Goal: Task Accomplishment & Management: Manage account settings

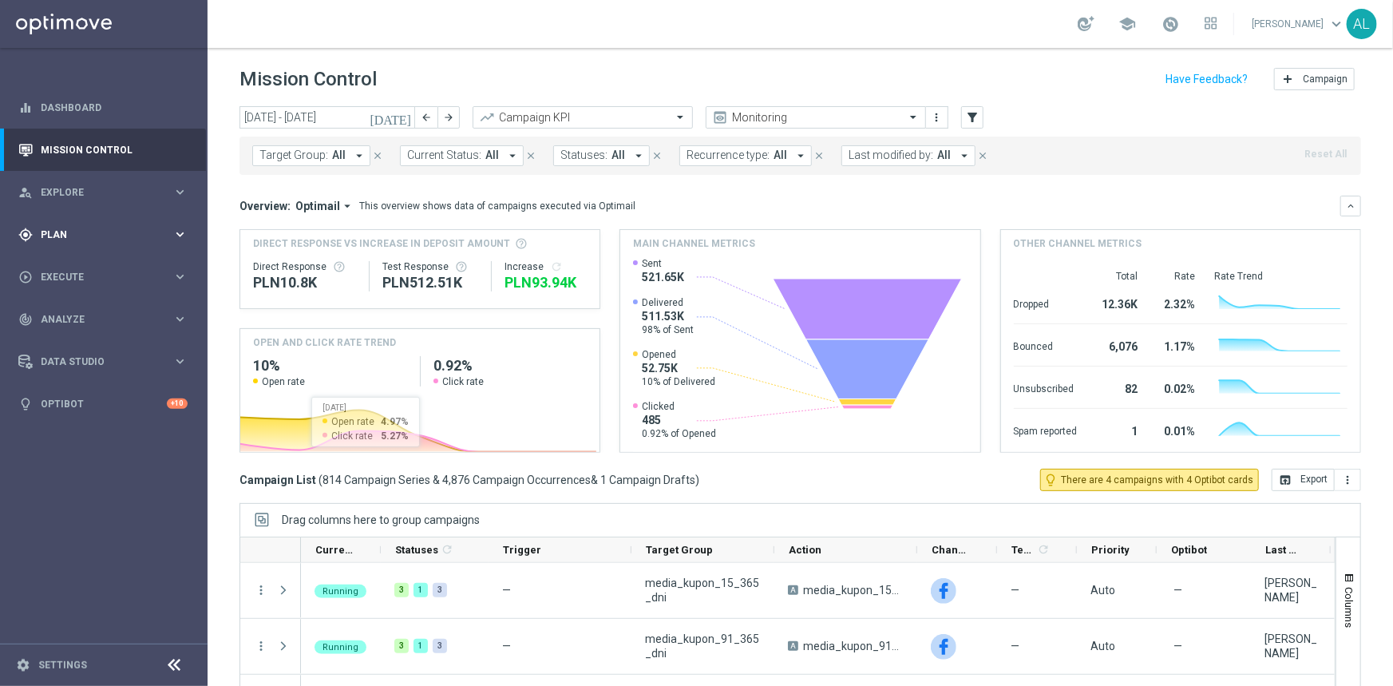
click at [118, 234] on span "Plan" at bounding box center [107, 235] width 132 height 10
click at [68, 323] on accordion "Templates keyboard_arrow_right Optimail" at bounding box center [124, 315] width 164 height 24
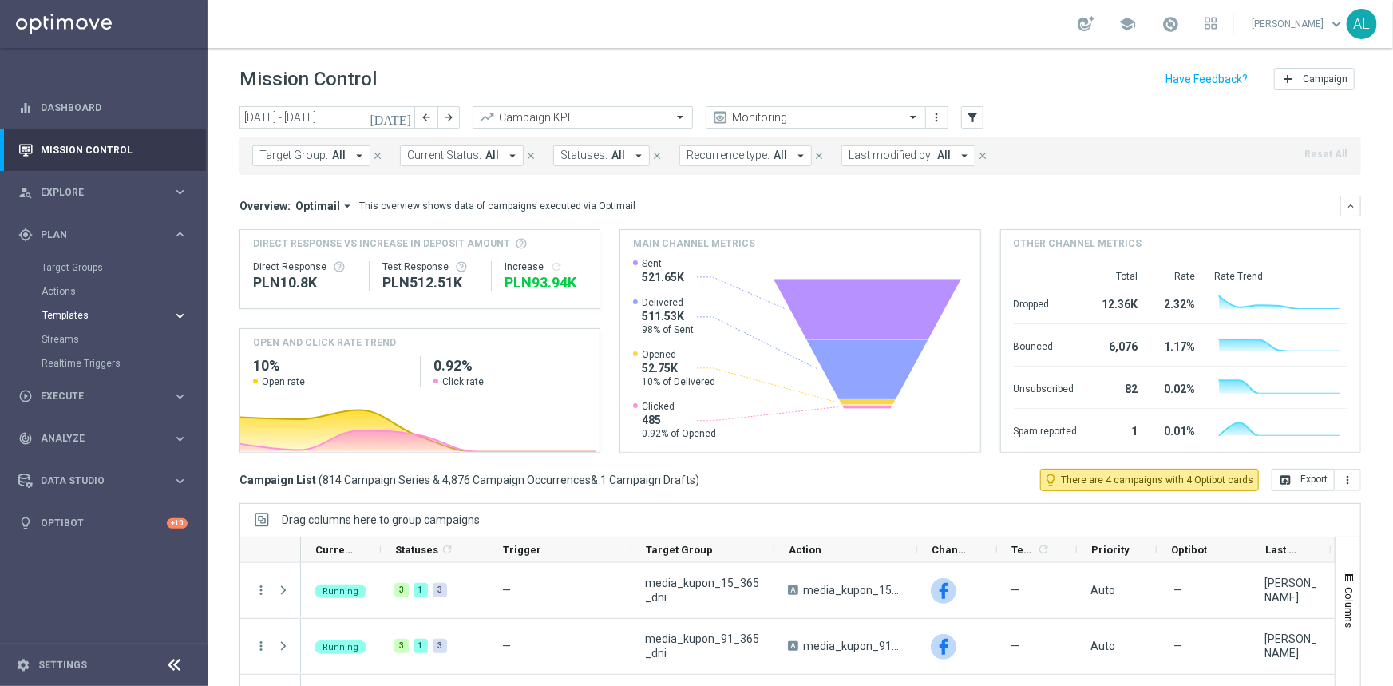
click at [68, 320] on button "Templates keyboard_arrow_right" at bounding box center [115, 315] width 147 height 13
click at [65, 342] on link "Optimail" at bounding box center [108, 339] width 117 height 13
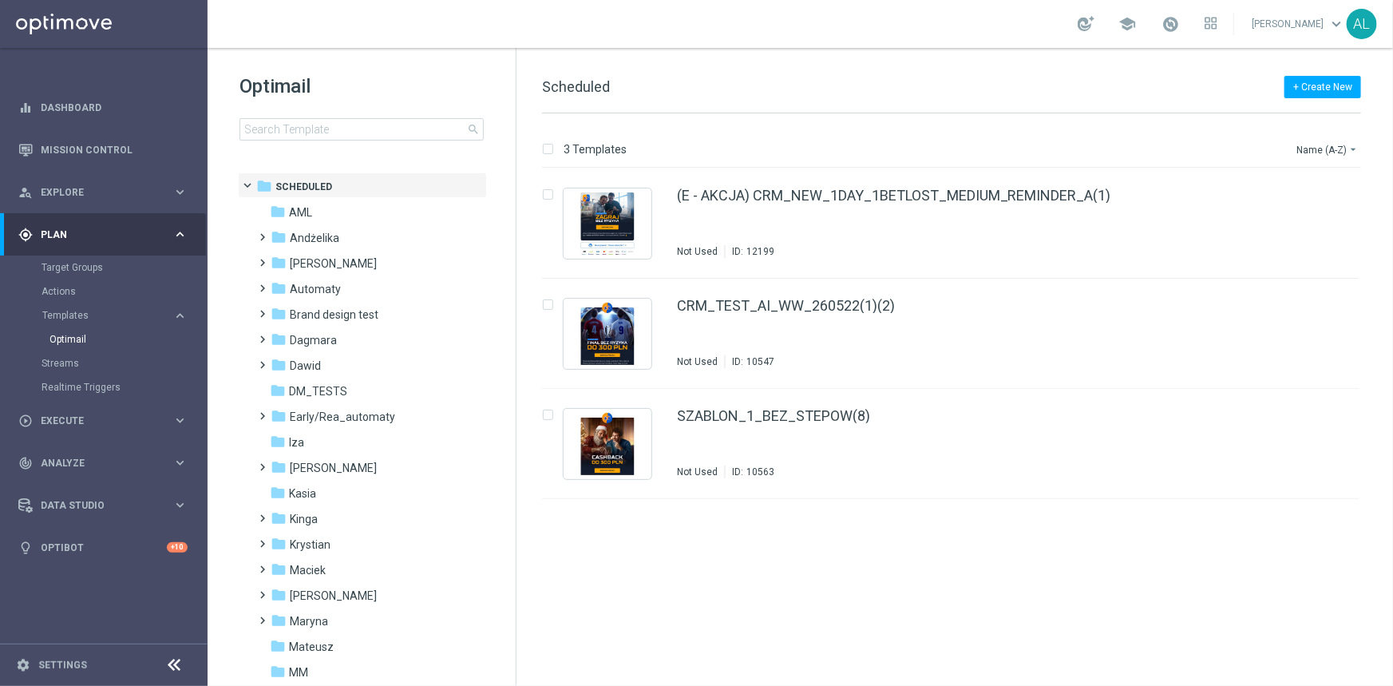
click at [327, 143] on div "Optimail search folder 1 Folder folder Scheduled more_vert folder AML more_vert" at bounding box center [362, 147] width 308 height 198
click at [327, 137] on input at bounding box center [362, 129] width 244 height 22
click at [264, 137] on input at bounding box center [362, 129] width 244 height 22
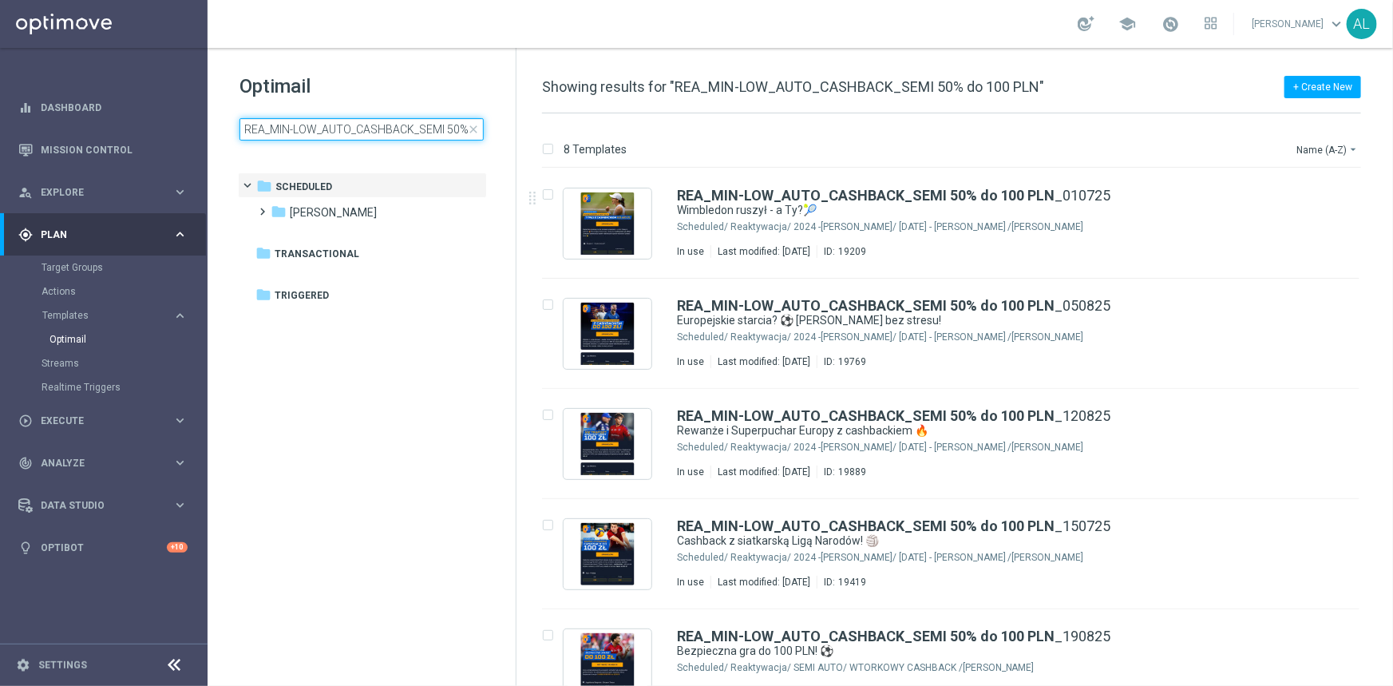
click at [311, 117] on div "Optimail REA_MIN-LOW_AUTO_CASHBACK_SEMI 50% do 100 PLN close" at bounding box center [378, 106] width 276 height 67
click at [307, 133] on input "REA_MIN-LOW_AUTO_CASHBACK_SEMI 50% do 100 PLN" at bounding box center [362, 129] width 244 height 22
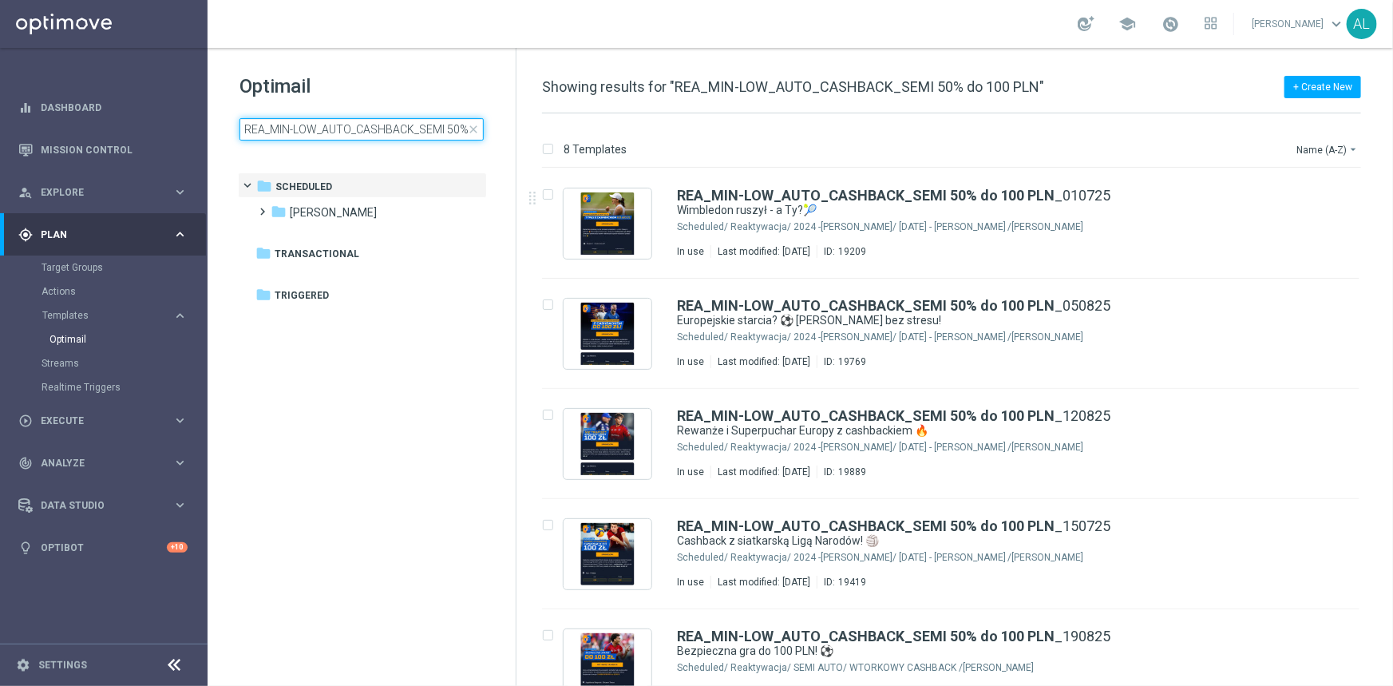
click at [307, 133] on input "REA_MIN-LOW_AUTO_CASHBACK_SEMI 50% do 100 PLN" at bounding box center [362, 129] width 244 height 22
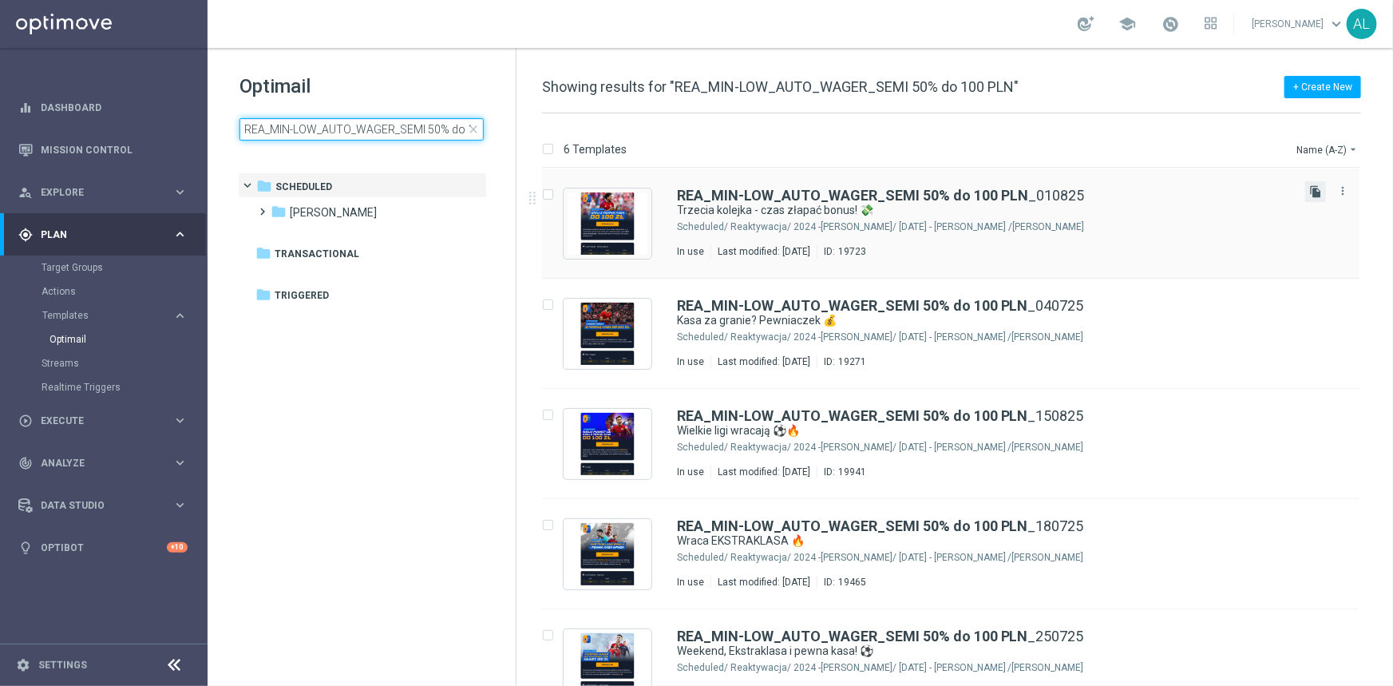
type input "REA_MIN-LOW_AUTO_WAGER_SEMI 50% do 100 PLN"
click at [1310, 189] on icon "file_copy" at bounding box center [1316, 191] width 13 height 13
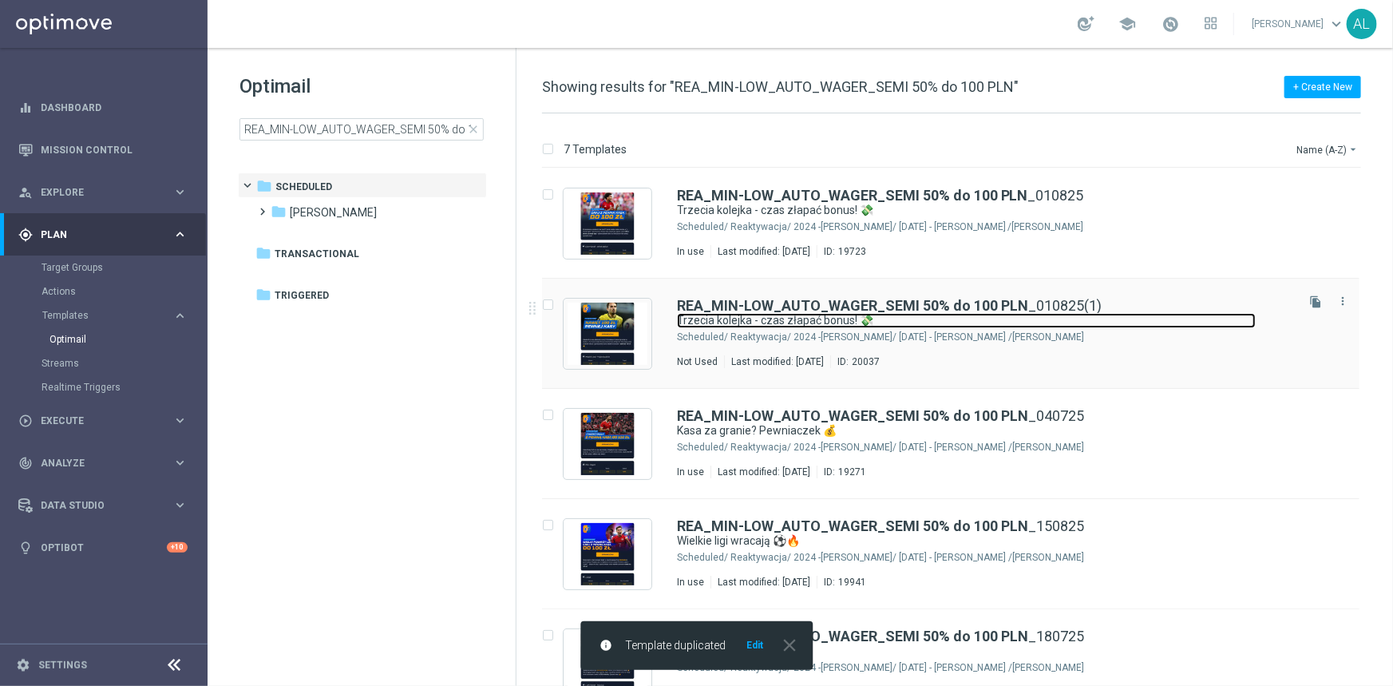
click at [815, 316] on link "Trzecia kolejka - czas złapać bonus! 💸" at bounding box center [966, 320] width 579 height 15
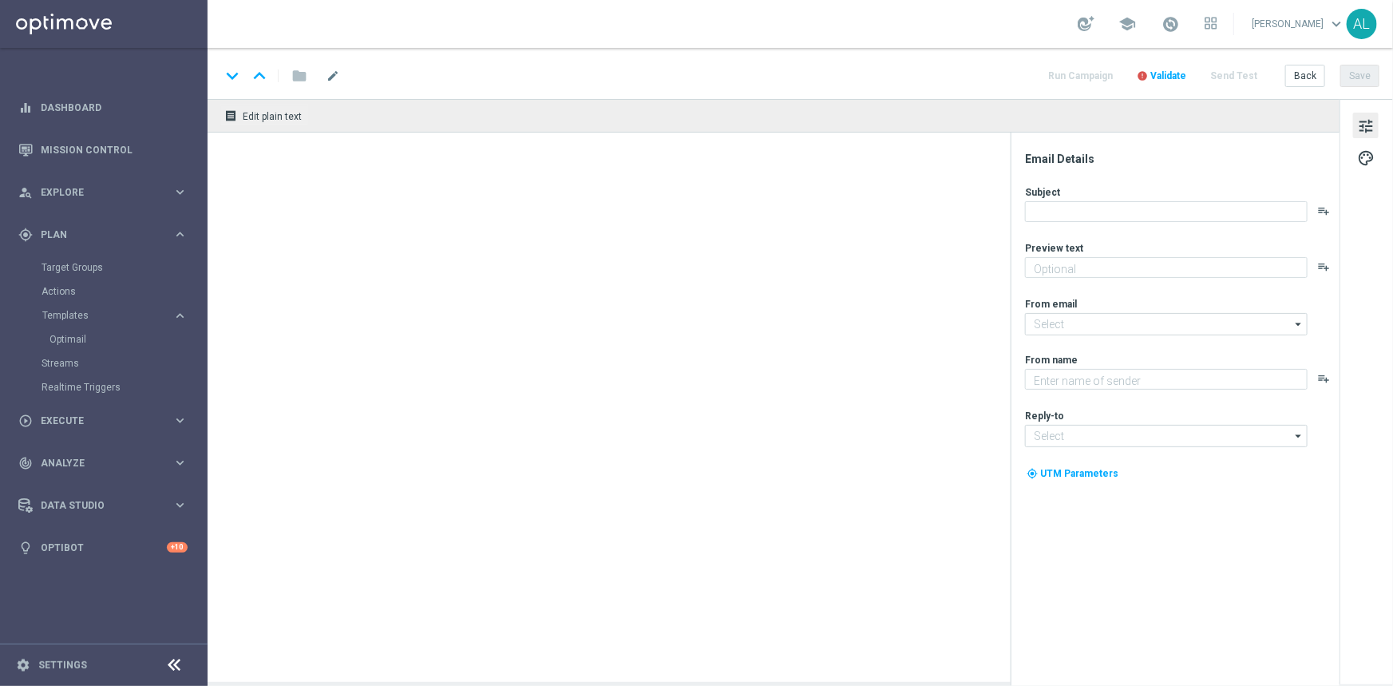
type textarea "Zgarnij nawet 100 zł ekstra"
type input "[EMAIL_ADDRESS][DOMAIN_NAME]"
type textarea "STS"
type input "[EMAIL_ADDRESS][DOMAIN_NAME]"
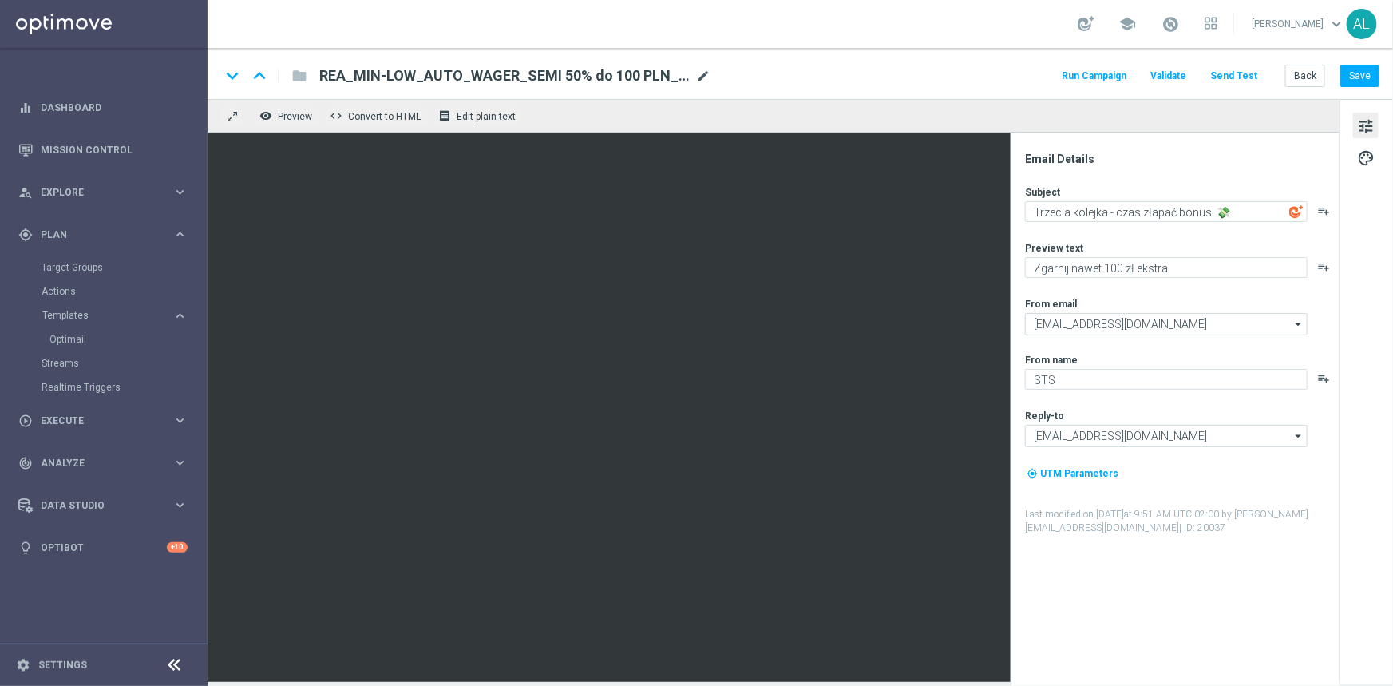
click at [698, 77] on span "mode_edit" at bounding box center [703, 76] width 14 height 14
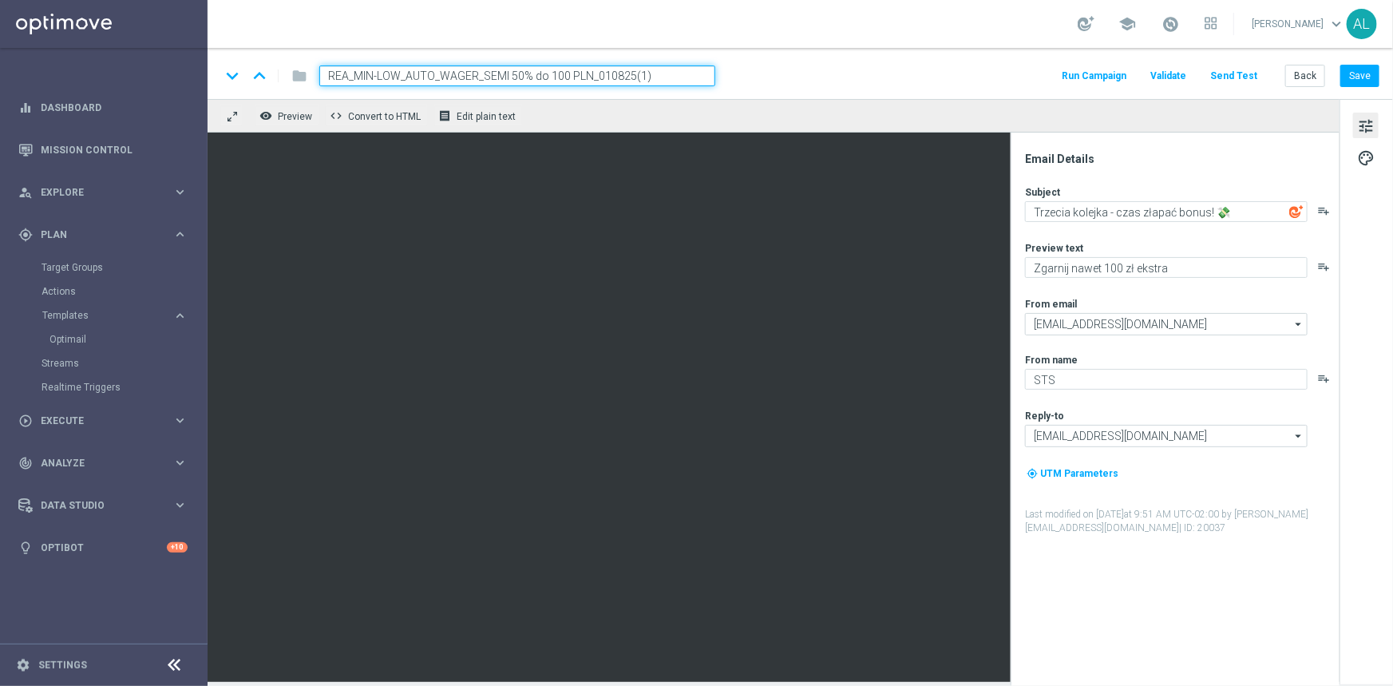
paste input
type input "REA_MIN-LOW_AUTO_WAGER_SEMI 50% do 100 PLN_220825"
click at [1357, 78] on button "Save" at bounding box center [1360, 76] width 39 height 22
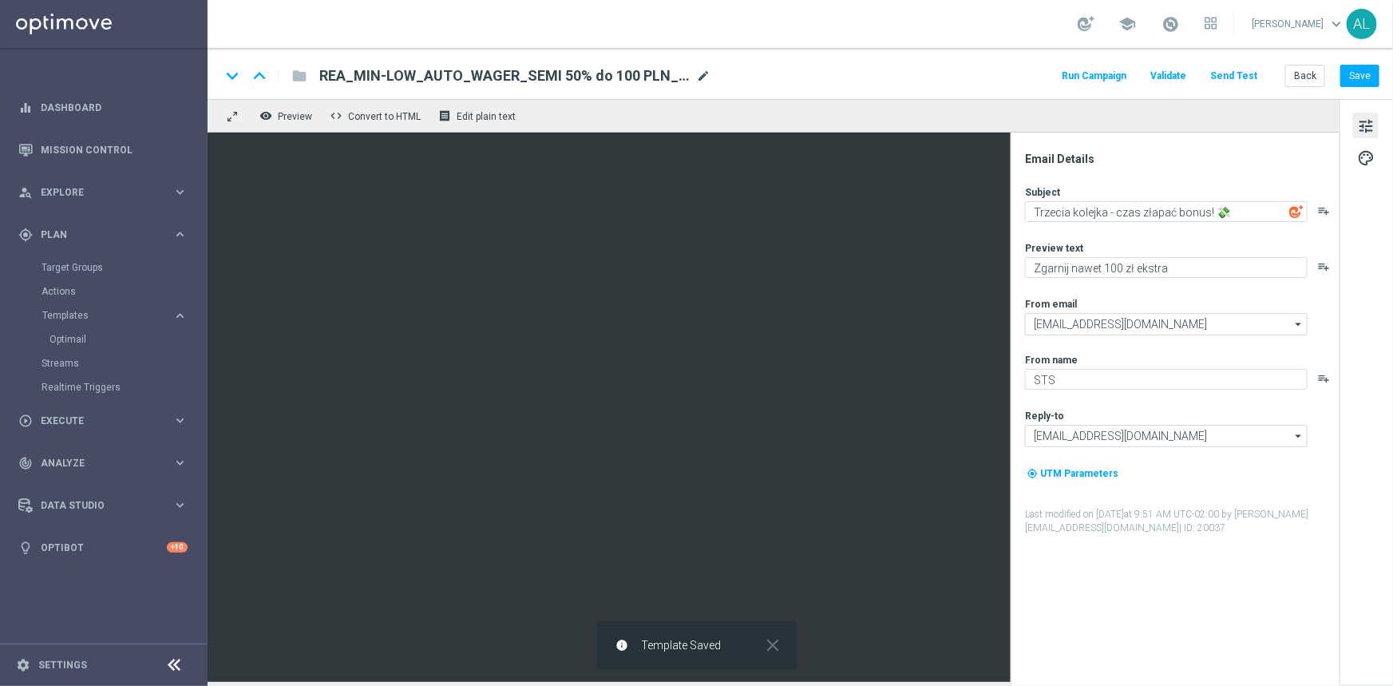
click at [701, 69] on span "mode_edit" at bounding box center [703, 76] width 14 height 14
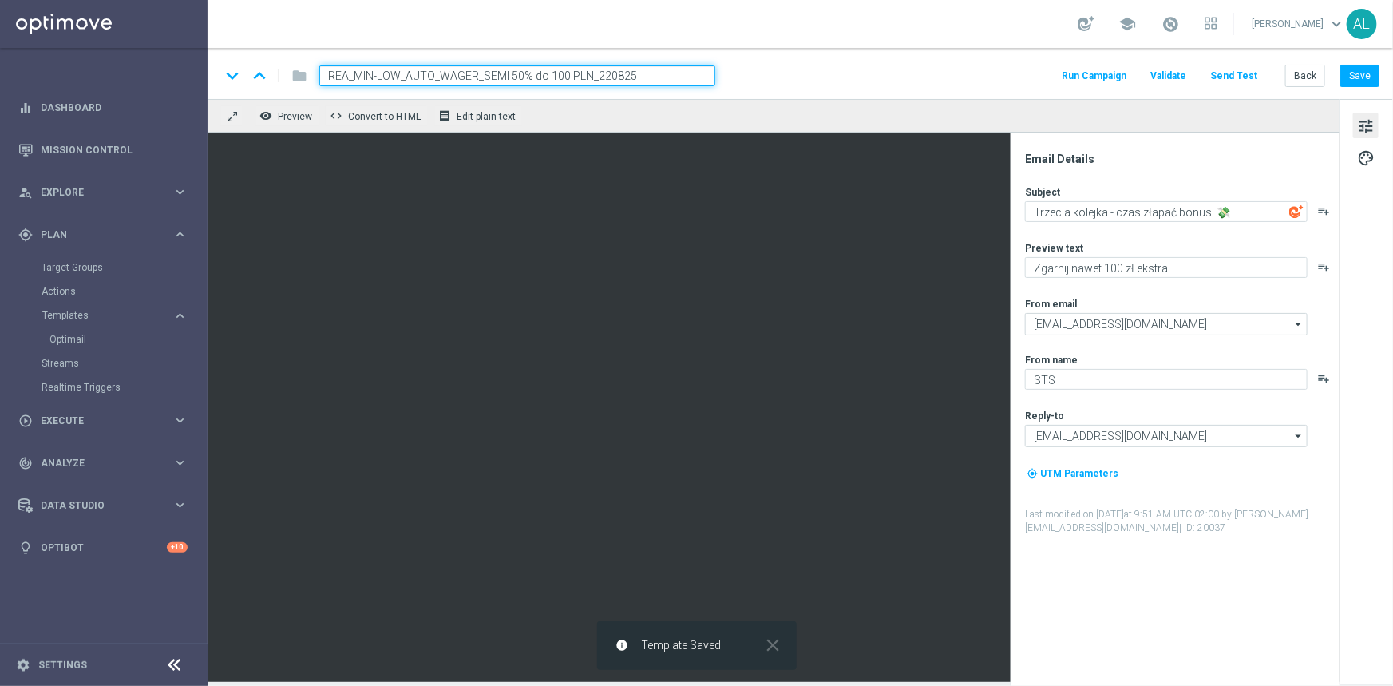
click at [779, 93] on div "keyboard_arrow_down keyboard_arrow_up folder REA_MIN-LOW_AUTO_WAGER_SEMI 50% do…" at bounding box center [801, 73] width 1186 height 51
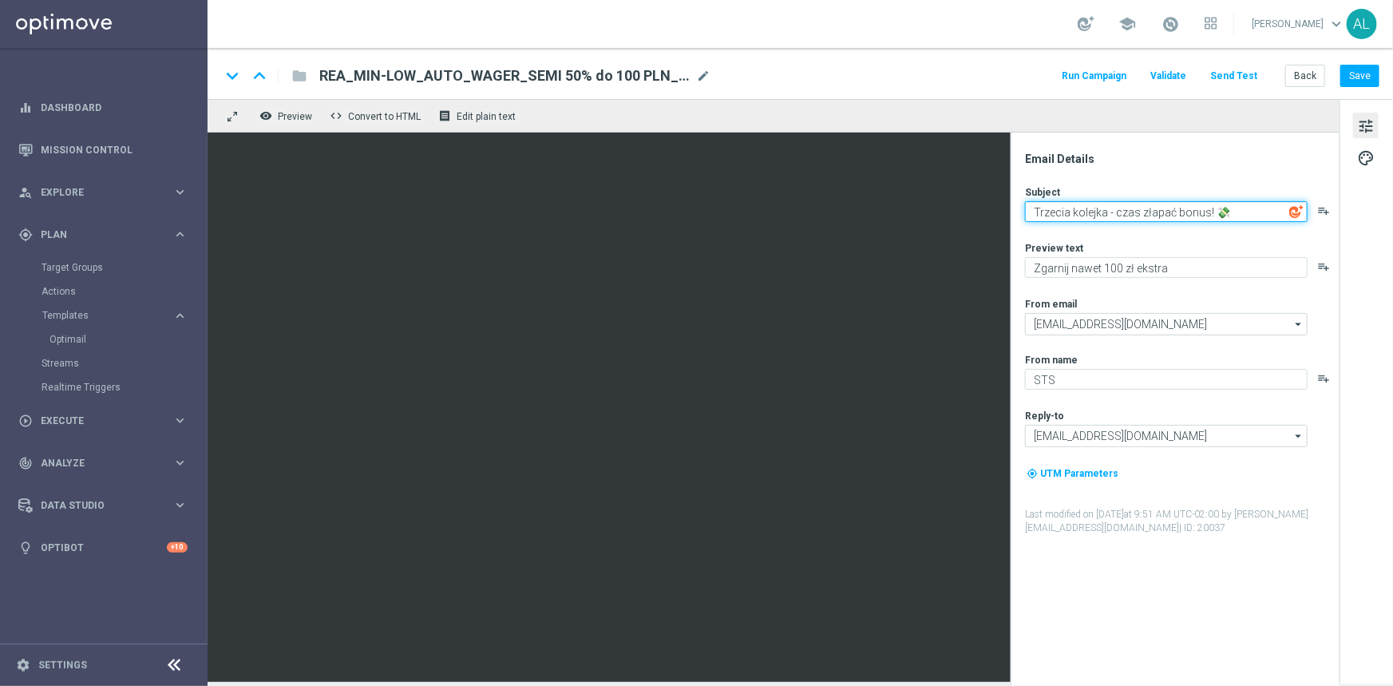
click at [1076, 215] on textarea "Trzecia kolejka - czas złapać bonus! 💸" at bounding box center [1166, 211] width 283 height 21
paste textarea "Ligowy weekend z pewną kasą! ⚽"
type textarea "Ligowy weekend z pewną kasą! ⚽💸"
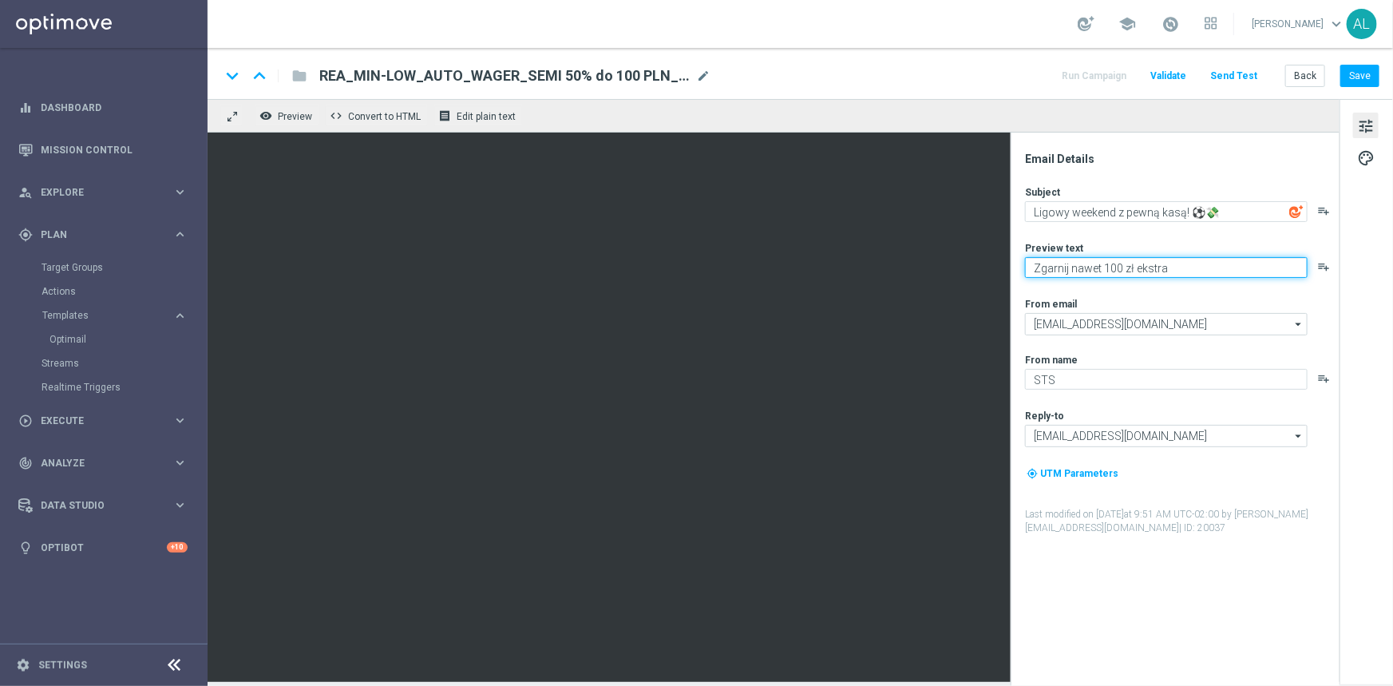
click at [1072, 269] on textarea "Zgarnij nawet 100 zł ekstra" at bounding box center [1166, 267] width 283 height 21
type textarea "Typuj i zgarnij nawet 100 zł ekstra"
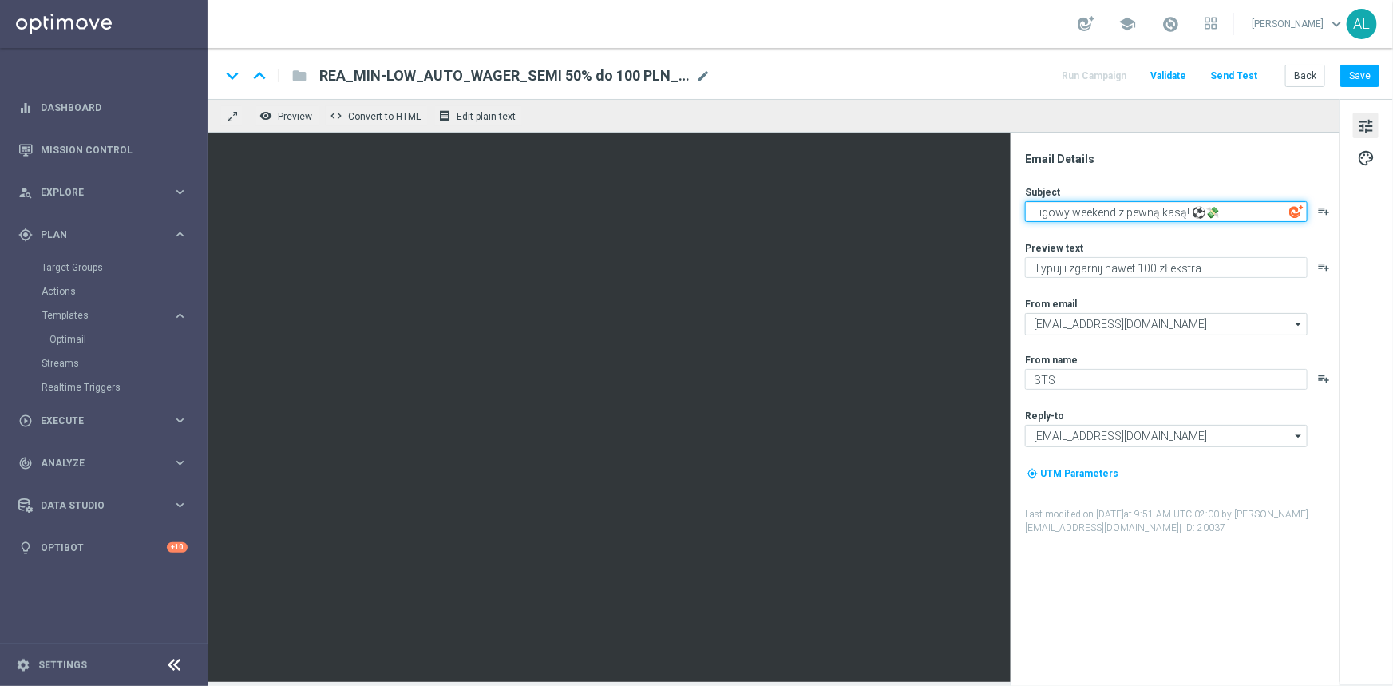
click at [1215, 216] on textarea "Ligowy weekend z pewną kasą! ⚽💸" at bounding box center [1166, 211] width 283 height 21
type textarea "Ligowy weekend z pewną kasą! ⚽"
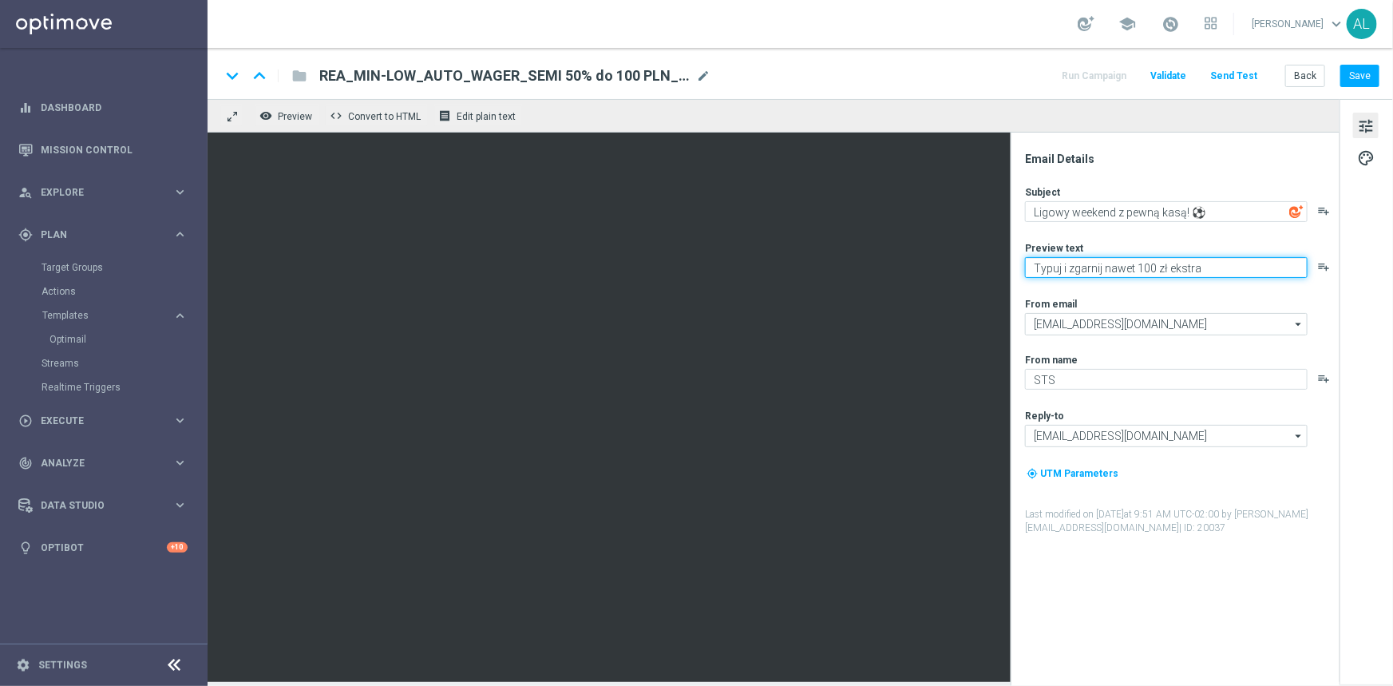
click at [1214, 273] on textarea "Typuj i zgarnij nawet 100 zł ekstra" at bounding box center [1166, 267] width 283 height 21
paste textarea "💸"
type textarea "Typuj i zgarnij nawet 100 zł ekstra 💸"
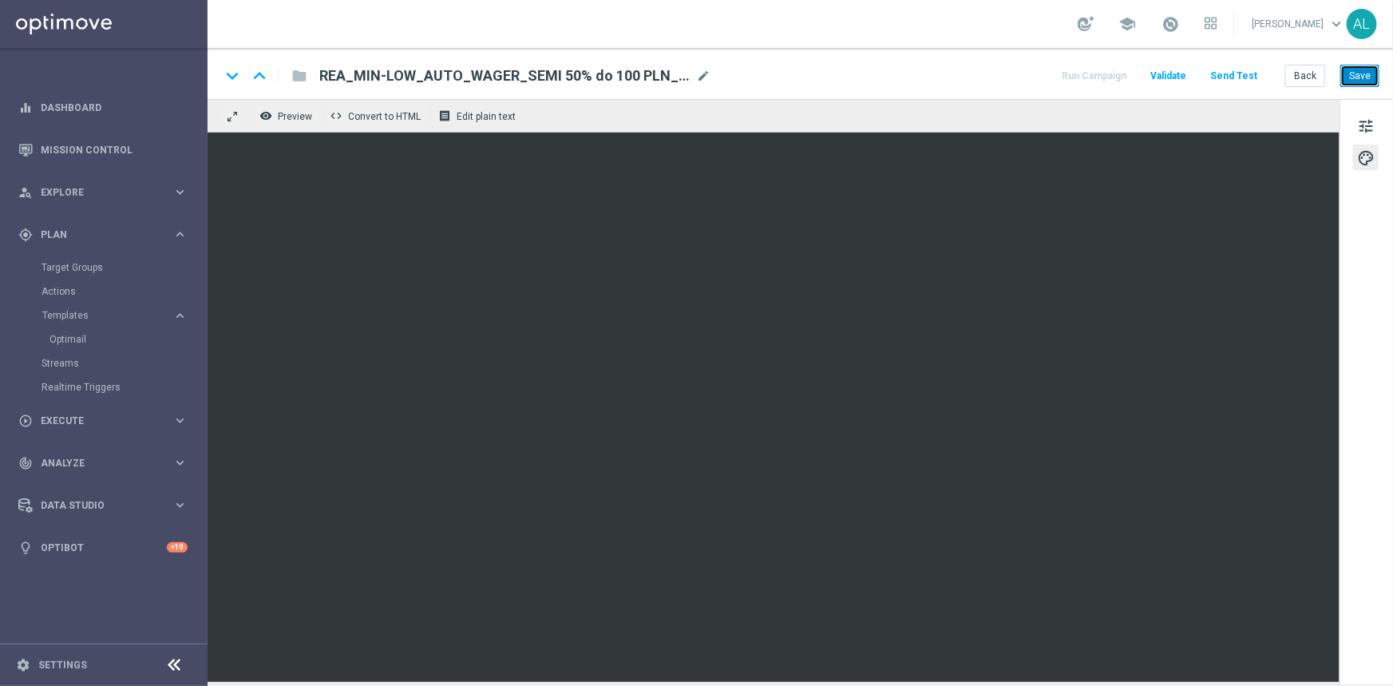
click at [1359, 79] on button "Save" at bounding box center [1360, 76] width 39 height 22
click at [1361, 120] on span "tune" at bounding box center [1367, 126] width 18 height 21
click at [262, 112] on icon "remove_red_eye" at bounding box center [266, 115] width 13 height 13
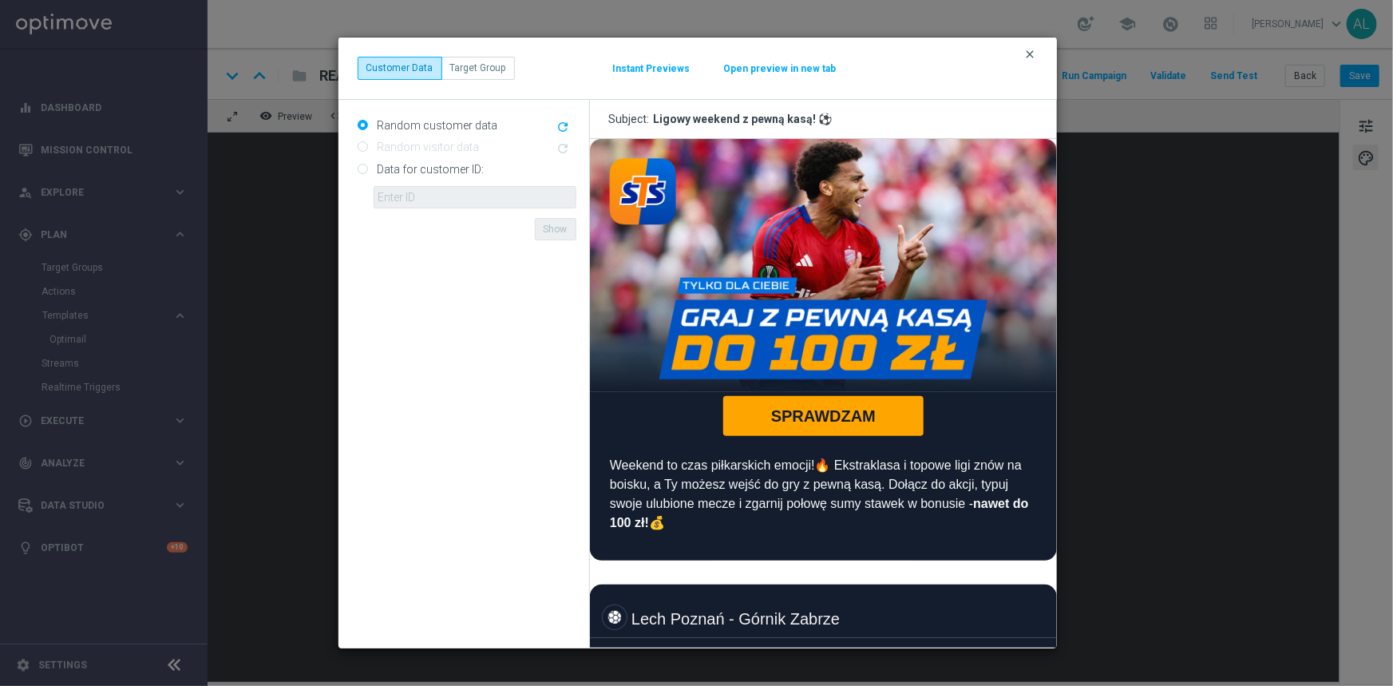
click at [1027, 52] on icon "clear" at bounding box center [1031, 54] width 13 height 13
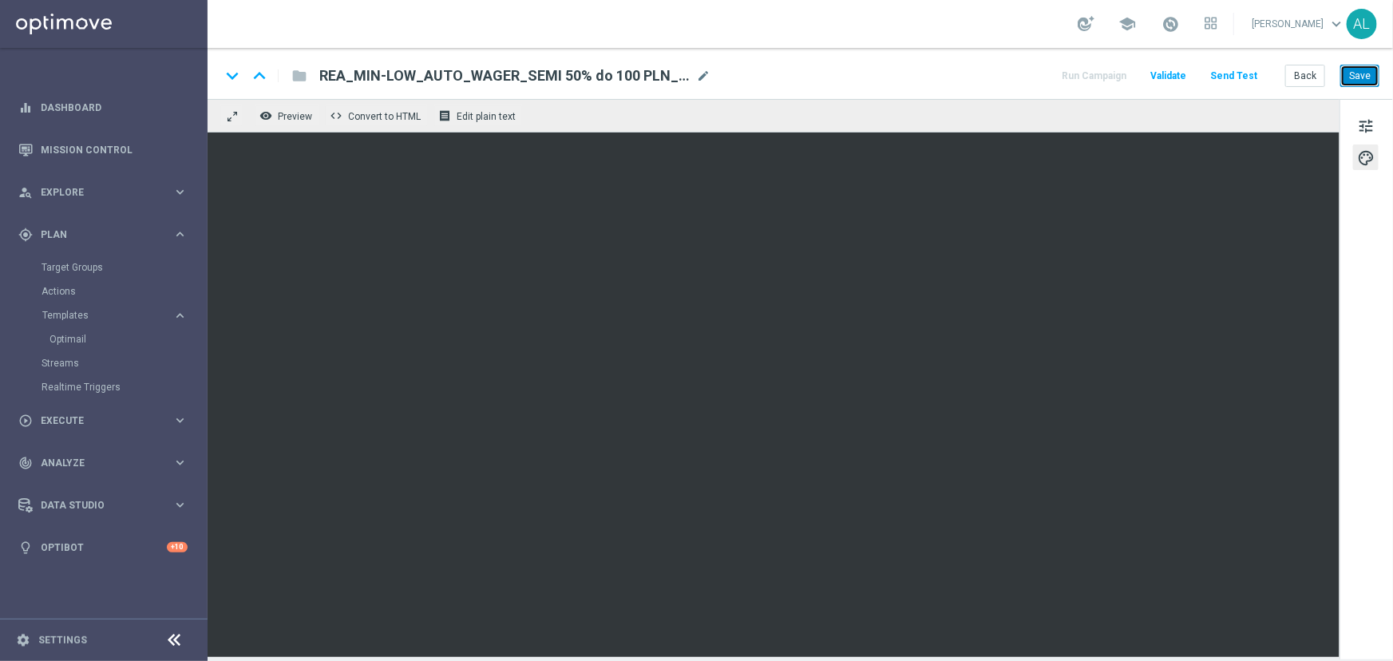
click at [1361, 78] on button "Save" at bounding box center [1360, 76] width 39 height 22
click at [1351, 81] on button "Save" at bounding box center [1360, 76] width 39 height 22
click at [1355, 77] on button "Save" at bounding box center [1360, 76] width 39 height 22
click at [1364, 125] on span "tune" at bounding box center [1367, 126] width 18 height 21
click at [1367, 77] on button "Save" at bounding box center [1360, 76] width 39 height 22
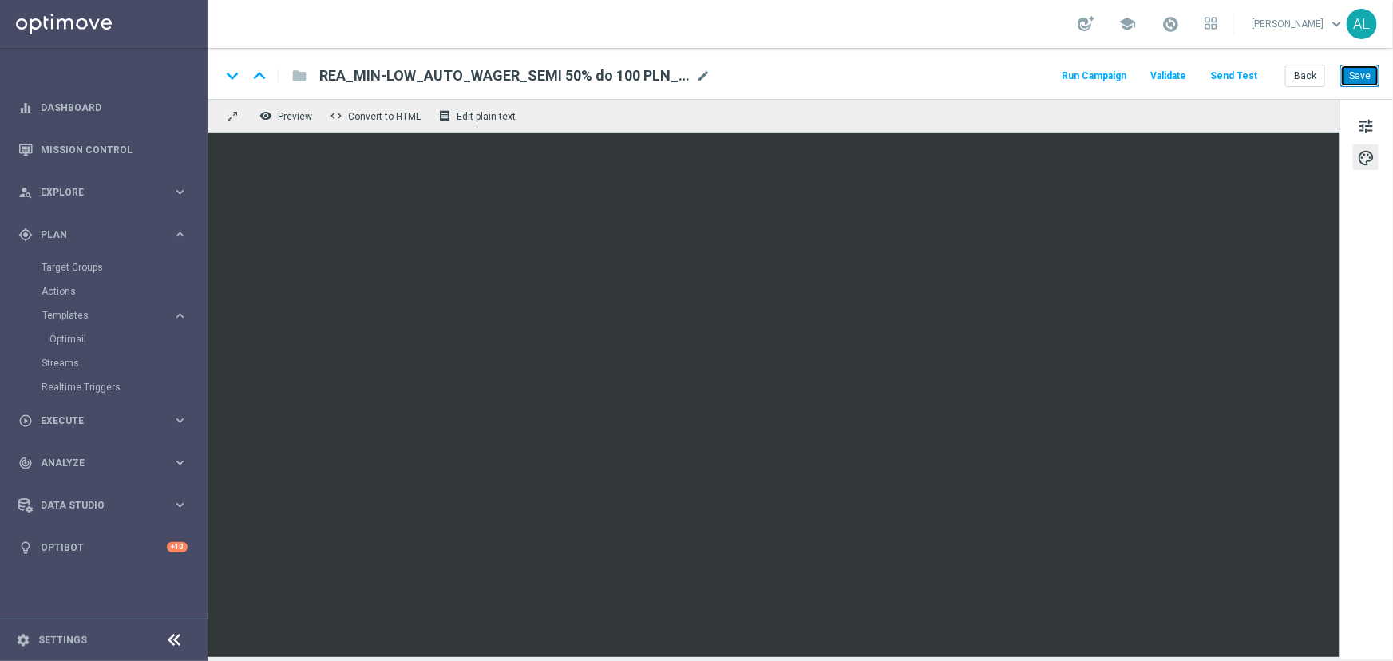
click at [1350, 66] on button "Save" at bounding box center [1360, 76] width 39 height 22
click at [1315, 79] on button "Back" at bounding box center [1306, 76] width 40 height 22
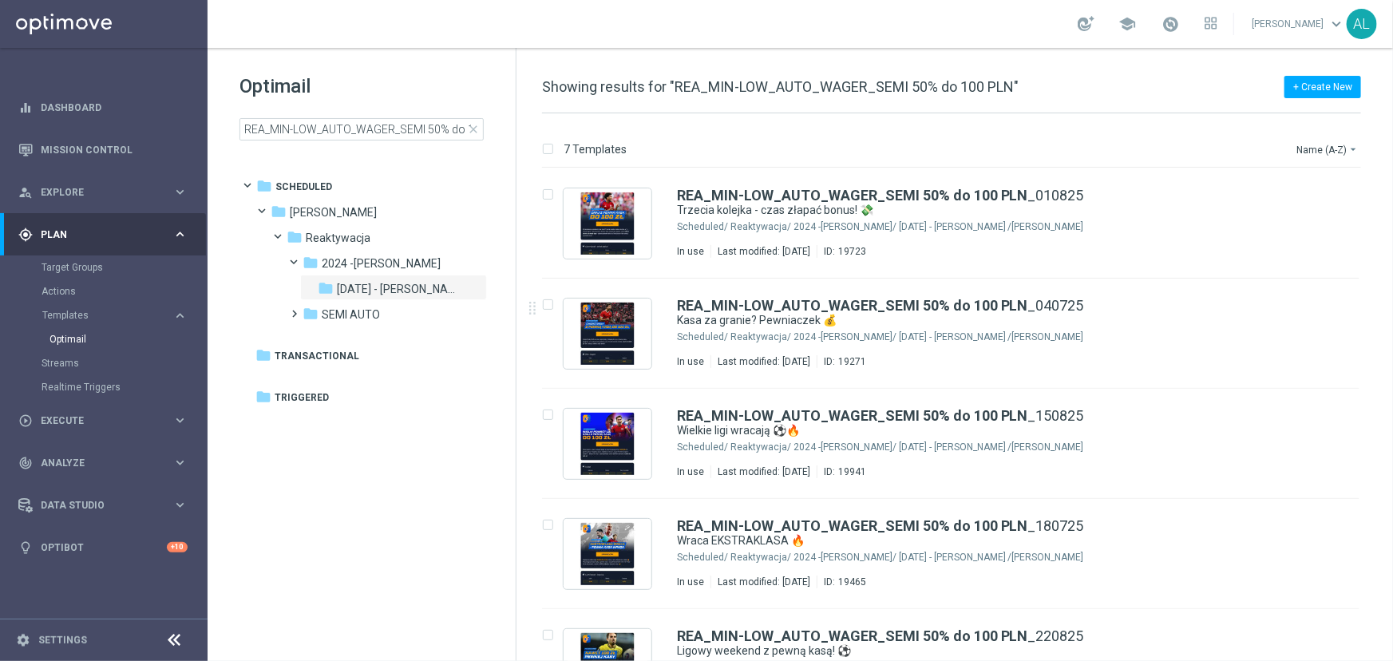
scroll to position [0, 34]
click at [438, 133] on input "REA_MIN-LOW_AUTO_WAGER_SEMI 50% do 100 PLN" at bounding box center [362, 129] width 244 height 22
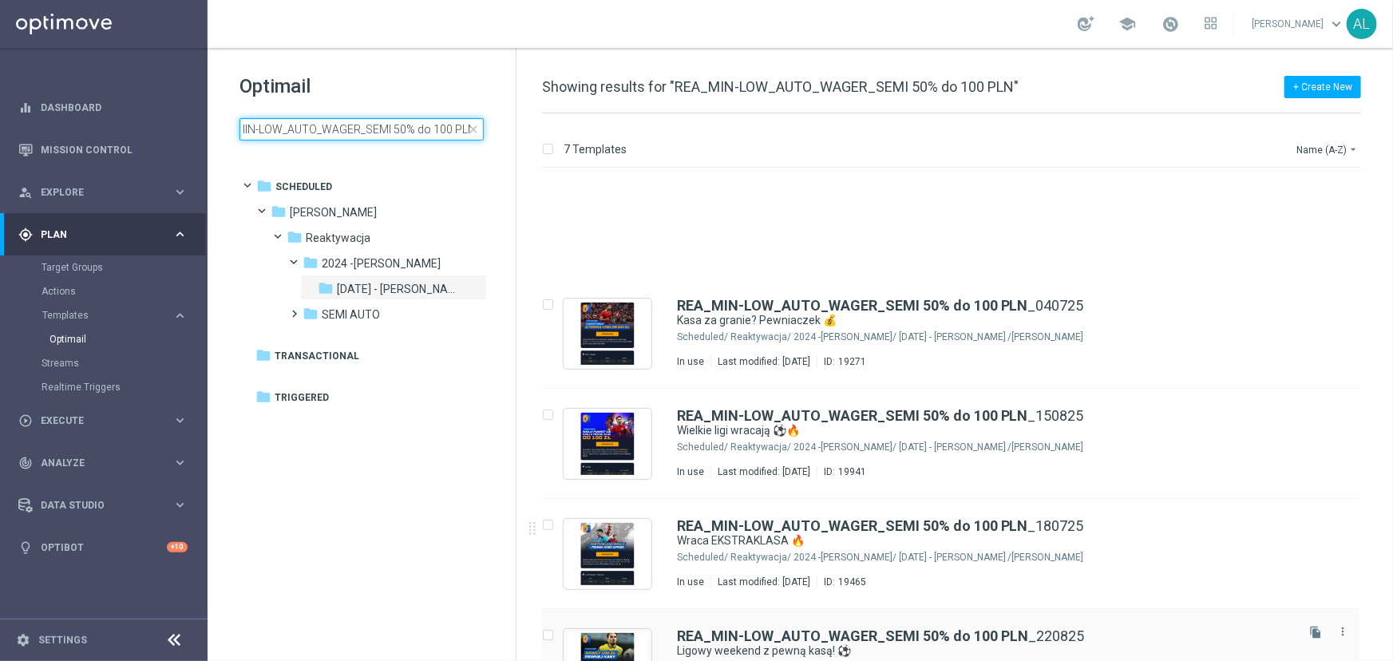
scroll to position [217, 0]
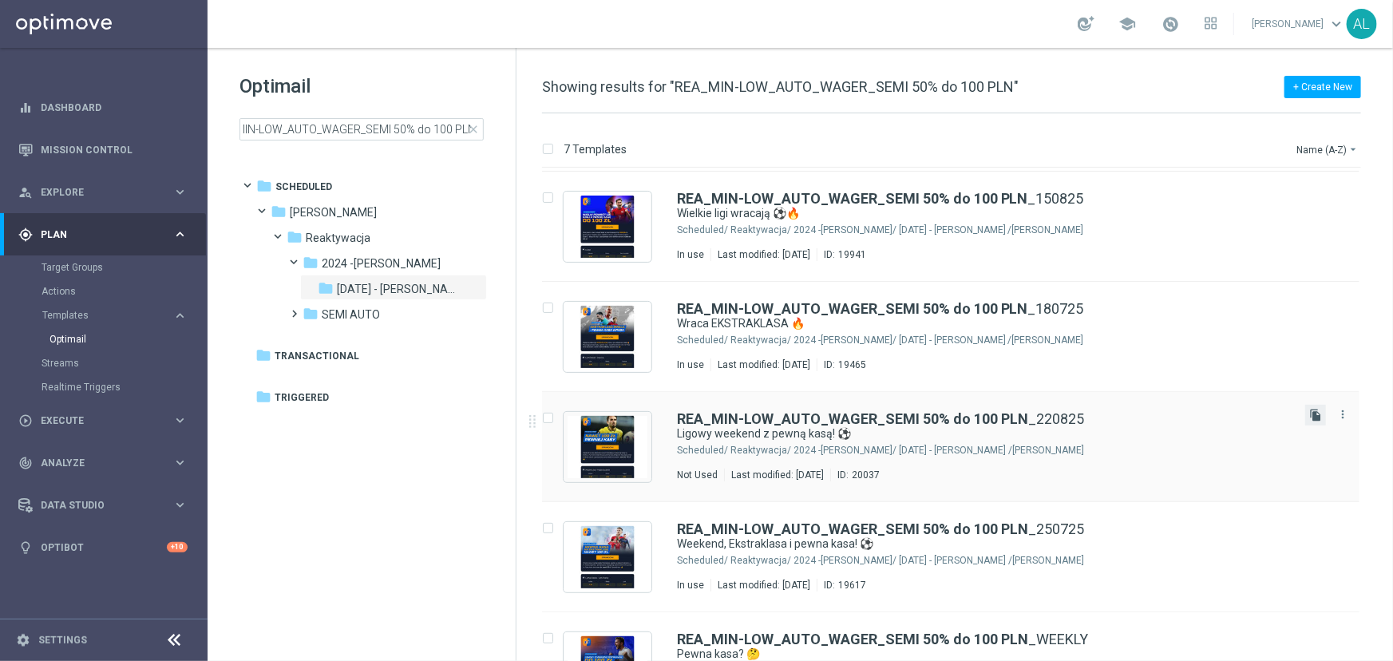
click at [1317, 414] on icon "file_copy" at bounding box center [1316, 415] width 13 height 13
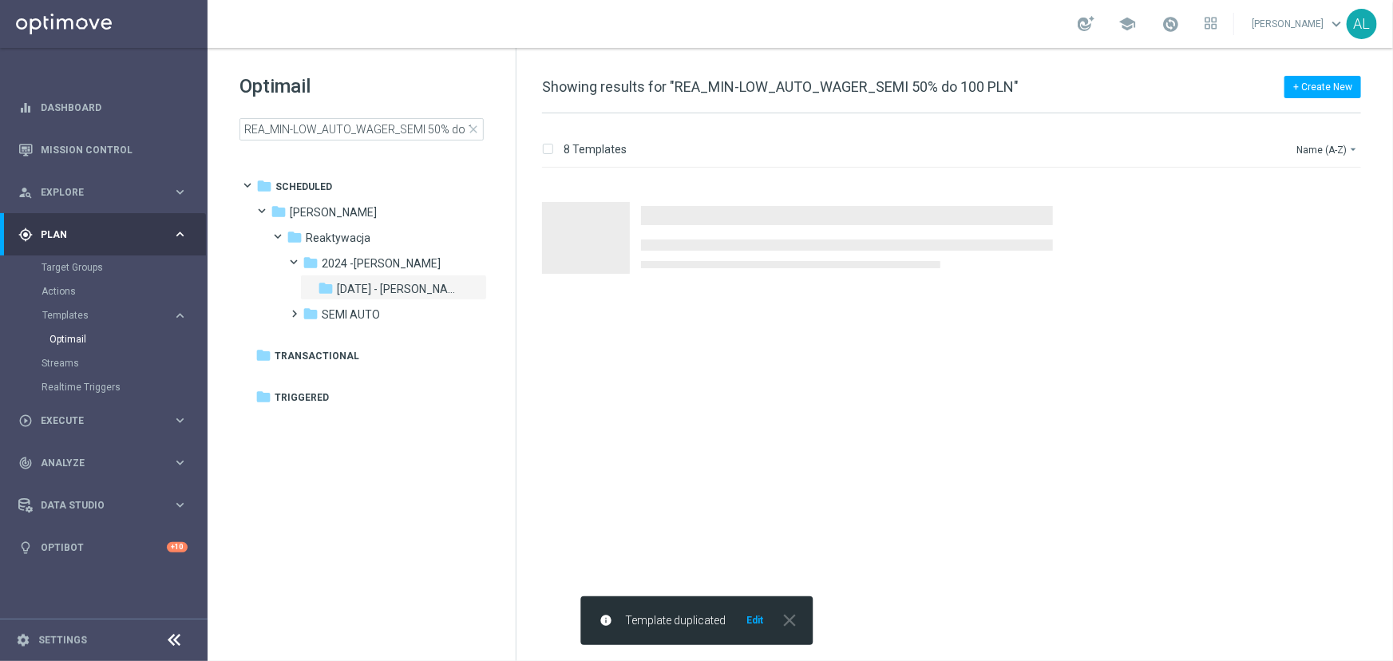
scroll to position [0, 0]
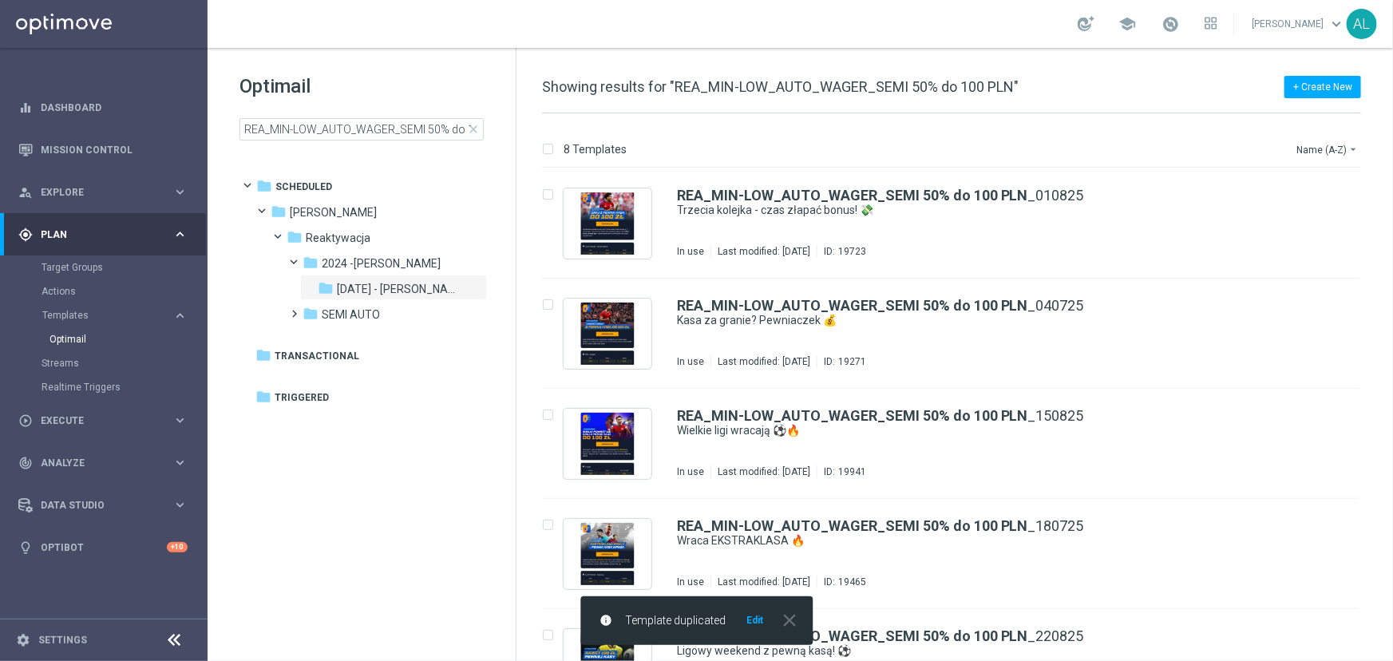
click at [759, 621] on button "Edit" at bounding box center [755, 620] width 20 height 13
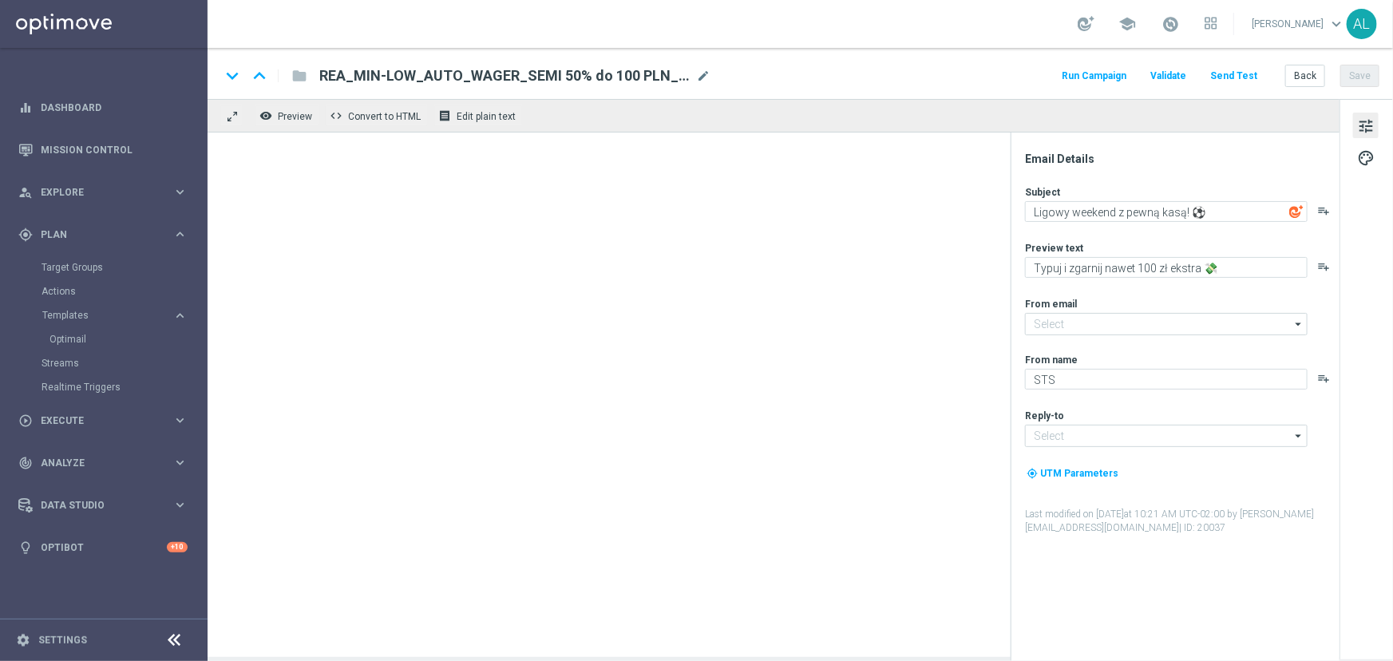
type input "oferta@sts.pl"
type input "kontakt@sts.pl"
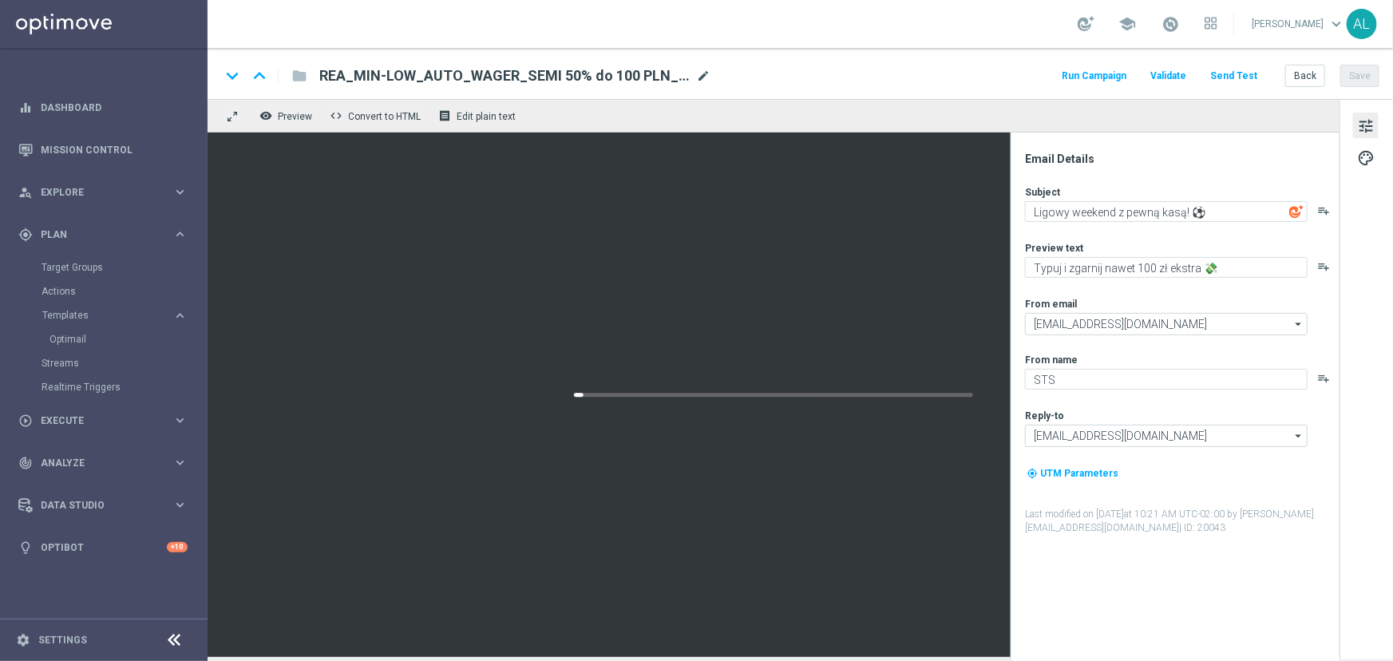
click at [707, 75] on span "mode_edit" at bounding box center [703, 76] width 14 height 14
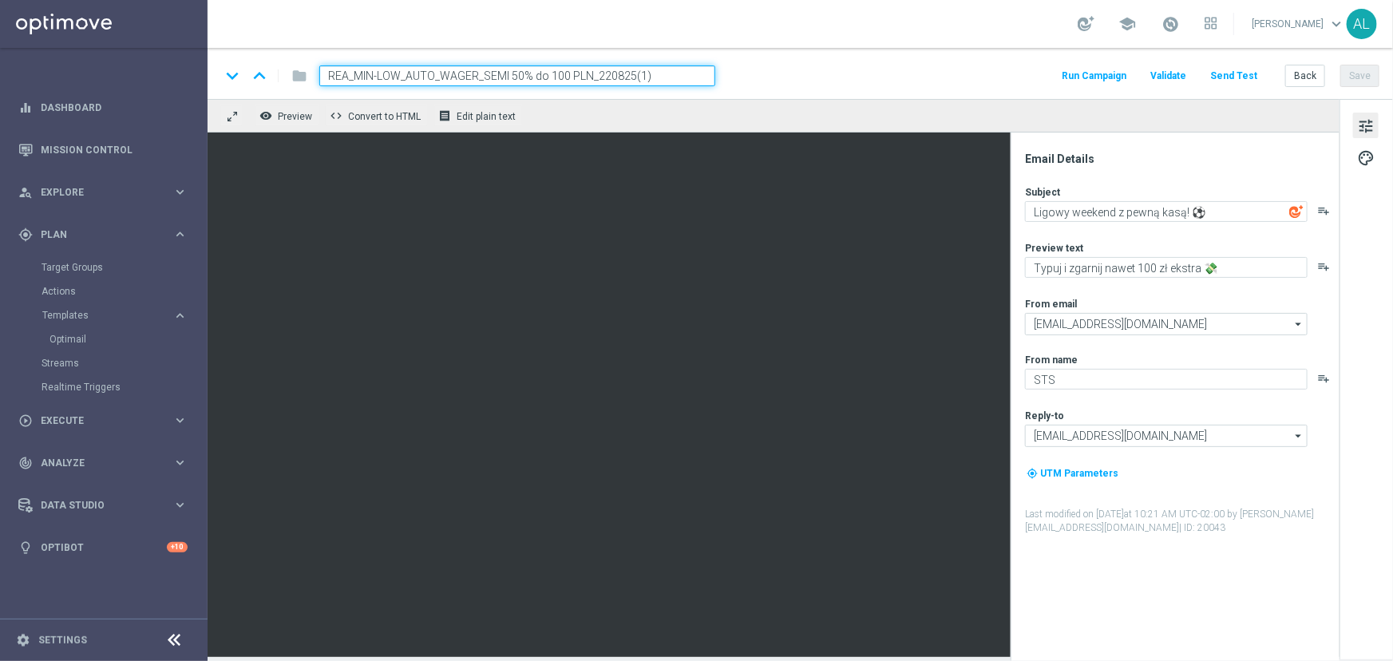
drag, startPoint x: 631, startPoint y: 80, endPoint x: 654, endPoint y: 79, distance: 23.2
click at [654, 79] on input "REA_MIN-LOW_AUTO_WAGER_SEMI 50% do 100 PLN_220825(1)" at bounding box center [517, 75] width 396 height 21
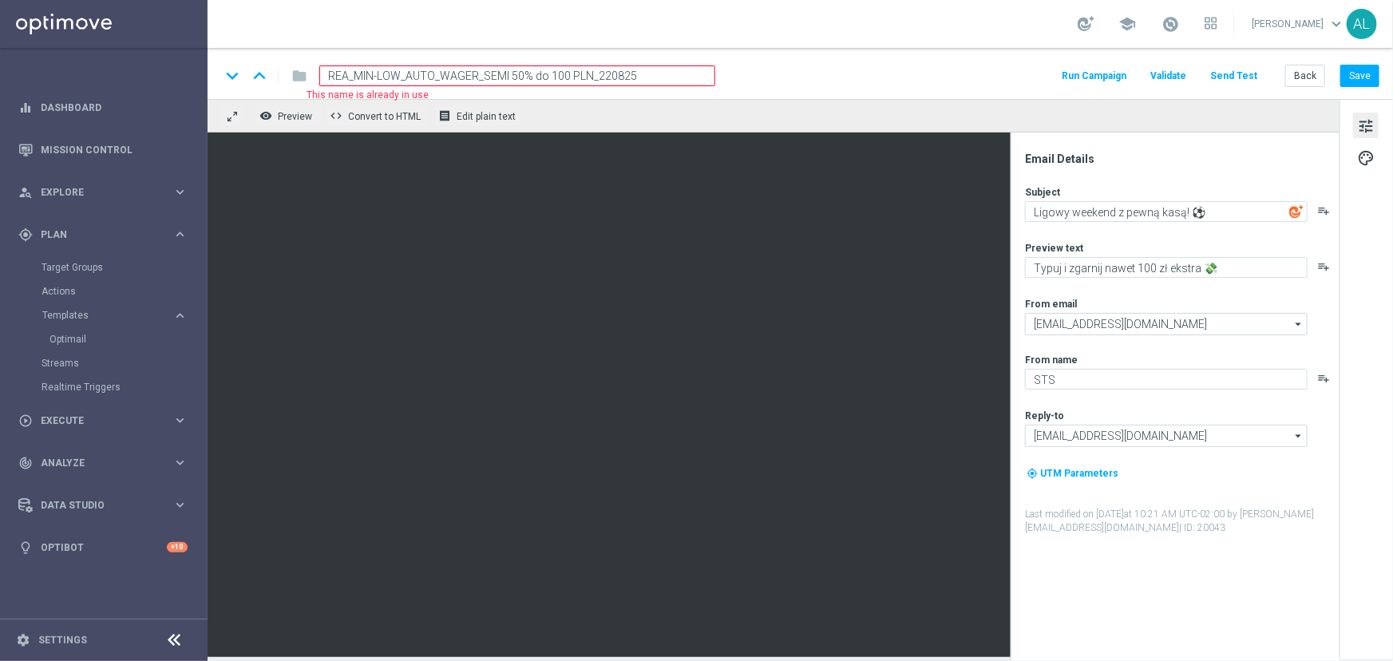
click at [549, 77] on input "REA_MIN-LOW_AUTO_WAGER_SEMI 50% do 100 PLN_220825" at bounding box center [517, 75] width 396 height 21
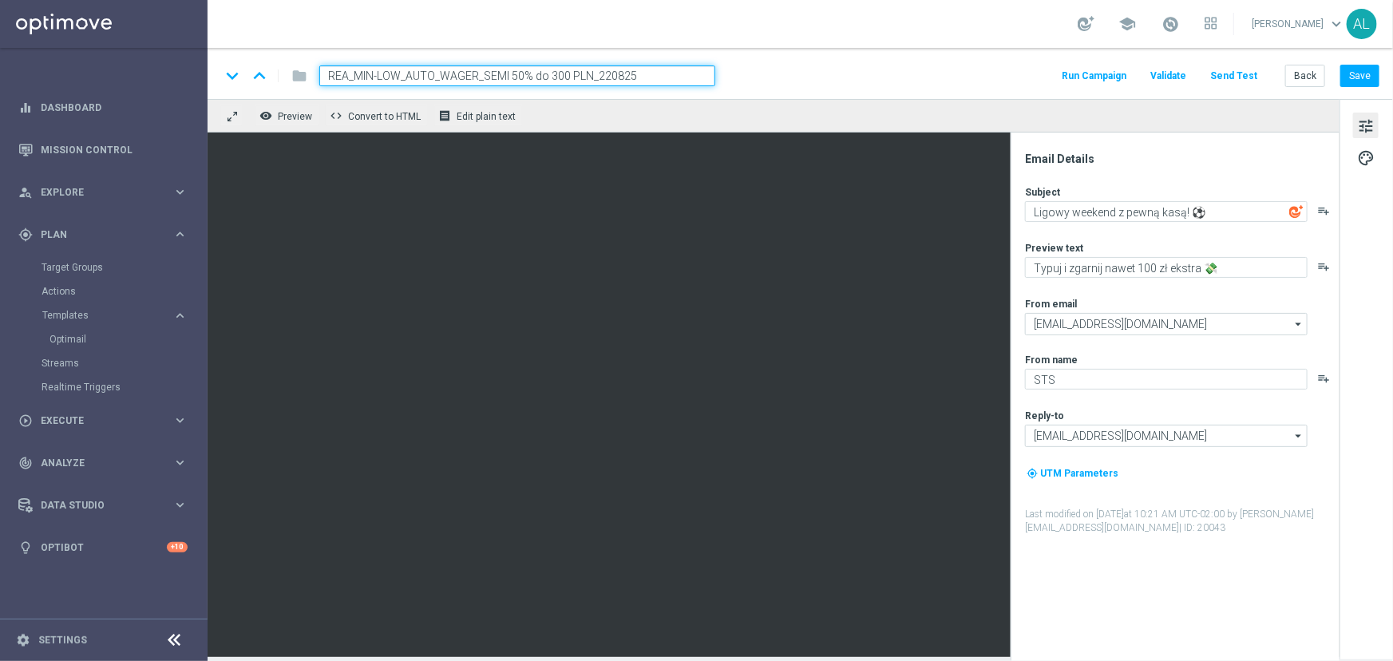
drag, startPoint x: 396, startPoint y: 73, endPoint x: 356, endPoint y: 78, distance: 40.2
click at [356, 78] on input "REA_MIN-LOW_AUTO_WAGER_SEMI 50% do 300 PLN_220825" at bounding box center [517, 75] width 396 height 21
type input "REA_MED-HIGH_AUTO_WAGER_SEMI 50% do 300 PLN_220825"
click at [810, 97] on div "keyboard_arrow_down keyboard_arrow_up folder REA_MED-HIGH_AUTO_WAGER_SEMI 50% d…" at bounding box center [801, 73] width 1186 height 51
click at [1347, 83] on button "Save" at bounding box center [1360, 76] width 39 height 22
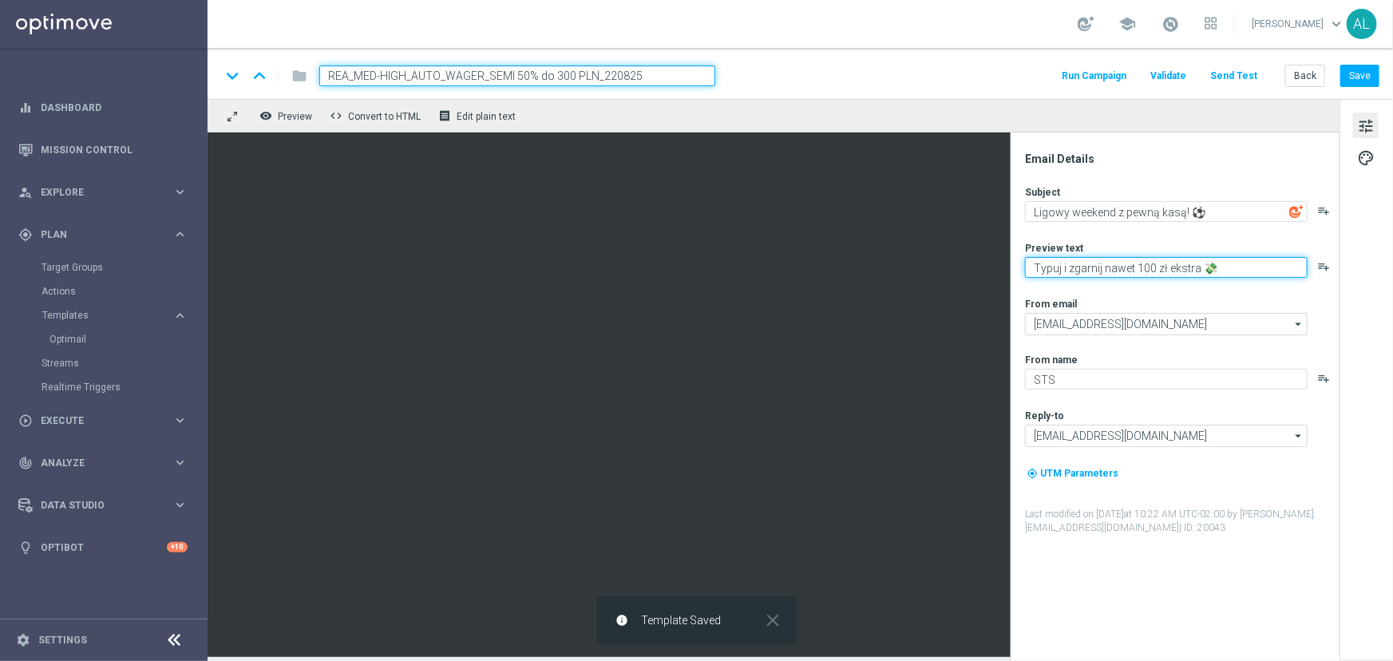
click at [1136, 269] on textarea "Typuj i zgarnij nawet 100 zł ekstra 💸" at bounding box center [1166, 267] width 283 height 21
type textarea "Typuj i zgarnij nawet 300 zł ekstra 💸"
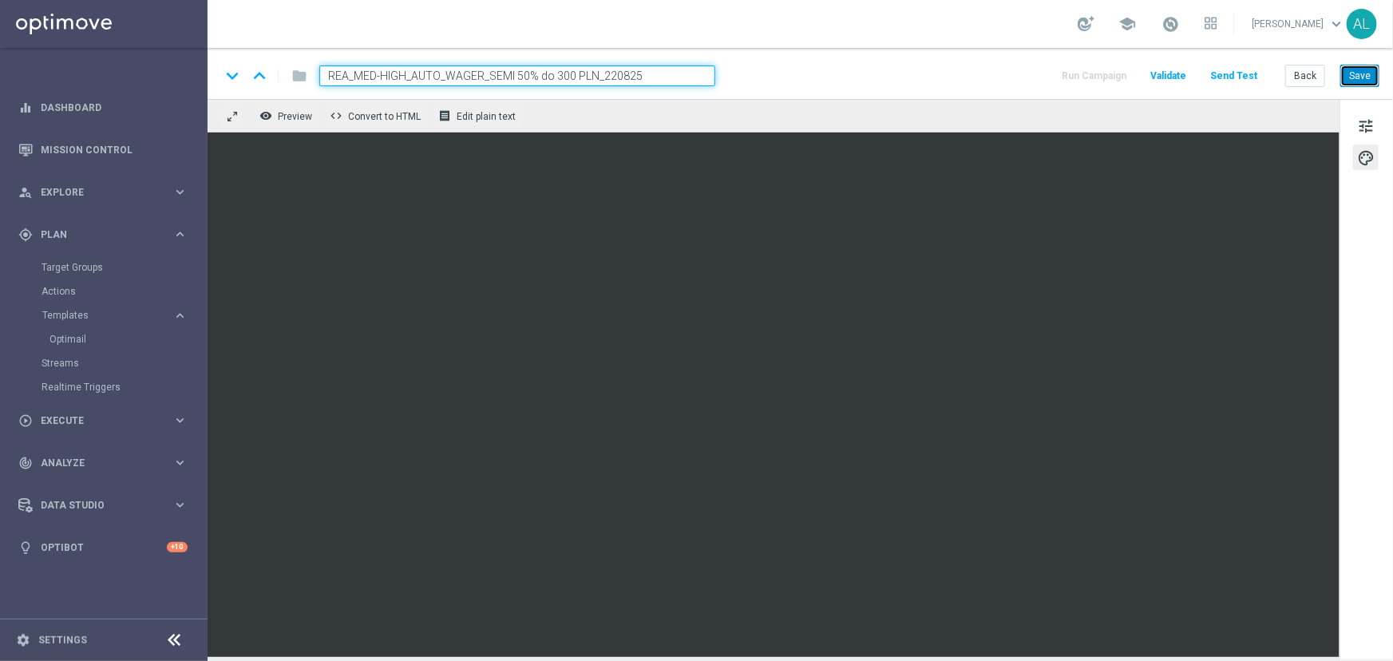
click at [1361, 79] on button "Save" at bounding box center [1360, 76] width 39 height 22
click at [1361, 87] on div "keyboard_arrow_down keyboard_arrow_up folder REA_MED-HIGH_AUTO_WAGER_SEMI 50% d…" at bounding box center [801, 73] width 1186 height 51
click at [1361, 80] on button "Save" at bounding box center [1360, 76] width 39 height 22
click at [613, 81] on input "REA_MED-HIGH_AUTO_WAGER_SEMI 50% do 300 PLN_220825" at bounding box center [517, 75] width 396 height 21
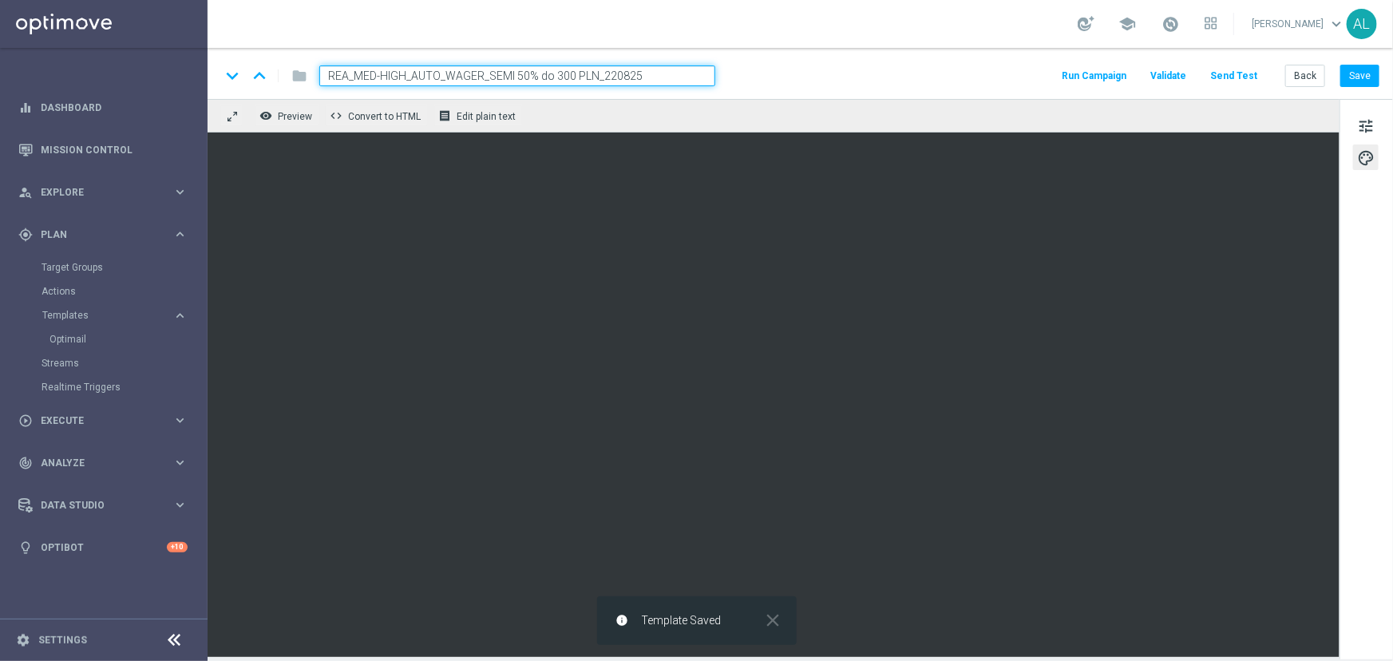
click at [613, 81] on input "REA_MED-HIGH_AUTO_WAGER_SEMI 50% do 300 PLN_220825" at bounding box center [517, 75] width 396 height 21
click at [647, 69] on input "REA_MED-HIGH_AUTO_WAGER_SEMI 50% do 300 PLN_220825" at bounding box center [517, 75] width 396 height 21
drag, startPoint x: 644, startPoint y: 78, endPoint x: 600, endPoint y: 81, distance: 44.8
click at [600, 81] on input "REA_MED-HIGH_AUTO_WAGER_SEMI 50% do 300 PLN_220825" at bounding box center [517, 75] width 396 height 21
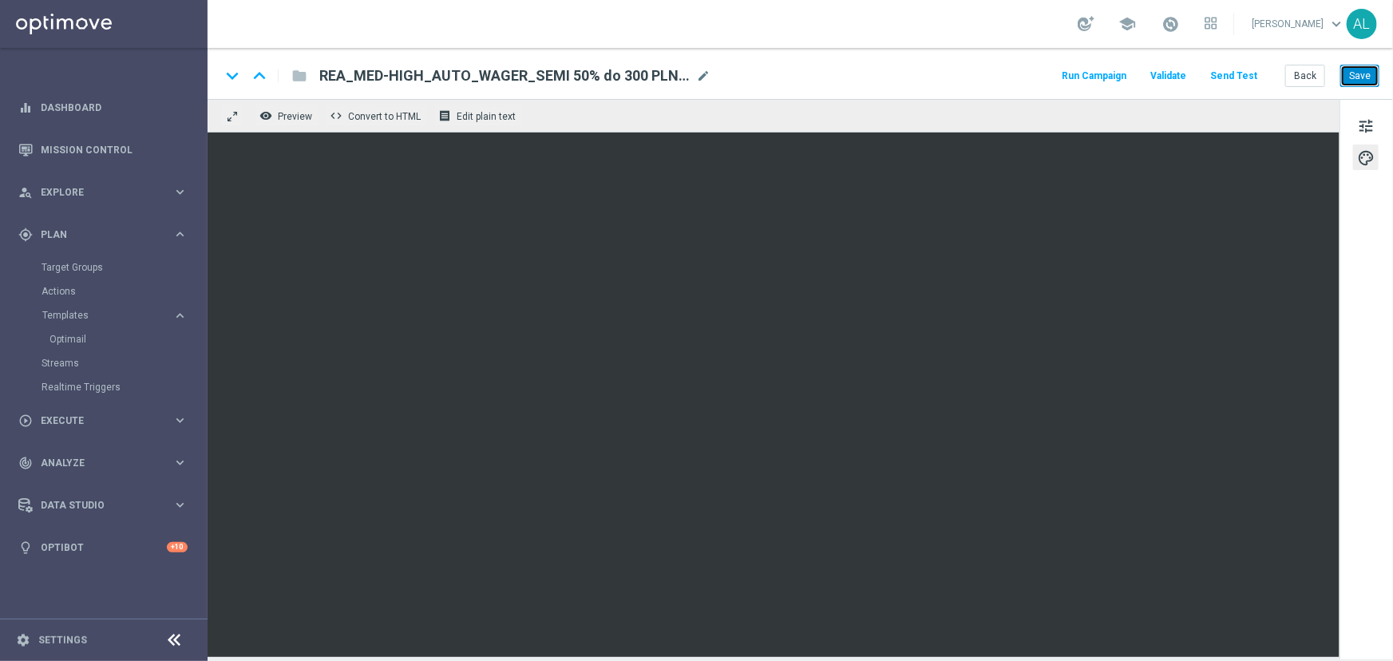
click at [1365, 76] on button "Save" at bounding box center [1360, 76] width 39 height 22
click at [1302, 72] on button "Back" at bounding box center [1306, 76] width 40 height 22
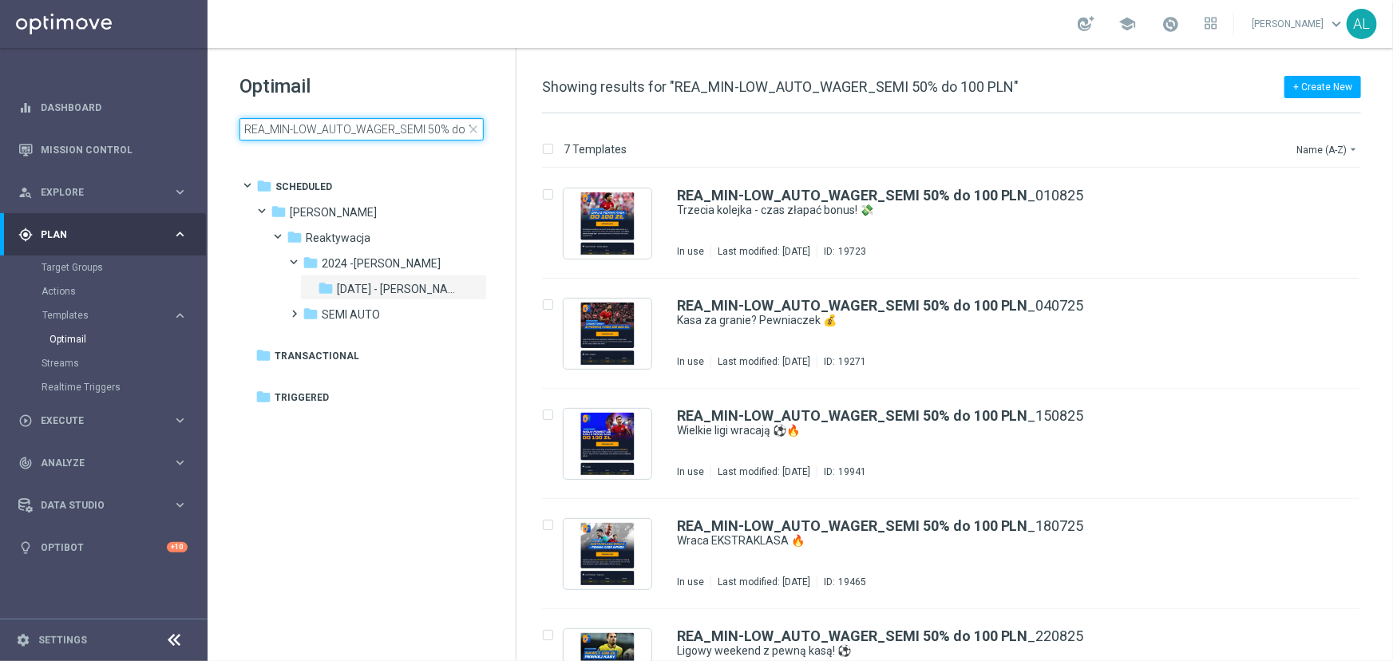
click at [420, 132] on input "REA_MIN-LOW_AUTO_WAGER_SEMI 50% do 100 PLN" at bounding box center [362, 129] width 244 height 22
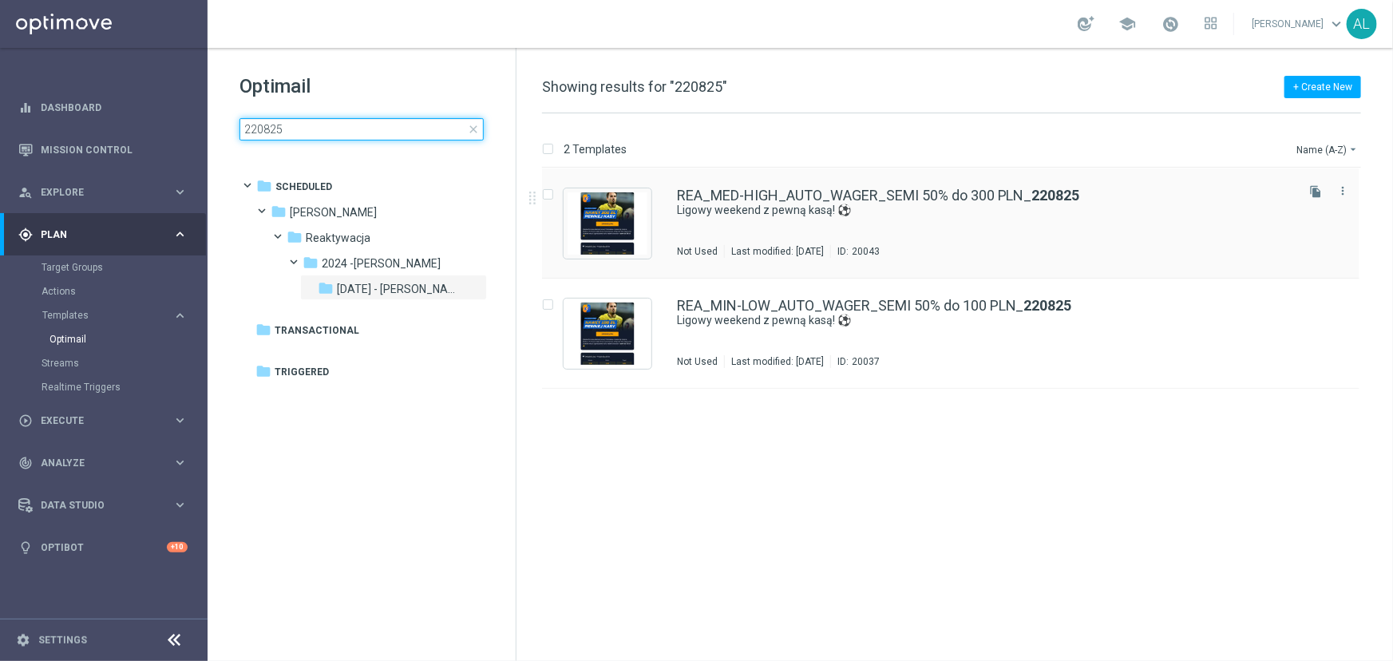
type input "220825"
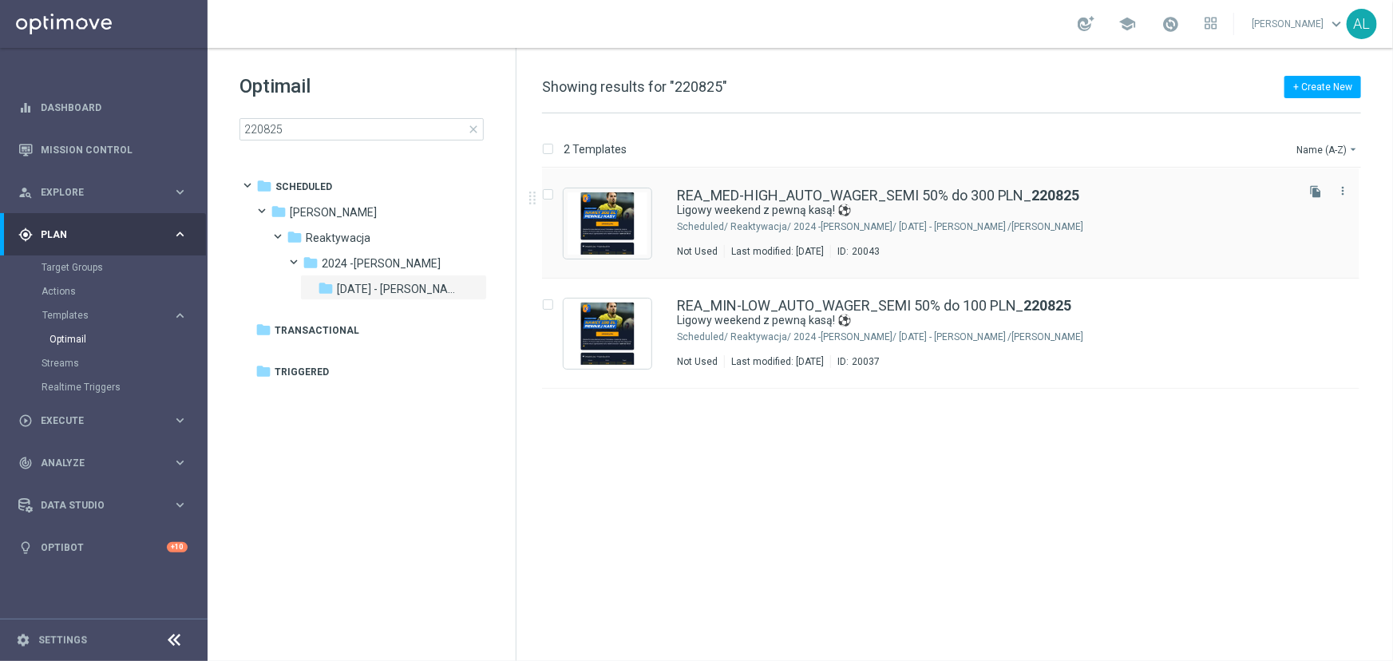
click at [788, 236] on div "REA_MED-HIGH_AUTO_WAGER_SEMI 50% do 300 PLN_ 220825 Ligowy weekend z pewną kasą…" at bounding box center [985, 222] width 616 height 69
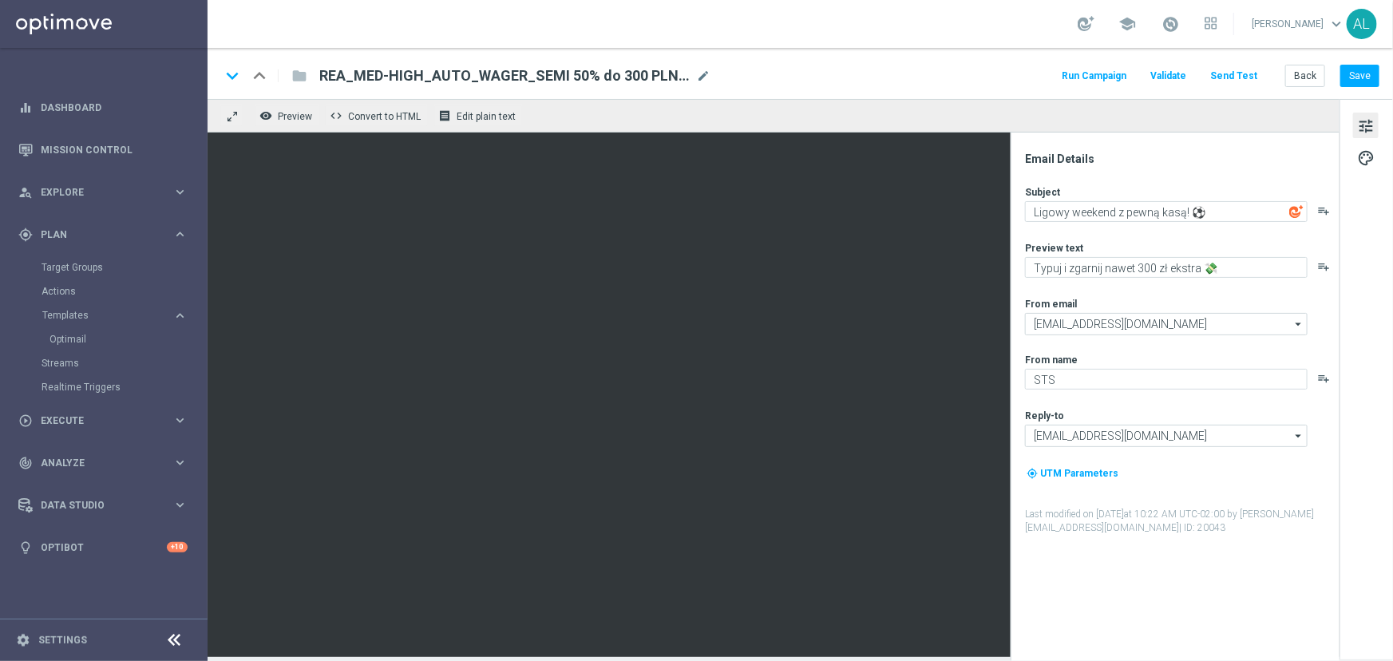
click at [759, 22] on div "school Antoni Litwinek keyboard_arrow_down AL" at bounding box center [801, 24] width 1186 height 48
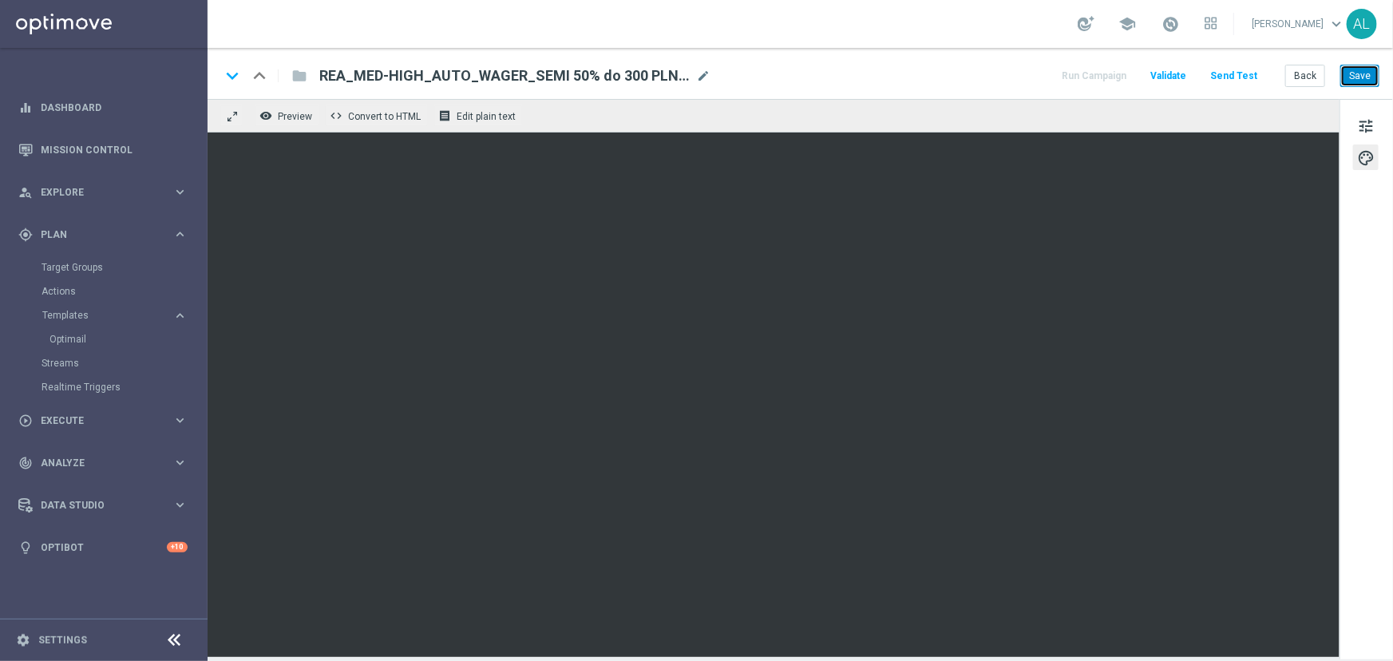
click at [1358, 77] on button "Save" at bounding box center [1360, 76] width 39 height 22
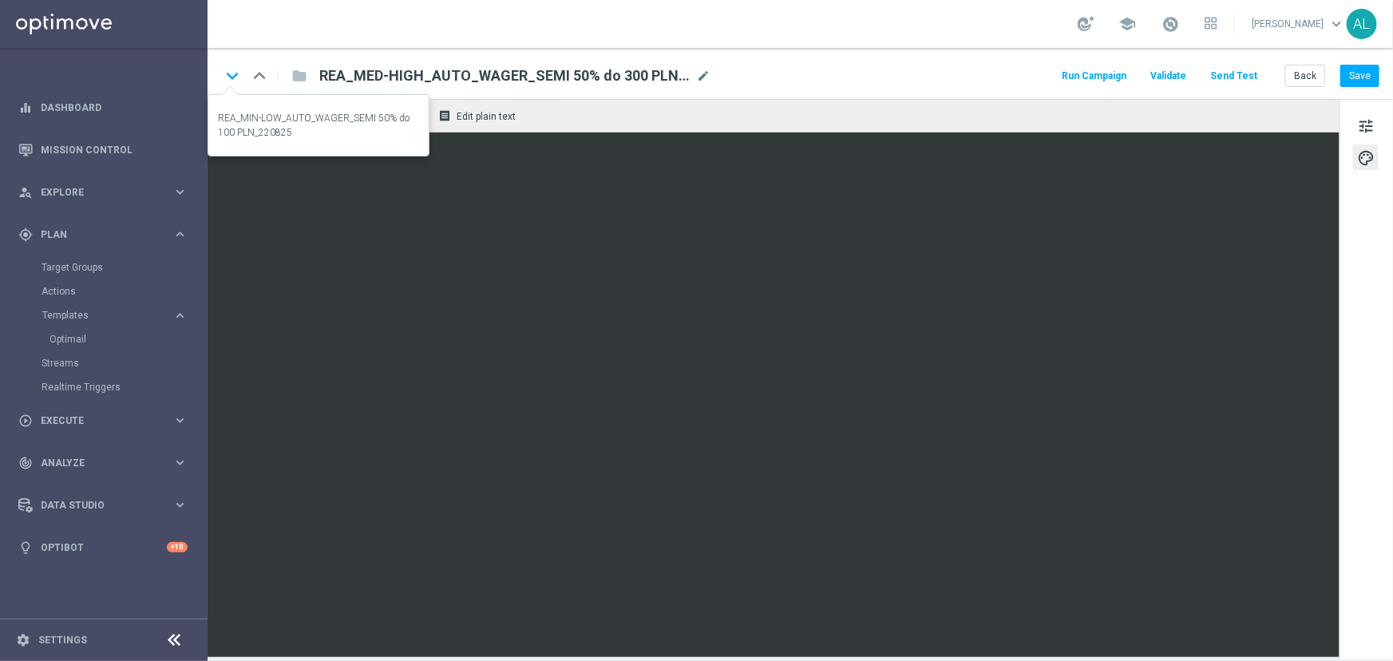
click at [232, 74] on icon "keyboard_arrow_down" at bounding box center [232, 76] width 24 height 24
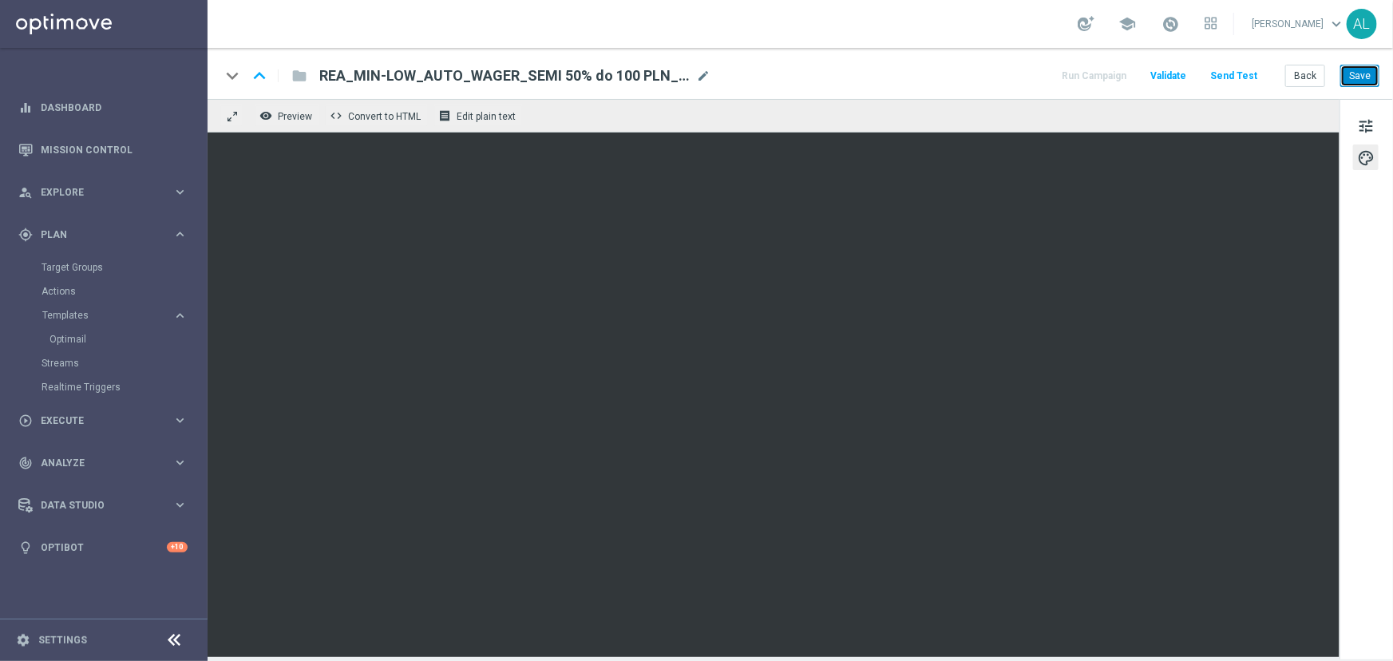
click at [1370, 65] on button "Save" at bounding box center [1360, 76] width 39 height 22
click at [754, 26] on div "school Antoni Litwinek keyboard_arrow_down AL" at bounding box center [801, 24] width 1186 height 48
click at [1248, 74] on button "Send Test" at bounding box center [1234, 76] width 52 height 22
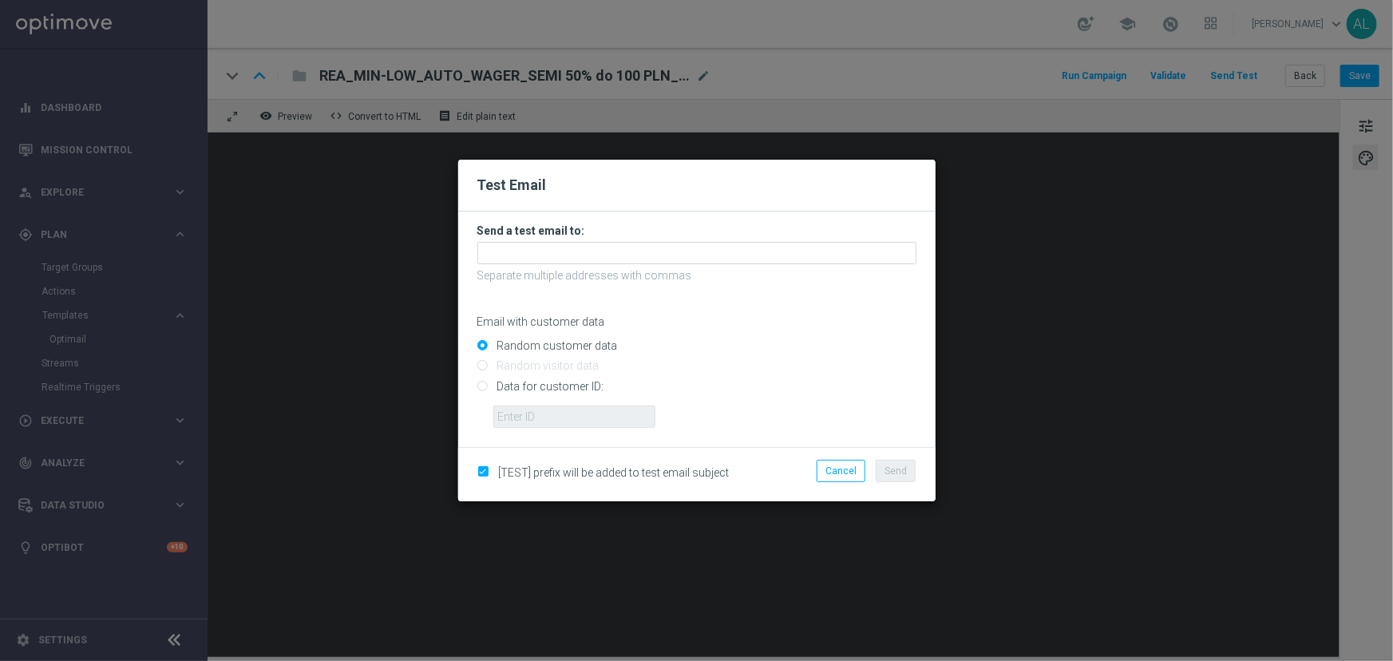
click at [615, 239] on form "Send a test email to: Separate multiple addresses with commas Email with custom…" at bounding box center [697, 326] width 439 height 204
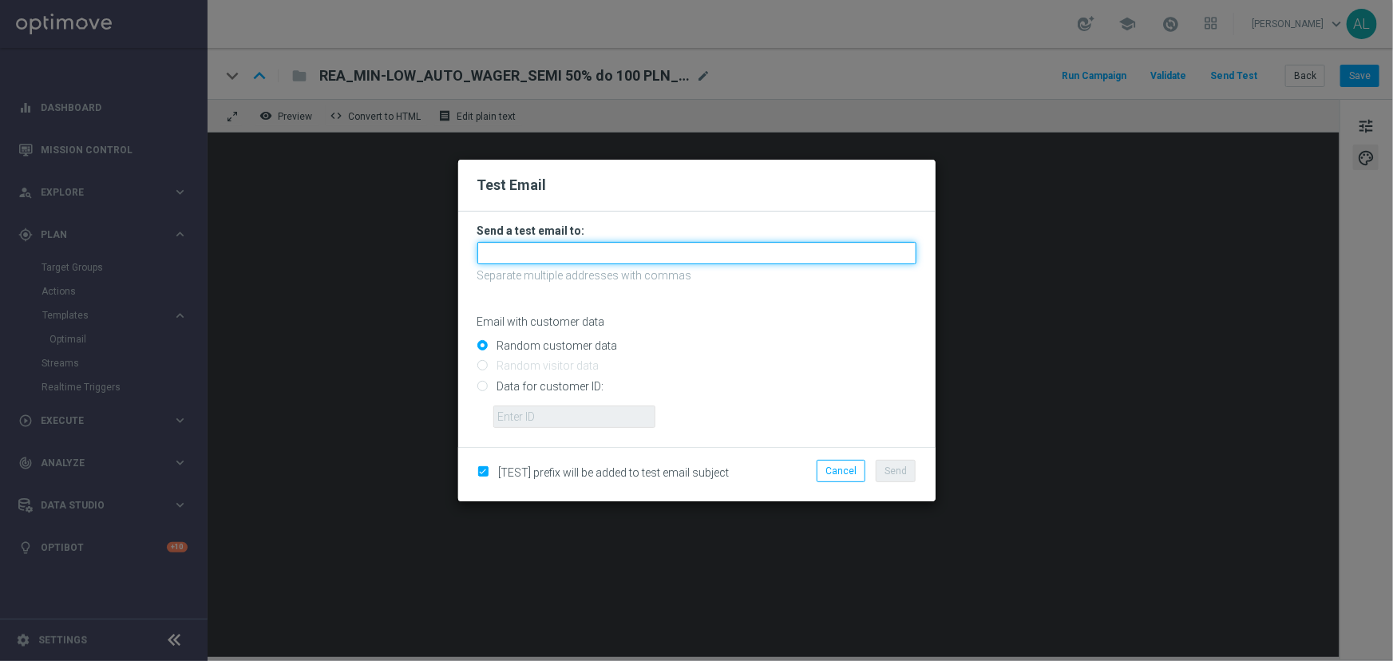
click at [615, 260] on input "text" at bounding box center [697, 253] width 439 height 22
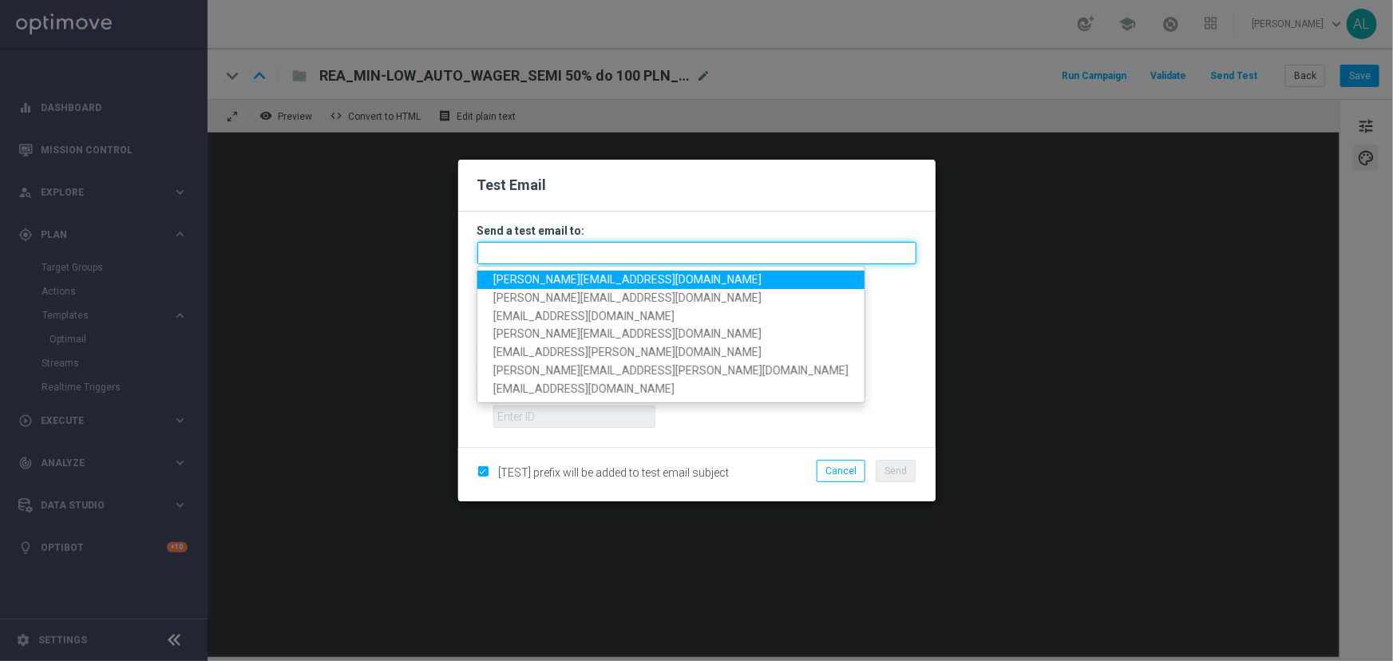
paste input "antoni.litwinek@sts.pl,krystian.potoczny@sts.pl,andzelika.binek@sts.pl,katarzyn…"
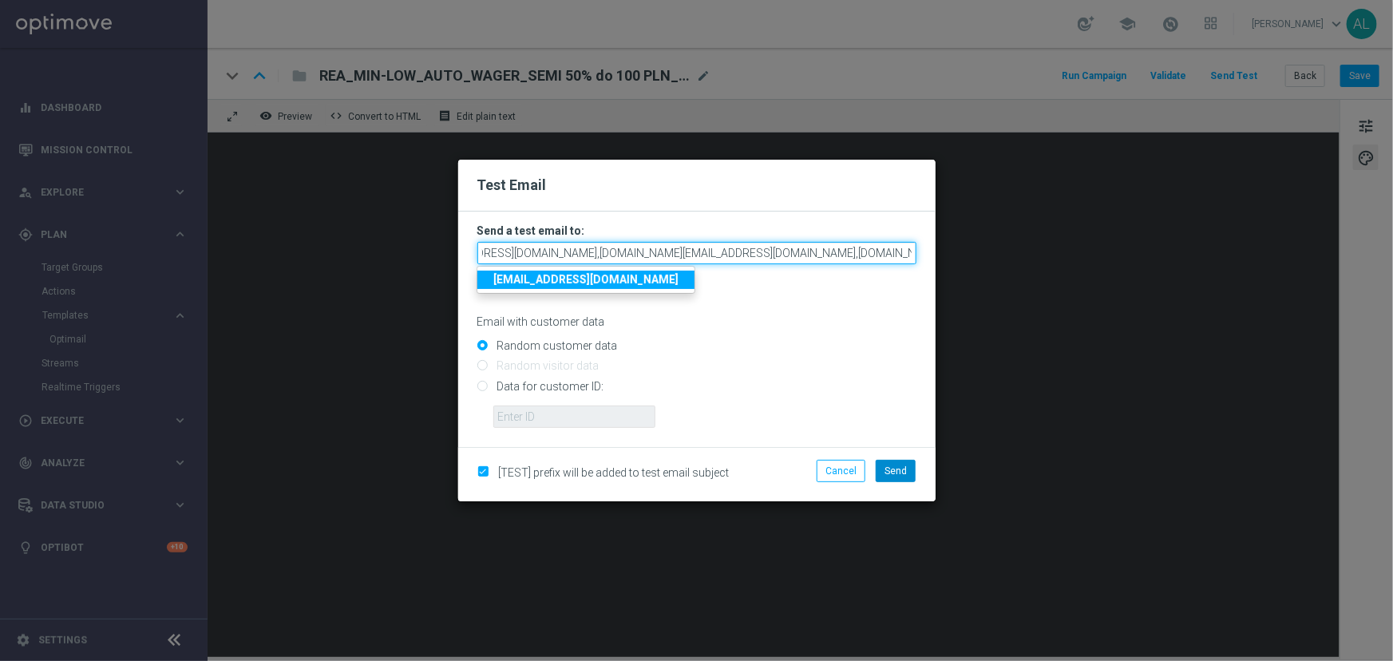
type input "antoni.litwinek@sts.pl,krystian.potoczny@sts.pl,andzelika.binek@sts.pl,katarzyn…"
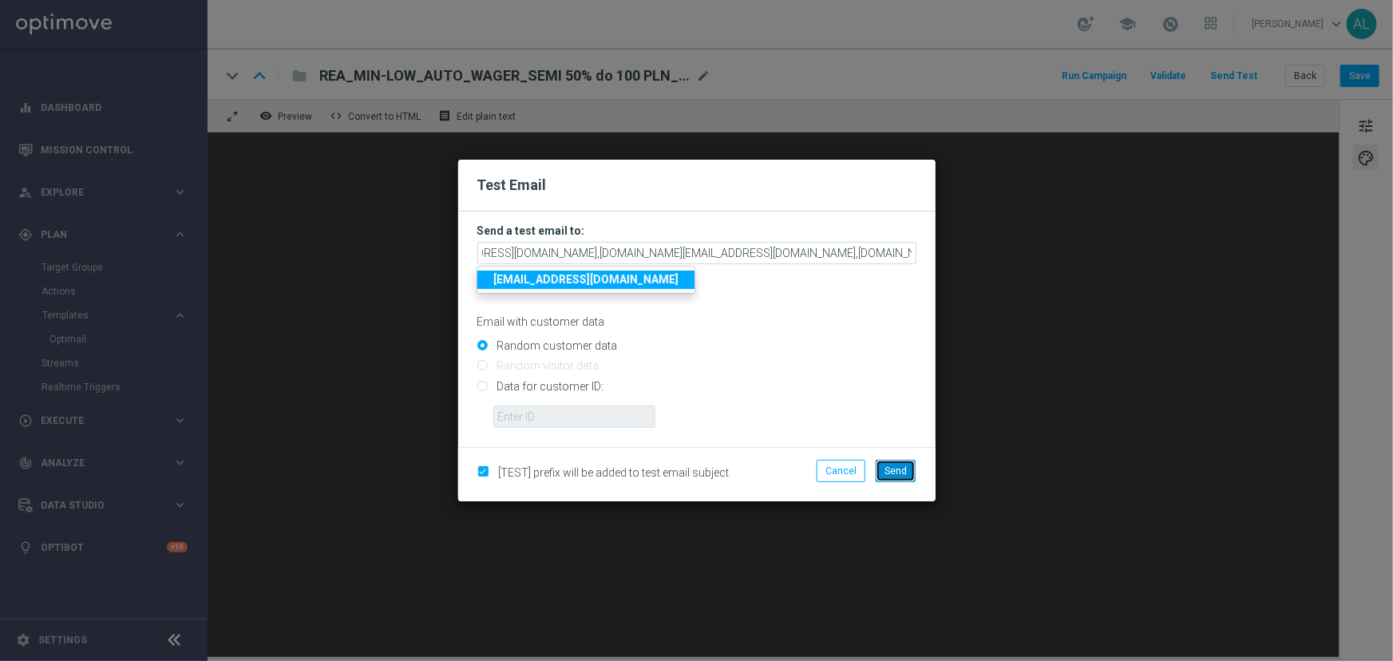
click at [901, 466] on span "Send" at bounding box center [896, 471] width 22 height 11
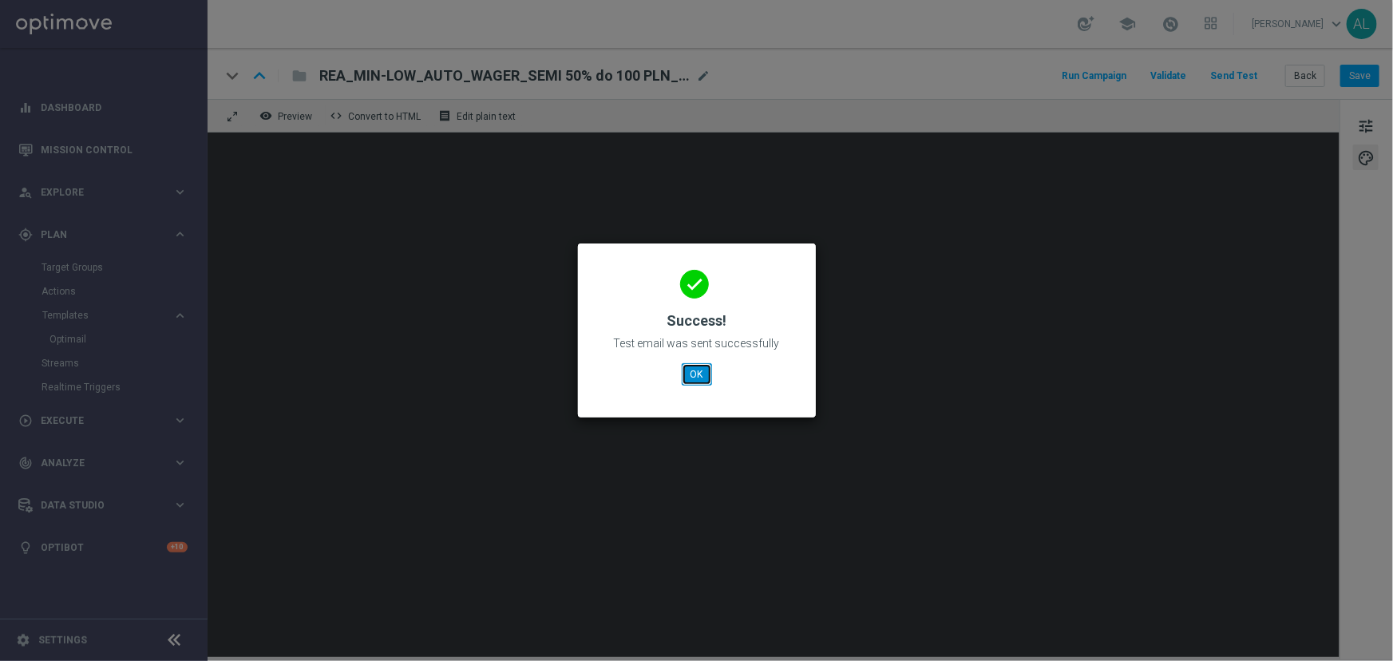
click at [700, 378] on button "OK" at bounding box center [697, 374] width 30 height 22
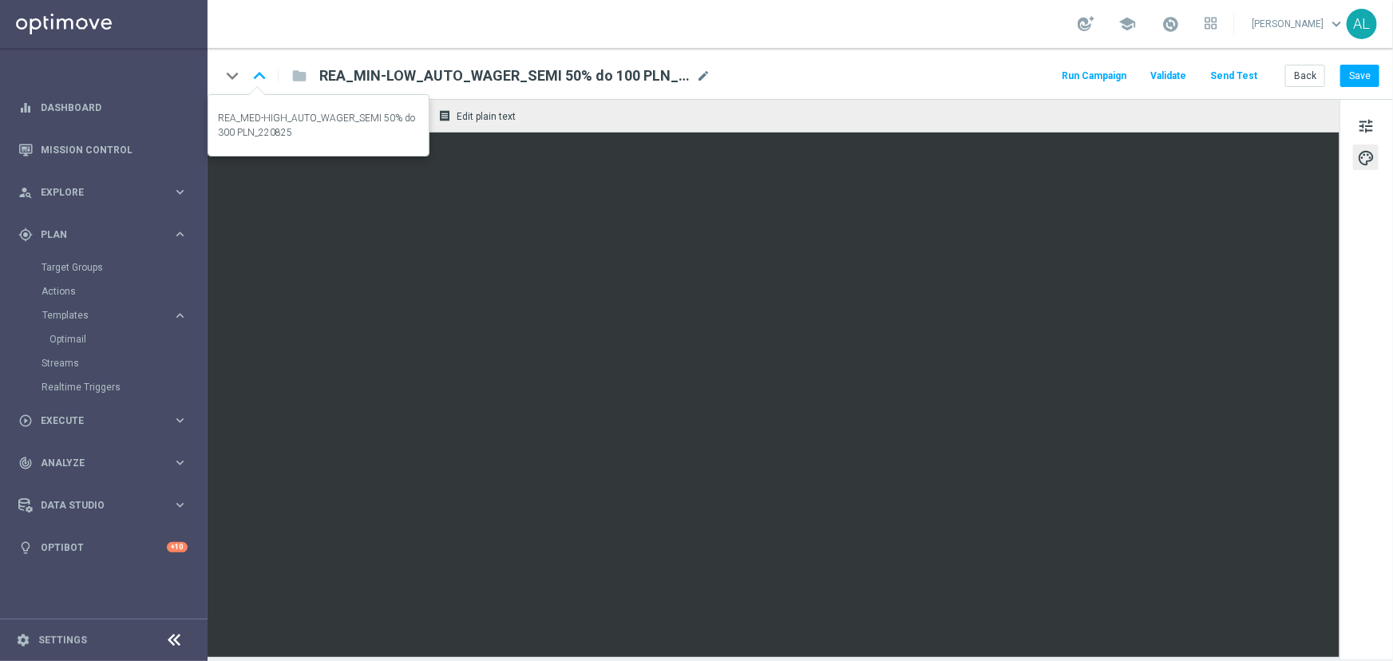
click at [260, 75] on icon "keyboard_arrow_up" at bounding box center [260, 76] width 24 height 24
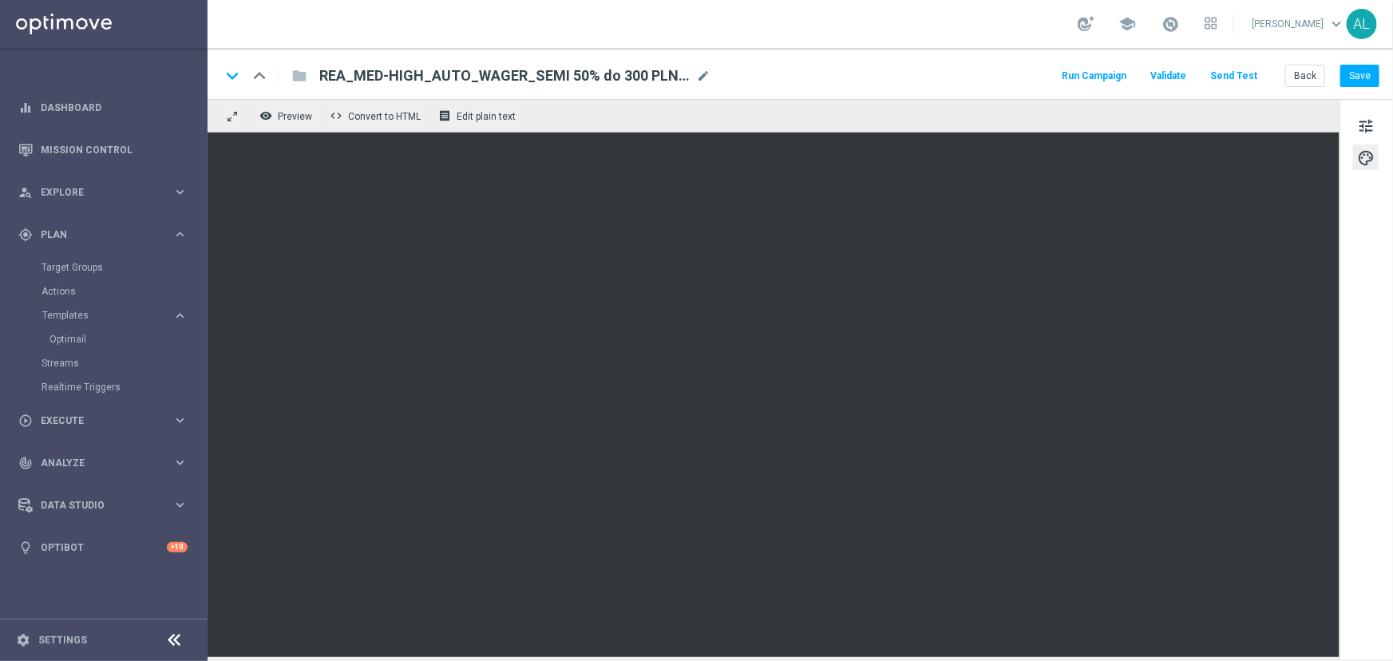
click at [1251, 75] on button "Send Test" at bounding box center [1234, 76] width 52 height 22
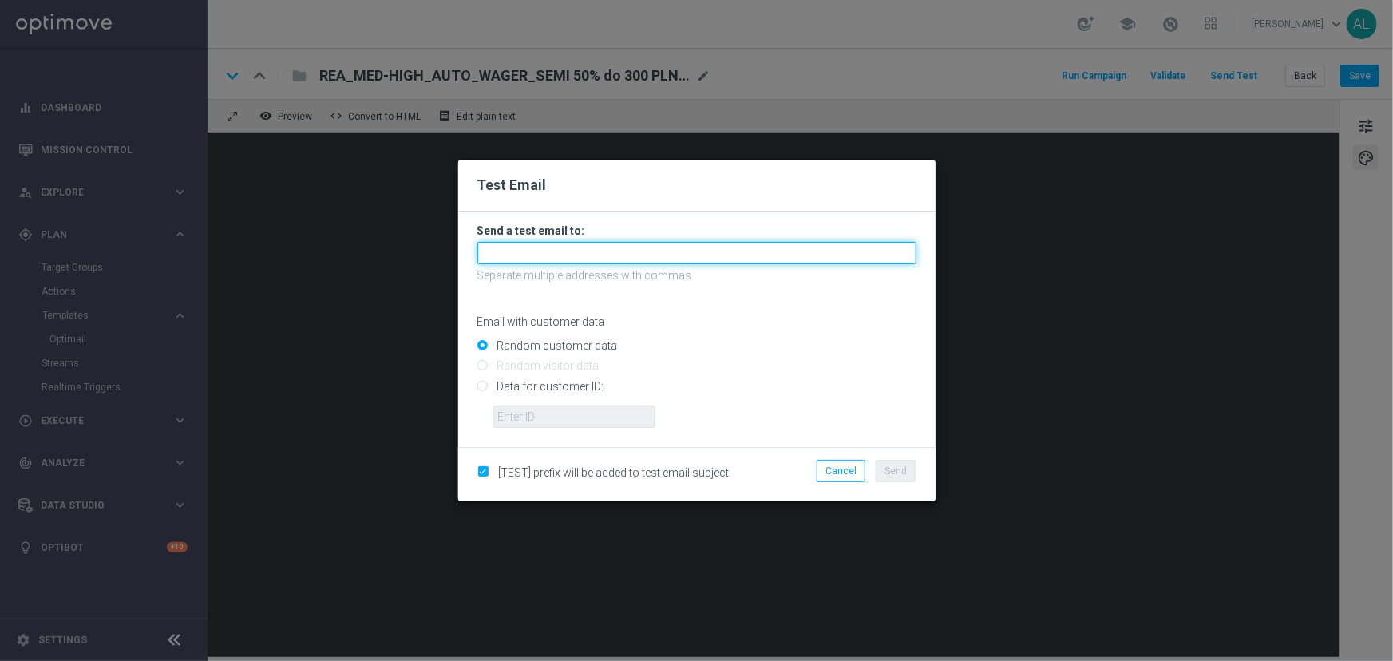
click at [612, 259] on input "text" at bounding box center [697, 253] width 439 height 22
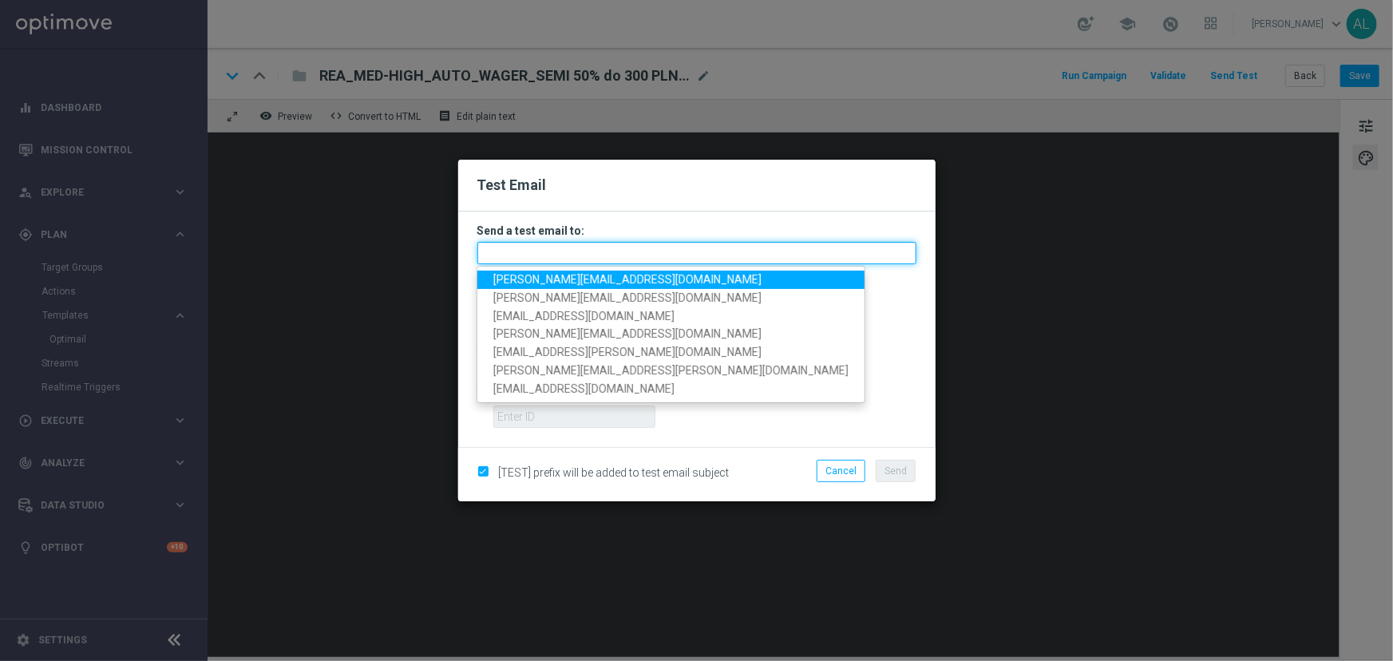
paste input "antoni.litwinek@sts.pl,krystian.potoczny@sts.pl,andzelika.binek@sts.pl,katarzyn…"
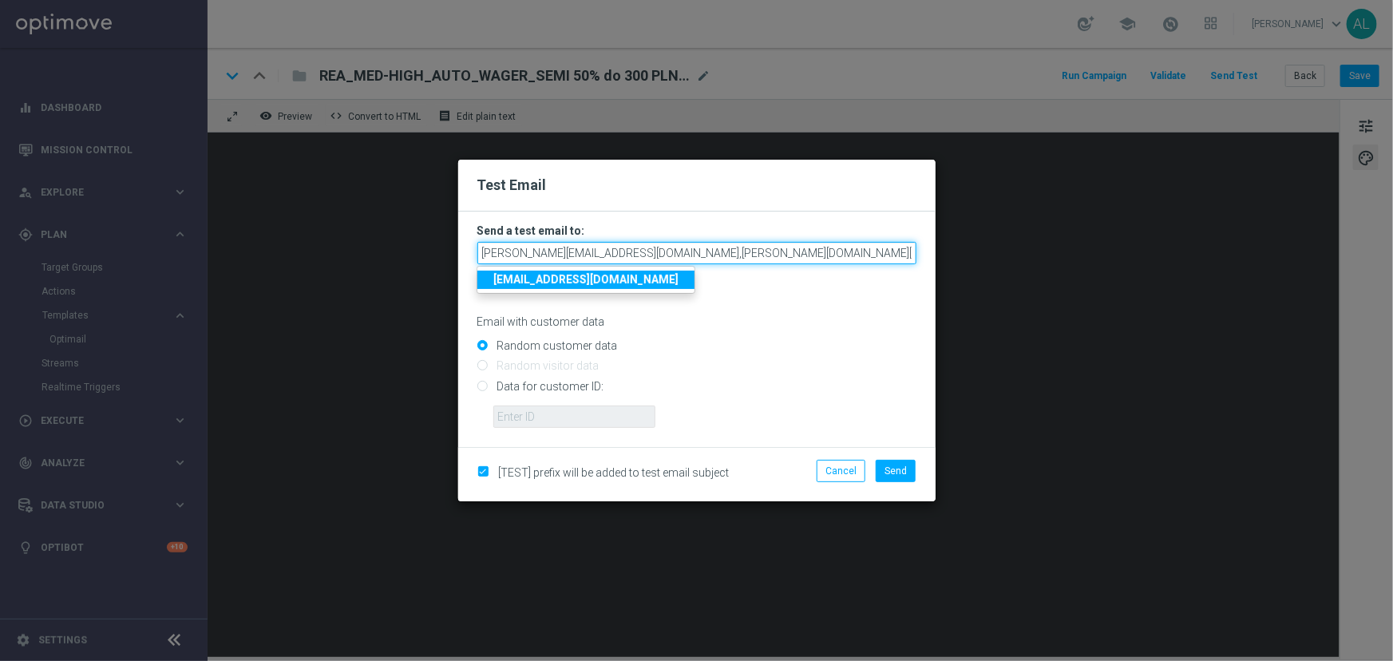
scroll to position [0, 486]
type input "antoni.litwinek@sts.pl,krystian.potoczny@sts.pl,andzelika.binek@sts.pl,katarzyn…"
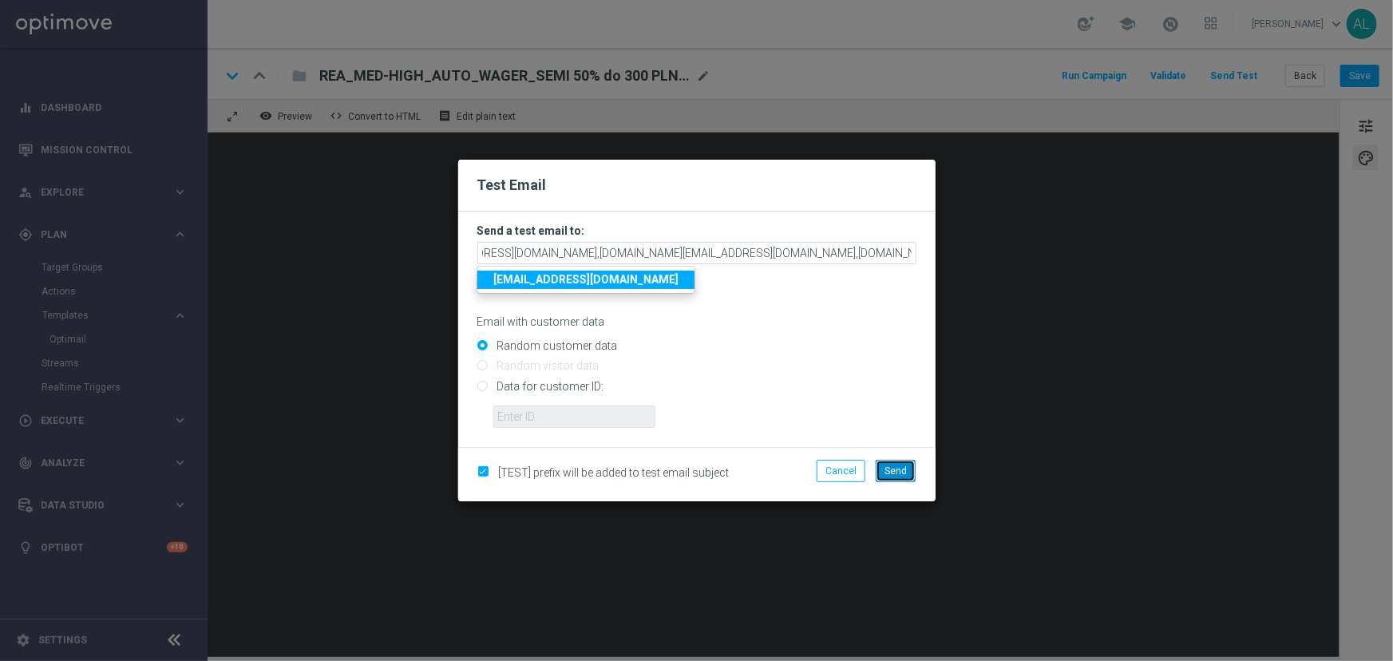
click at [902, 467] on span "Send" at bounding box center [896, 471] width 22 height 11
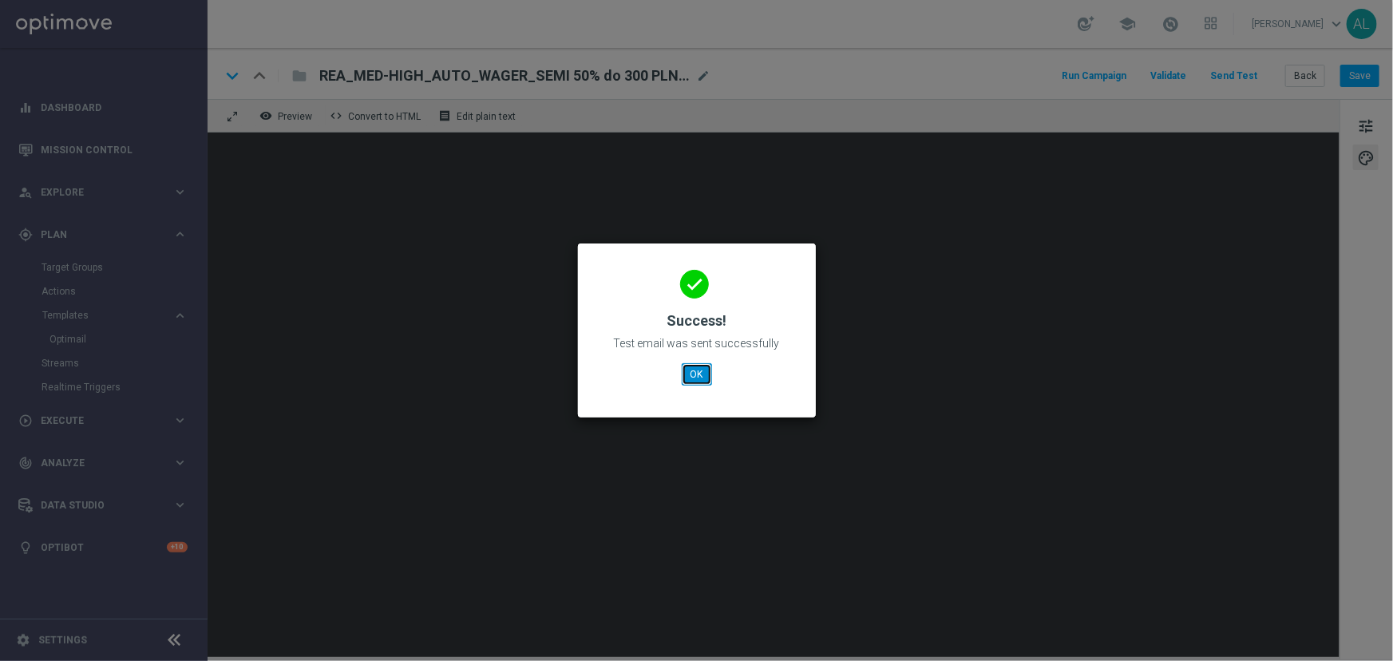
click at [684, 376] on button "OK" at bounding box center [697, 374] width 30 height 22
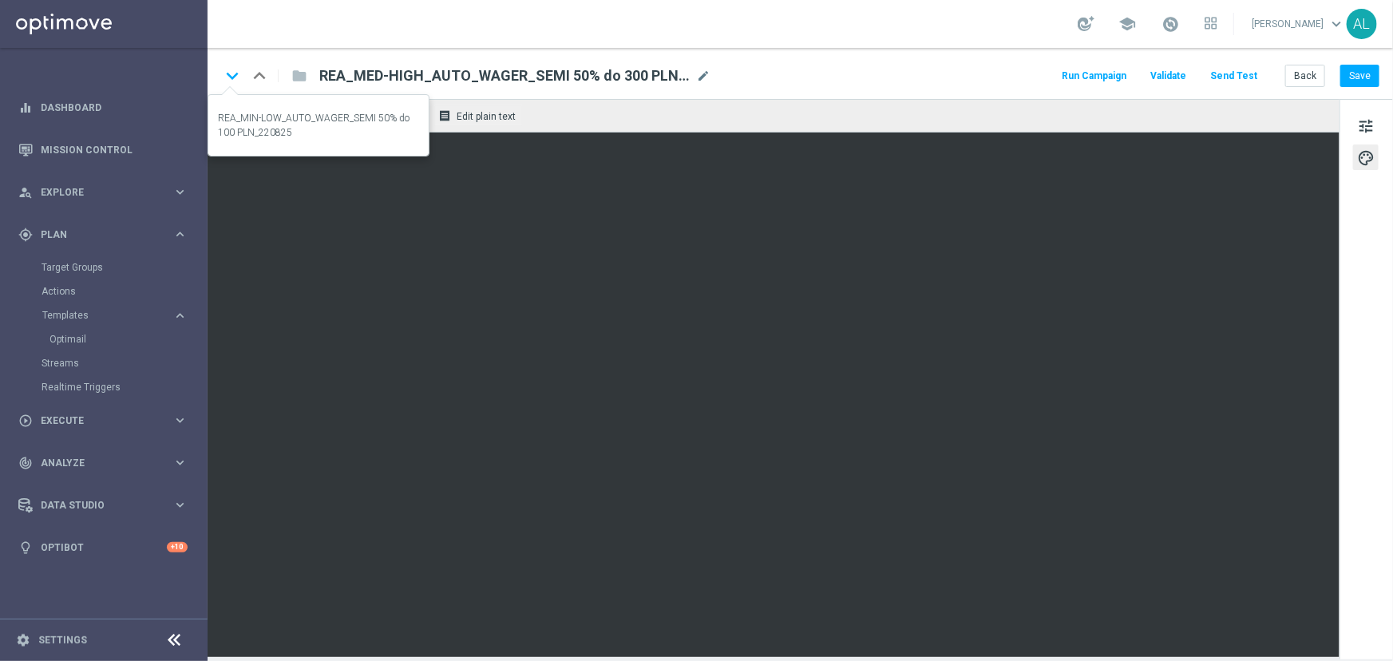
click at [233, 75] on icon "keyboard_arrow_down" at bounding box center [232, 76] width 24 height 24
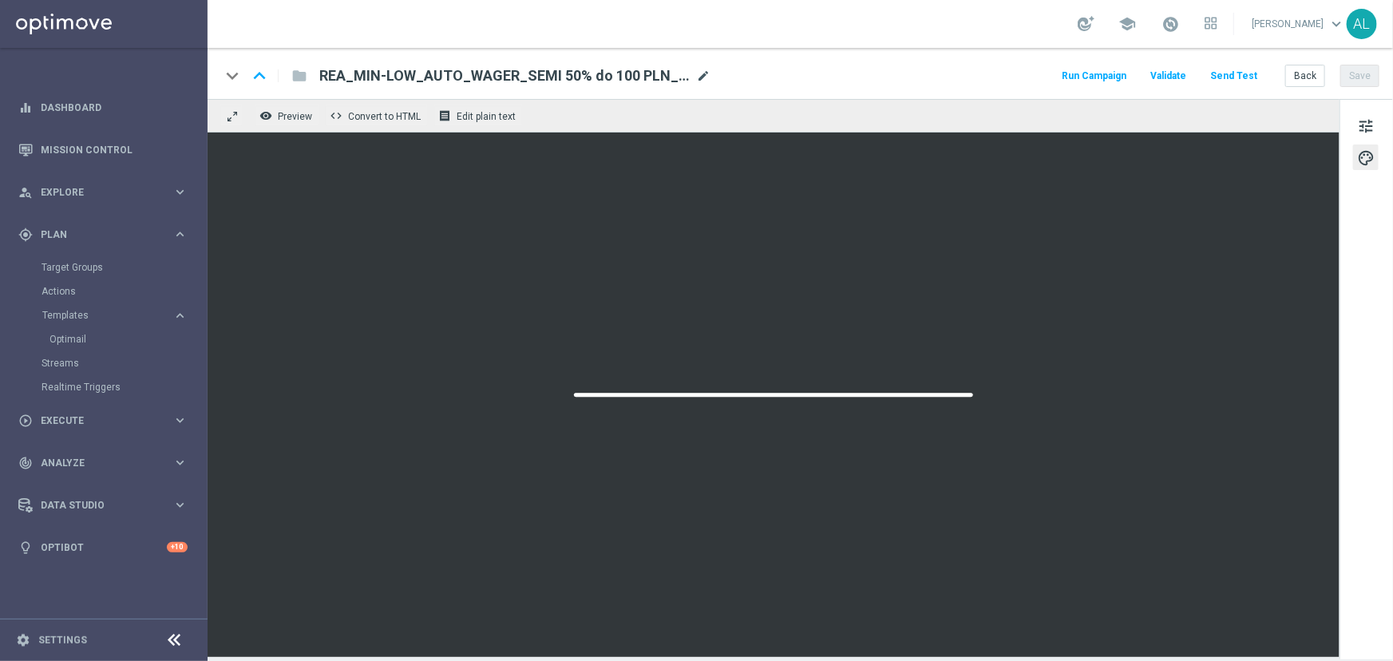
click at [708, 75] on span "mode_edit" at bounding box center [703, 76] width 14 height 14
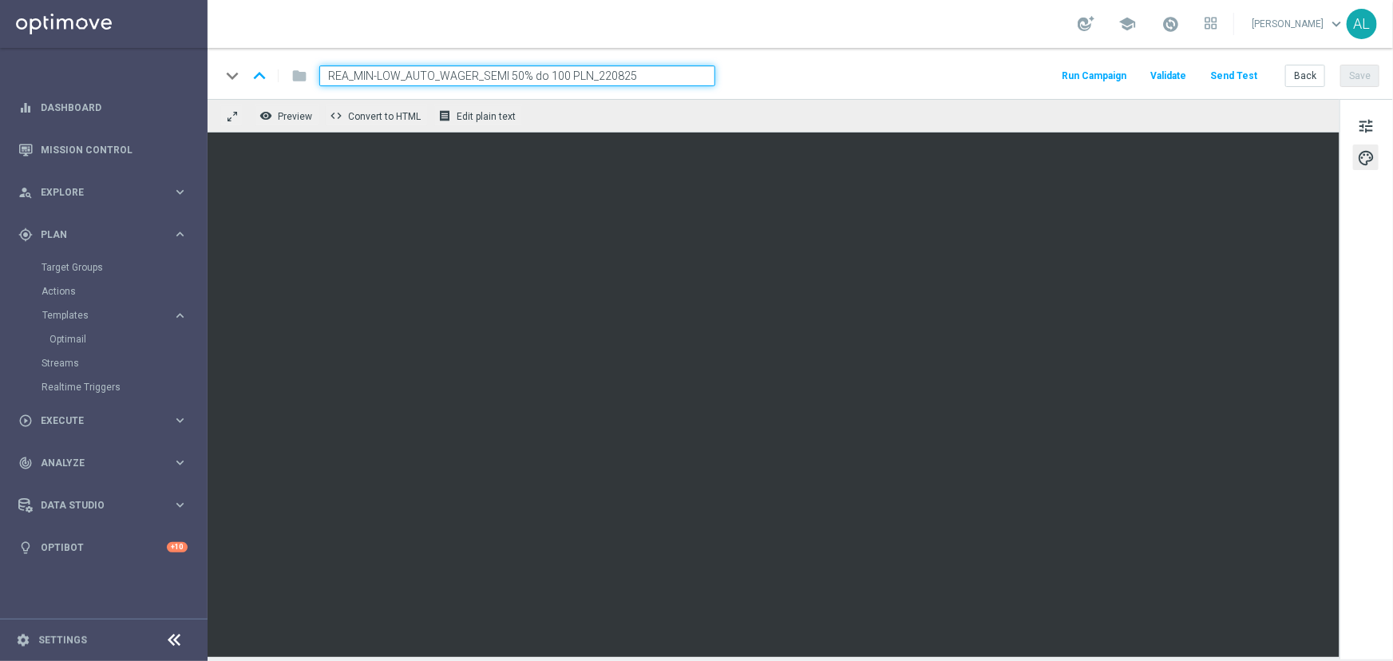
drag, startPoint x: 589, startPoint y: 77, endPoint x: 327, endPoint y: 76, distance: 261.9
click at [327, 76] on input "REA_MIN-LOW_AUTO_WAGER_SEMI 50% do 100 PLN_220825" at bounding box center [517, 75] width 396 height 21
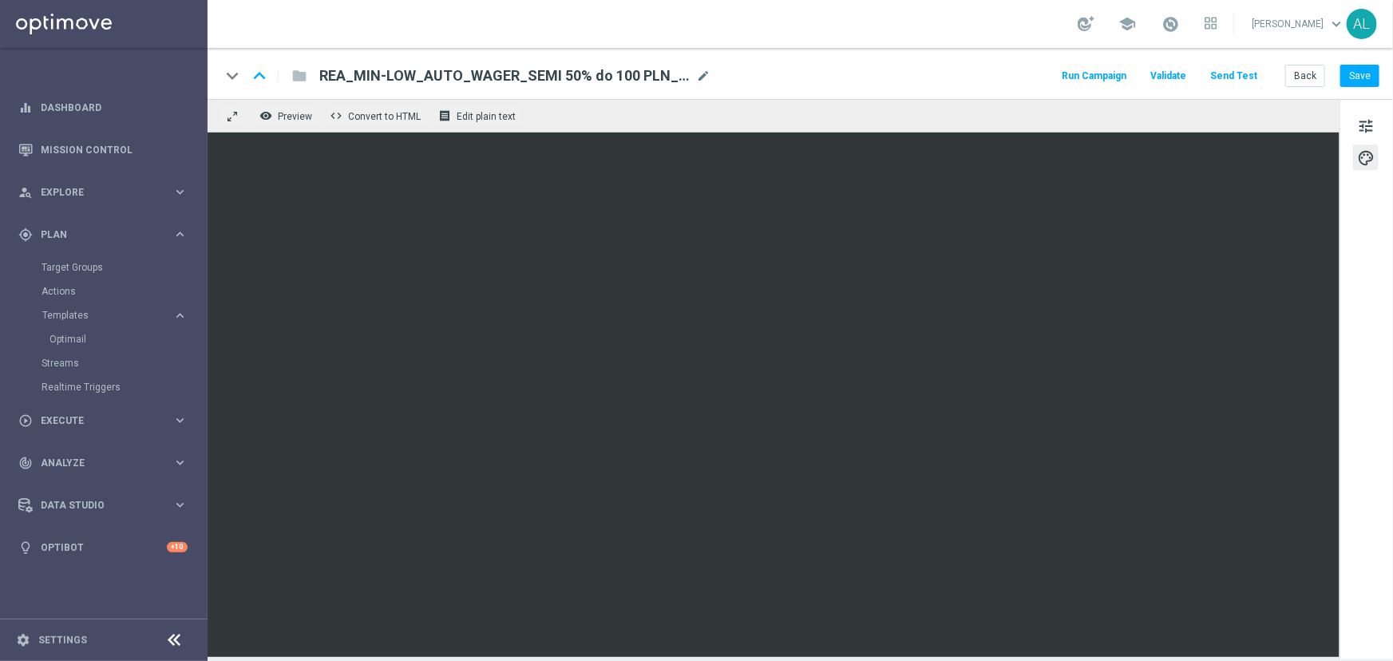
click at [704, 77] on span "mode_edit" at bounding box center [703, 76] width 14 height 14
click at [1354, 120] on button "tune" at bounding box center [1367, 126] width 26 height 26
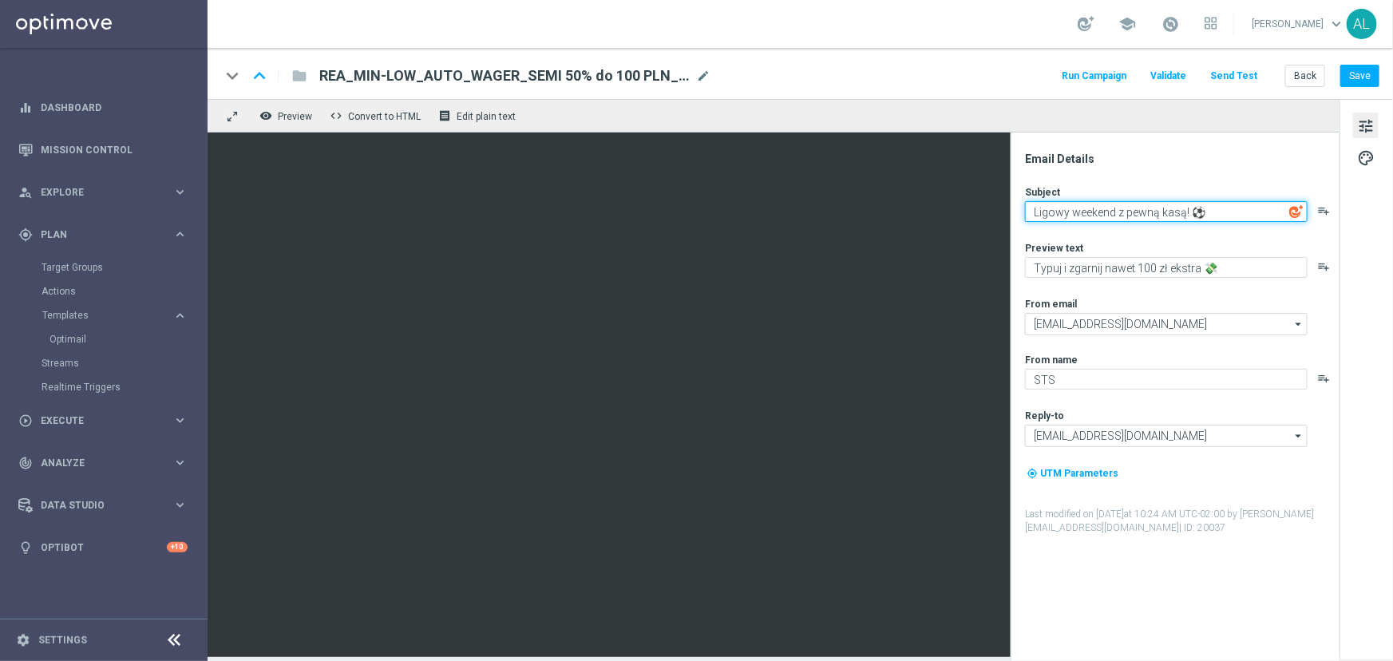
click at [1142, 218] on textarea "Ligowy weekend z pewną kasą! ⚽" at bounding box center [1166, 211] width 283 height 21
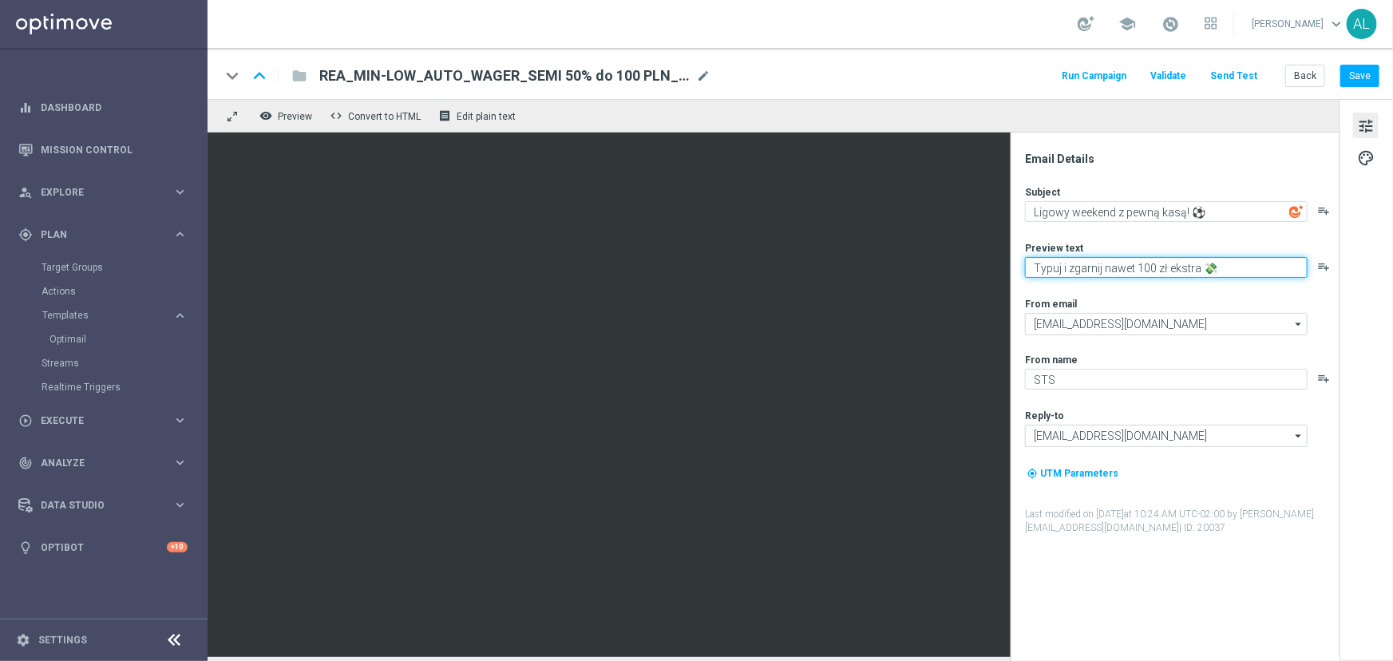
click at [1109, 260] on textarea "Typuj i zgarnij nawet 100 zł ekstra 💸" at bounding box center [1166, 267] width 283 height 21
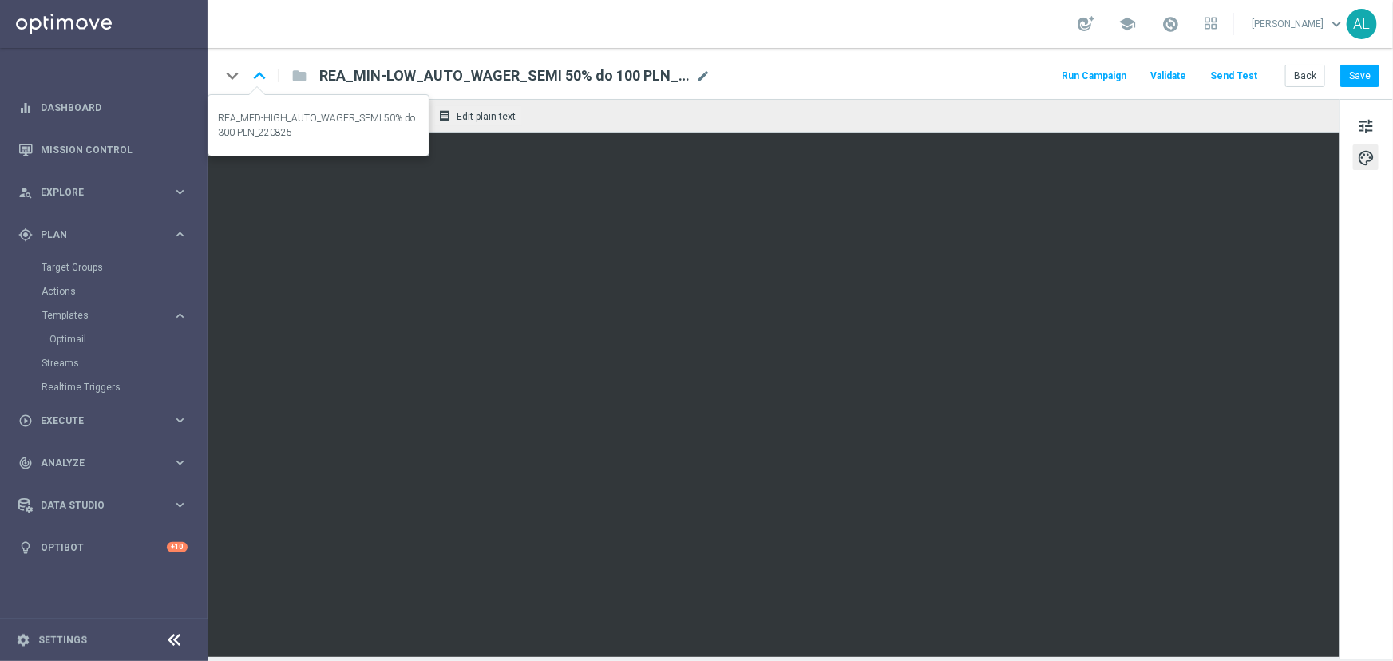
click at [258, 72] on icon "keyboard_arrow_up" at bounding box center [260, 76] width 24 height 24
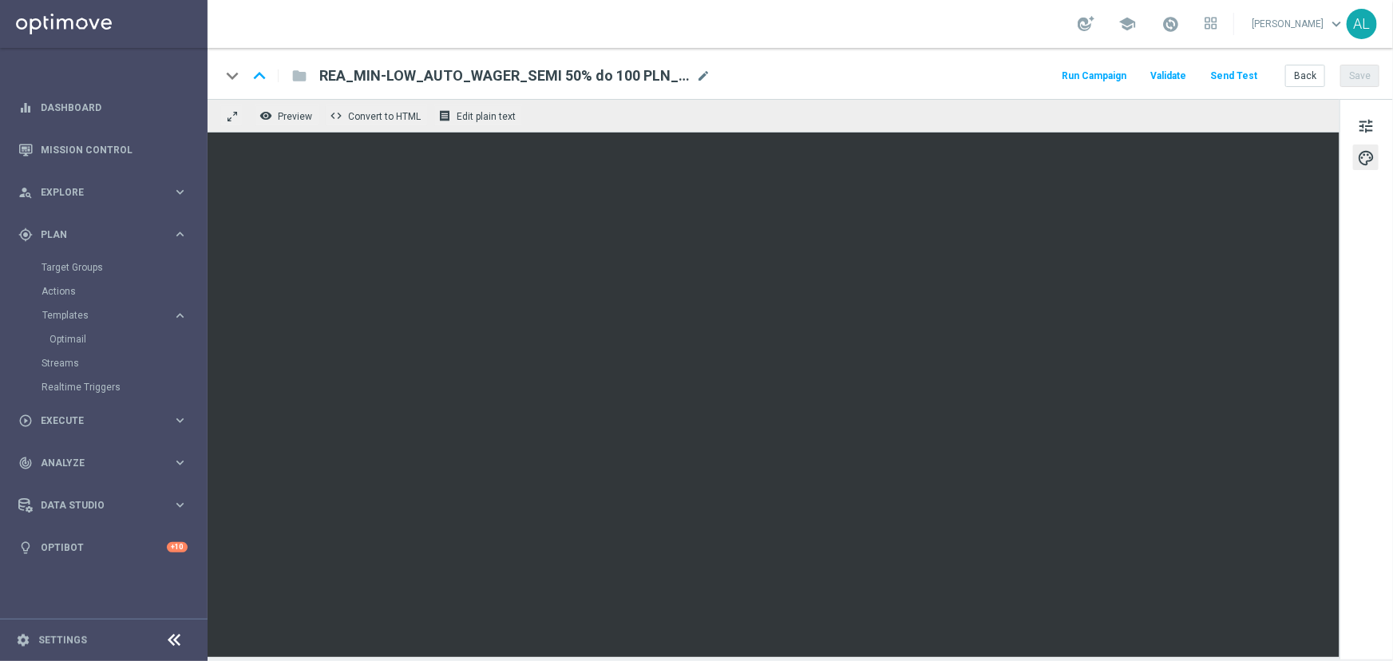
type input "REA_MED-HIGH_AUTO_WAGER_SEMI 50% do 300 PLN_220825"
click at [704, 69] on span "mode_edit" at bounding box center [703, 76] width 14 height 14
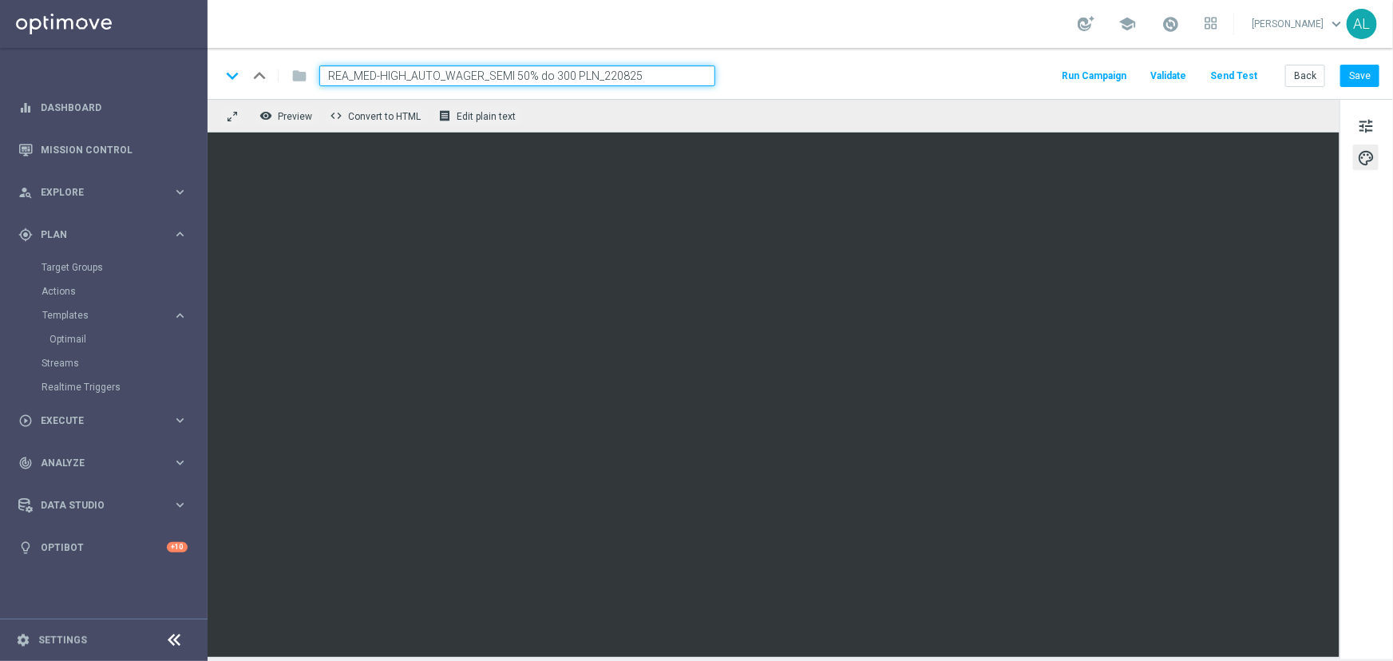
drag, startPoint x: 594, startPoint y: 76, endPoint x: 261, endPoint y: 87, distance: 333.2
click at [261, 86] on div "keyboard_arrow_down keyboard_arrow_up folder REA_MED-HIGH_AUTO_WAGER_SEMI 50% d…" at bounding box center [467, 75] width 495 height 21
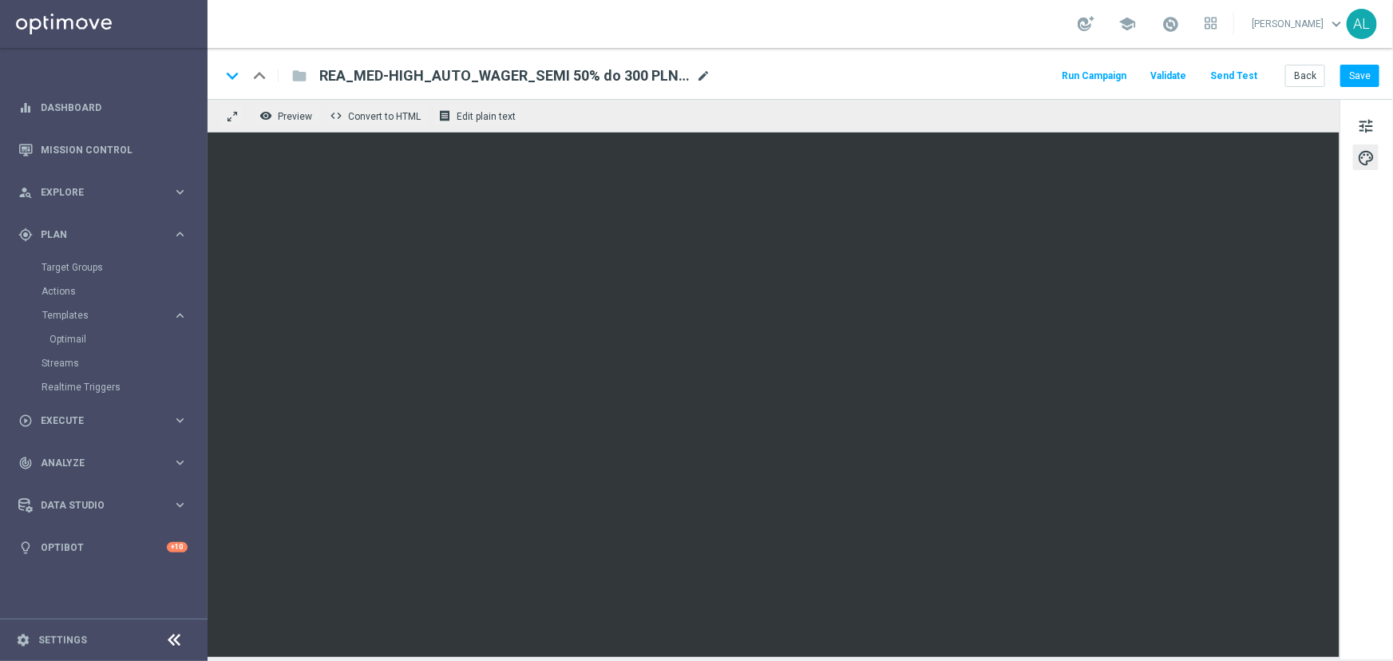
click at [702, 81] on span "mode_edit" at bounding box center [703, 76] width 14 height 14
click at [1369, 130] on span "tune" at bounding box center [1367, 126] width 18 height 21
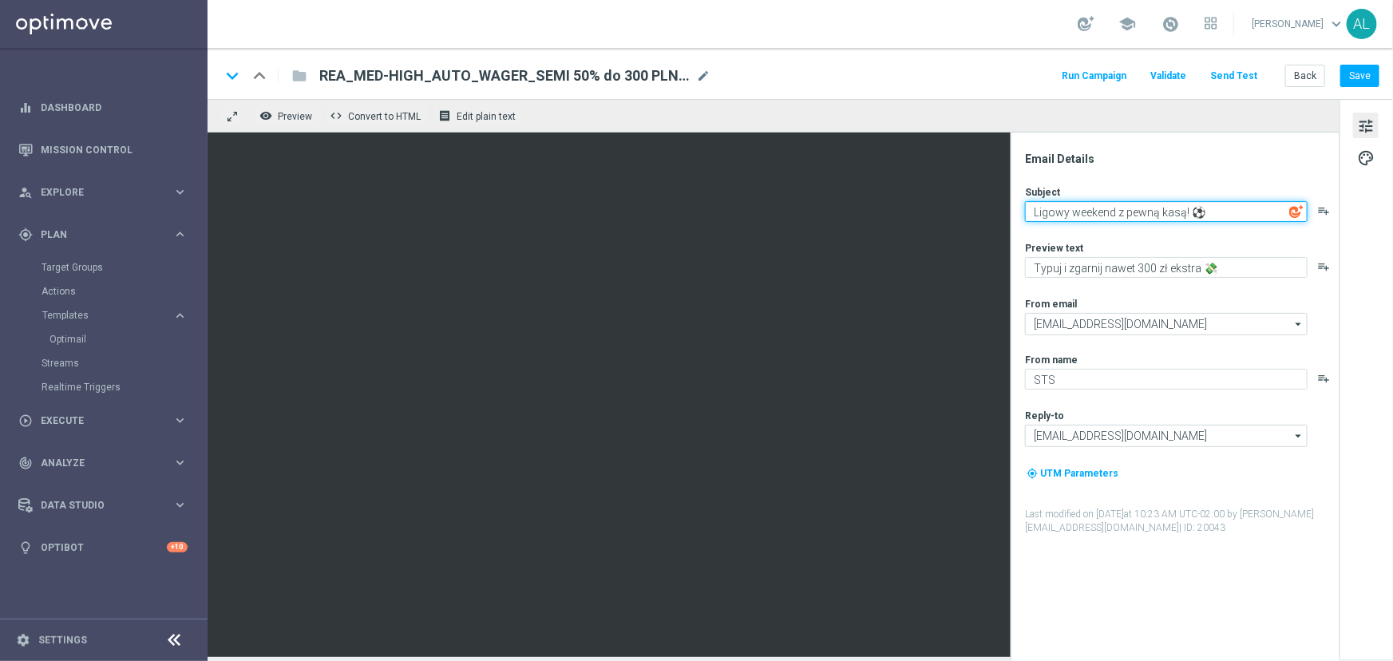
click at [1164, 216] on textarea "Ligowy weekend z pewną kasą! ⚽" at bounding box center [1166, 211] width 283 height 21
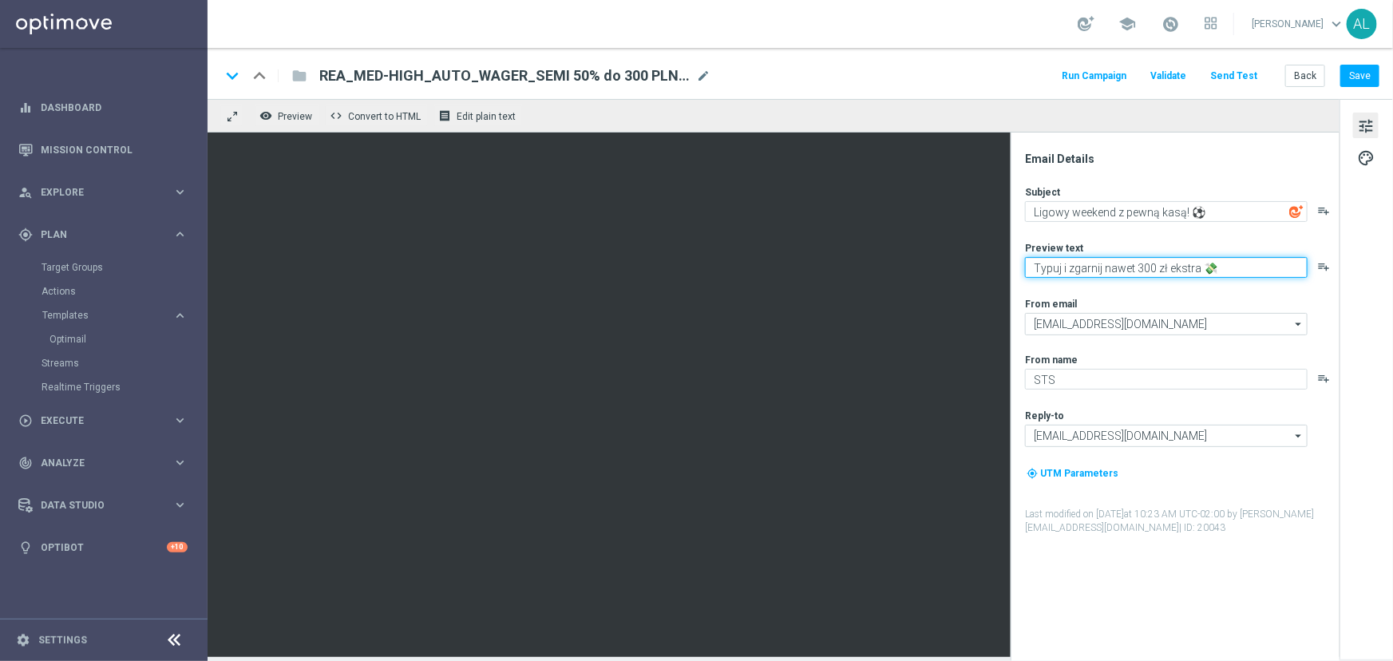
click at [1210, 268] on textarea "Typuj i zgarnij nawet 300 zł ekstra 💸" at bounding box center [1166, 267] width 283 height 21
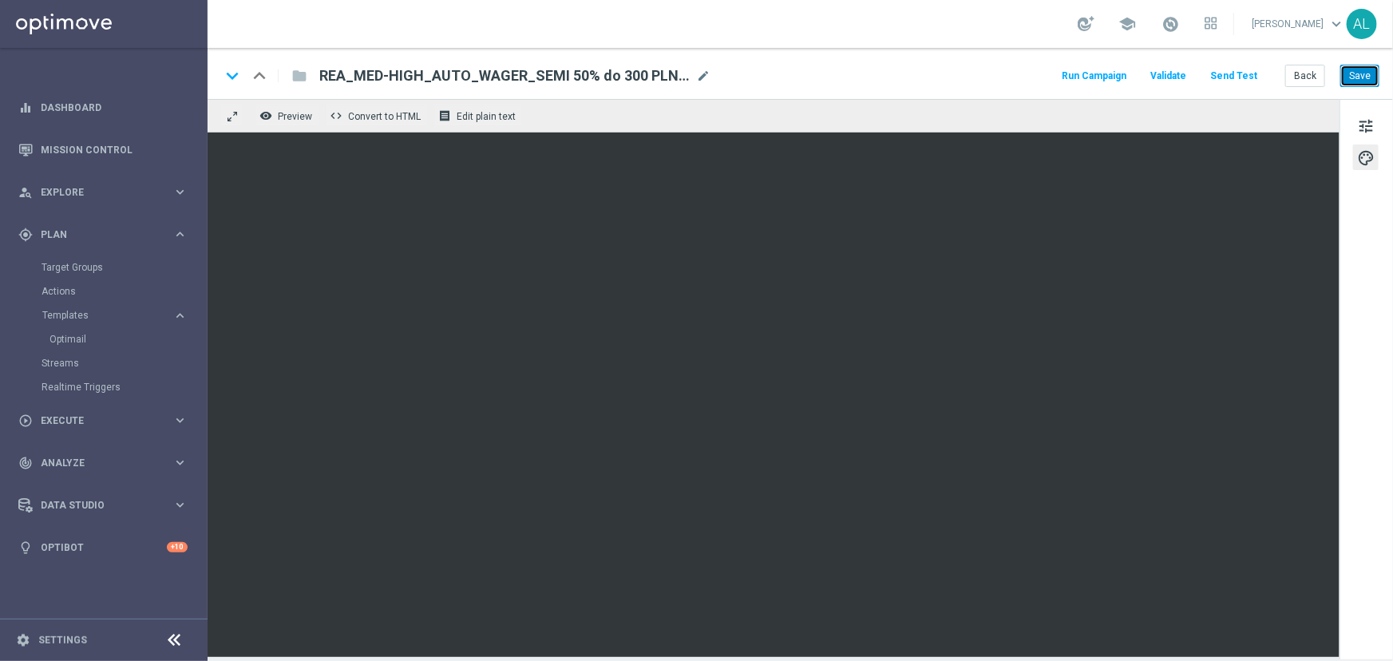
click at [1365, 77] on button "Save" at bounding box center [1360, 76] width 39 height 22
click at [149, 425] on div "play_circle_outline Execute" at bounding box center [95, 421] width 154 height 14
click at [1368, 77] on button "Save" at bounding box center [1360, 76] width 39 height 22
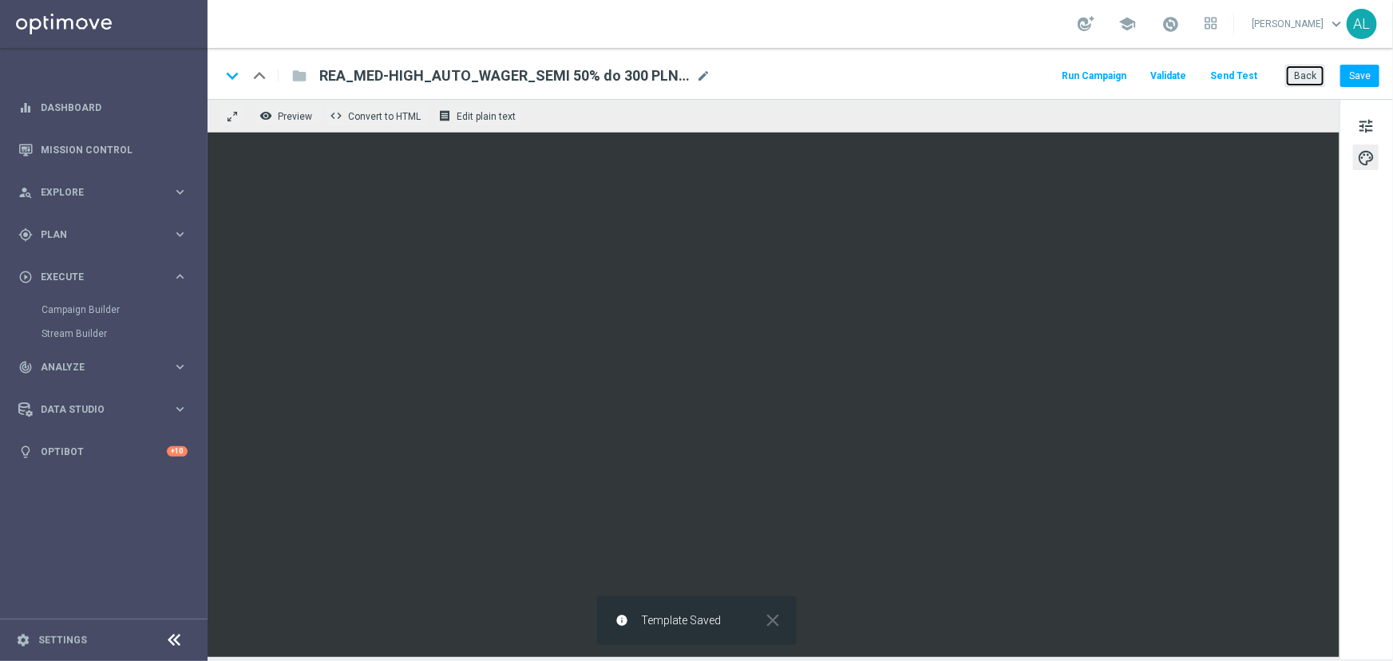
click at [1294, 80] on button "Back" at bounding box center [1306, 76] width 40 height 22
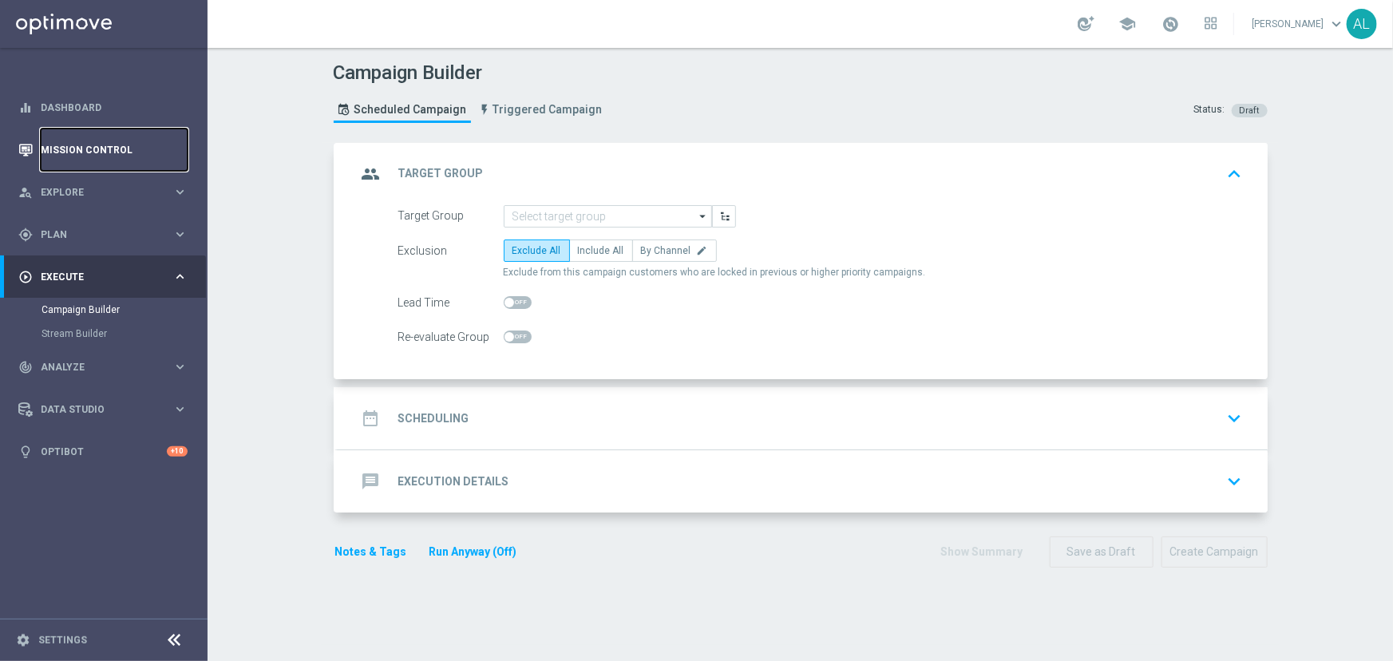
click at [77, 142] on link "Mission Control" at bounding box center [114, 150] width 147 height 42
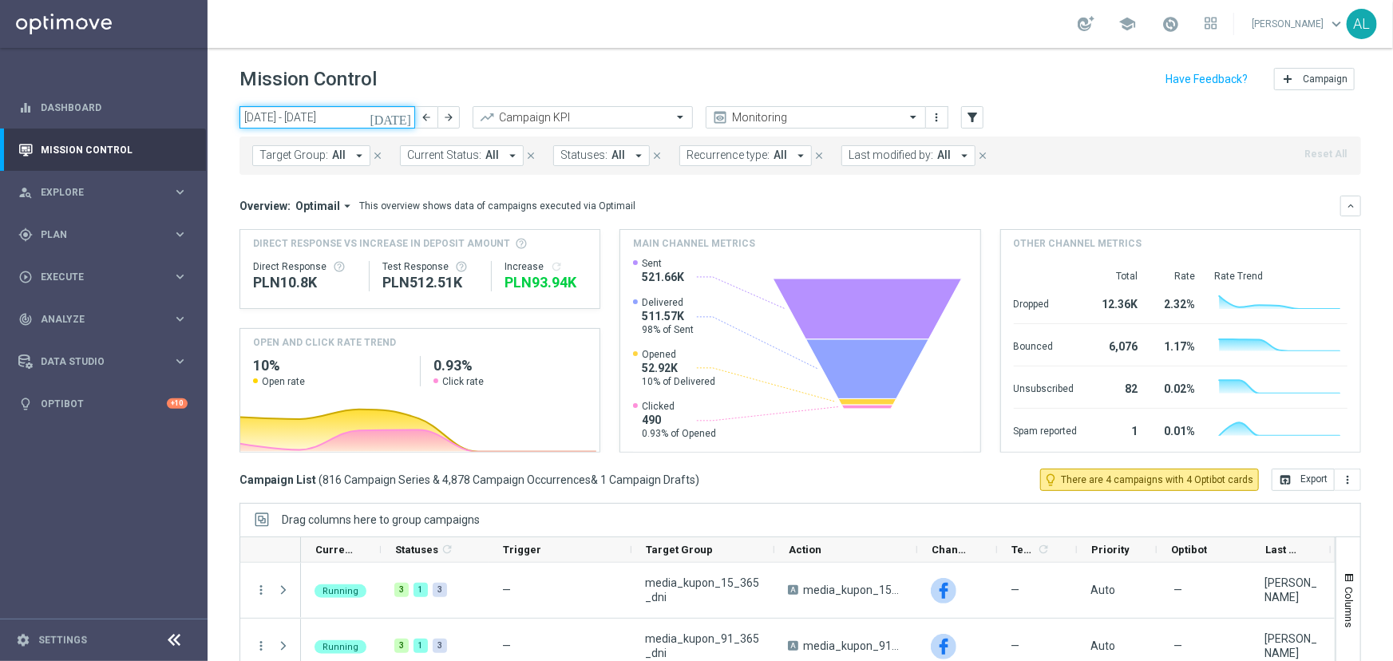
click at [303, 117] on input "[DATE] - [DATE]" at bounding box center [328, 117] width 176 height 22
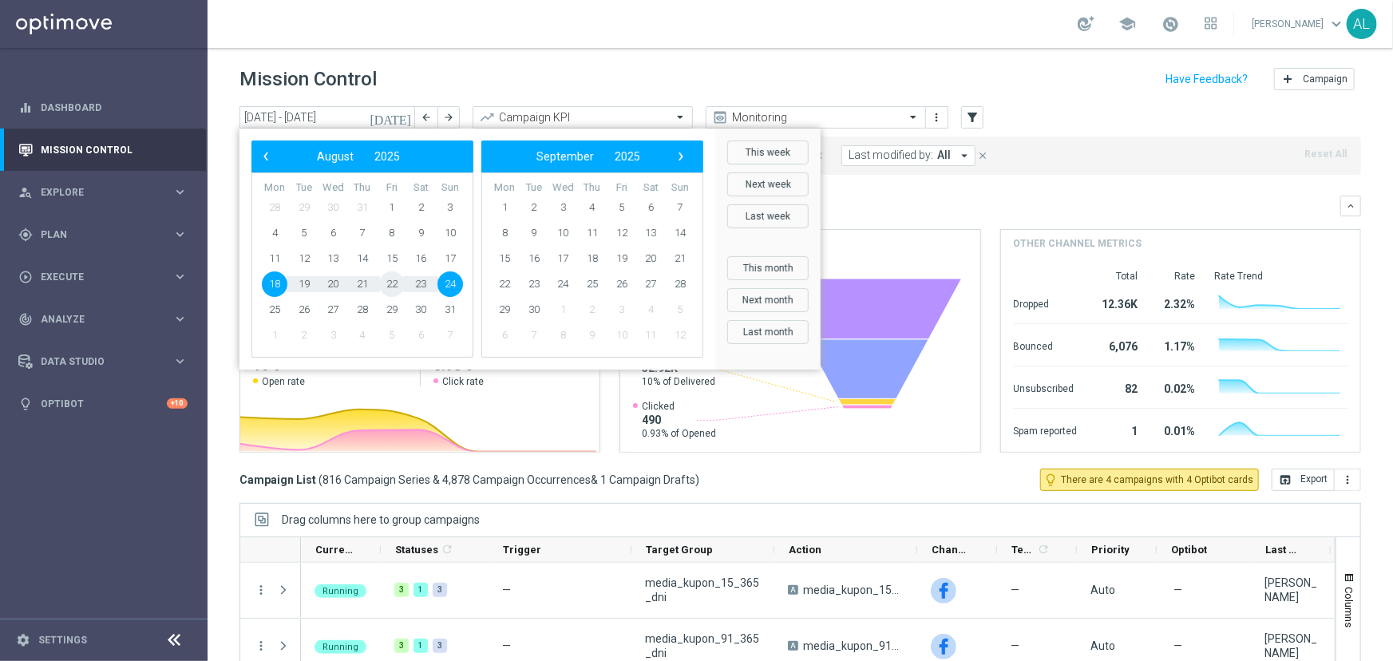
click at [395, 283] on span "22" at bounding box center [392, 285] width 26 height 26
type input "22 Aug 2025 - 22 Aug 2025"
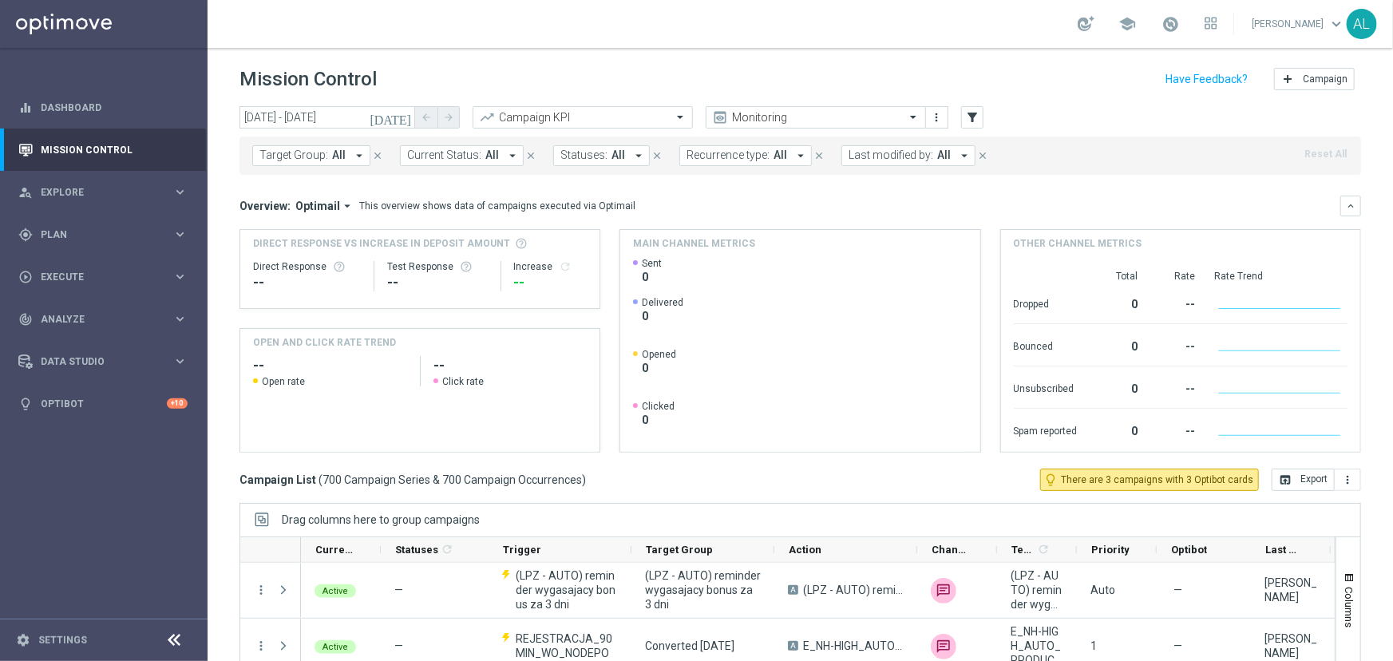
click at [883, 159] on span "Last modified by:" at bounding box center [891, 156] width 85 height 14
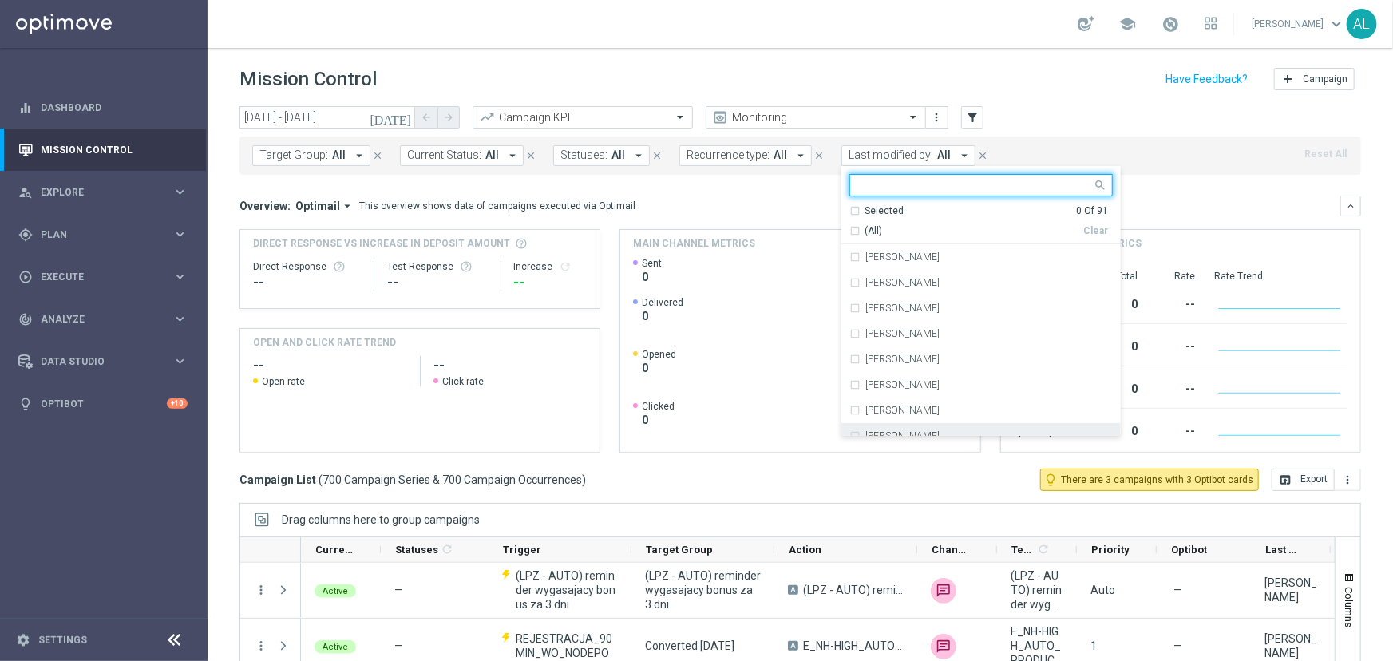
click at [910, 431] on label "[PERSON_NAME]" at bounding box center [903, 436] width 74 height 10
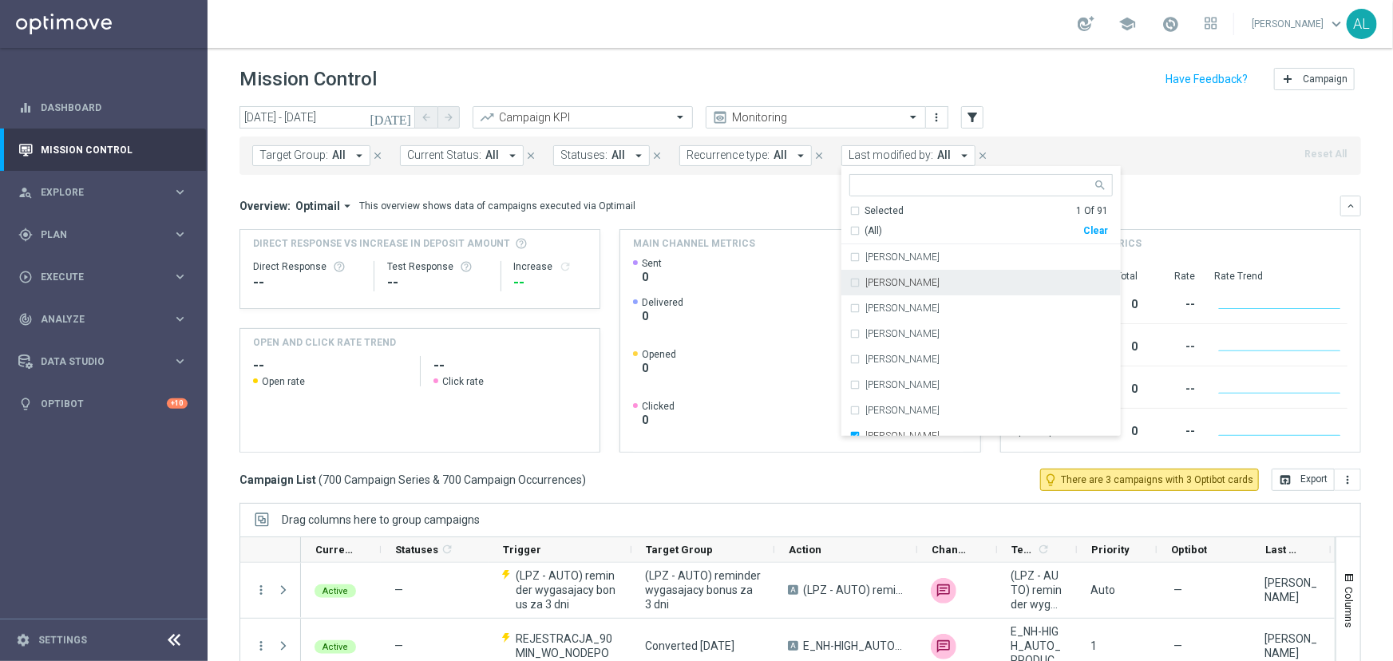
click at [1181, 164] on div "Target Group: All arrow_drop_down close Current Status: All arrow_drop_down clo…" at bounding box center [801, 156] width 1122 height 38
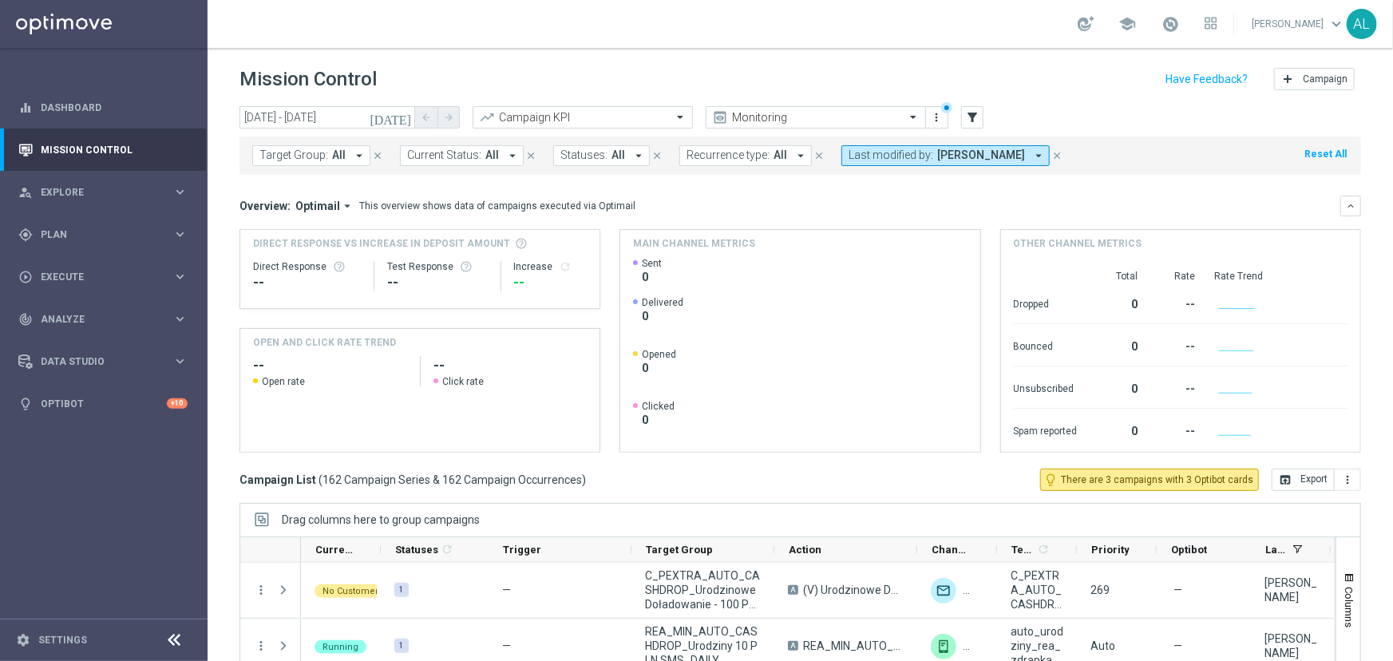
click at [315, 152] on span "Target Group:" at bounding box center [294, 156] width 69 height 14
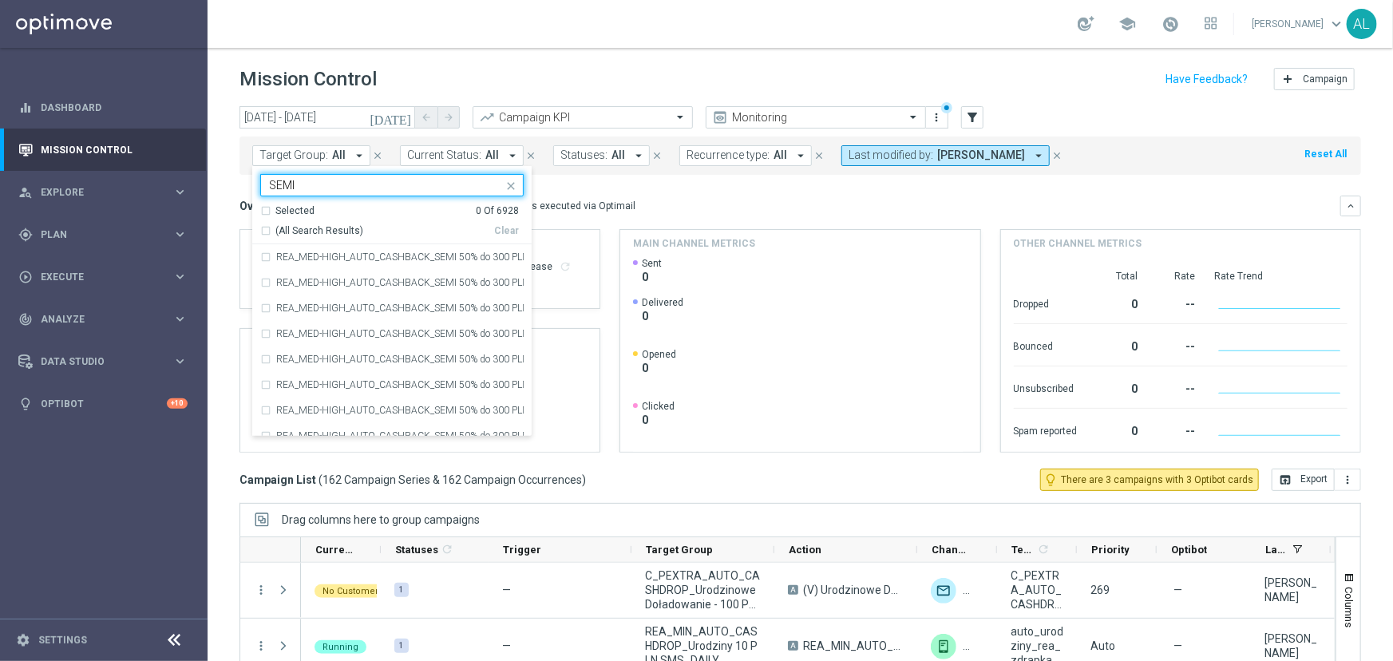
click at [270, 230] on div "(All Search Results)" at bounding box center [377, 231] width 234 height 14
type input "SEMI"
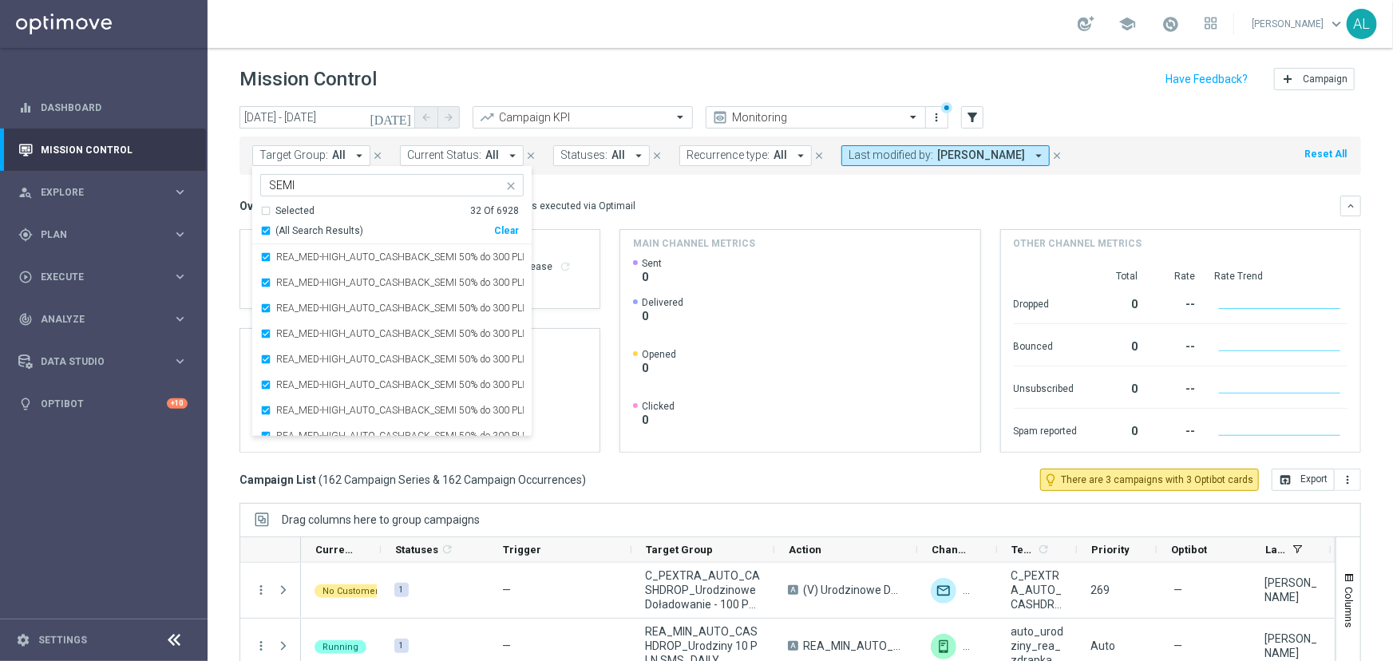
click at [697, 208] on div "Overview: Optimail arrow_drop_down This overview shows data of campaigns execut…" at bounding box center [790, 206] width 1101 height 14
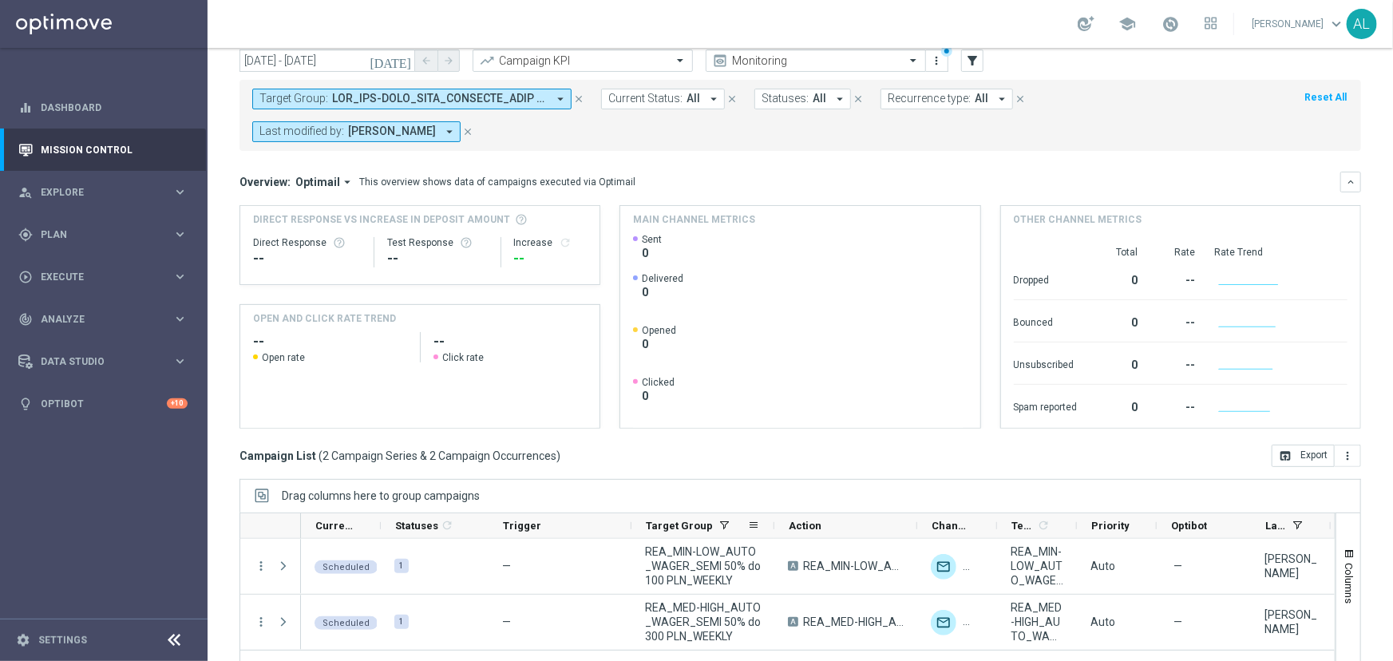
scroll to position [136, 0]
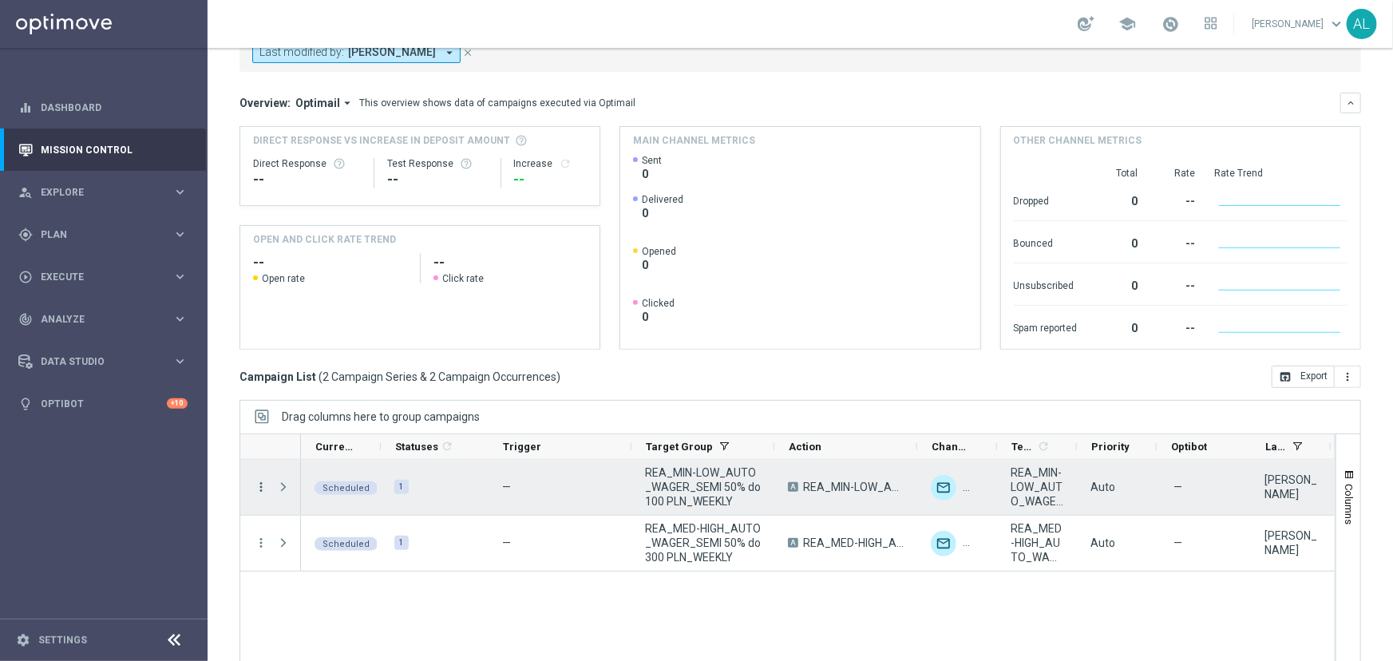
click at [259, 480] on icon "more_vert" at bounding box center [261, 487] width 14 height 14
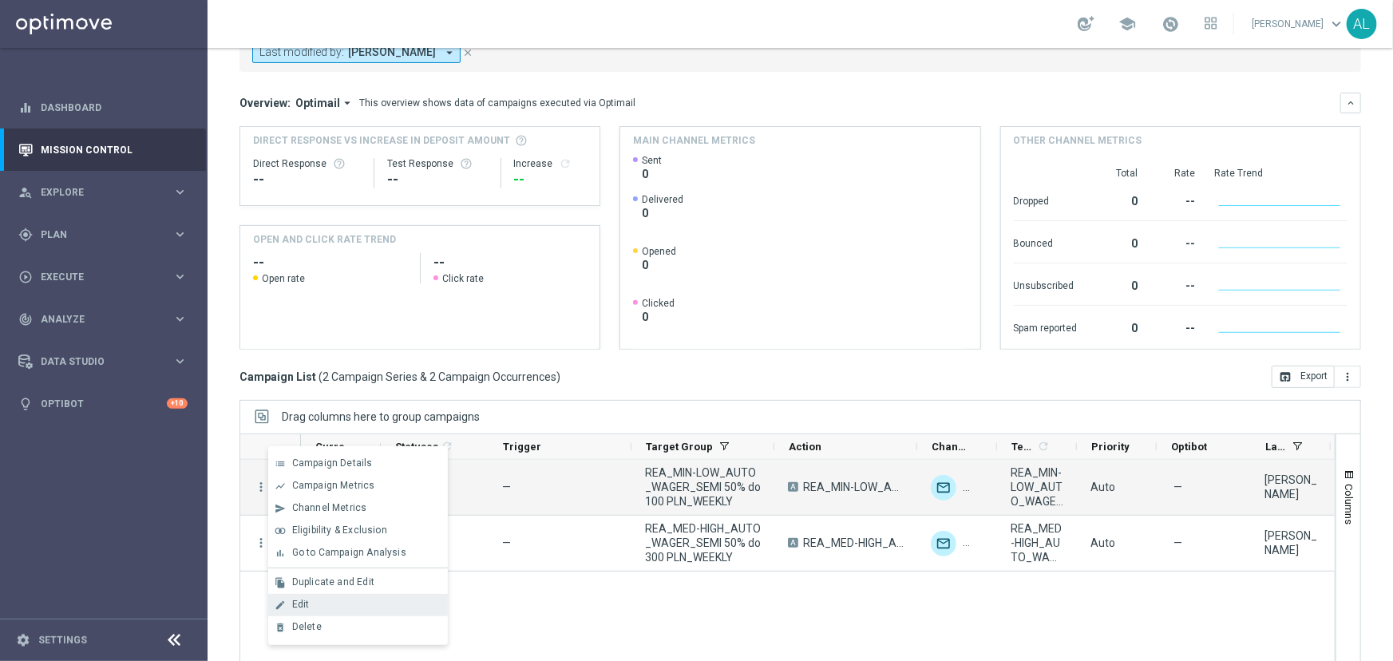
click at [374, 600] on div "Edit" at bounding box center [366, 604] width 149 height 11
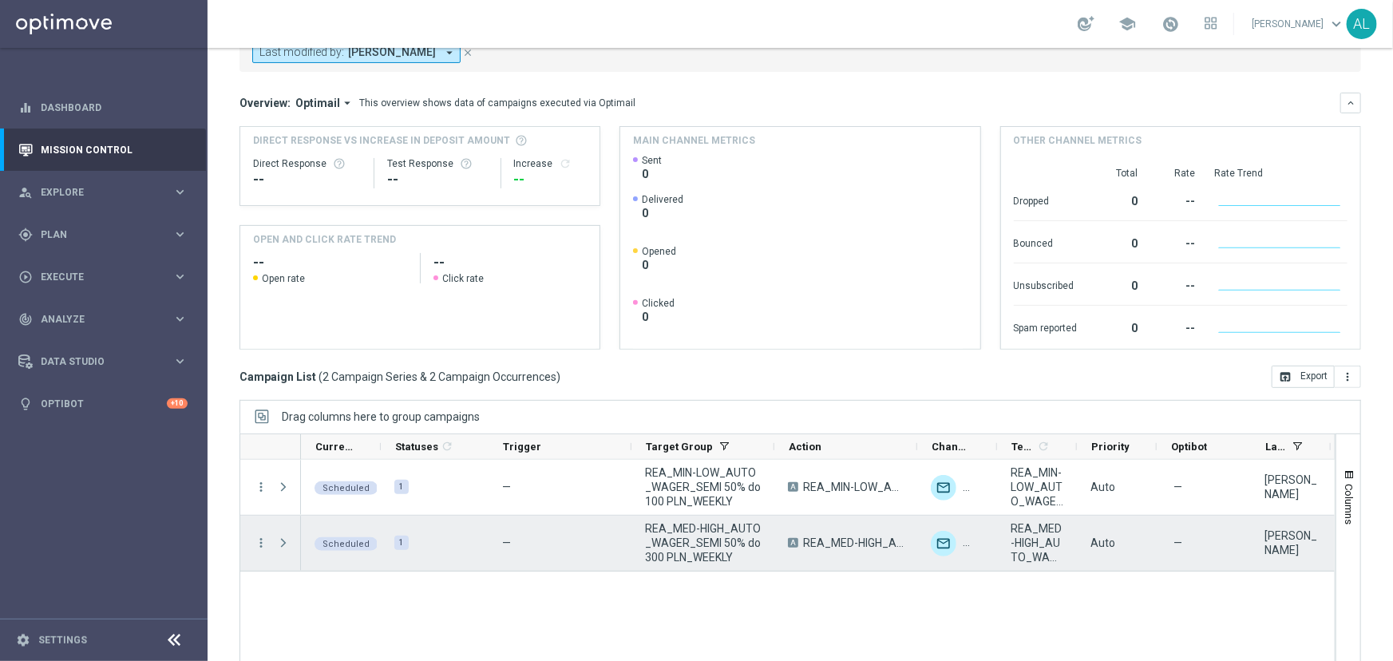
click at [256, 536] on icon "more_vert" at bounding box center [261, 543] width 14 height 14
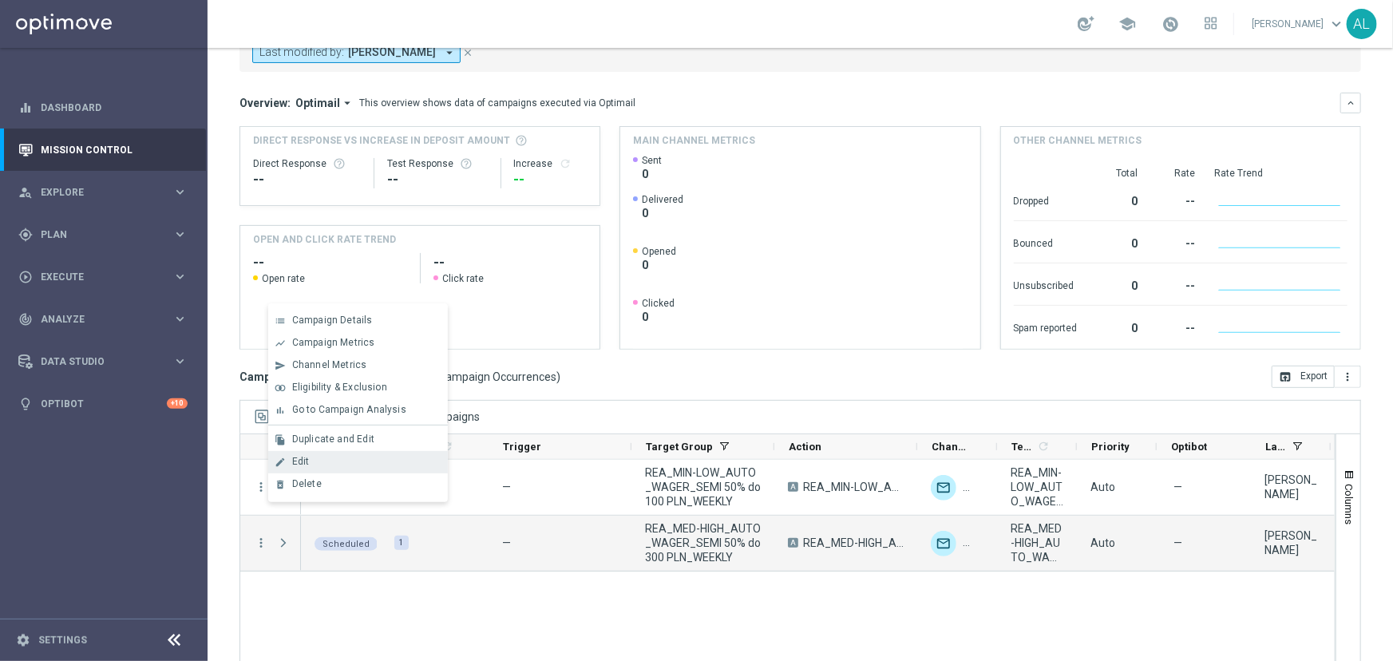
click at [332, 463] on div "Edit" at bounding box center [366, 461] width 149 height 11
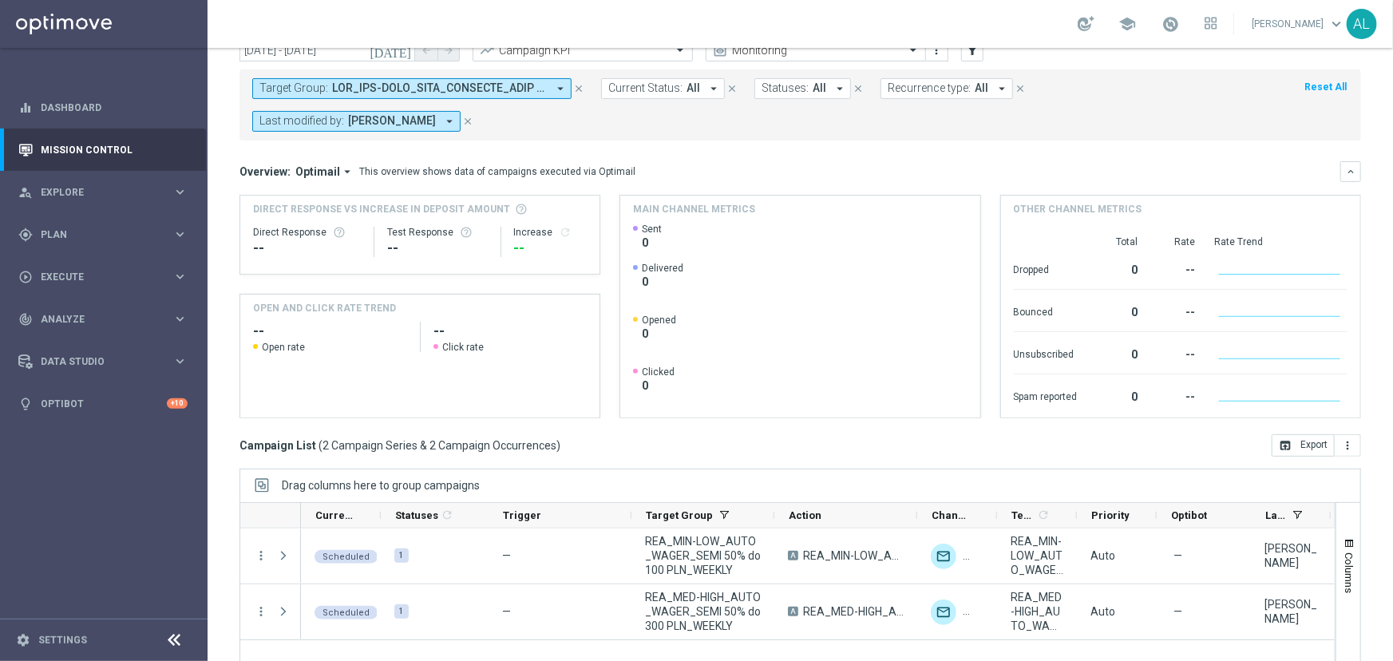
scroll to position [0, 0]
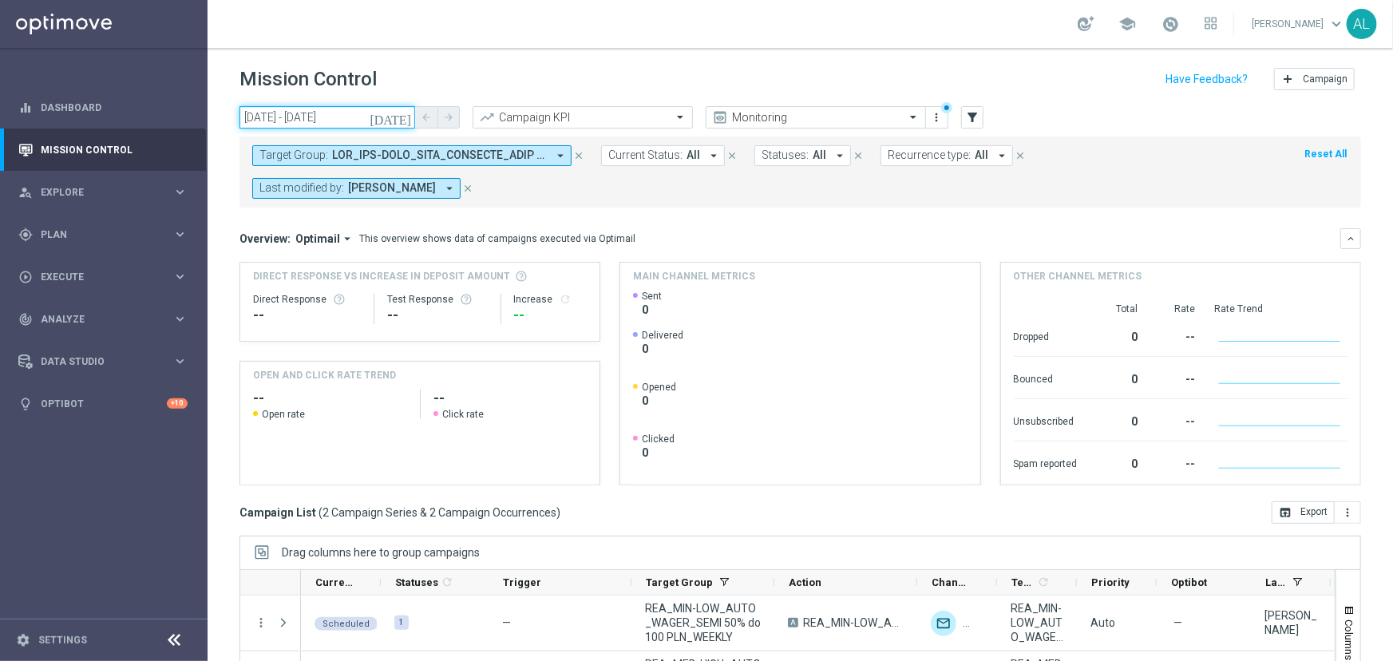
click at [310, 121] on input "22 Aug 2025 - 22 Aug 2025" at bounding box center [328, 117] width 176 height 22
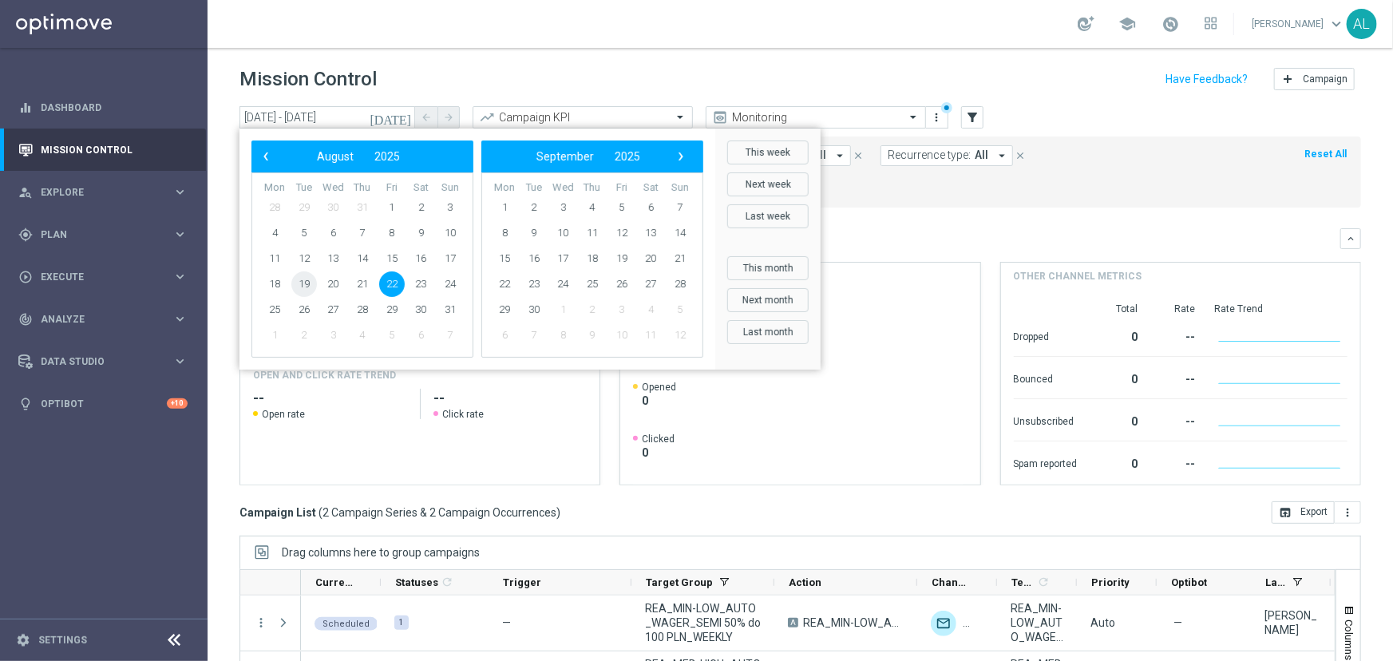
click at [296, 287] on span "19" at bounding box center [304, 285] width 26 height 26
type input "19 Aug 2025 - 19 Aug 2025"
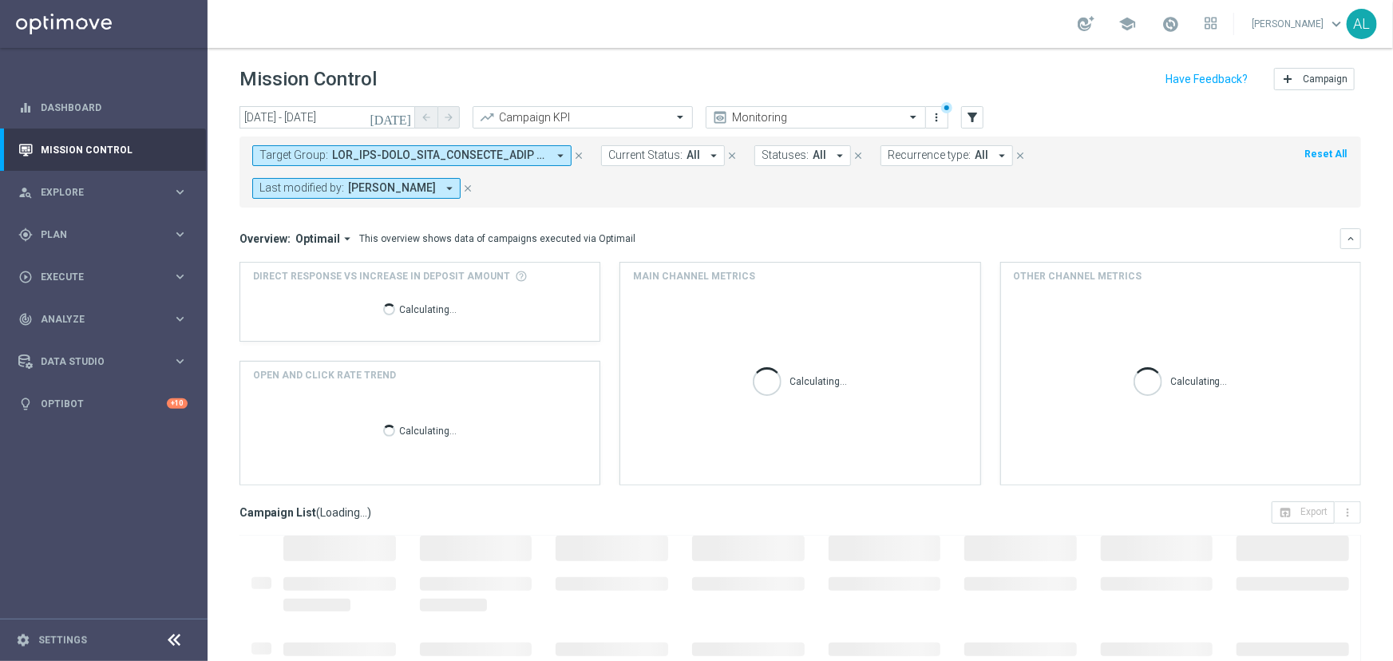
click at [357, 168] on div "Target Group: arrow_drop_down close Current Status: All arrow_drop_down close S…" at bounding box center [801, 172] width 1122 height 71
click at [367, 157] on span at bounding box center [439, 156] width 215 height 14
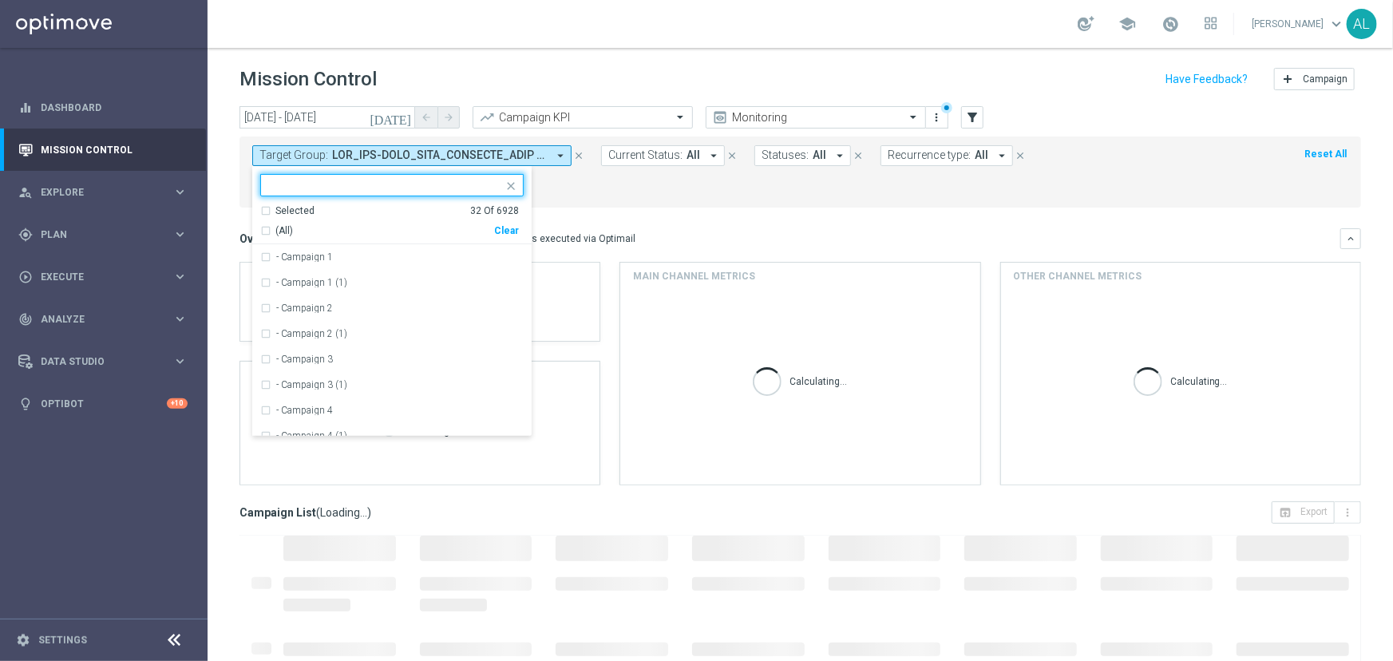
click at [682, 208] on mini-dashboard "Overview: Optimail arrow_drop_down This overview shows data of campaigns execut…" at bounding box center [801, 355] width 1122 height 294
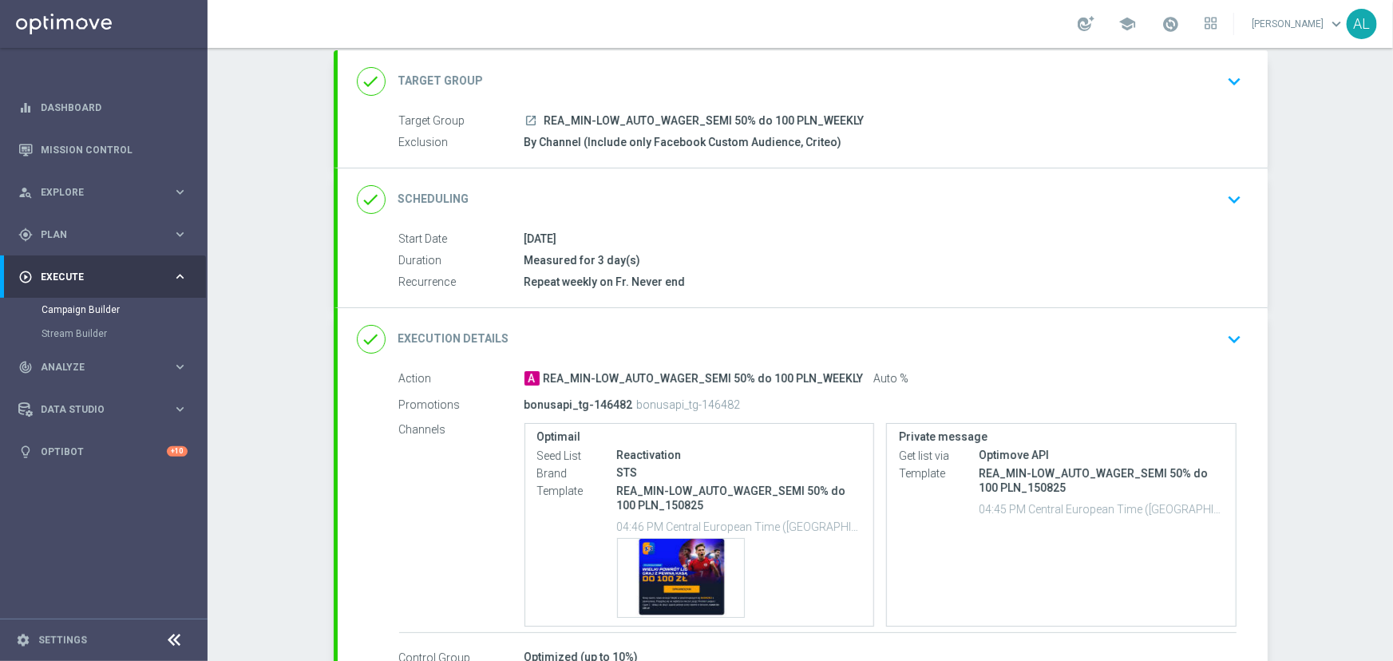
scroll to position [145, 0]
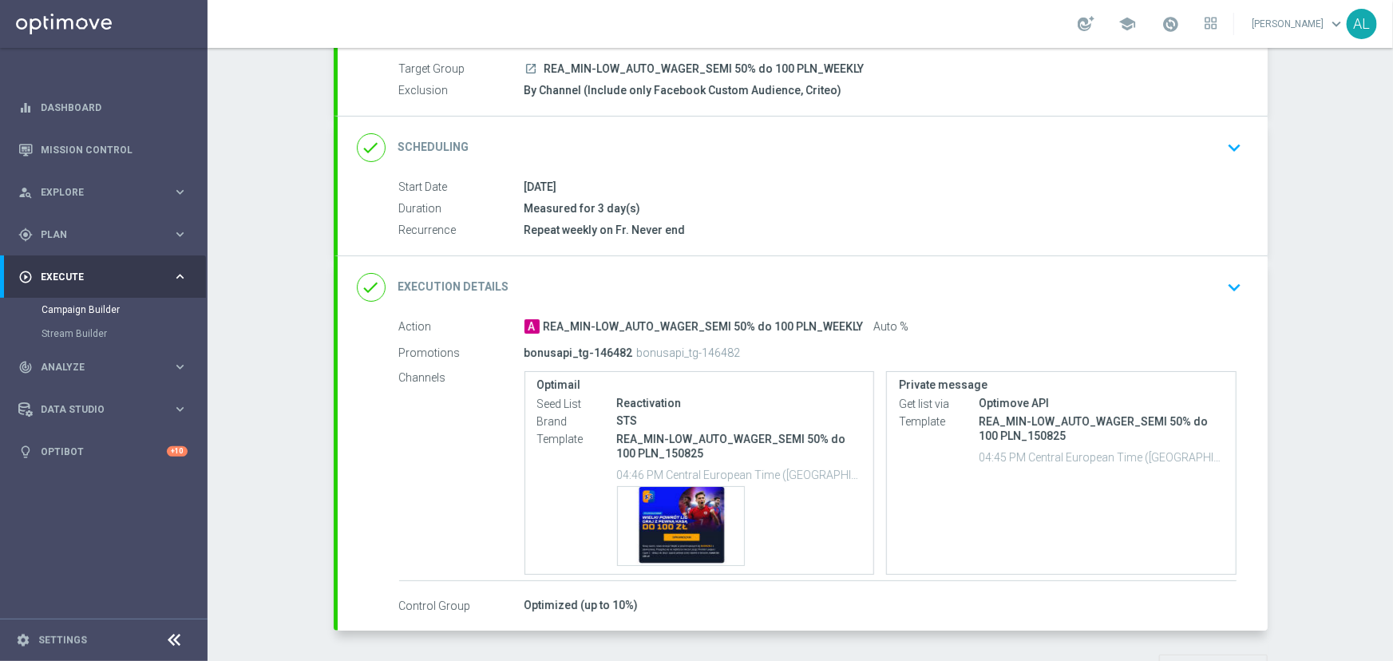
click at [963, 293] on div "done Execution Details keyboard_arrow_down" at bounding box center [803, 287] width 892 height 30
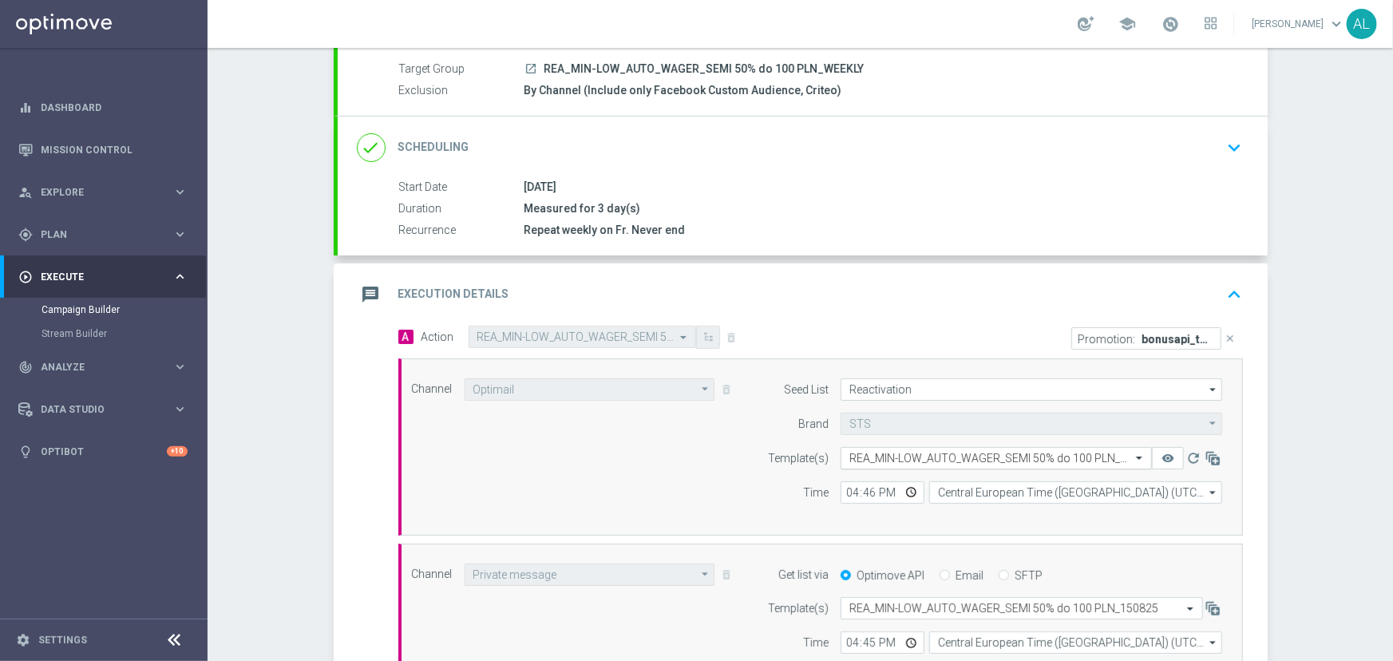
click at [934, 447] on div "Select template REA_MIN-LOW_AUTO_WAGER_SEMI 50% do 100 PLN_150825" at bounding box center [996, 458] width 311 height 22
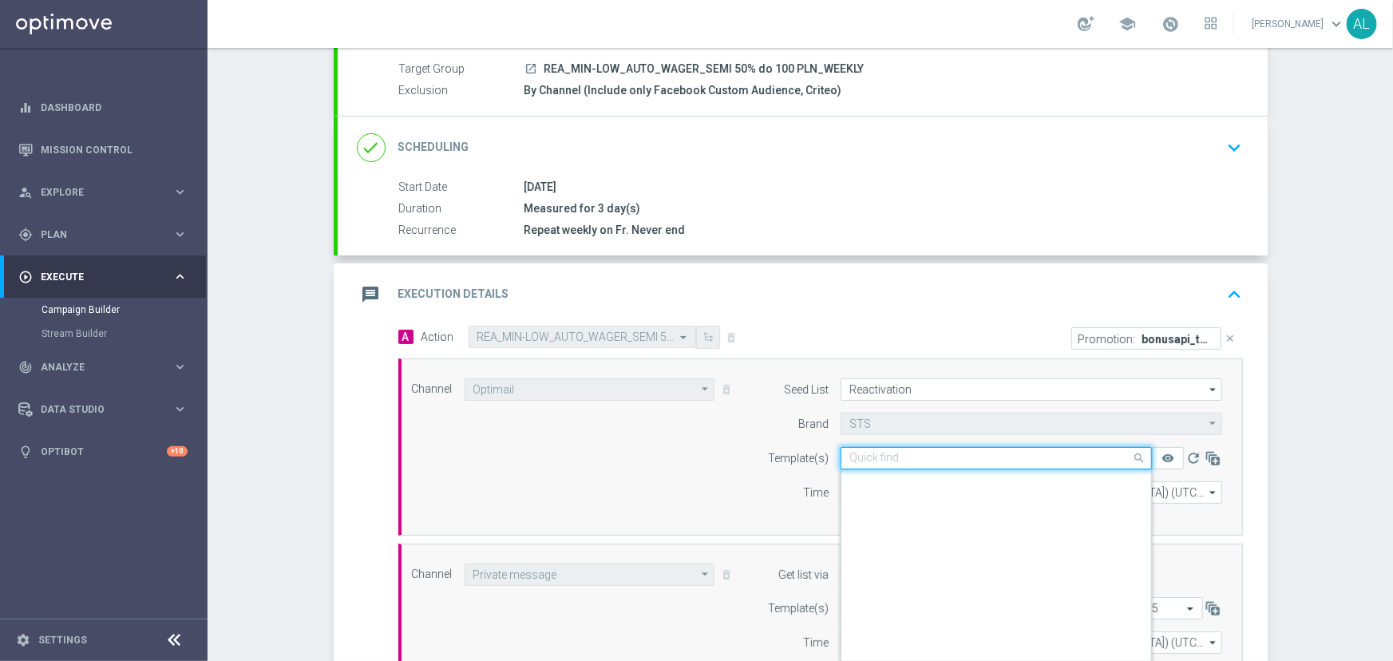
click at [928, 452] on input "text" at bounding box center [981, 459] width 262 height 14
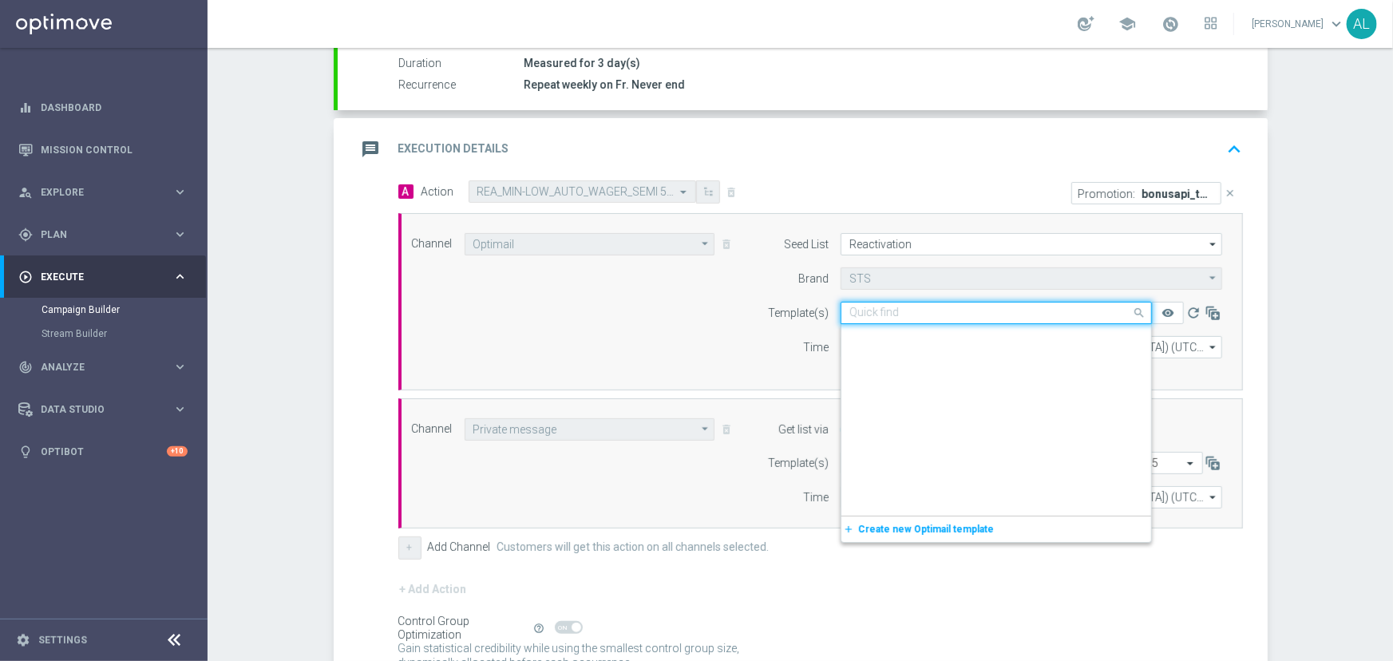
paste input "REA_MIN-LOW_AUTO_WAGER_SEMI 50% do 100 PLN_220825"
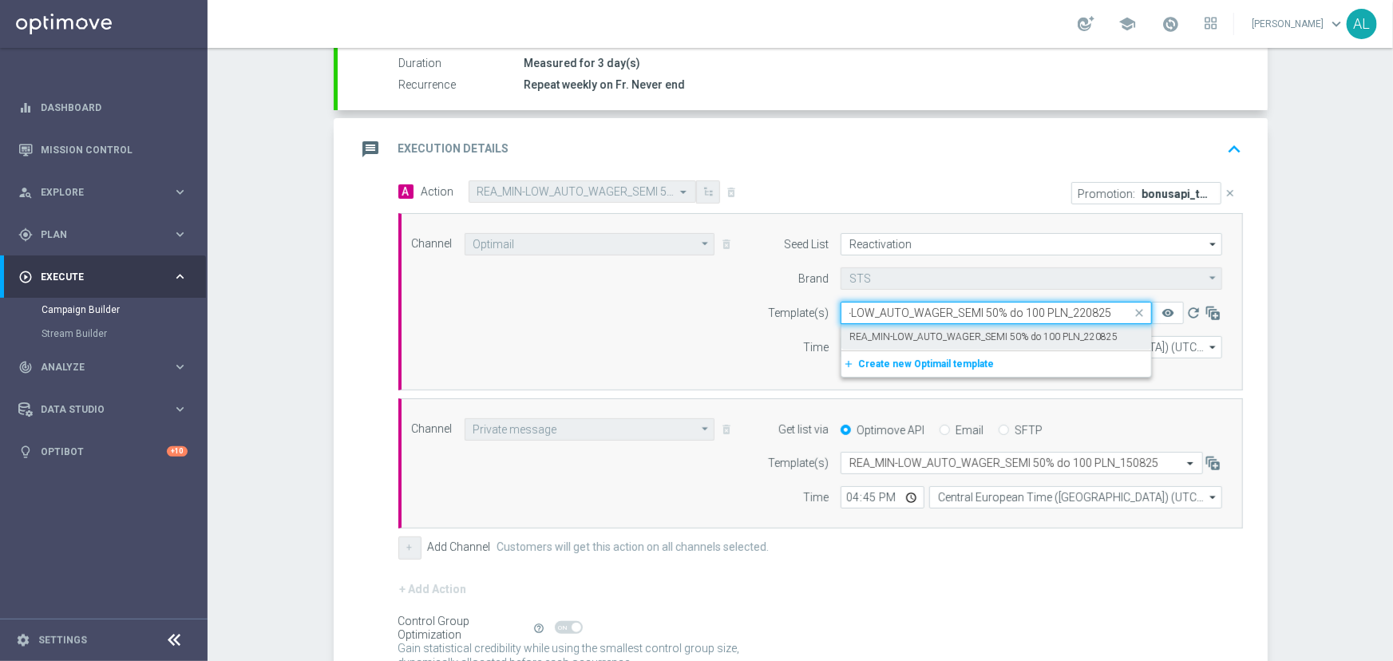
scroll to position [0, 41]
click at [995, 335] on label "REA_MIN-LOW_AUTO_WAGER_SEMI 50% do 100 PLN_220825" at bounding box center [984, 338] width 268 height 14
type input "REA_MIN-LOW_AUTO_WAGER_SEMI 50% do 100 PLN_220825"
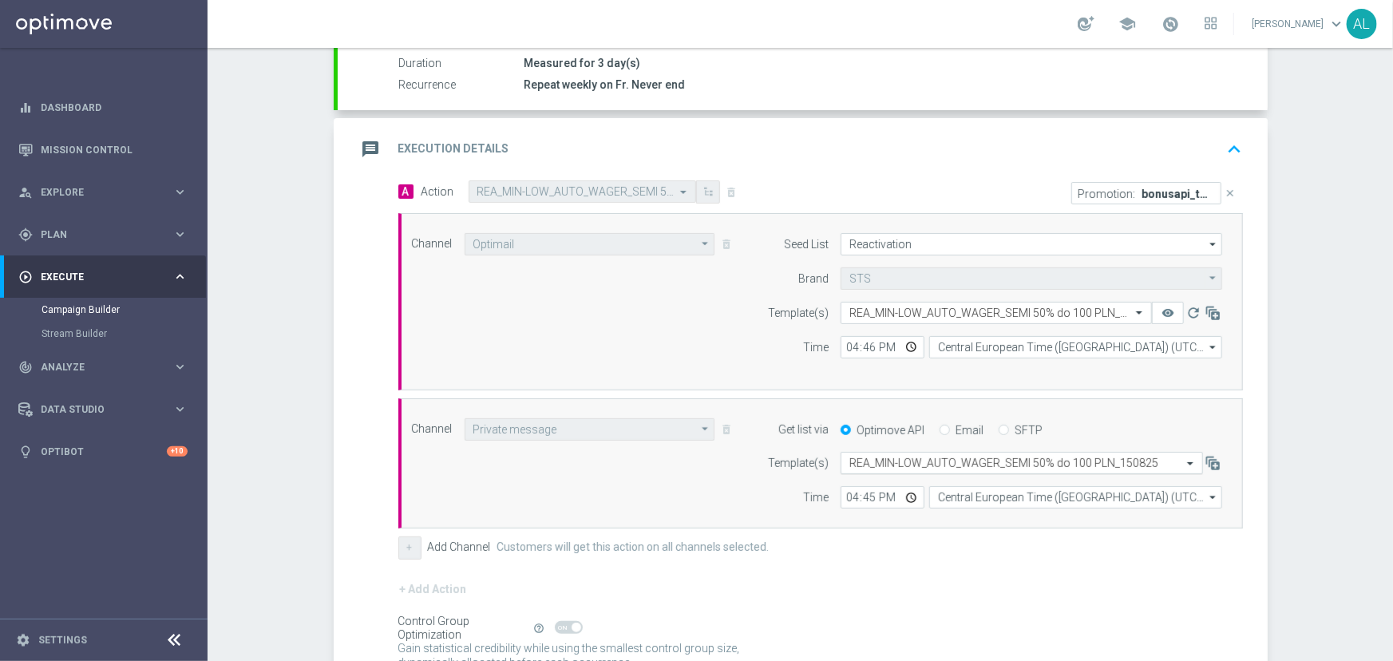
click at [910, 467] on input "text" at bounding box center [1006, 464] width 313 height 14
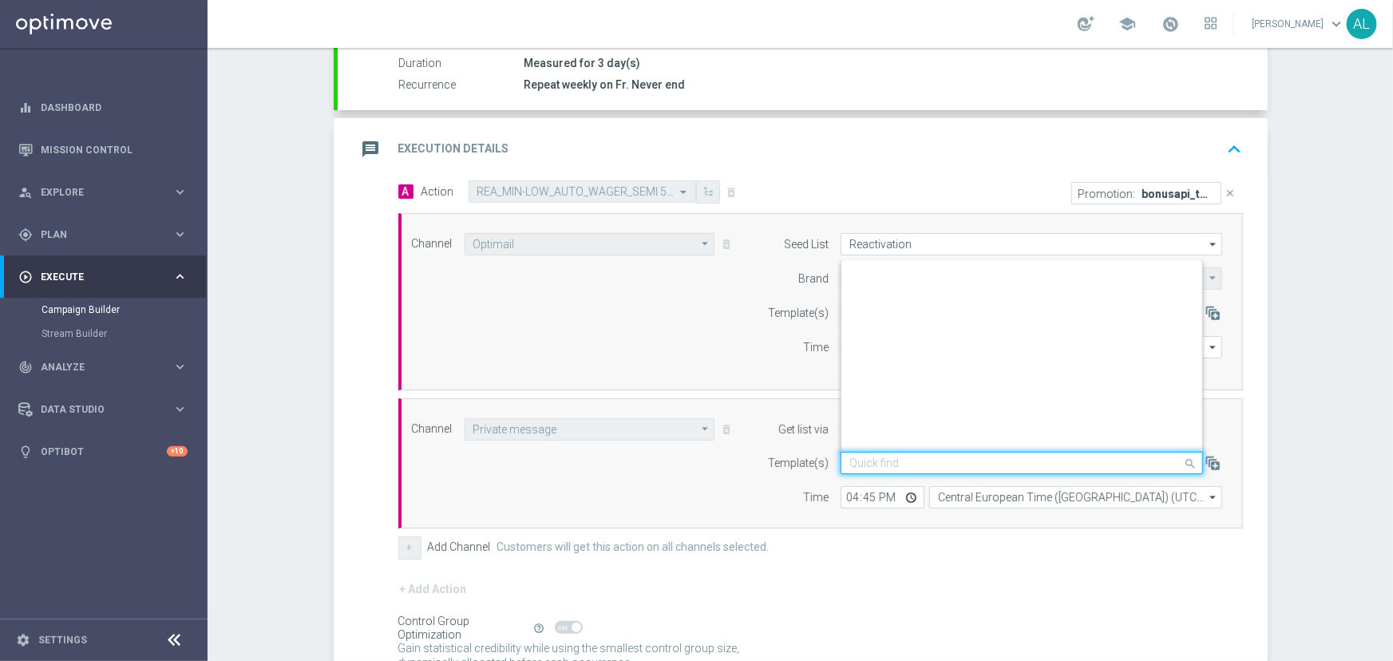
scroll to position [205068, 0]
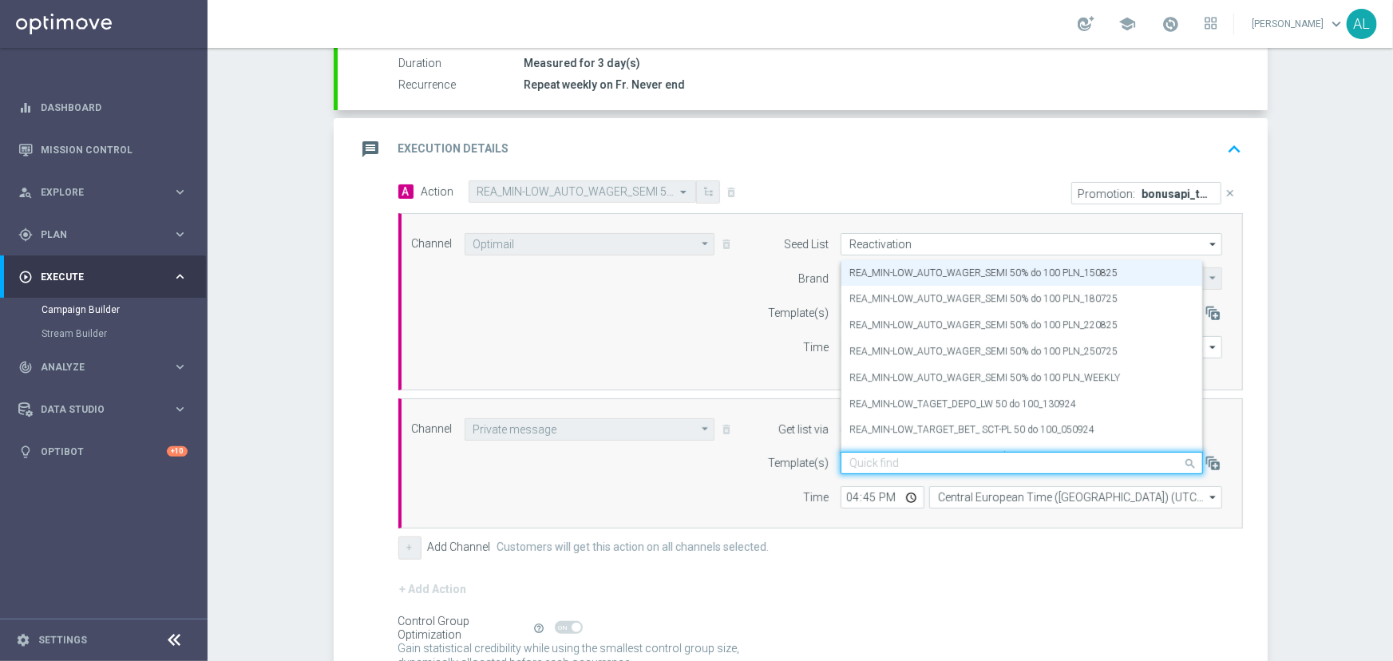
paste input "REA_MIN-LOW_AUTO_WAGER_SEMI 50% do 100 PLN_220825"
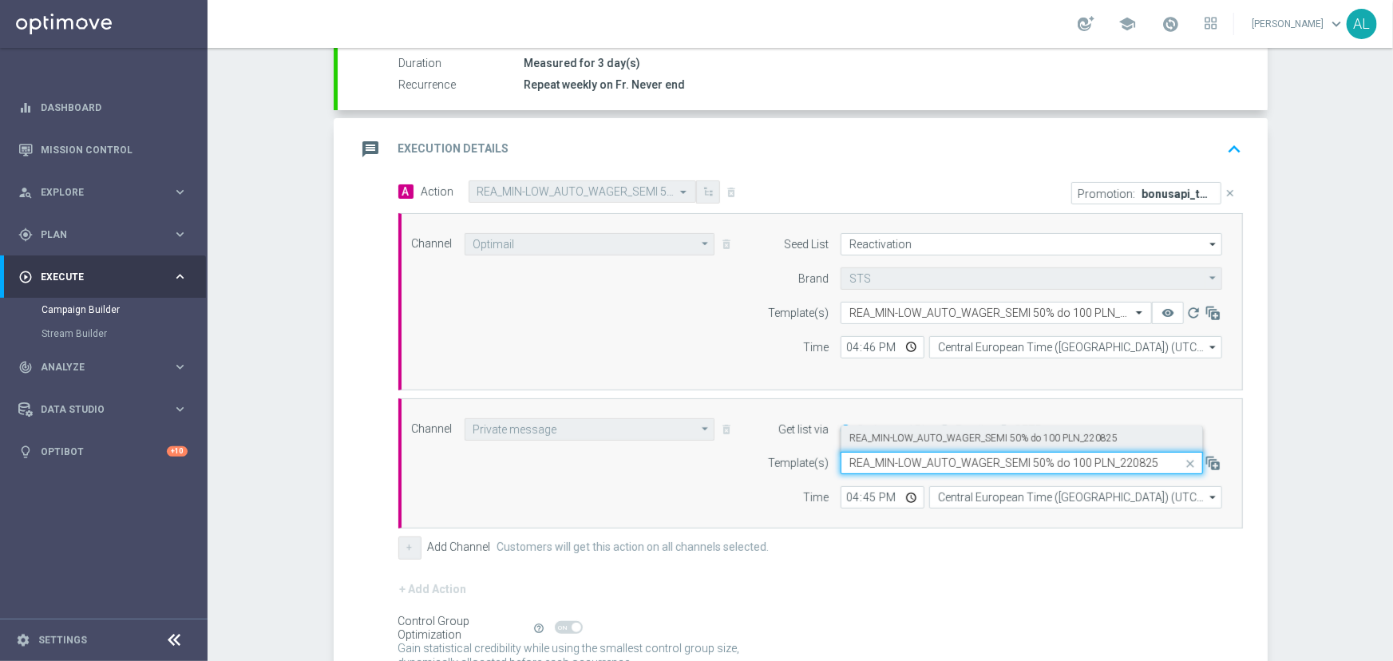
scroll to position [0, 0]
click at [1096, 436] on label "REA_MIN-LOW_AUTO_WAGER_SEMI 50% do 100 PLN_220825" at bounding box center [984, 439] width 268 height 14
type input "REA_MIN-LOW_AUTO_WAGER_SEMI 50% do 100 PLN_220825"
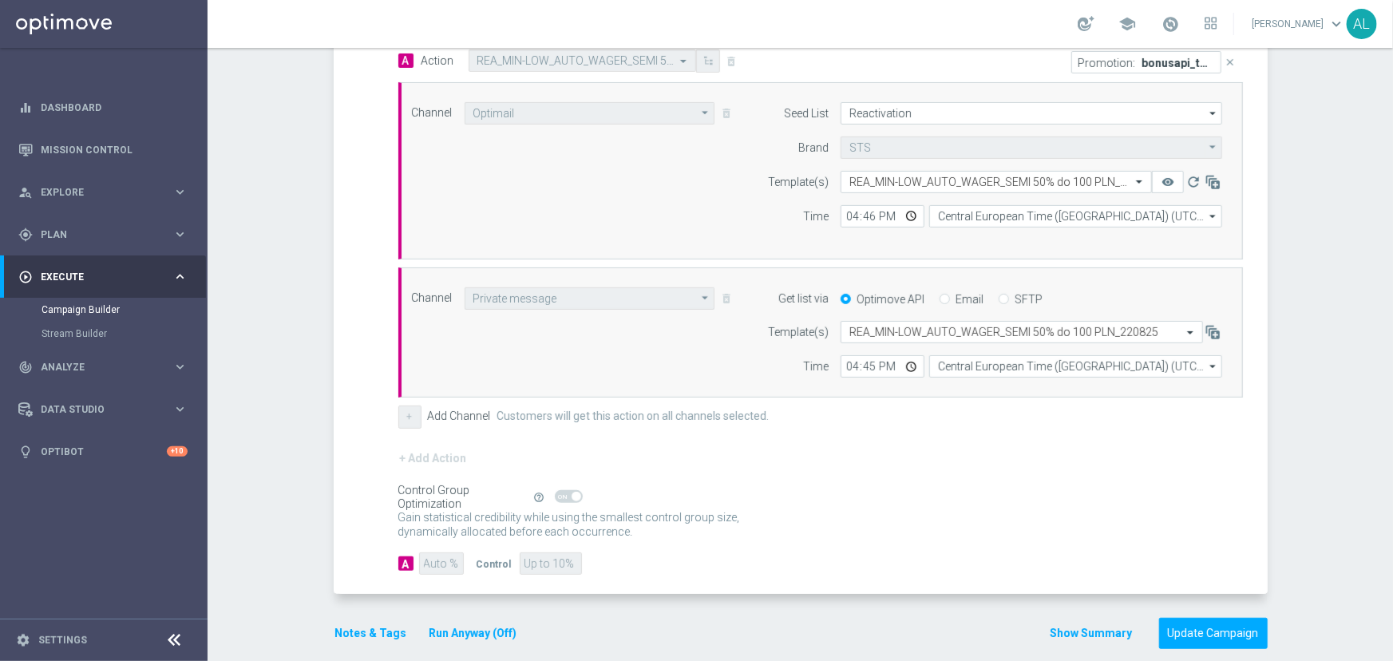
scroll to position [438, 0]
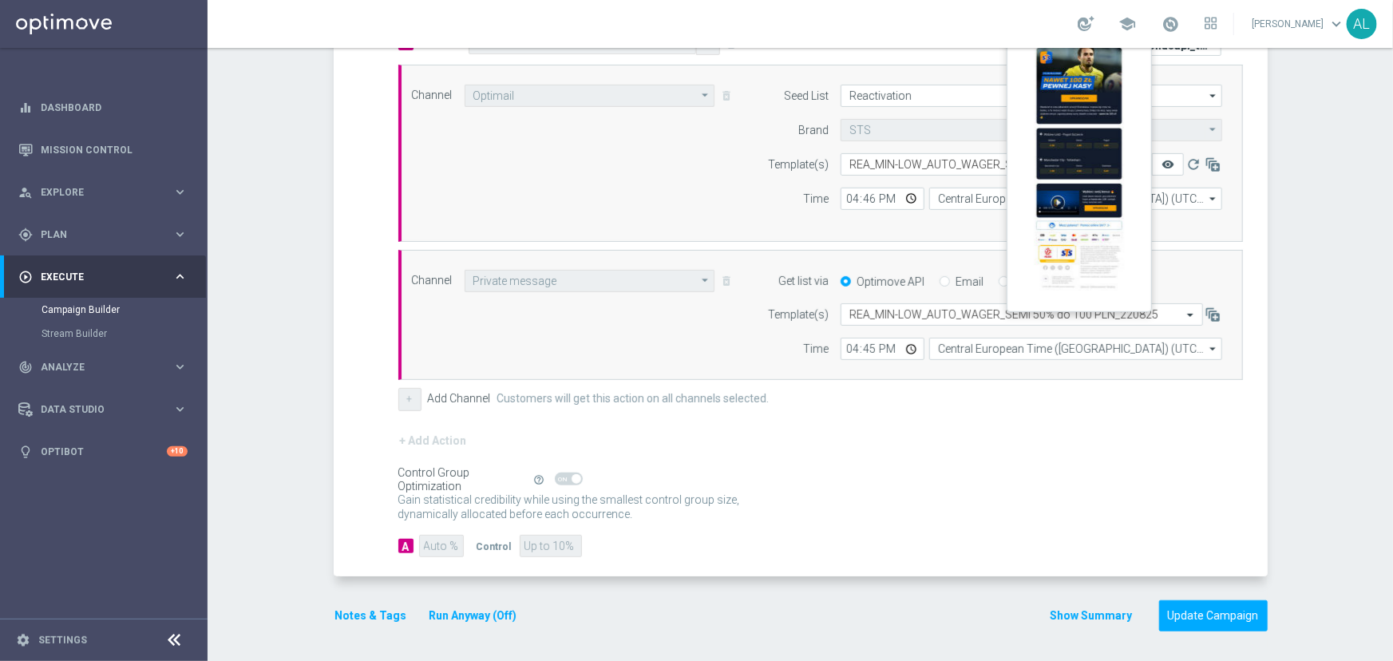
click at [1164, 168] on icon "remove_red_eye" at bounding box center [1168, 164] width 13 height 13
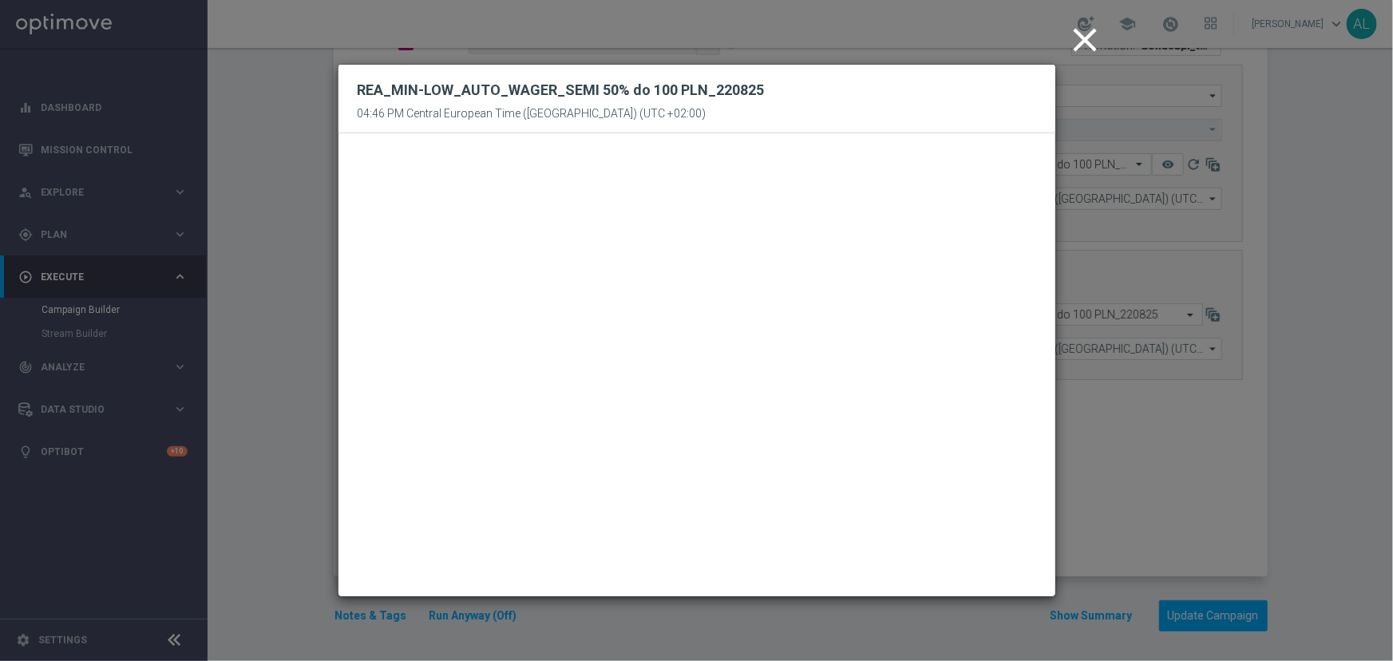
click at [1088, 47] on icon "close" at bounding box center [1086, 40] width 40 height 40
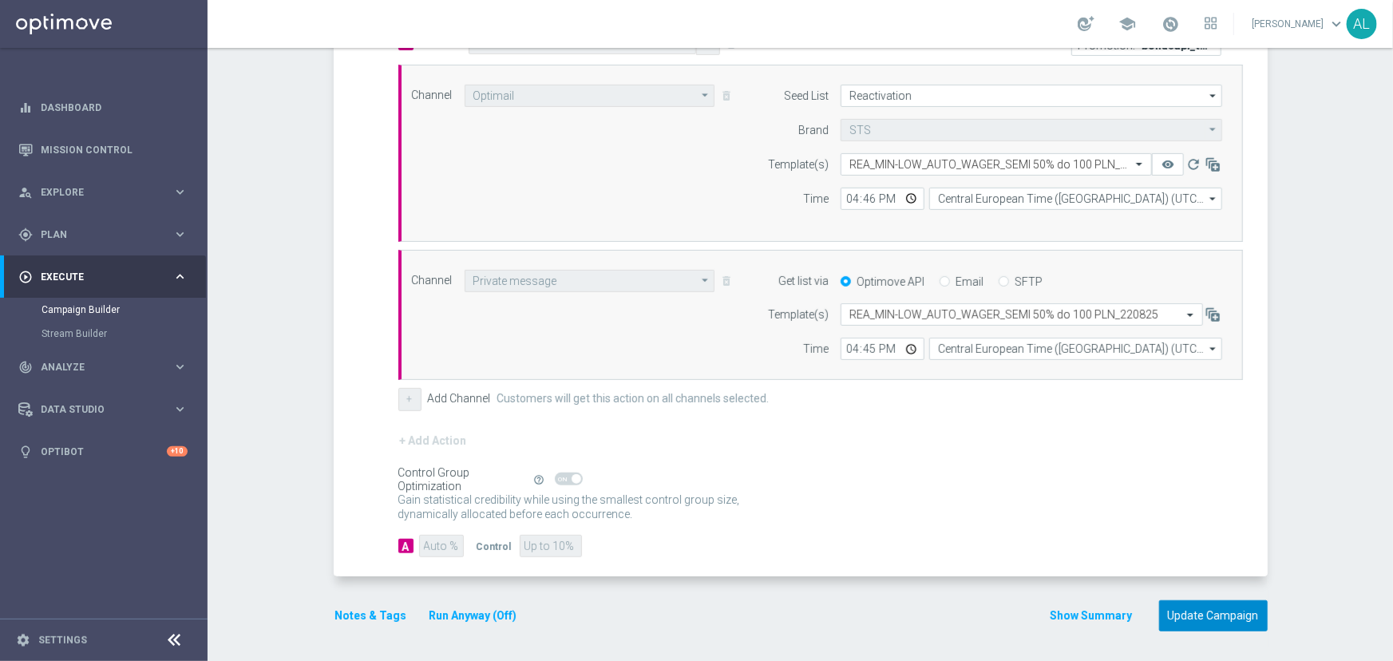
click at [1227, 624] on button "Update Campaign" at bounding box center [1213, 615] width 109 height 31
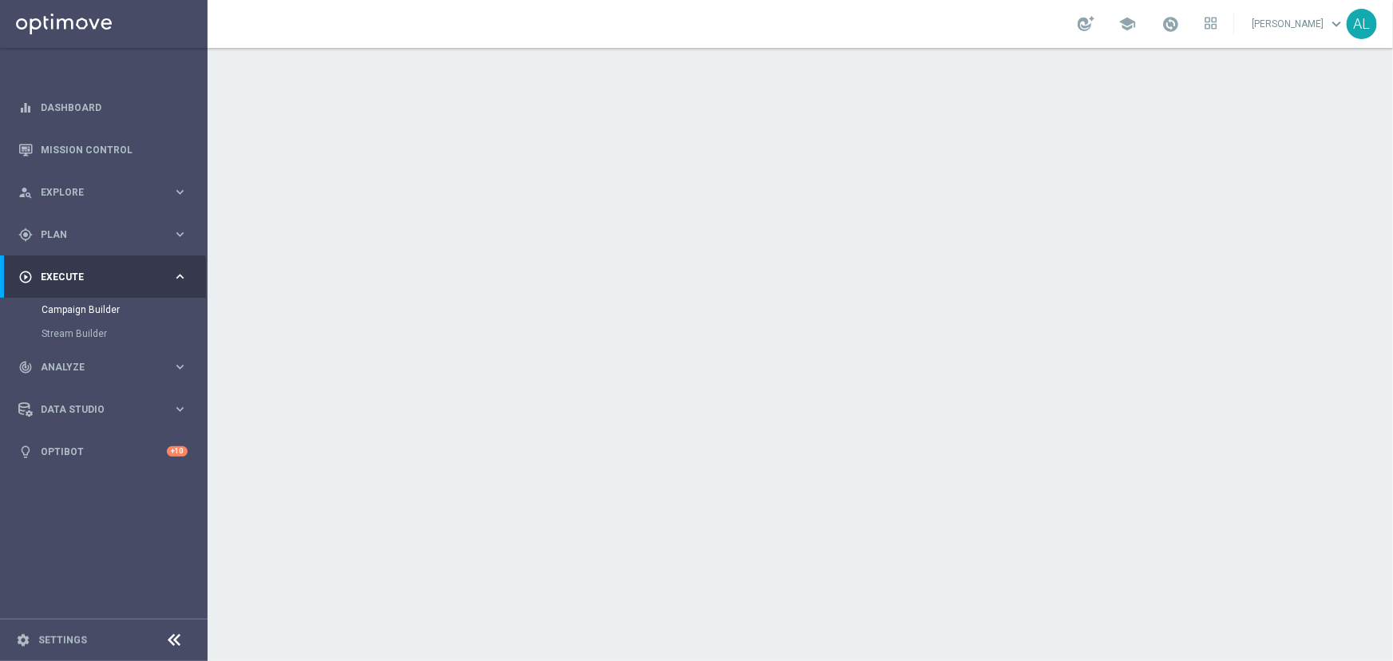
scroll to position [145, 0]
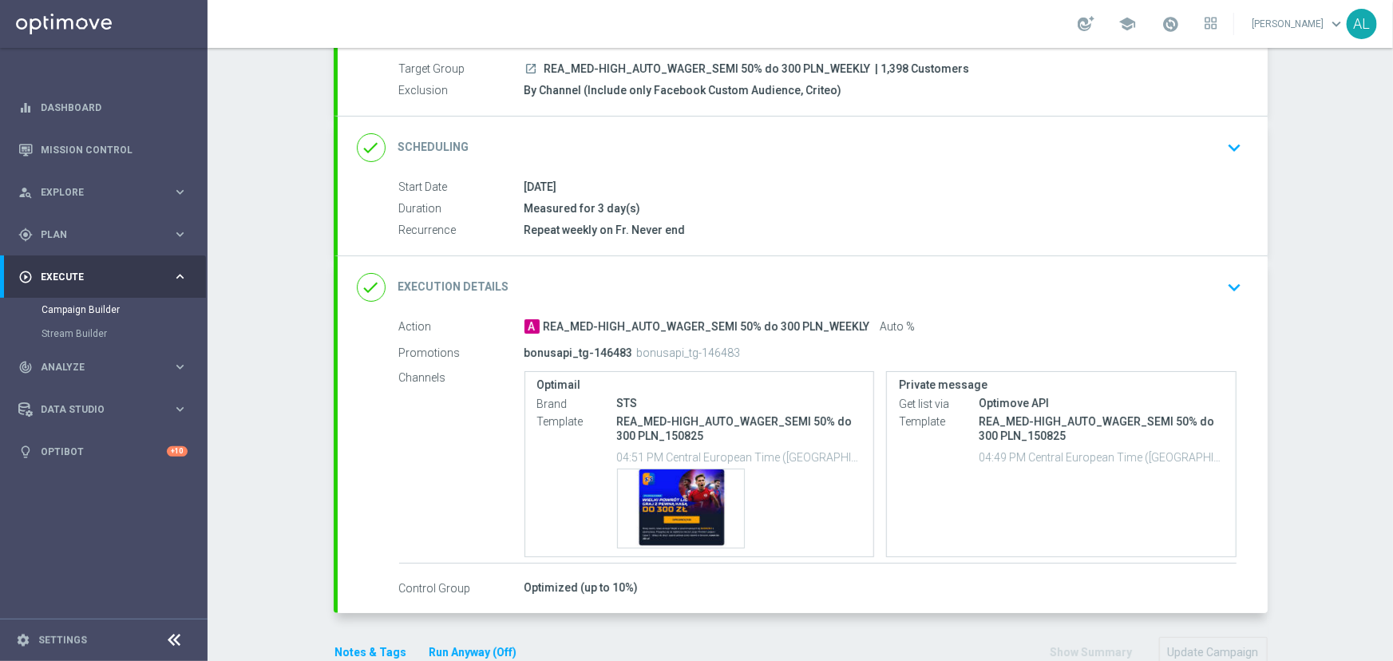
click at [1223, 298] on button "keyboard_arrow_down" at bounding box center [1235, 287] width 27 height 30
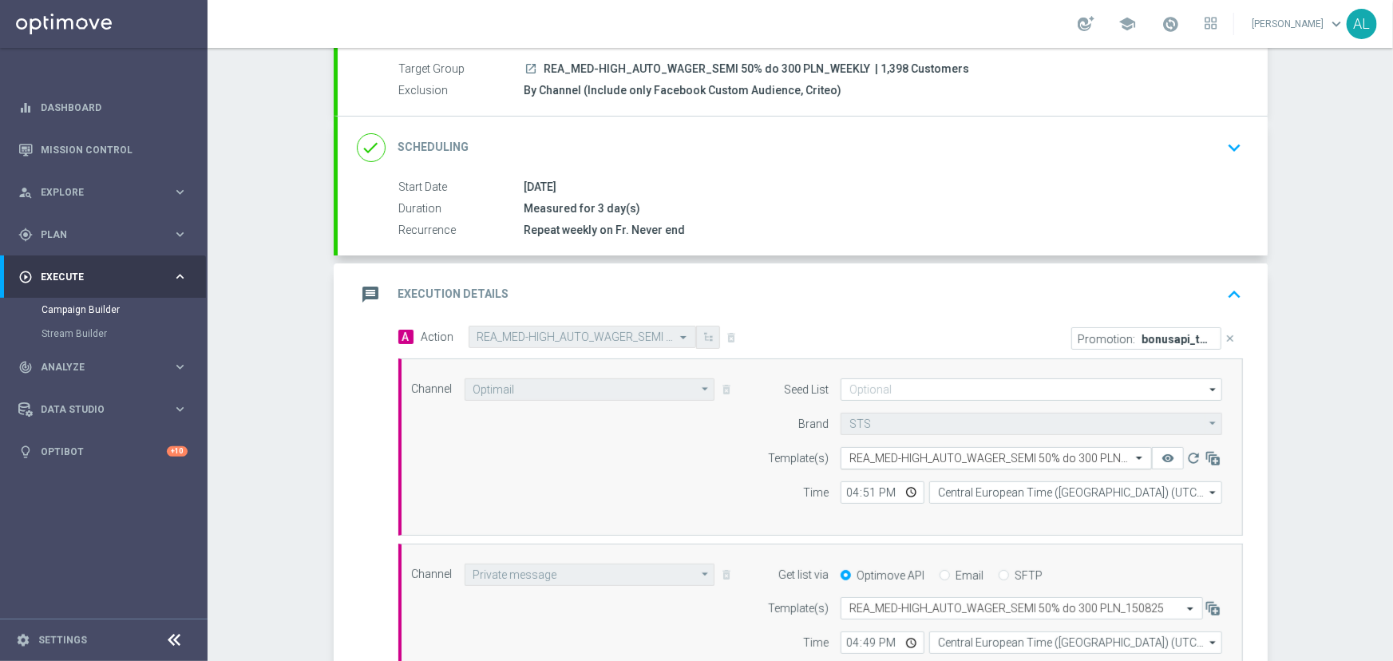
click at [882, 447] on div "Select template REA_MED-HIGH_AUTO_WAGER_SEMI 50% do 300 PLN_150825" at bounding box center [996, 458] width 311 height 22
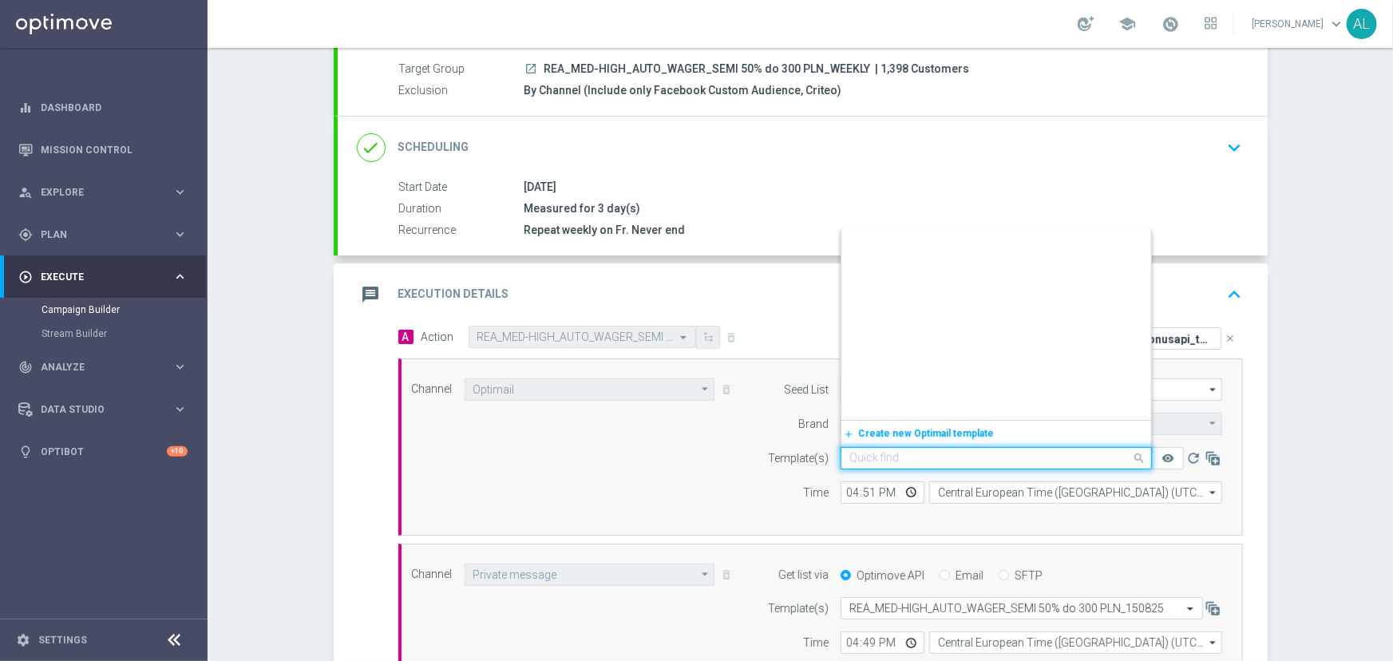
scroll to position [178717, 0]
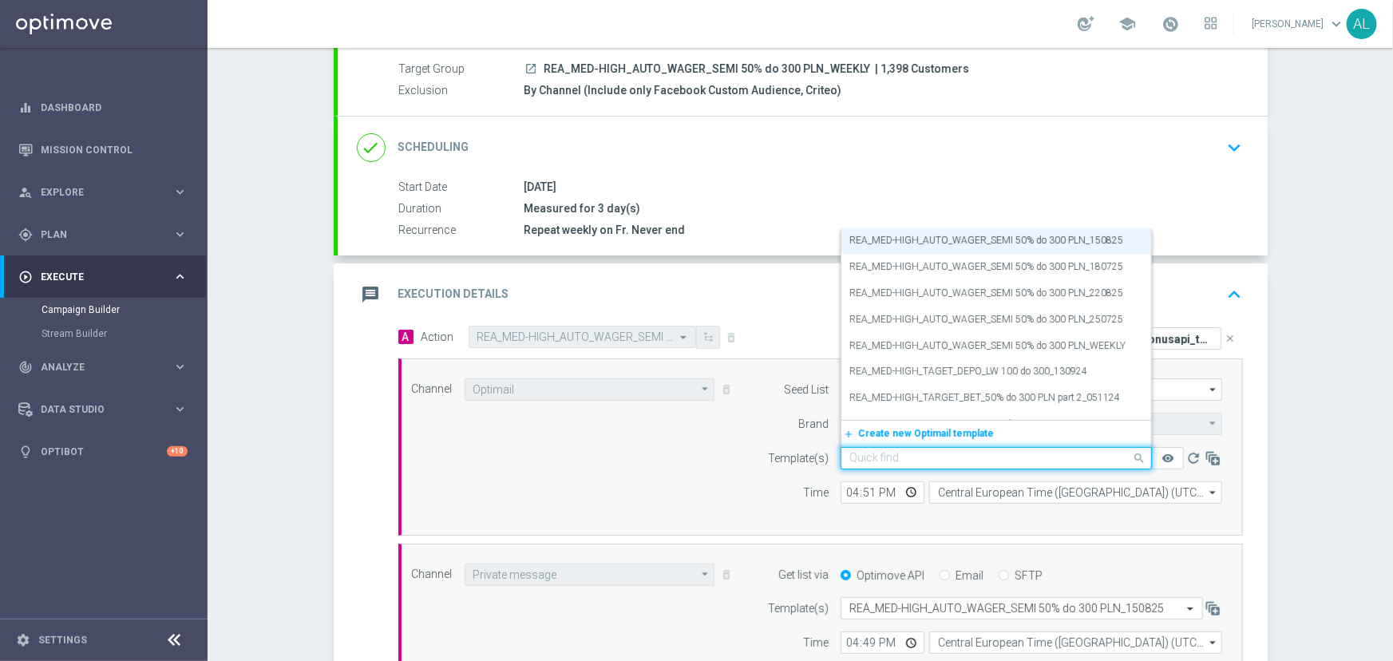
paste input "REA_MED-HIGH_AUTO_WAGER_SEMI 50% do 300 PLN_220825"
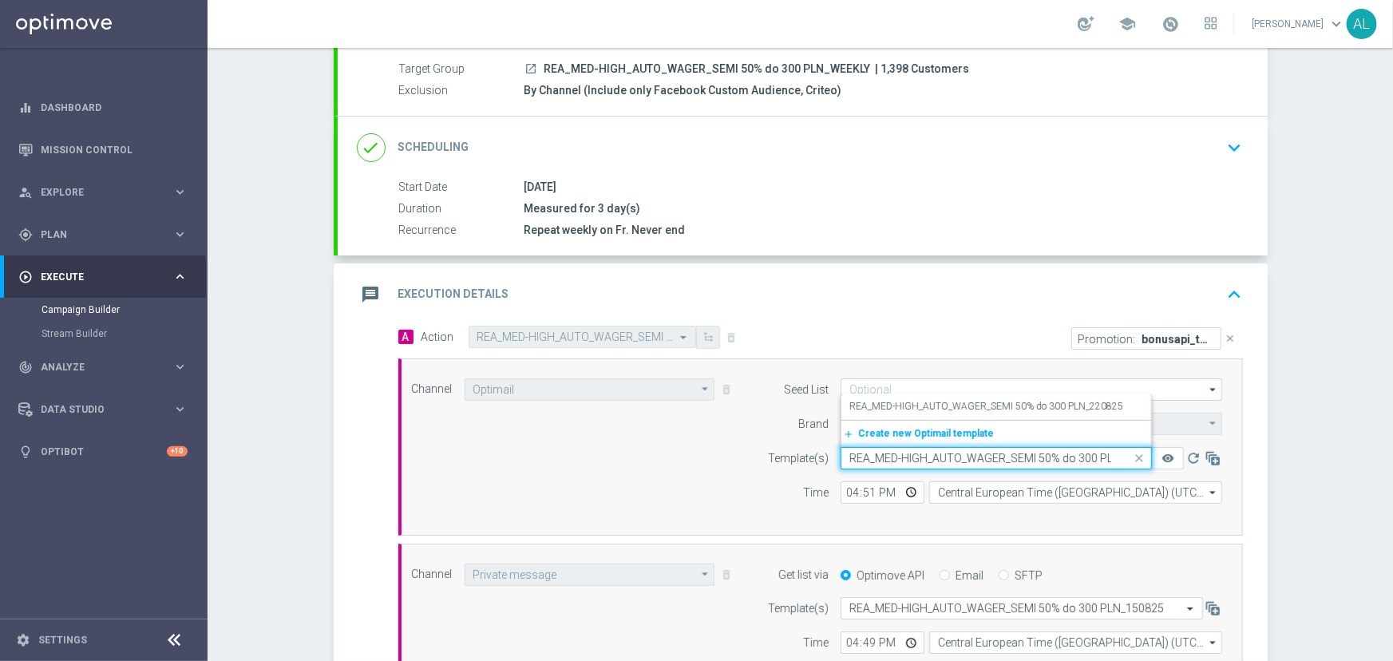
scroll to position [0, 0]
click at [959, 405] on label "REA_MED-HIGH_AUTO_WAGER_SEMI 50% do 300 PLN_220825" at bounding box center [987, 407] width 274 height 14
type input "REA_MED-HIGH_AUTO_WAGER_SEMI 50% do 300 PLN_220825"
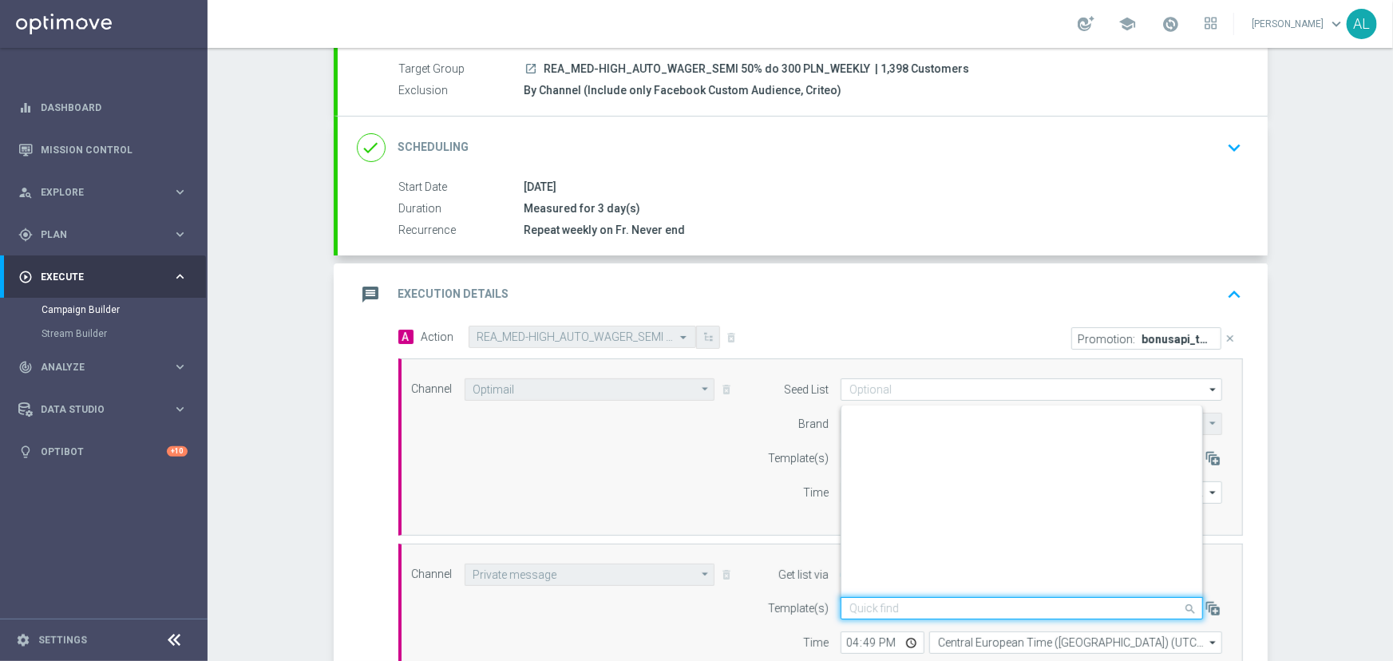
click at [957, 603] on input "text" at bounding box center [1006, 609] width 313 height 14
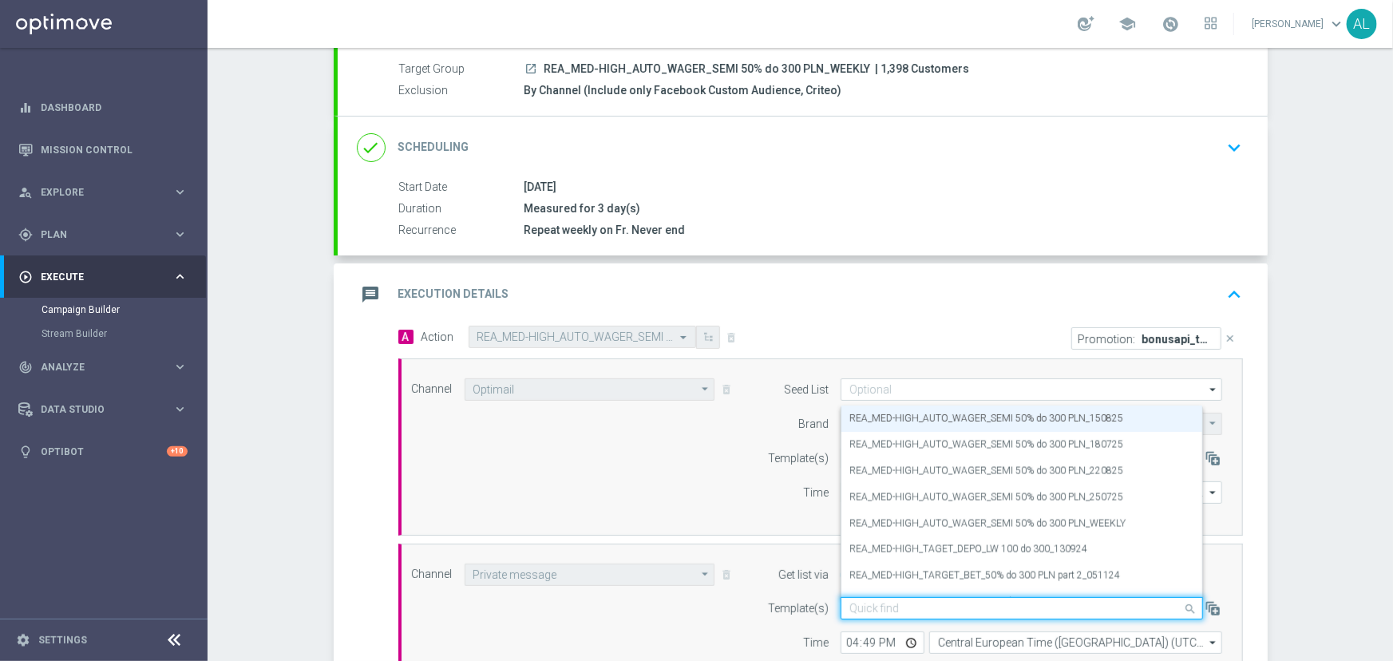
paste input "REA_MED-HIGH_AUTO_WAGER_SEMI 50% do 300 PLN_220825"
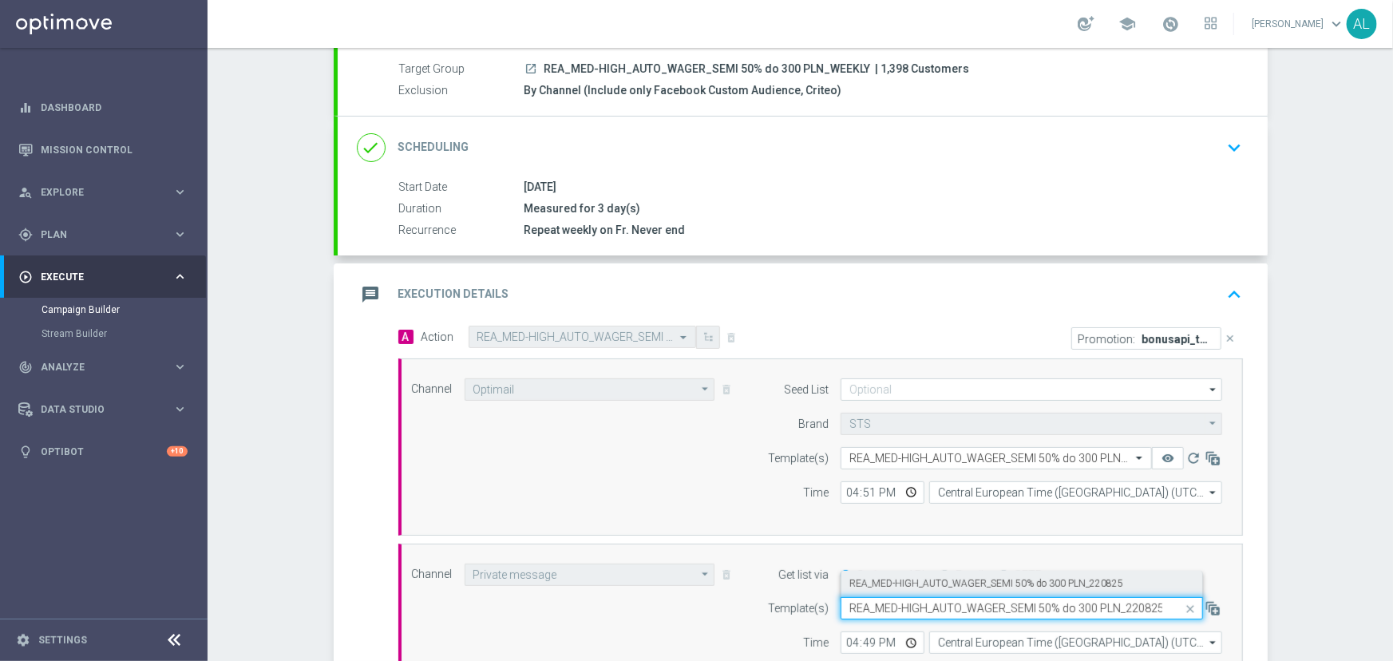
click at [988, 579] on label "REA_MED-HIGH_AUTO_WAGER_SEMI 50% do 300 PLN_220825" at bounding box center [987, 584] width 274 height 14
type input "REA_MED-HIGH_AUTO_WAGER_SEMI 50% do 300 PLN_220825"
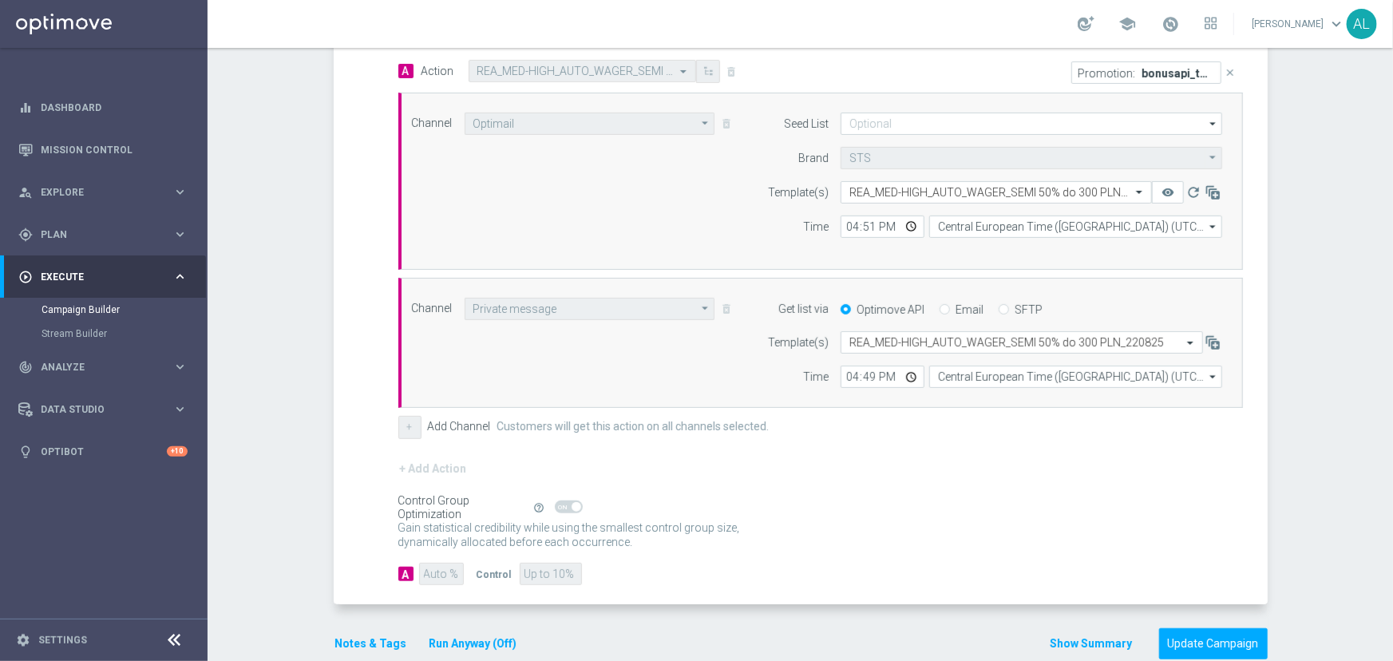
scroll to position [435, 0]
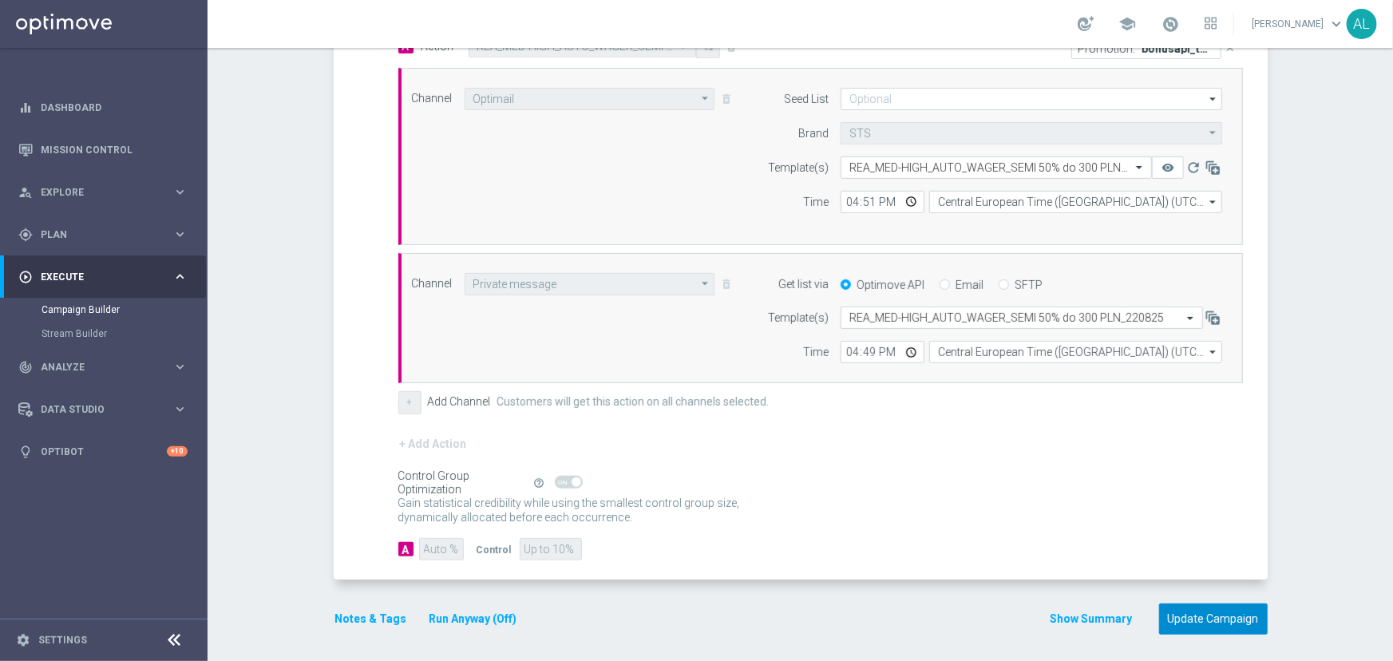
click at [1206, 625] on button "Update Campaign" at bounding box center [1213, 619] width 109 height 31
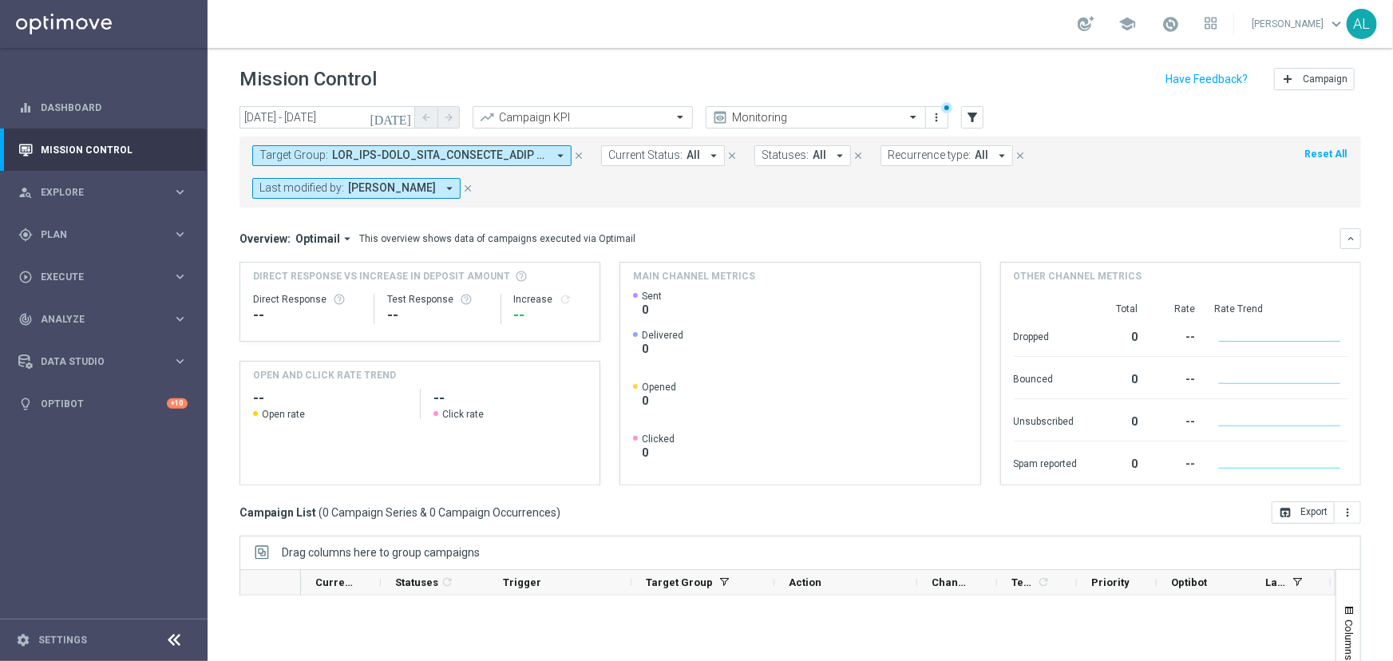
click at [484, 151] on span at bounding box center [439, 156] width 215 height 14
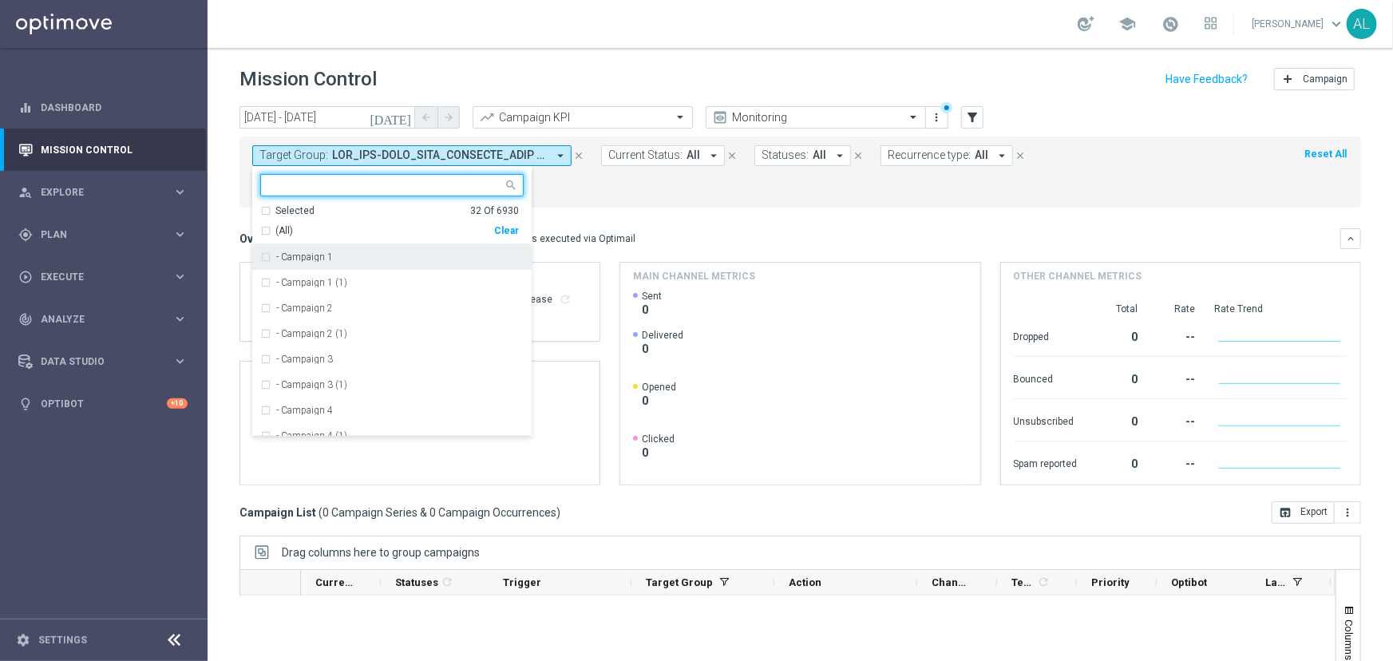
click at [257, 232] on div "Selected 32 Of 6930 (All) Clear" at bounding box center [391, 224] width 279 height 41
click at [618, 232] on div "This overview shows data of campaigns executed via Optimail" at bounding box center [497, 239] width 276 height 14
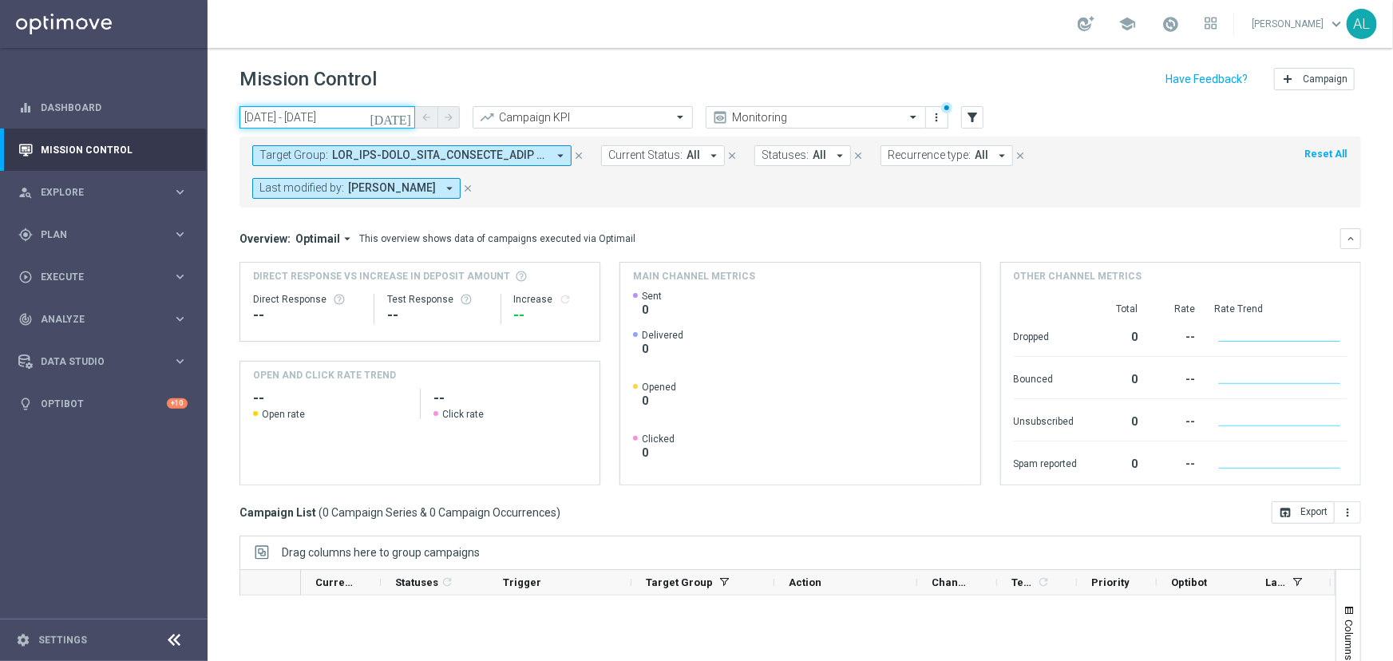
click at [364, 113] on input "[DATE] - [DATE]" at bounding box center [328, 117] width 176 height 22
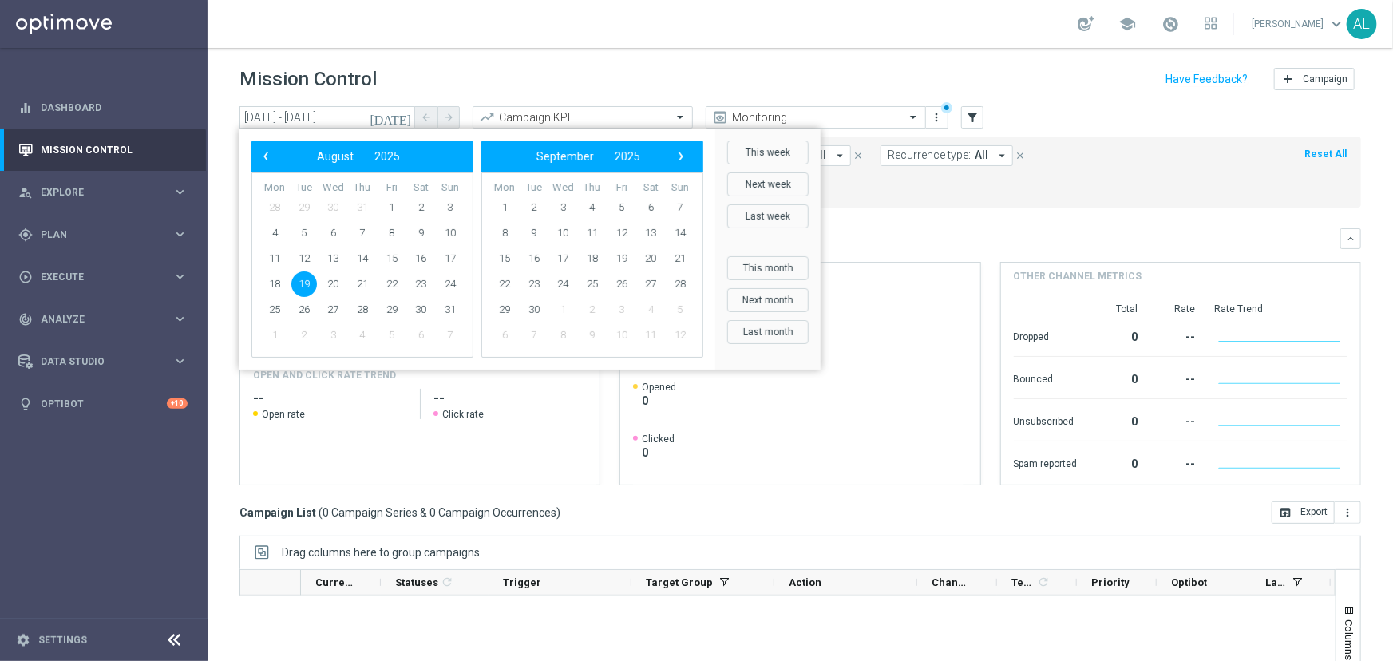
click at [305, 283] on span "19" at bounding box center [304, 285] width 26 height 26
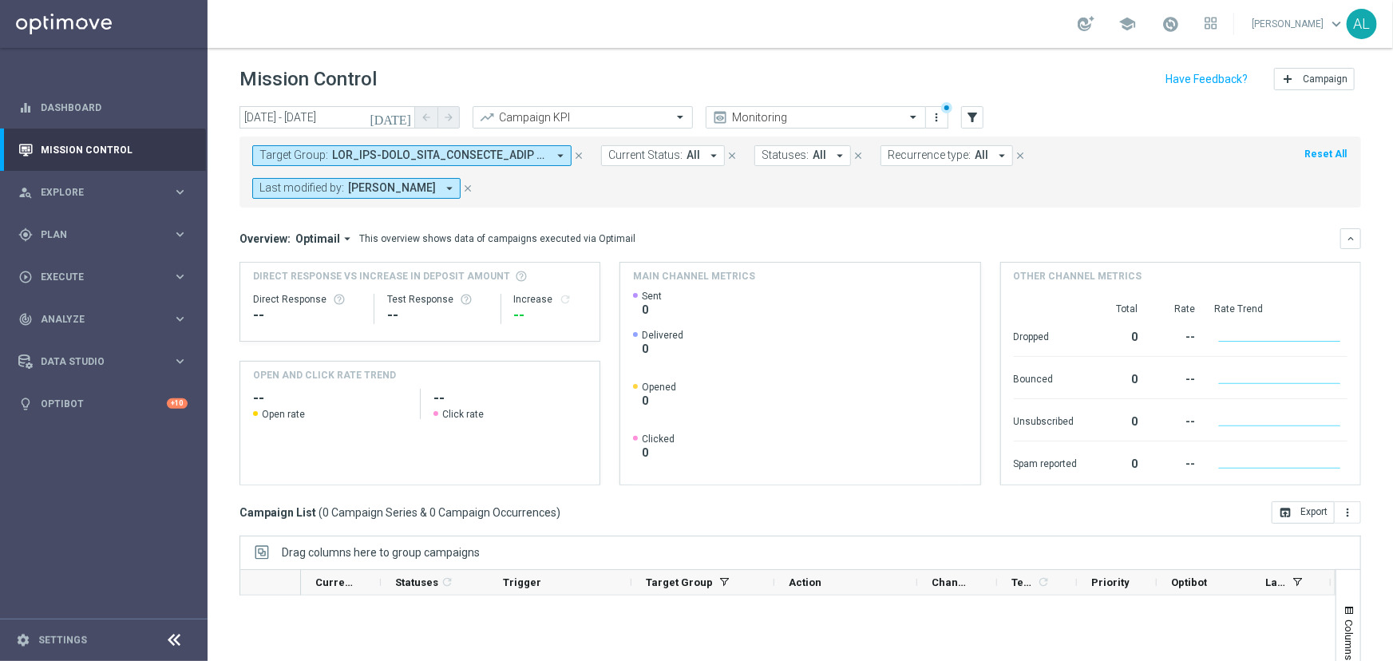
click at [521, 162] on button "Target Group: arrow_drop_down" at bounding box center [411, 155] width 319 height 21
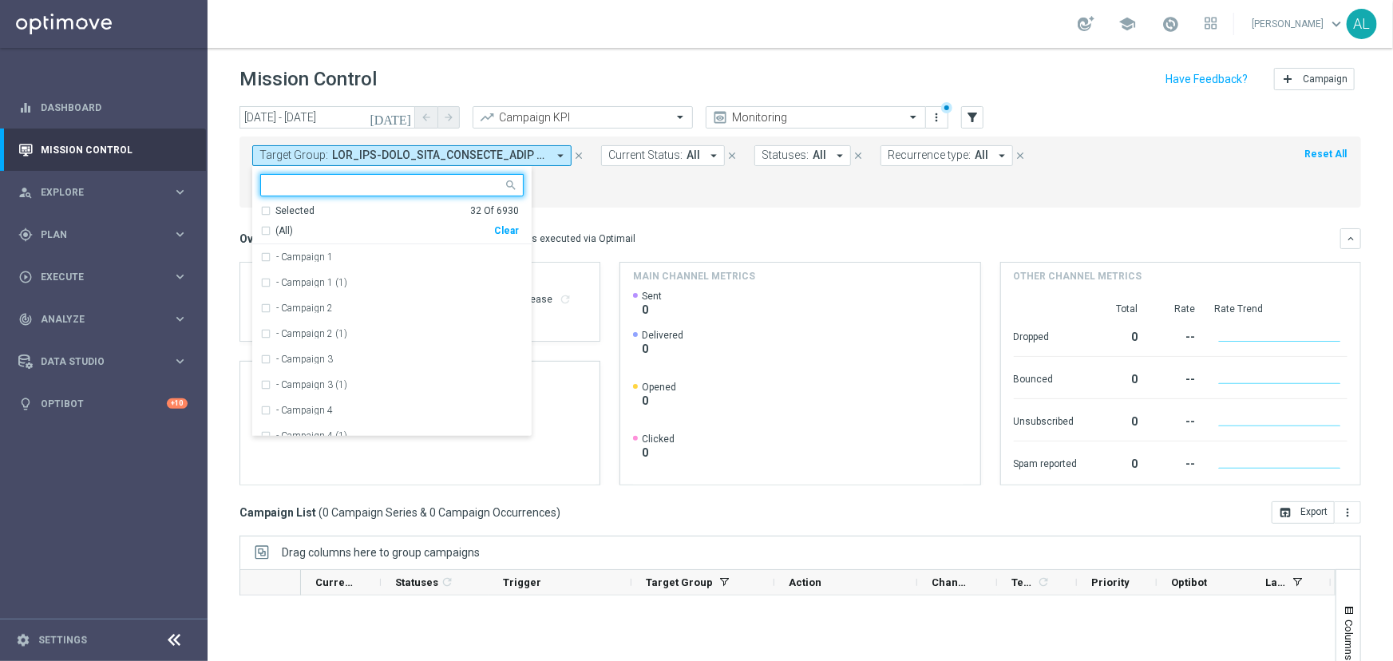
click at [654, 232] on div "Overview: Optimail arrow_drop_down This overview shows data of campaigns execut…" at bounding box center [790, 239] width 1101 height 14
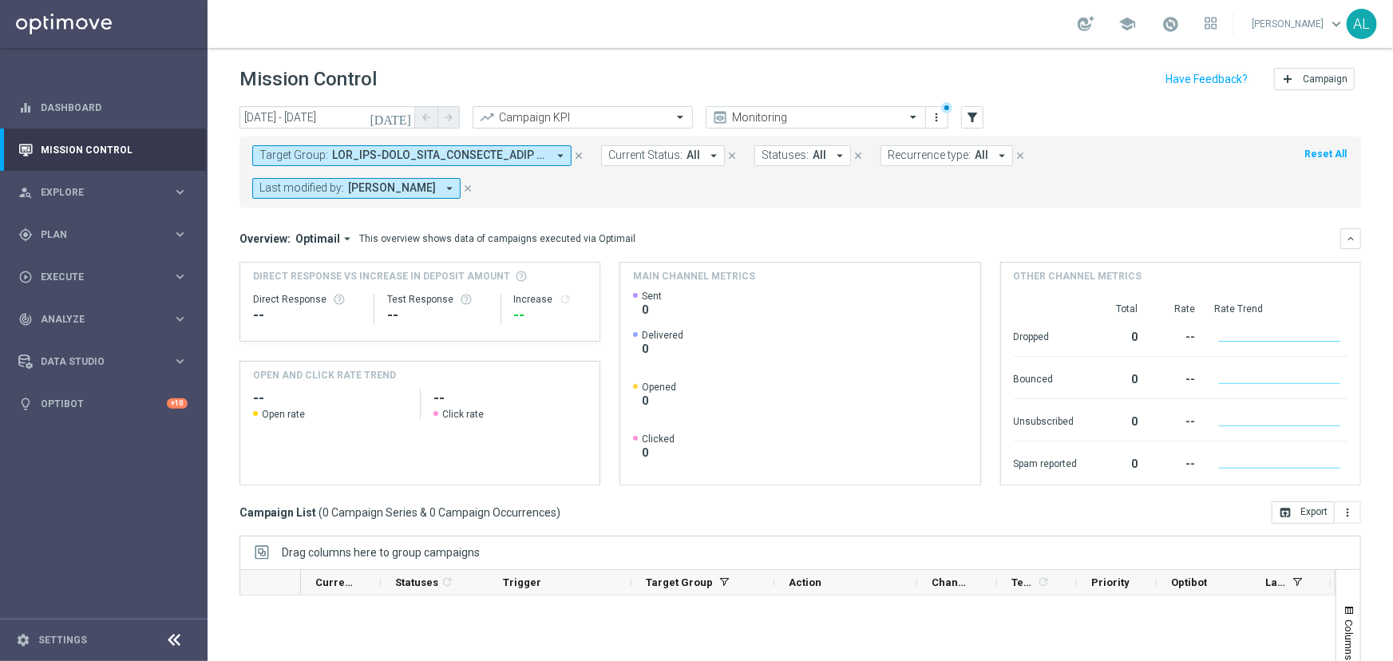
click at [461, 178] on button "Last modified by: Antoni Litwinek arrow_drop_down" at bounding box center [356, 188] width 208 height 21
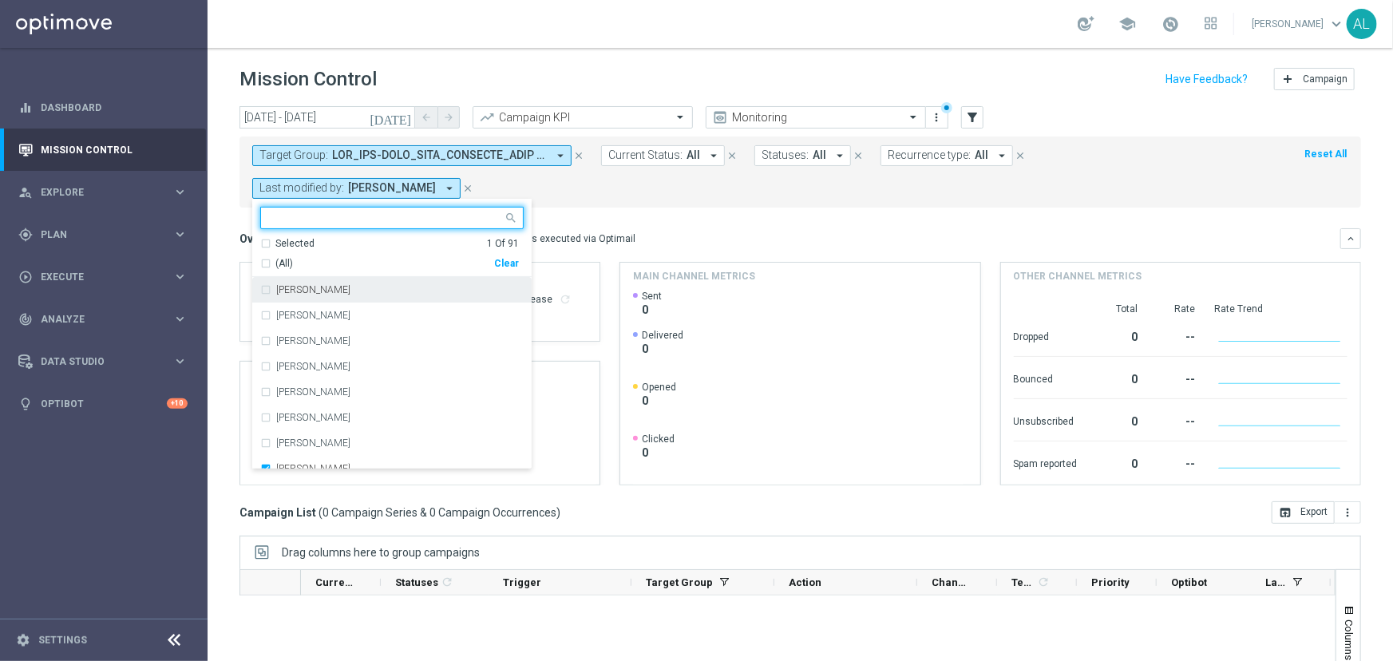
click at [494, 257] on div "(All)" at bounding box center [377, 264] width 234 height 14
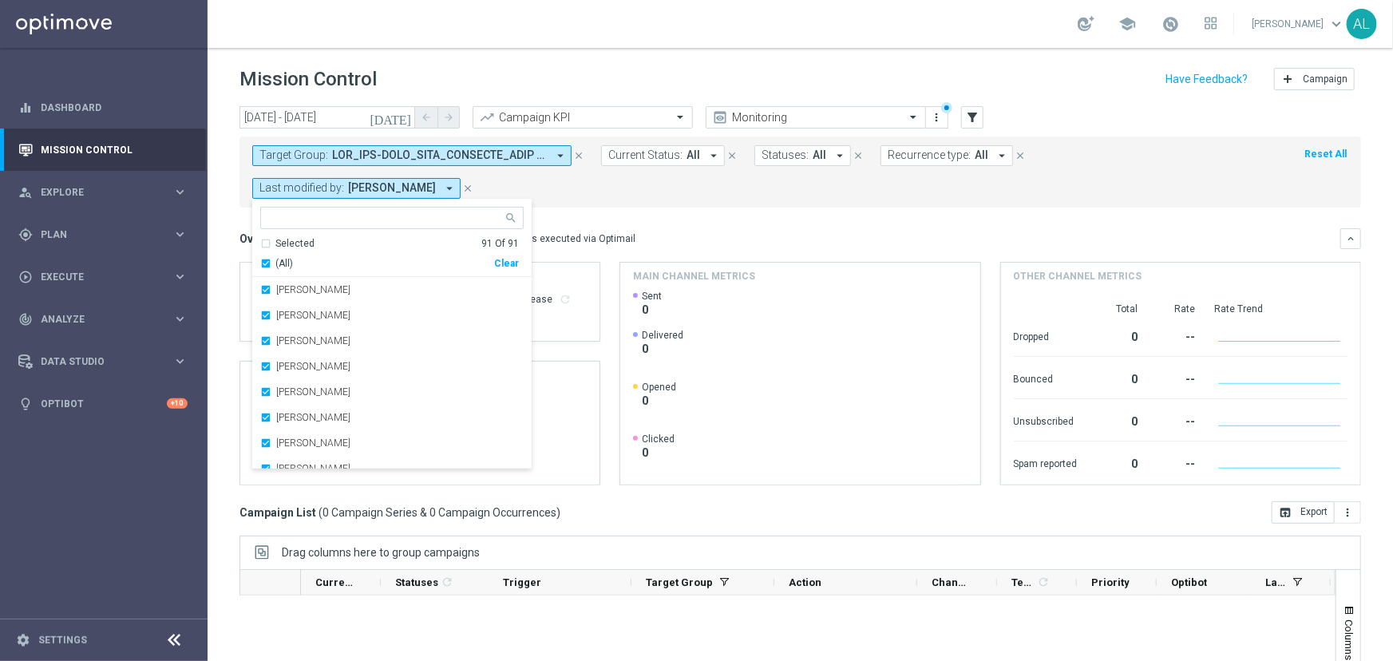
click at [1099, 78] on div "Mission Control add Campaign" at bounding box center [801, 79] width 1122 height 31
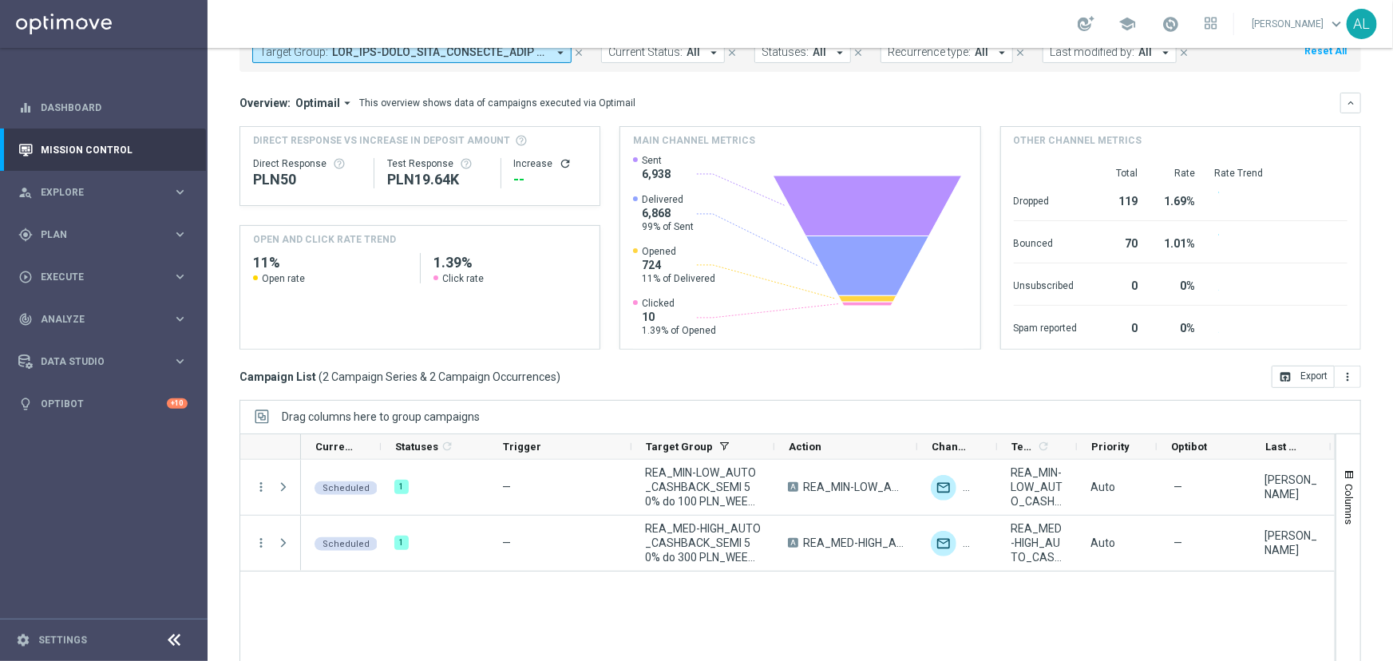
scroll to position [136, 0]
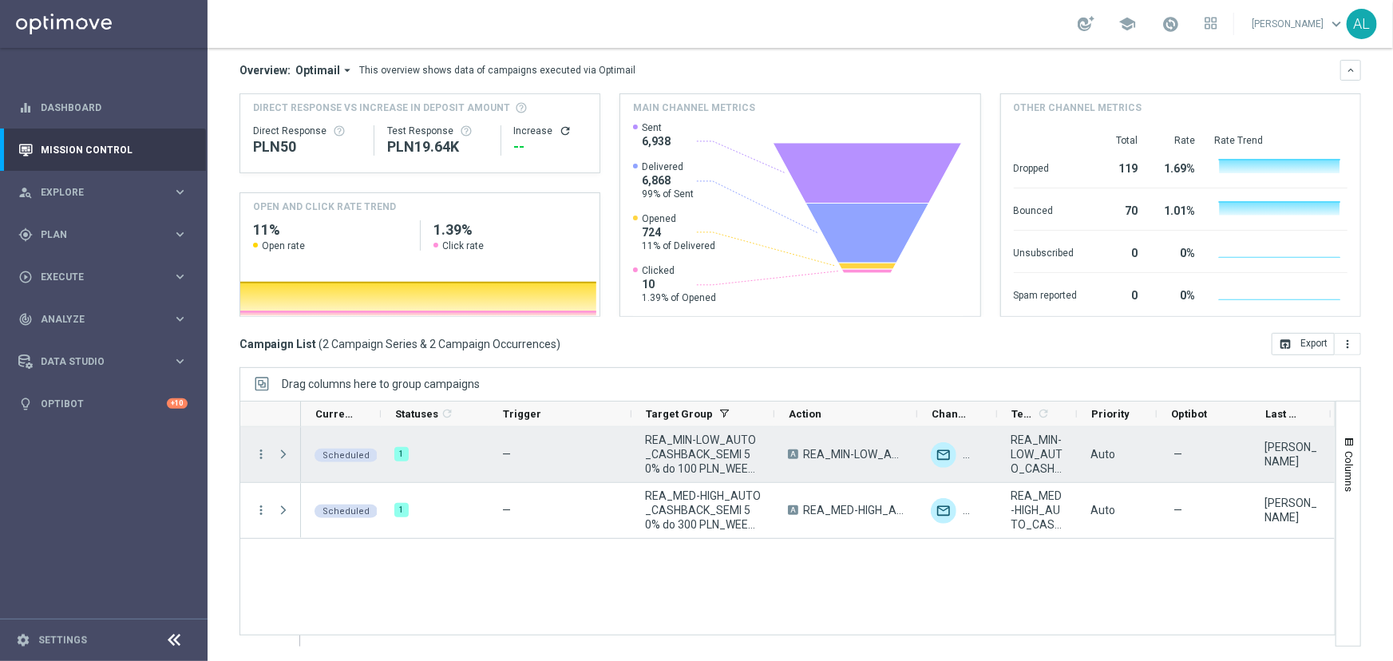
click at [694, 450] on span "REA_MIN-LOW_AUTO_CASHBACK_SEMI 50% do 100 PLN_WEEKLY" at bounding box center [703, 454] width 116 height 43
click at [1039, 455] on span "REA_MIN-LOW_AUTO_CASHBACK_SEMI 50% do 100 PLN_190825" at bounding box center [1037, 454] width 53 height 43
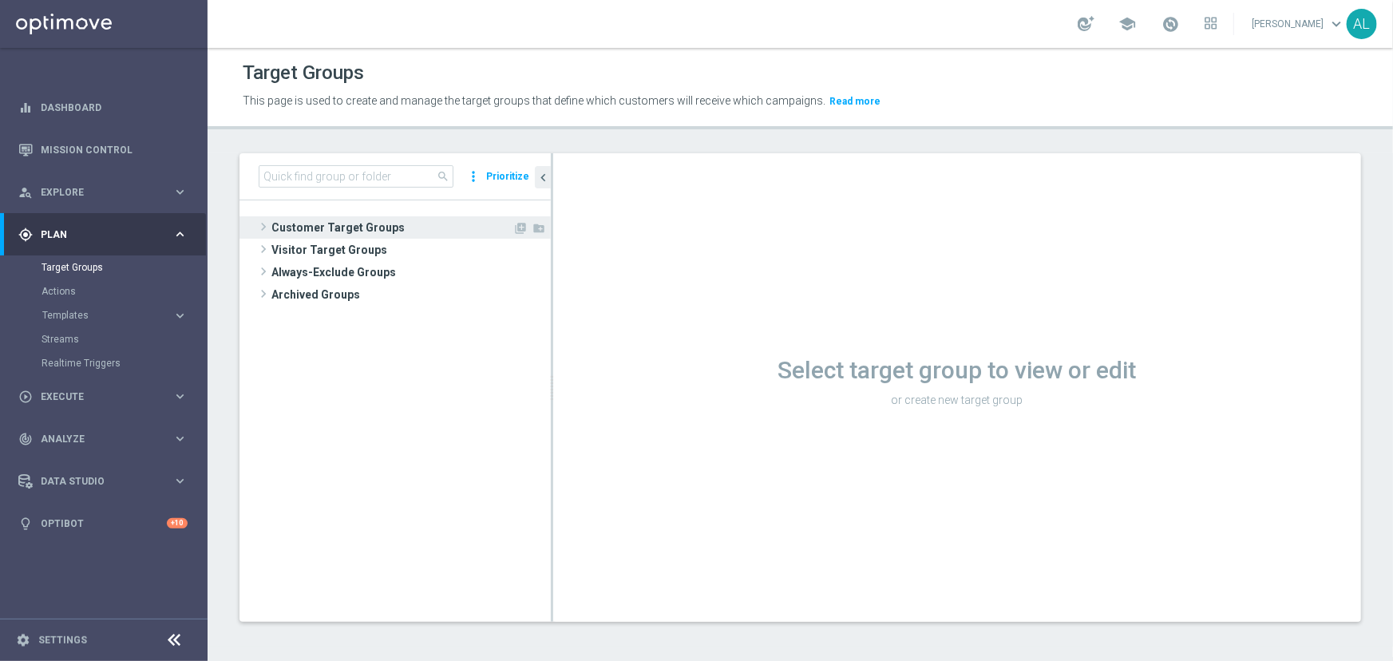
click at [351, 229] on span "Customer Target Groups" at bounding box center [392, 227] width 241 height 22
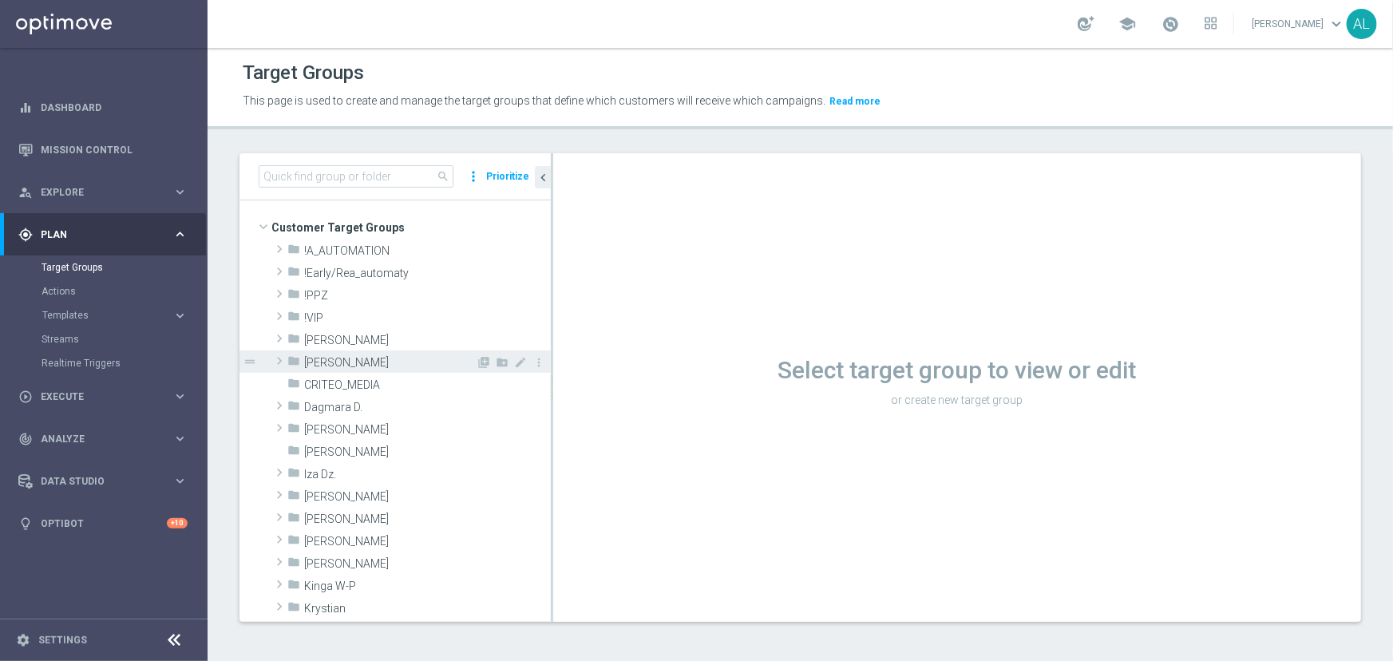
click at [327, 359] on span "[PERSON_NAME]" at bounding box center [390, 363] width 172 height 14
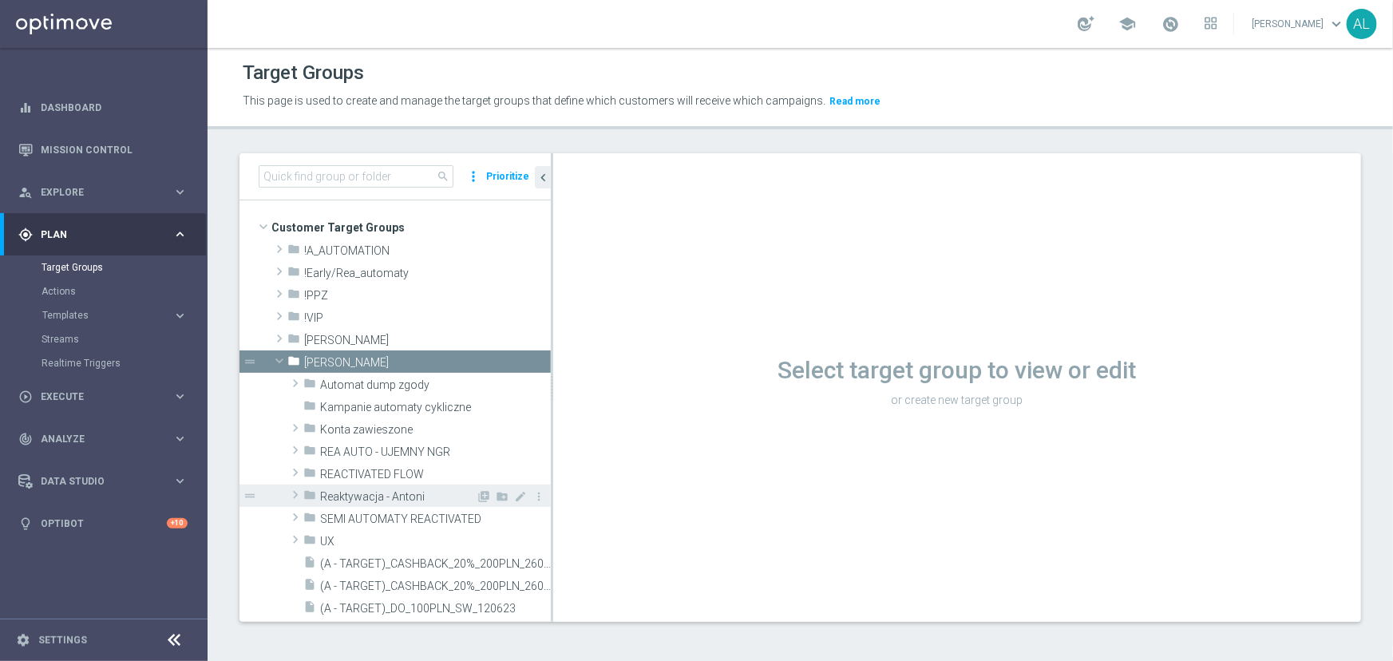
click at [345, 494] on span "Reaktywacja - Antoni" at bounding box center [398, 497] width 156 height 14
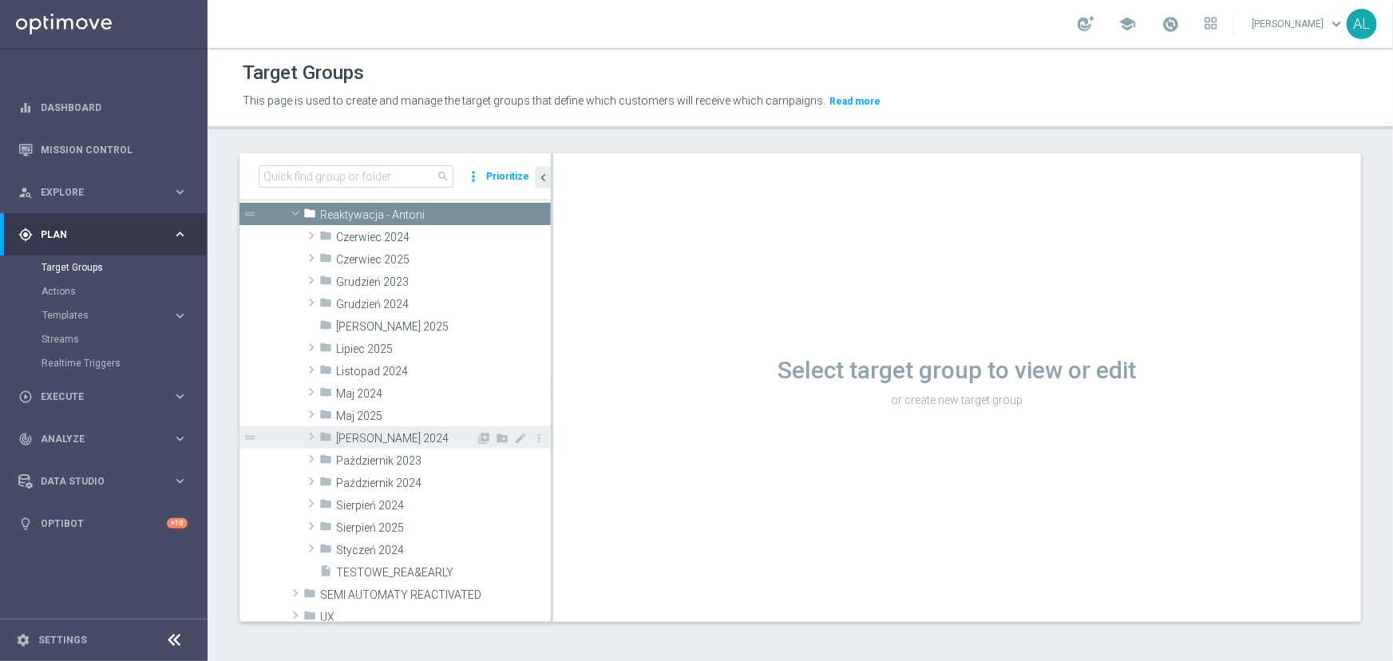
scroll to position [363, 0]
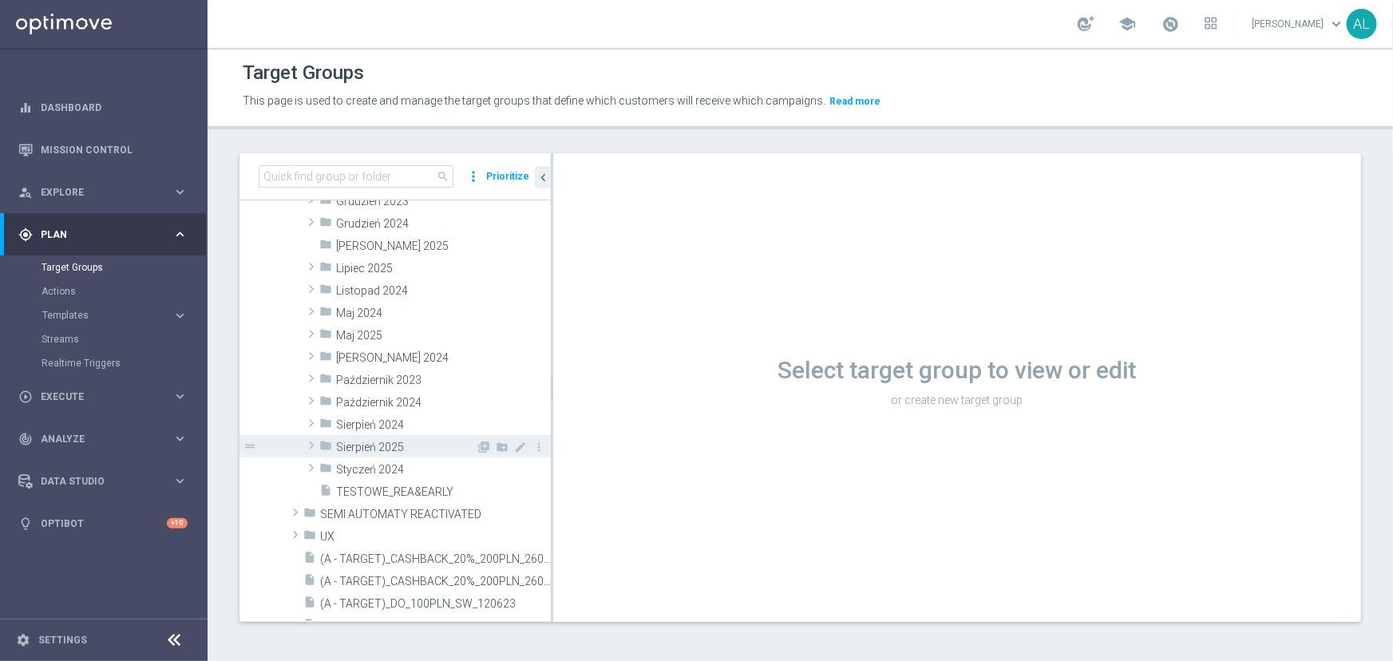
click at [409, 444] on span "Sierpień 2025" at bounding box center [406, 448] width 140 height 14
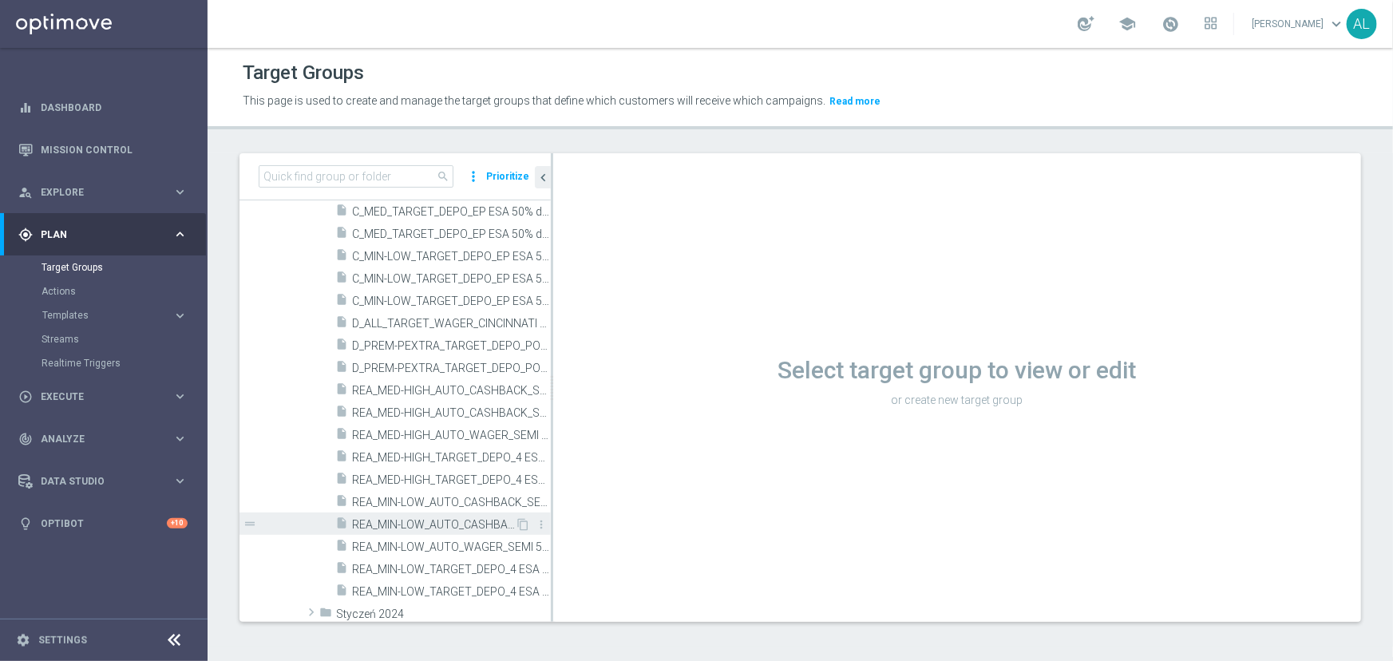
scroll to position [653, 0]
click at [429, 519] on span "REA_MIN-LOW_AUTO_WAGER_SEMI 50% do 100 PLN push_150825" at bounding box center [433, 524] width 163 height 14
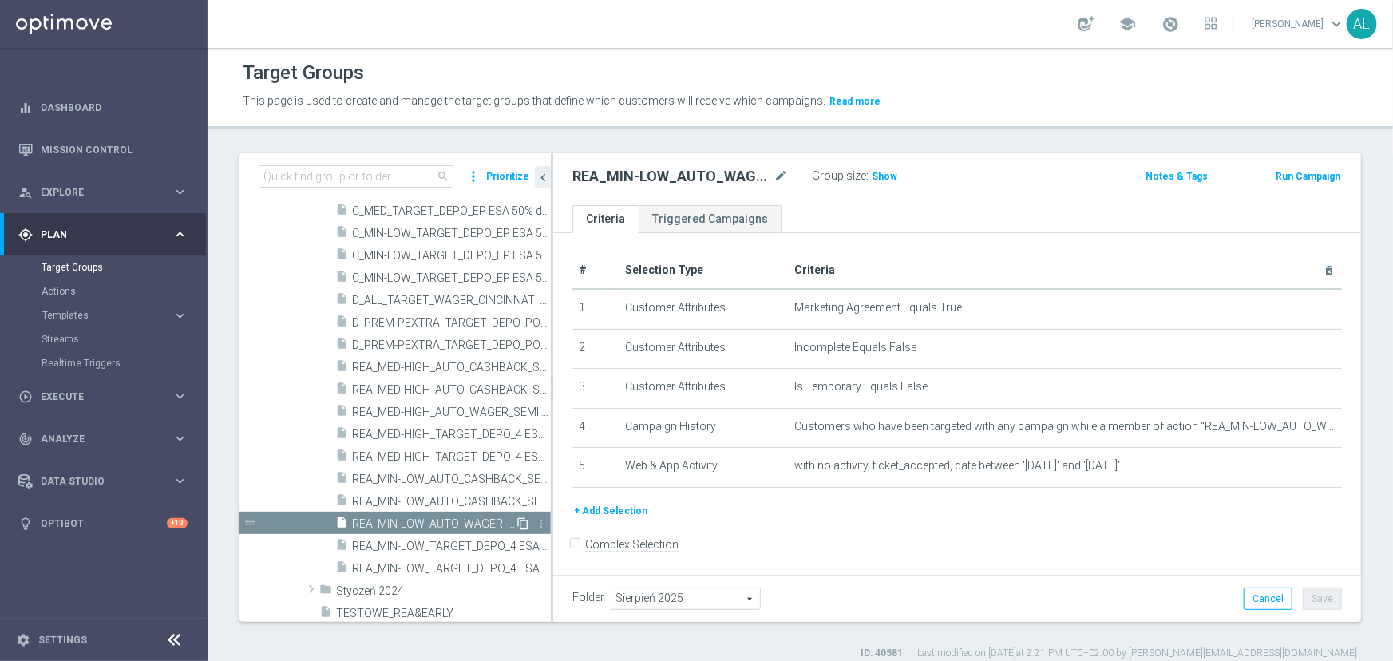
click at [517, 521] on icon "content_copy" at bounding box center [523, 523] width 13 height 13
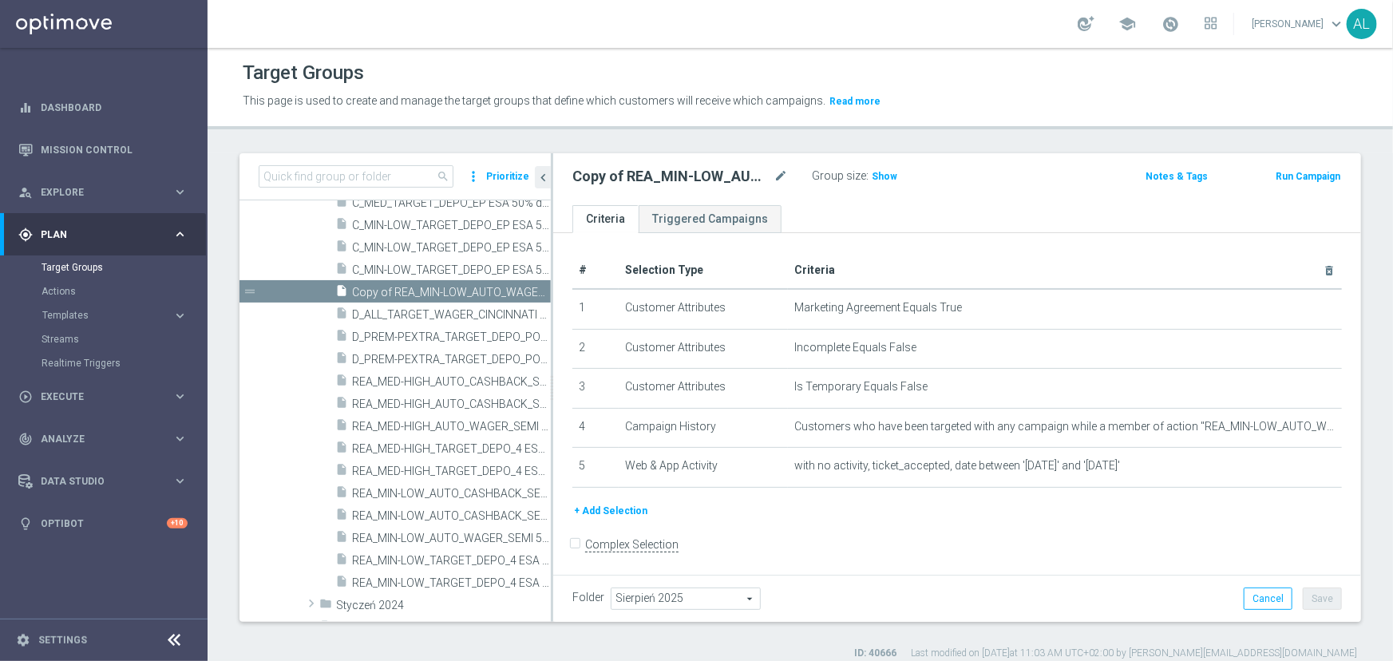
scroll to position [703, 0]
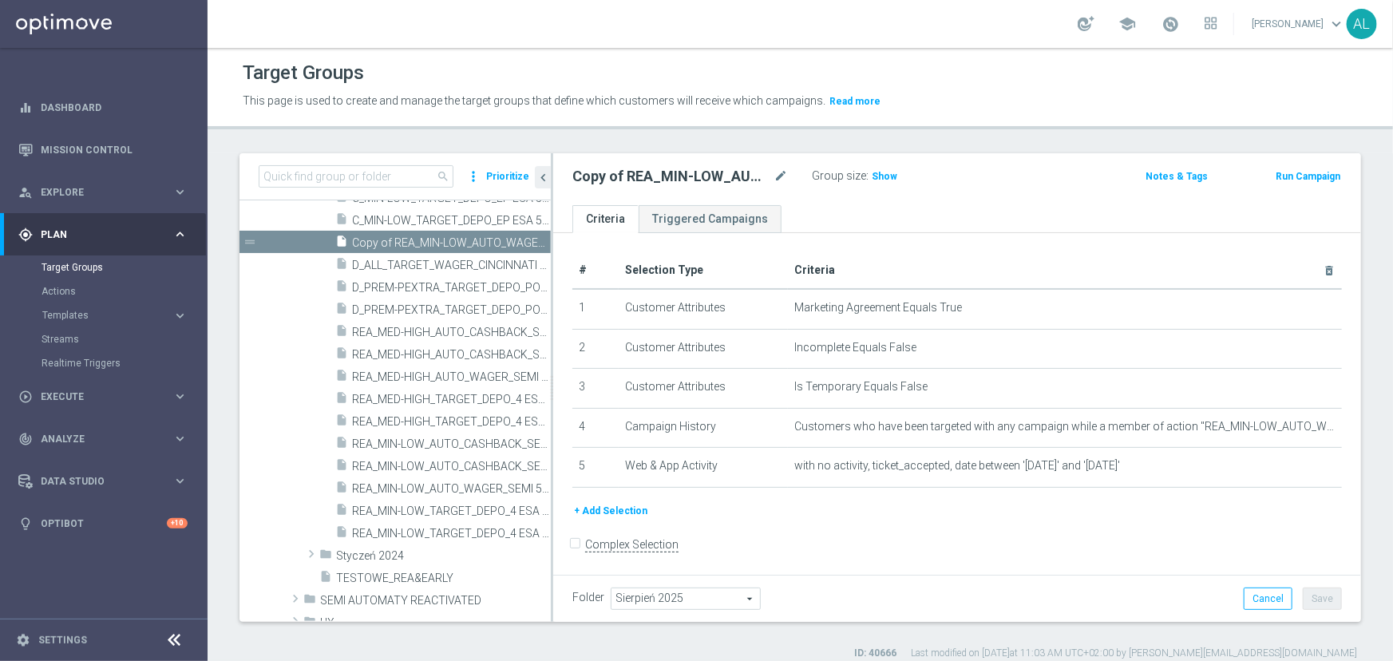
click at [771, 176] on div "Copy of REA_MIN-LOW_AUTO_WAGER_SEMI 50% do 100 PLN push_150825 mode_edit" at bounding box center [681, 176] width 216 height 19
click at [778, 176] on icon "mode_edit" at bounding box center [781, 176] width 14 height 19
type input "REA_MIN-LOW_AUTO_CASHBACK_SEMI 50% do 100 PLN push_190825"
click at [821, 210] on ul "Criteria Triggered Campaigns" at bounding box center [957, 219] width 808 height 28
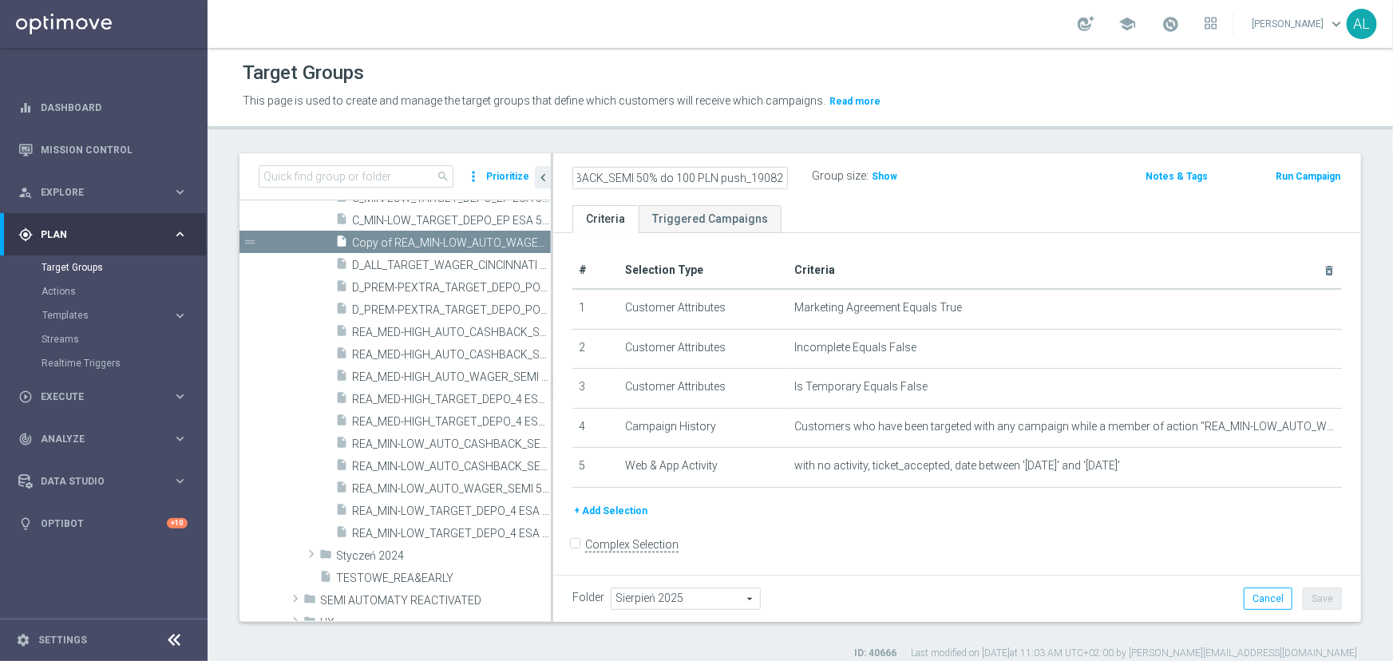
scroll to position [0, 0]
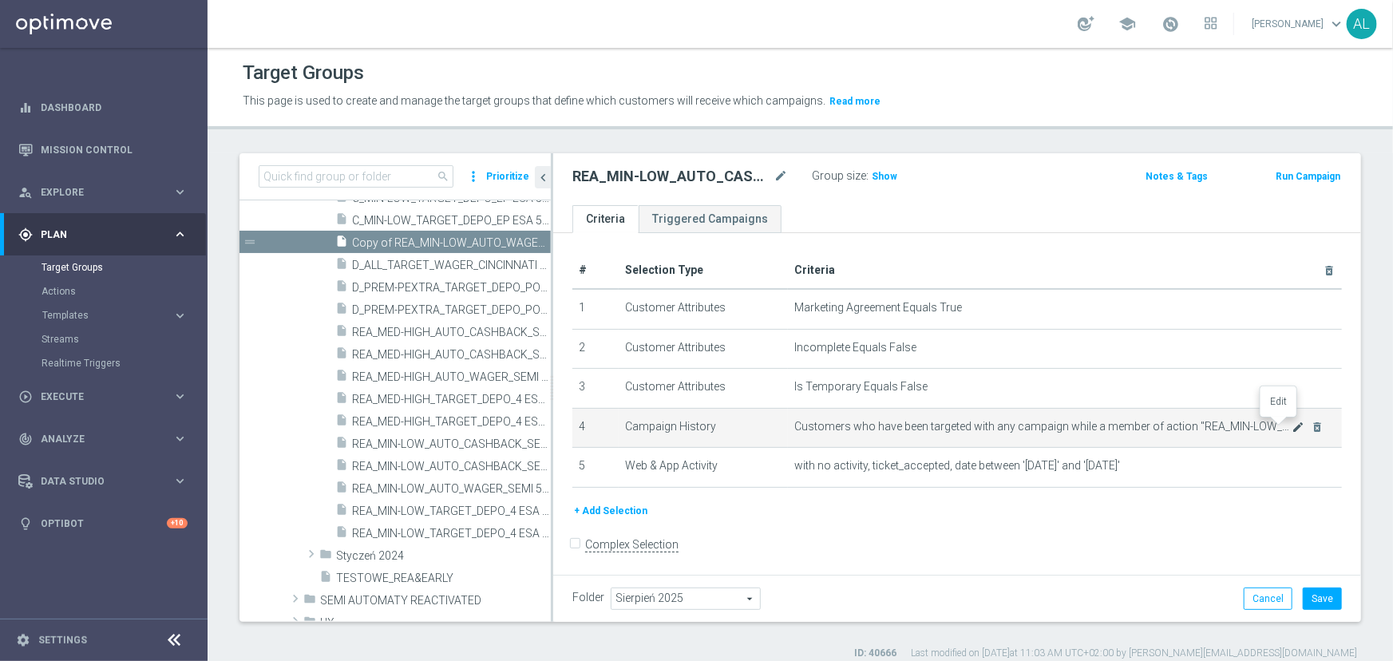
click at [1293, 432] on icon "mode_edit" at bounding box center [1299, 427] width 13 height 13
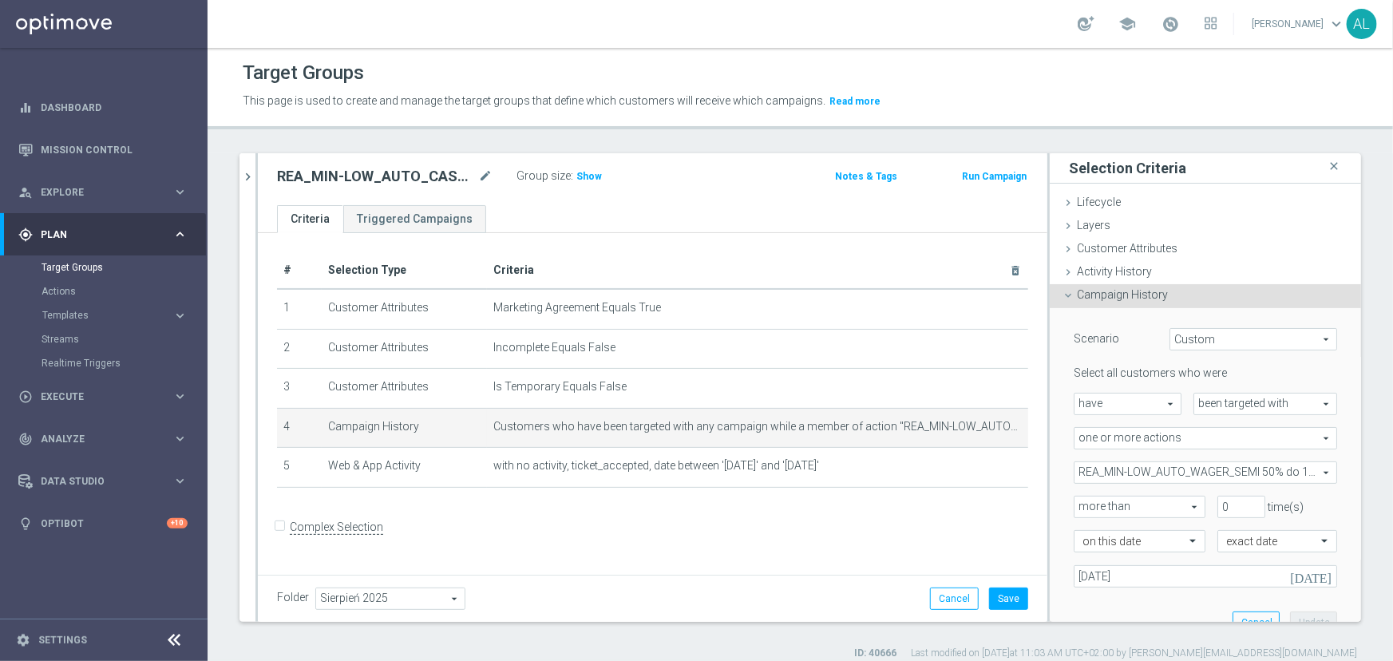
click at [1175, 470] on span "REA_MIN-LOW_AUTO_WAGER_SEMI 50% do 100 PLN_WEEKLY" at bounding box center [1206, 472] width 262 height 21
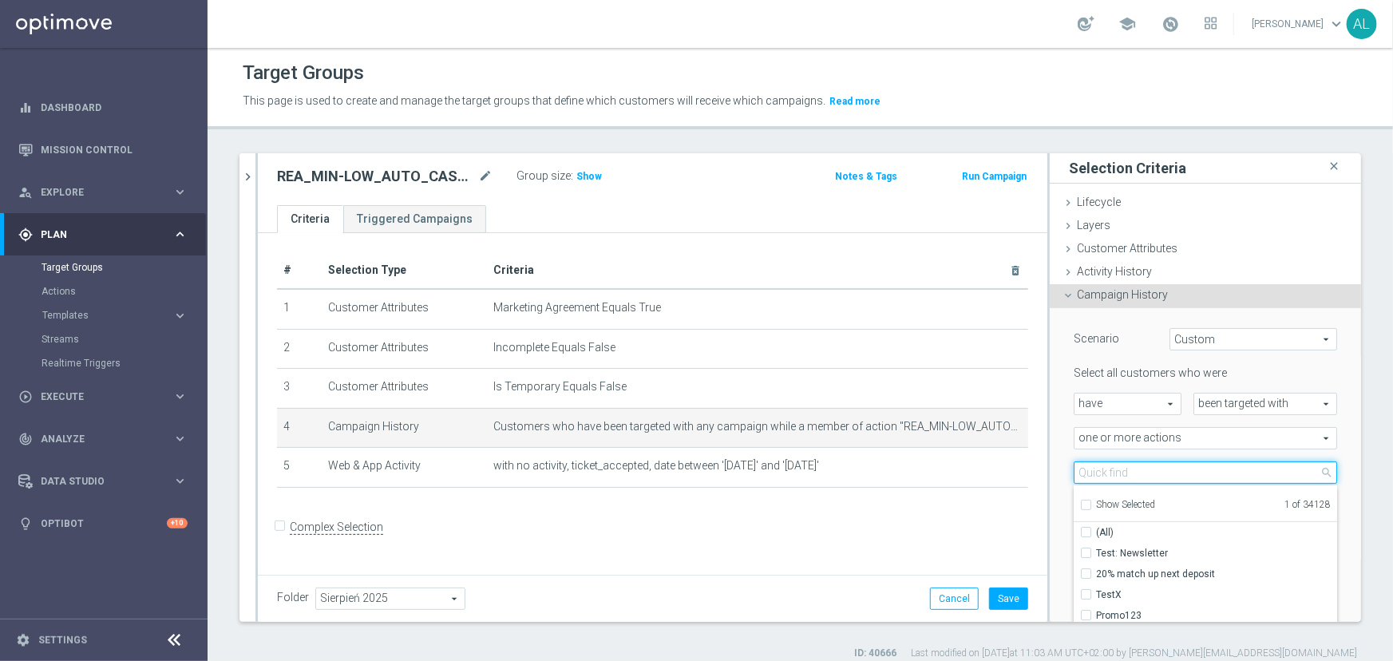
click at [1175, 470] on input "search" at bounding box center [1206, 473] width 264 height 22
paste input "REA_MIN-LOW_AUTO_CASHBACK_SEMI 50% do 100 PLN push_190825"
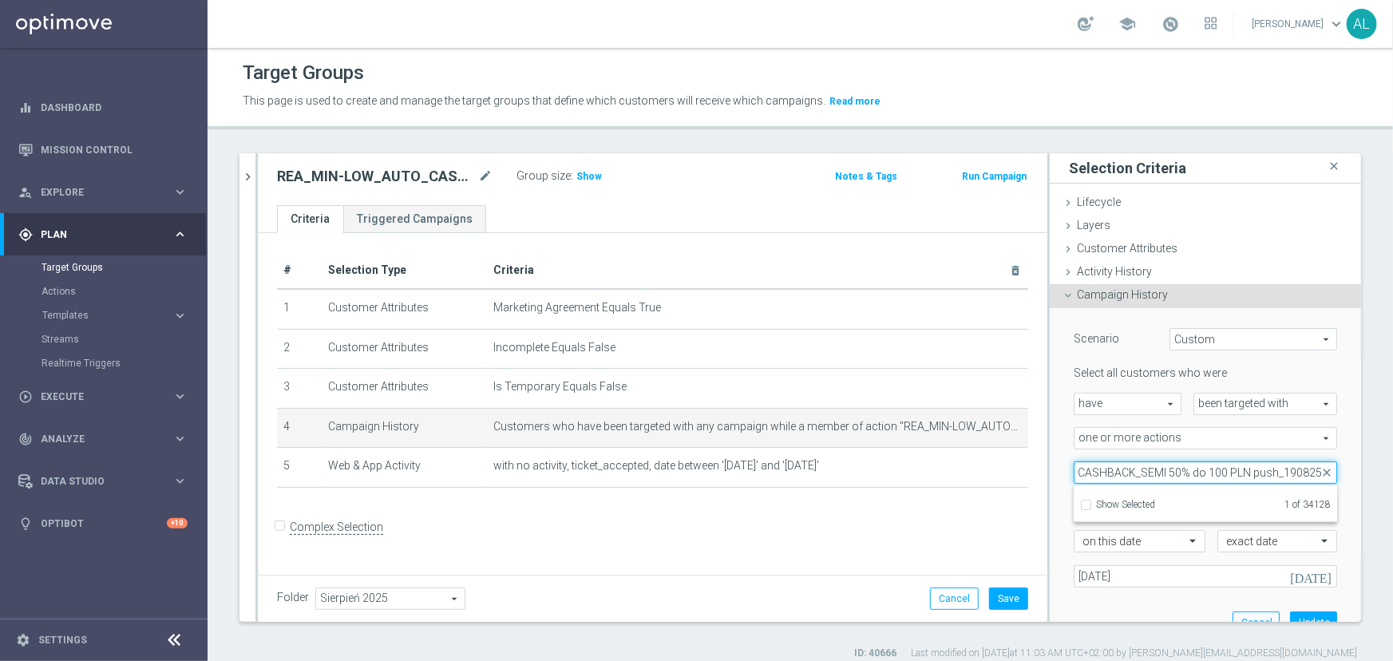
drag, startPoint x: 1259, startPoint y: 476, endPoint x: 1232, endPoint y: 477, distance: 27.2
click at [1232, 477] on input "REA_MIN-LOW_AUTO_CASHBACK_SEMI 50% do 100 PLN push_190825" at bounding box center [1206, 473] width 264 height 22
drag, startPoint x: 1263, startPoint y: 475, endPoint x: 1317, endPoint y: 478, distance: 53.6
click at [1317, 478] on div "REA_MIN-LOW_AUTO_WAGER_SEMI 50% do 100 PLN_WEEKLY REA_MIN-LOW_AUTO_WAGER_SEMI 5…" at bounding box center [1205, 473] width 287 height 22
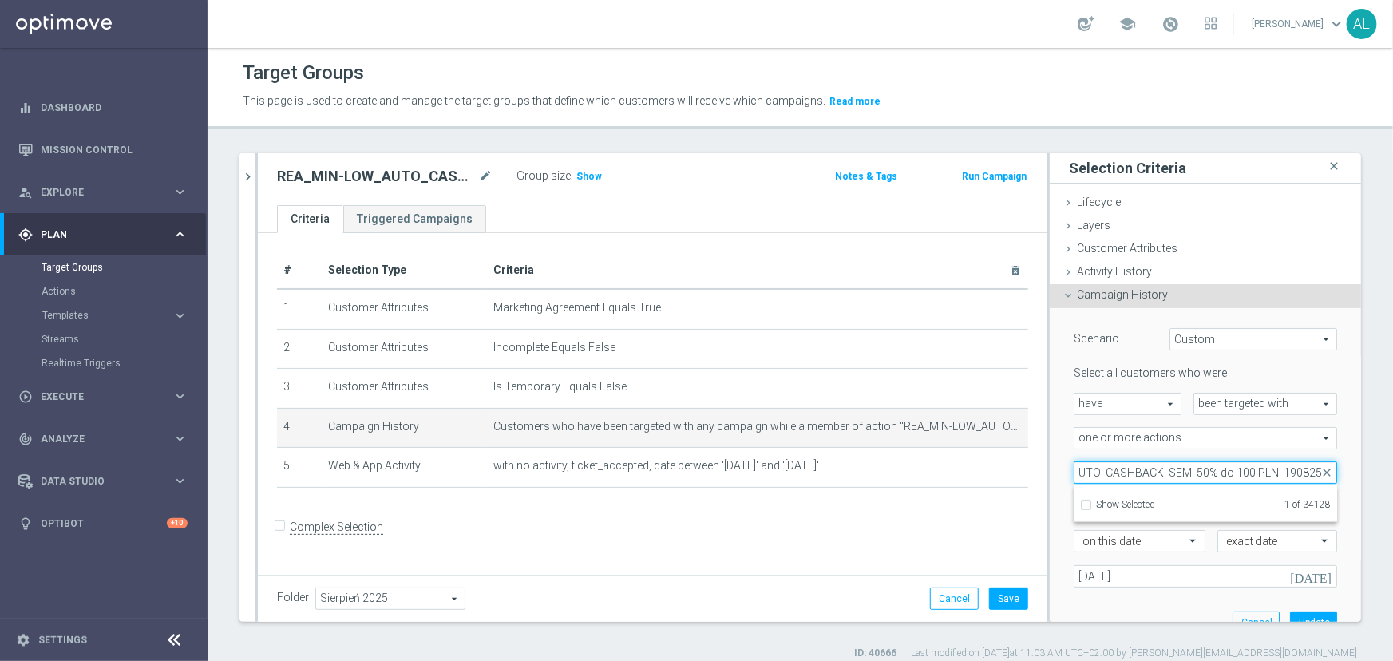
type input "REA_MIN-LOW_AUTO_CASHBACK_SEMI 50% do 100 PLN_190825"
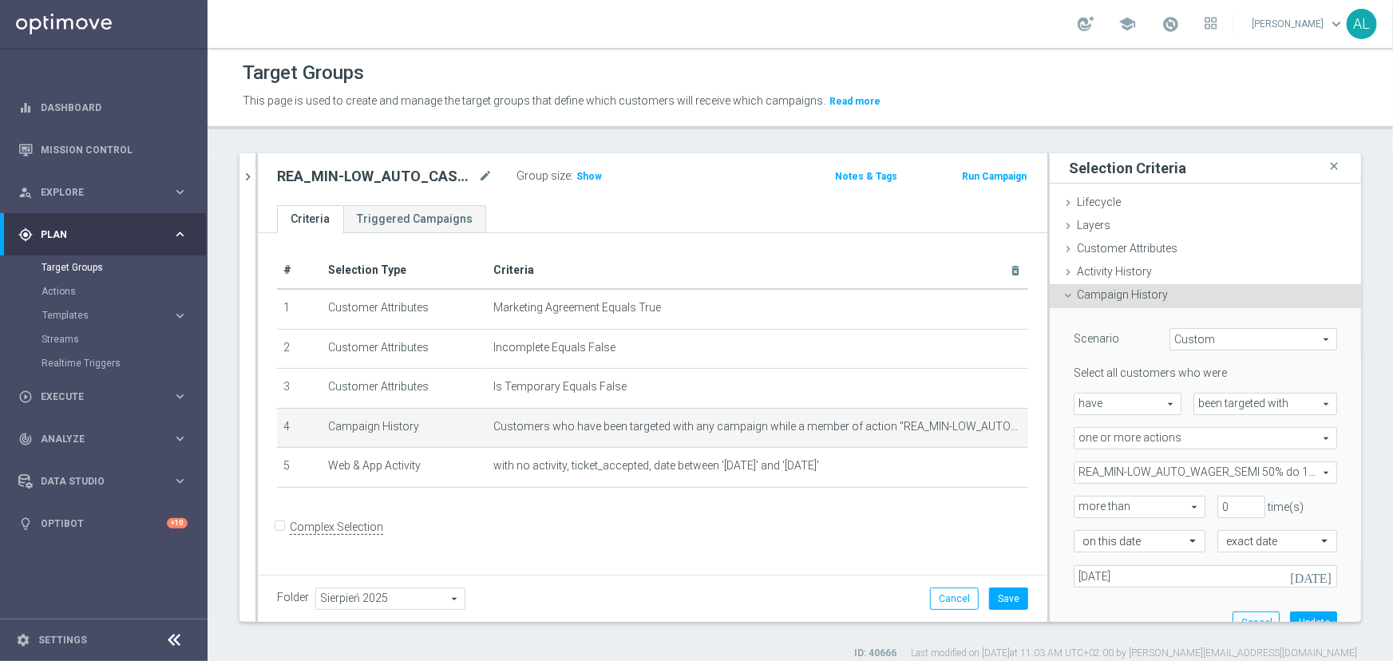
click at [1266, 478] on span "REA_MIN-LOW_AUTO_WAGER_SEMI 50% do 100 PLN_WEEKLY" at bounding box center [1206, 472] width 262 height 21
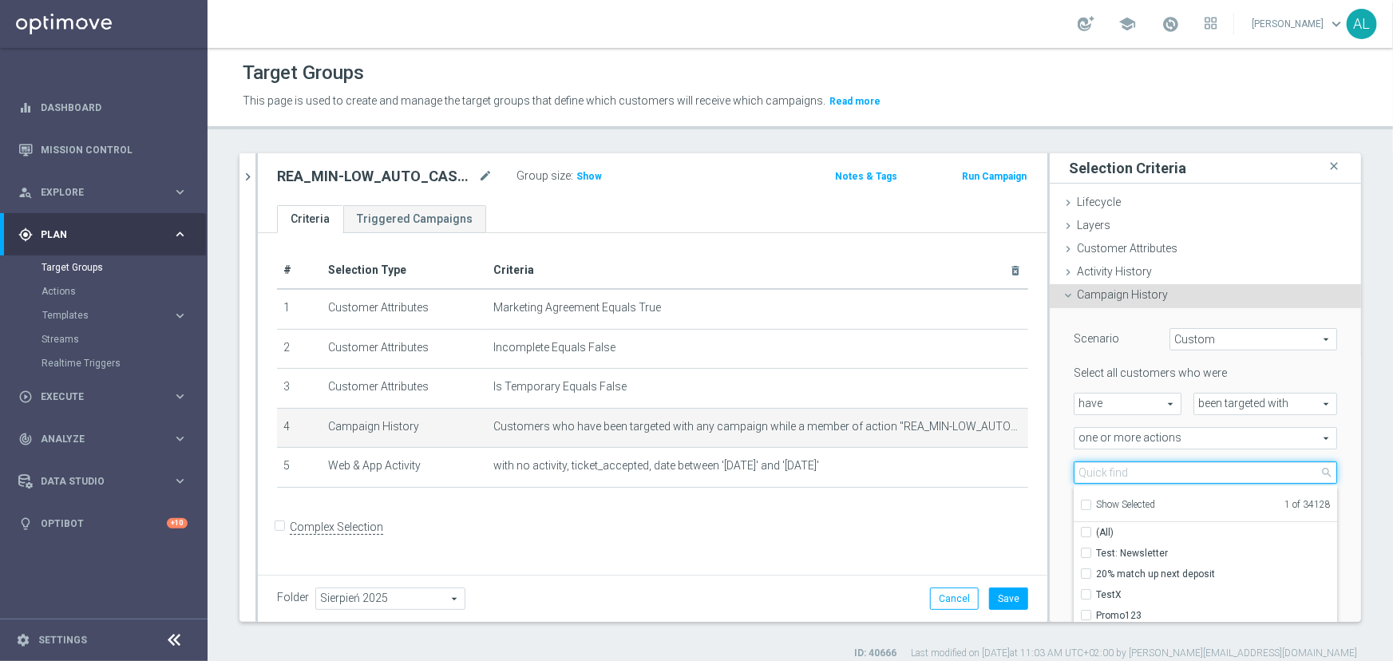
click at [1265, 478] on input "search" at bounding box center [1206, 473] width 264 height 22
paste input "REA_MIN-LOW_AUTO_CASHBACK_SEMI 50% do 100 PLN push_190825"
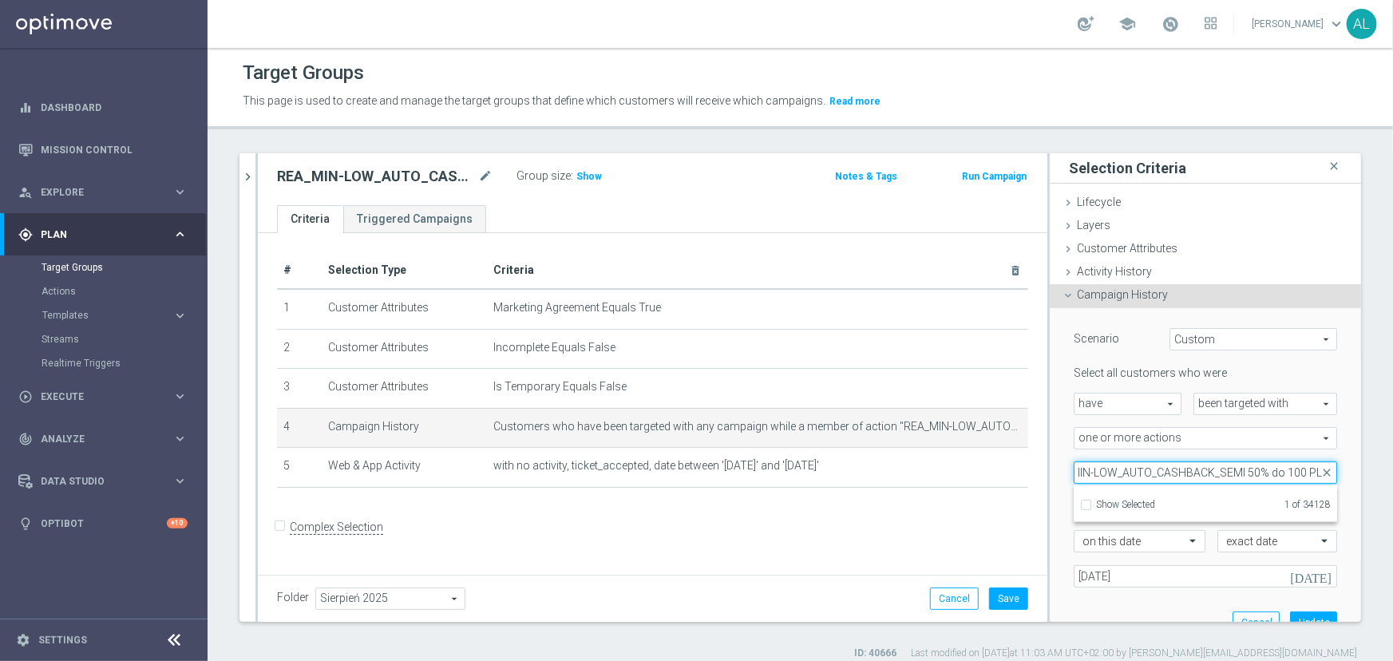
scroll to position [0, 40]
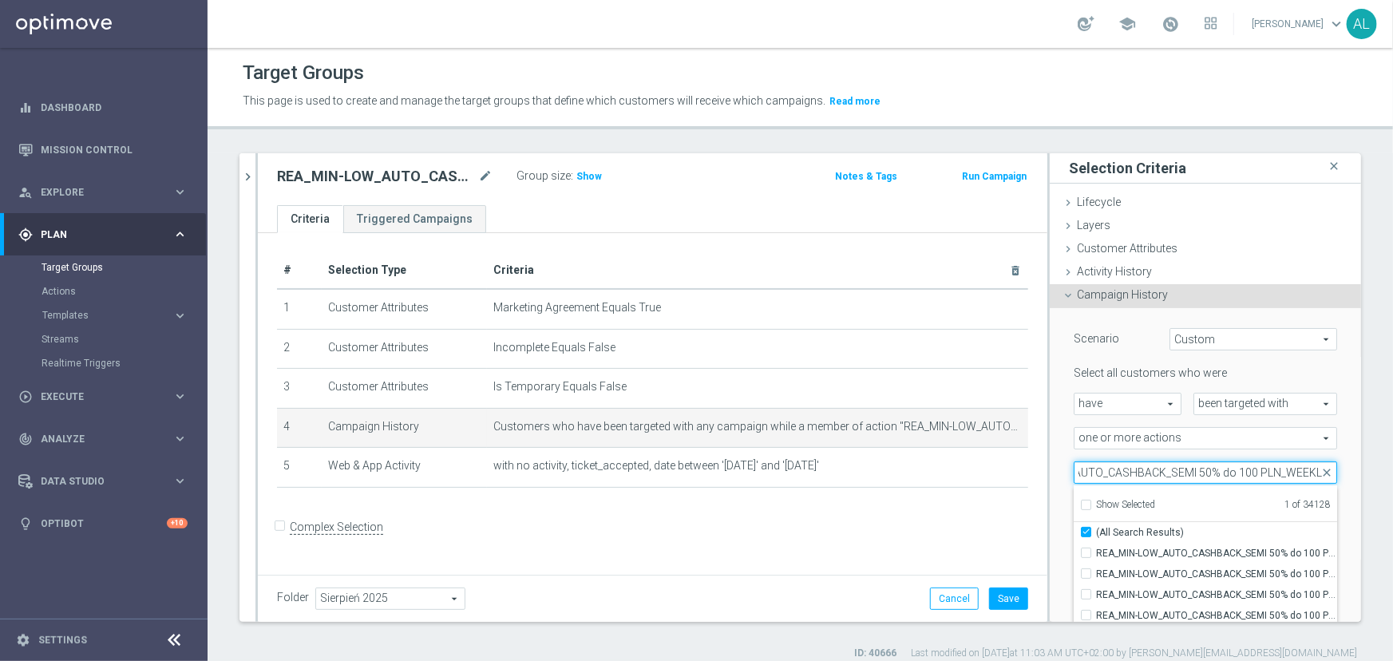
type input "REA_MIN-LOW_AUTO_CASHBACK_SEMI 50% do 100 PLN_WEEKLY"
checkbox input "true"
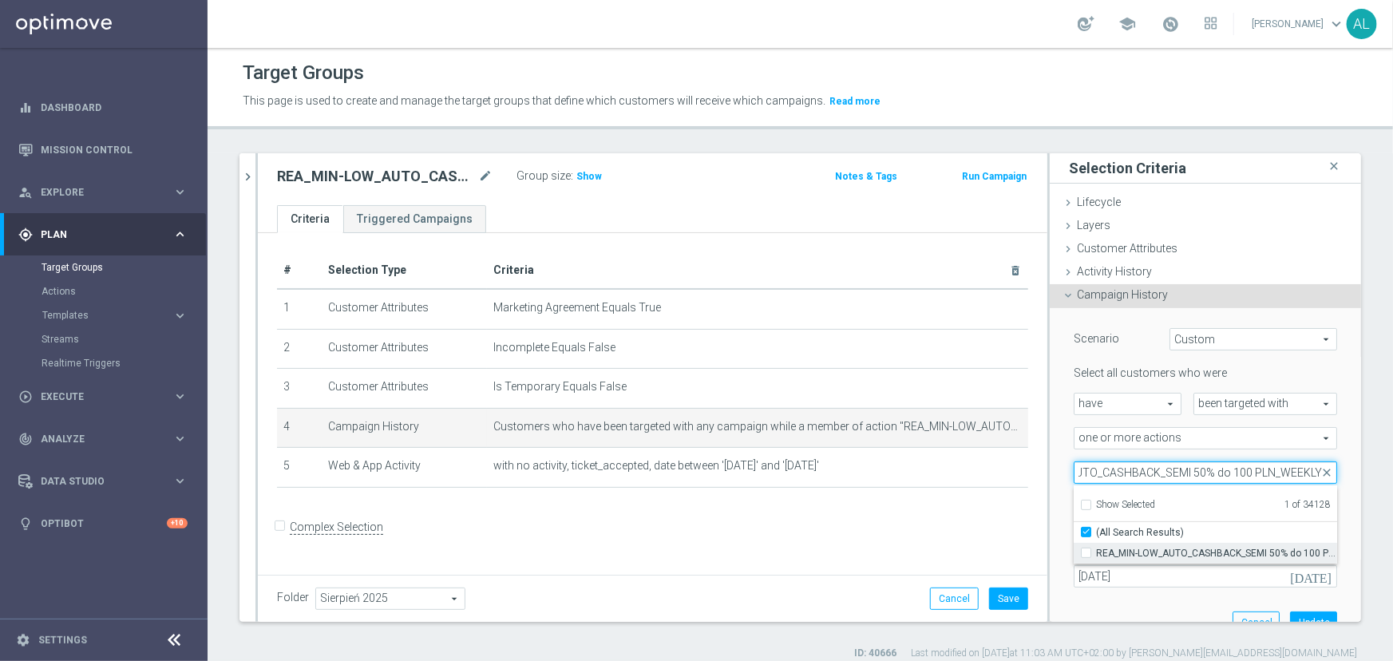
type input "REA_MIN-LOW_AUTO_CASHBACK_SEMI 50% do 100 PLN_WEEKLY"
click at [1155, 551] on span "REA_MIN-LOW_AUTO_CASHBACK_SEMI 50% do 100 PLN_WEEKLY" at bounding box center [1216, 553] width 241 height 13
click at [1096, 551] on input "REA_MIN-LOW_AUTO_CASHBACK_SEMI 50% do 100 PLN_WEEKLY" at bounding box center [1091, 553] width 10 height 10
checkbox input "true"
type input "Selected 2 of 34128"
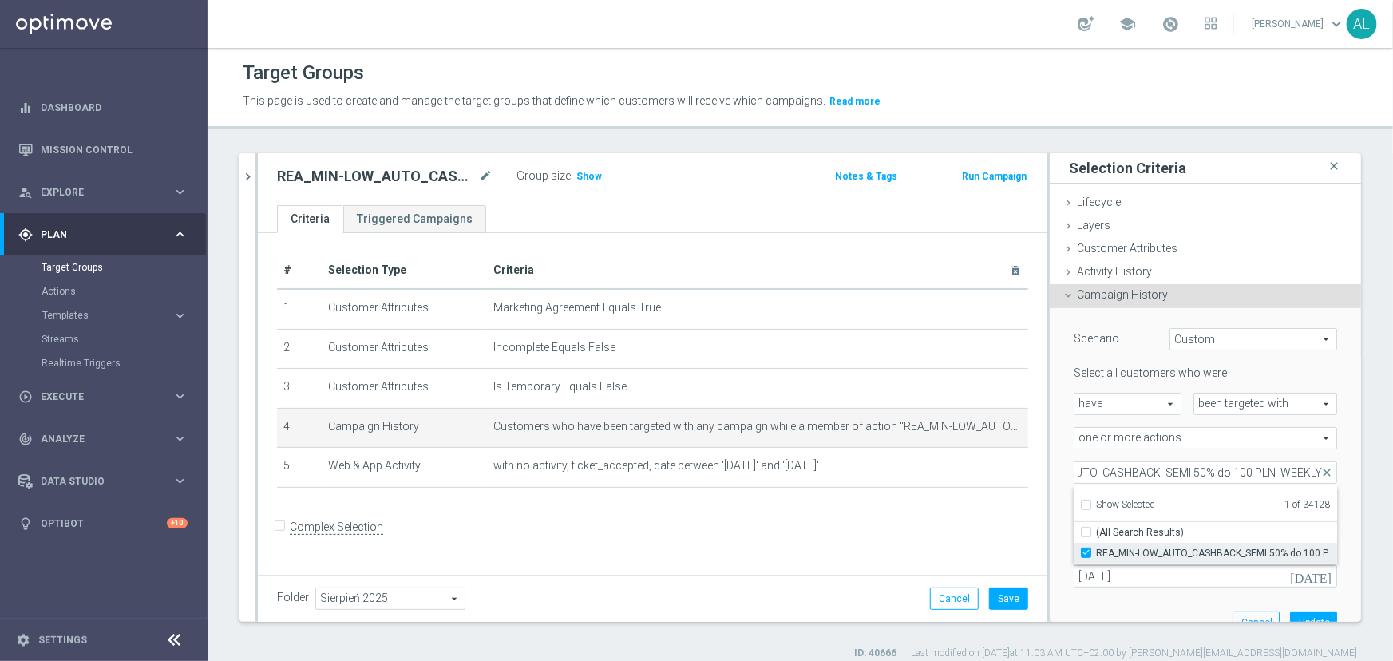
checkbox input "false"
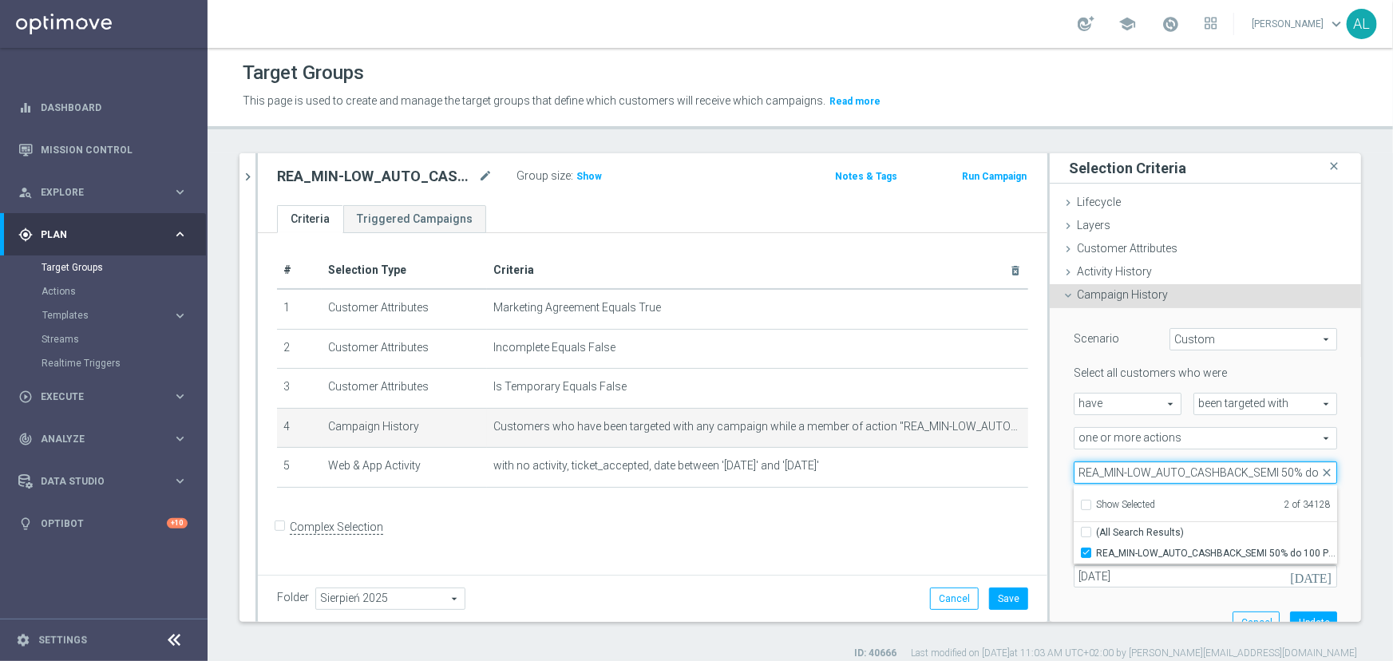
click at [1177, 476] on input "REA_MIN-LOW_AUTO_CASHBACK_SEMI 50% do 100 PLN_WEEKLY" at bounding box center [1206, 473] width 264 height 22
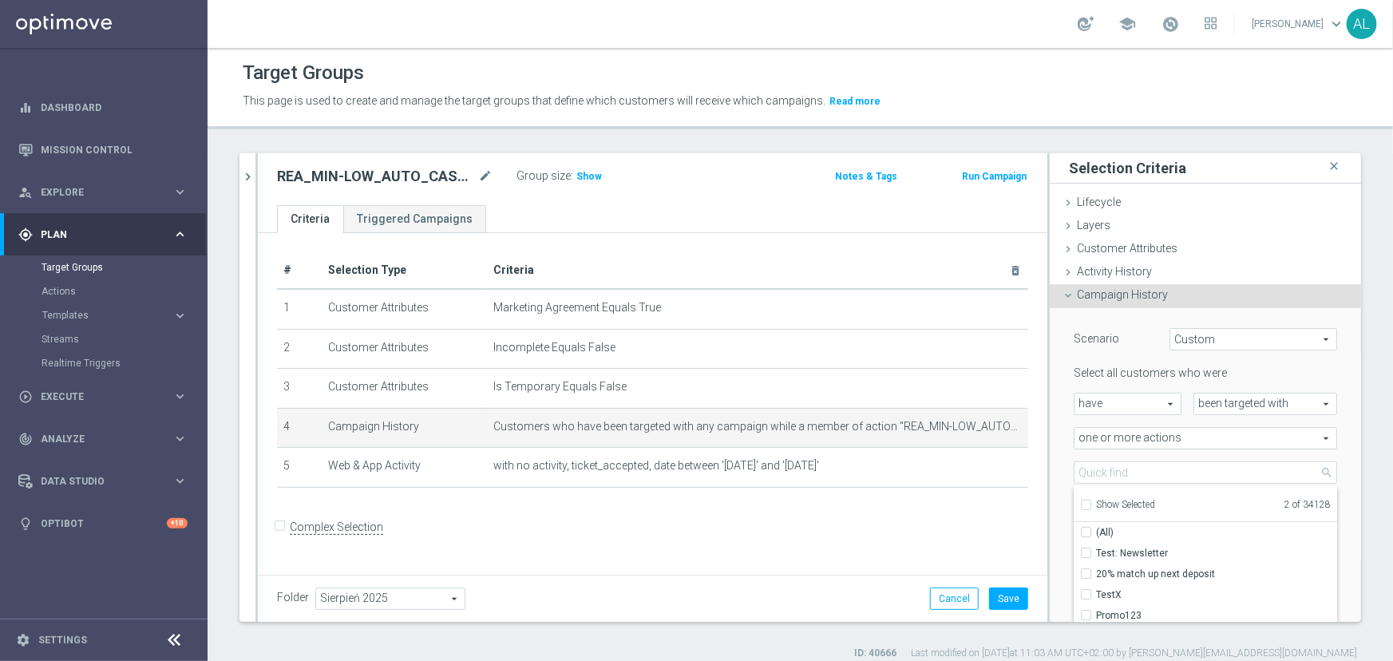
click at [1080, 505] on div "Show Selected" at bounding box center [1117, 503] width 75 height 20
click at [1080, 505] on input "Show Selected" at bounding box center [1085, 507] width 10 height 10
checkbox input "true"
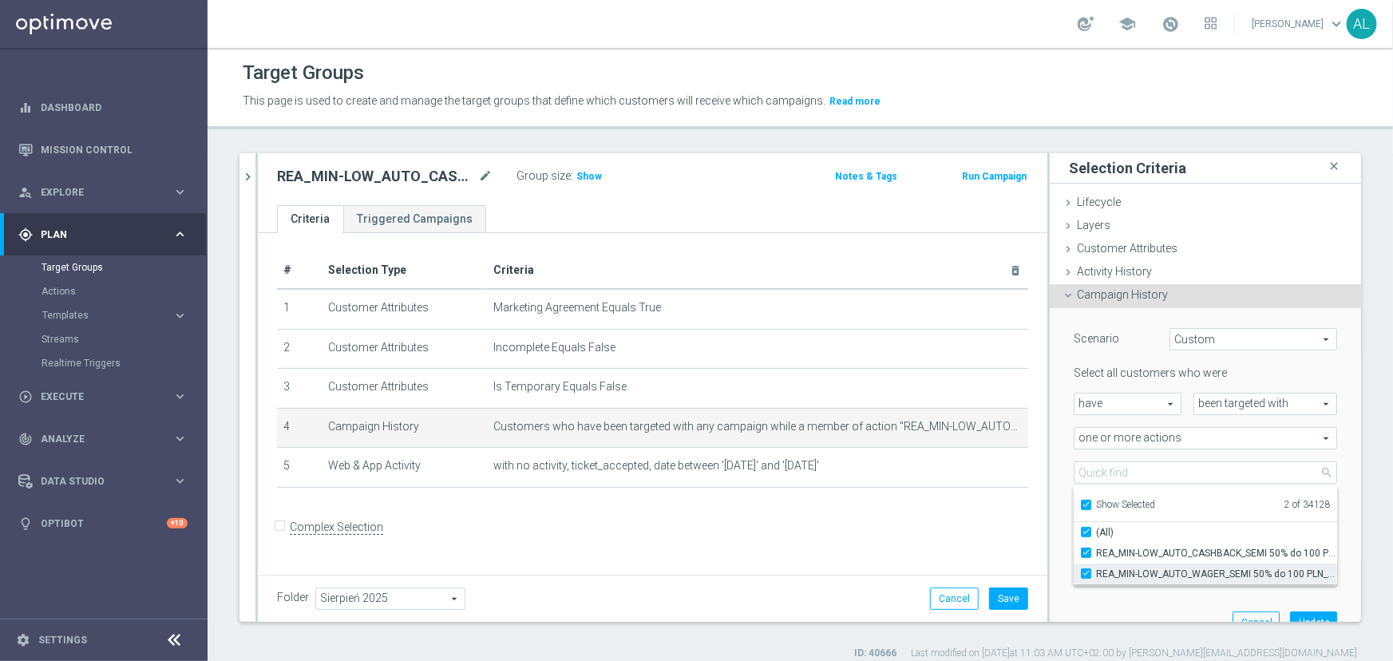
click at [1132, 568] on span "REA_MIN-LOW_AUTO_WAGER_SEMI 50% do 100 PLN_WEEKLY" at bounding box center [1216, 574] width 241 height 13
click at [1096, 569] on input "REA_MIN-LOW_AUTO_WAGER_SEMI 50% do 100 PLN_WEEKLY" at bounding box center [1091, 574] width 10 height 10
checkbox input "false"
type input "REA_MIN-LOW_AUTO_CASHBACK_SEMI 50% do 100 PLN_WEEKLY"
checkbox input "false"
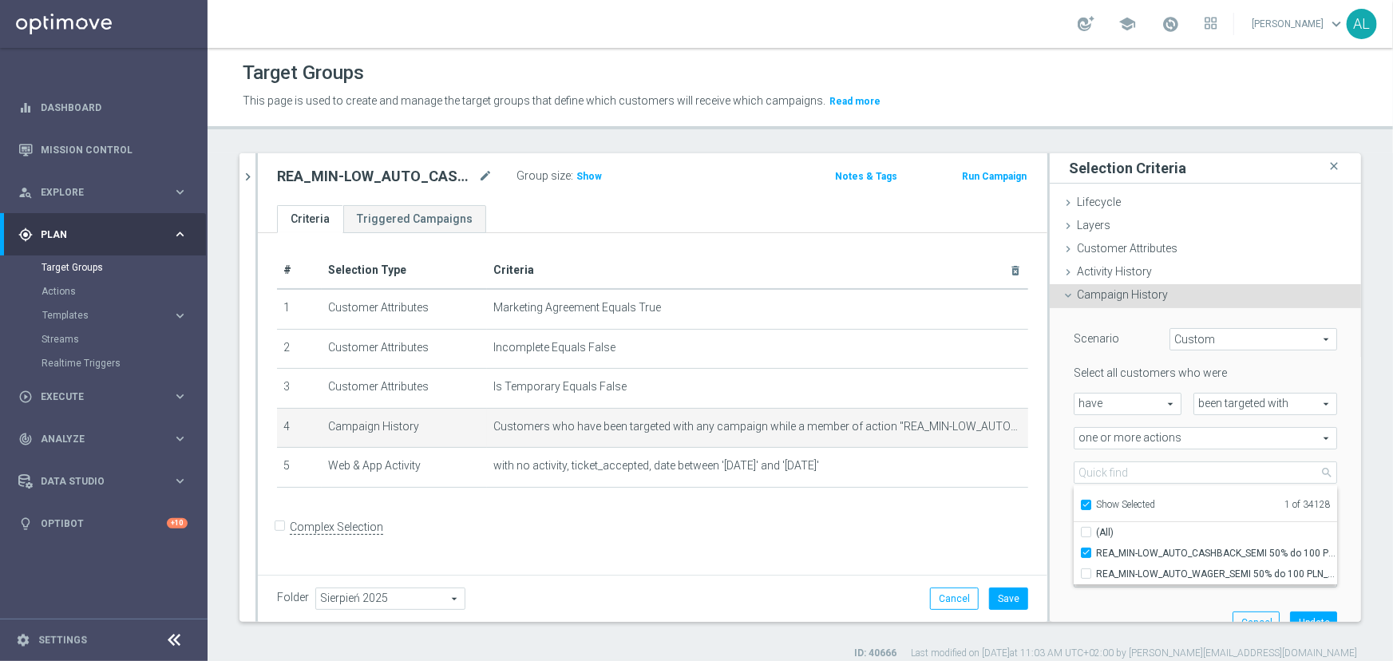
click at [1033, 520] on div "# Selection Type Criteria delete_forever 1 Customer Attributes Marketing Agreem…" at bounding box center [653, 403] width 790 height 340
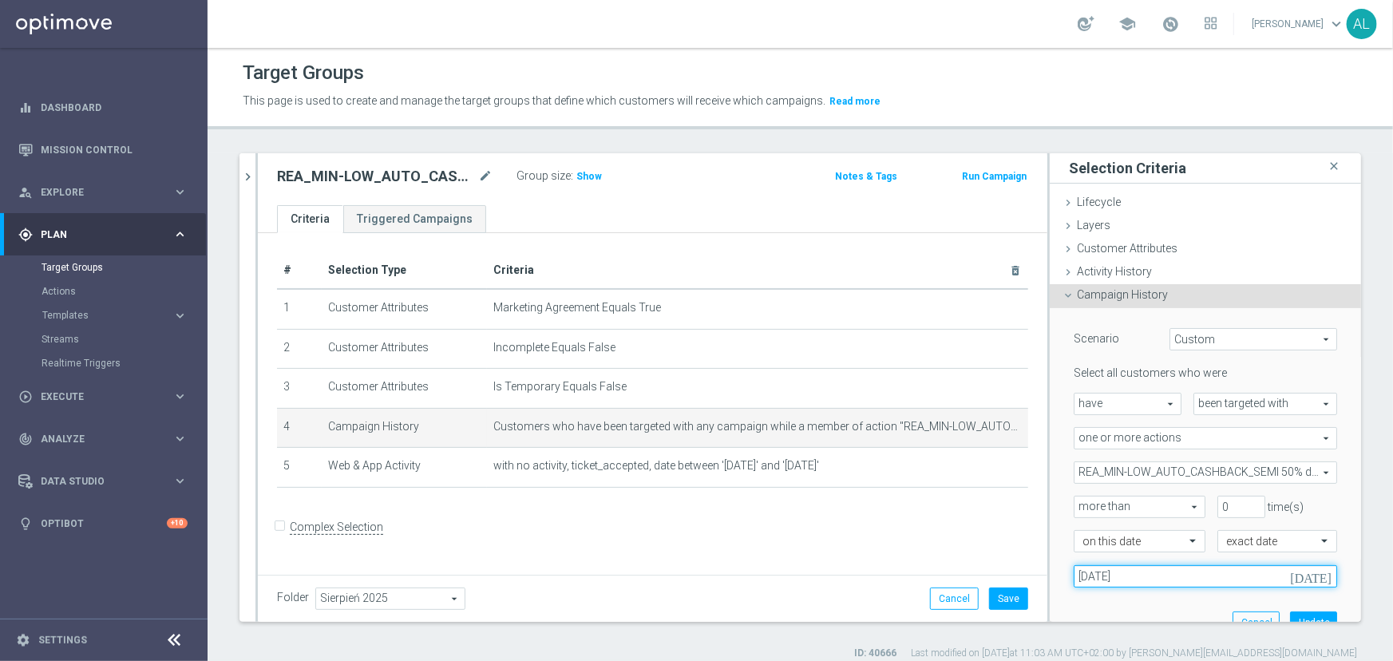
click at [1132, 582] on input "15 Aug 2025" at bounding box center [1206, 576] width 264 height 22
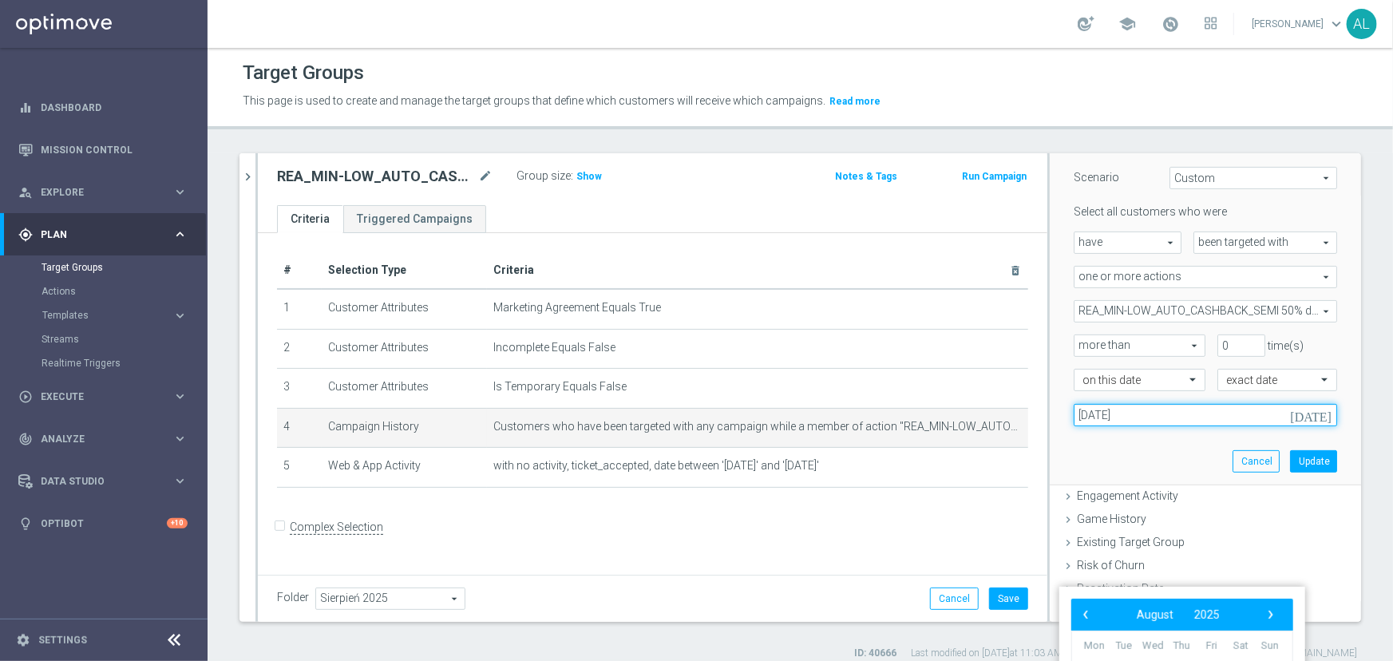
scroll to position [217, 0]
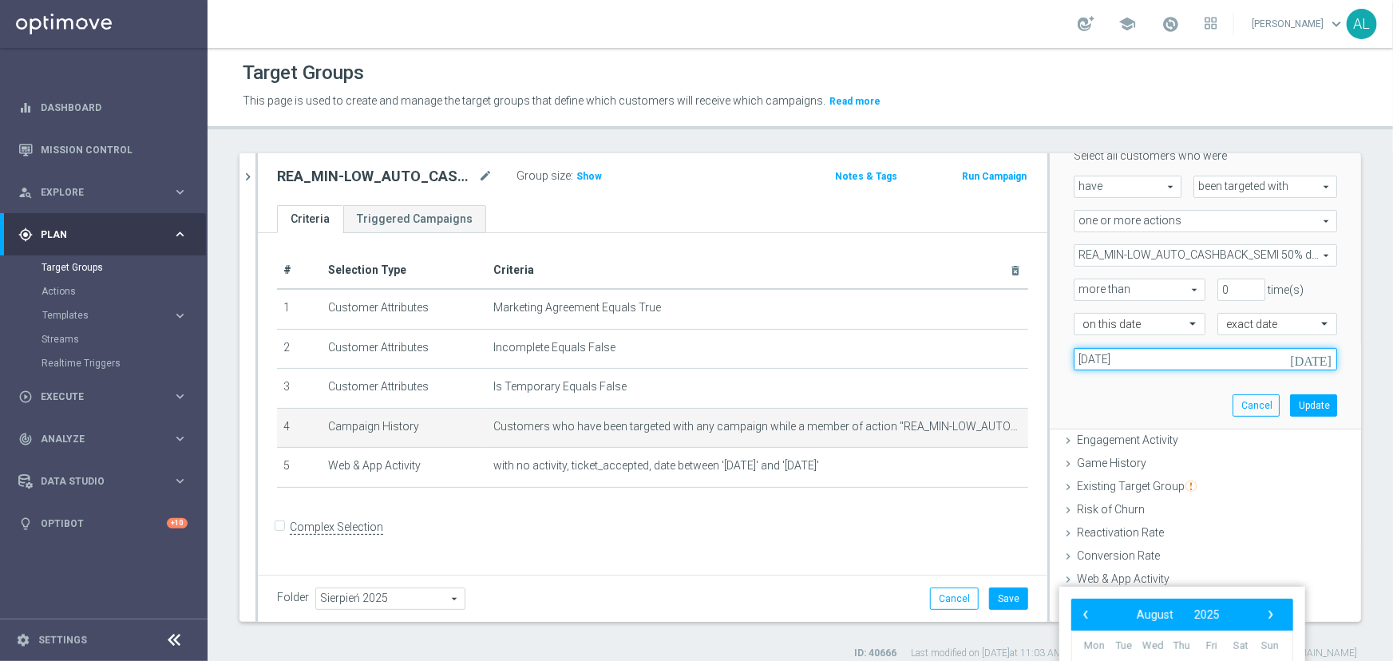
click at [1192, 359] on input "15 Aug 2025" at bounding box center [1206, 359] width 264 height 22
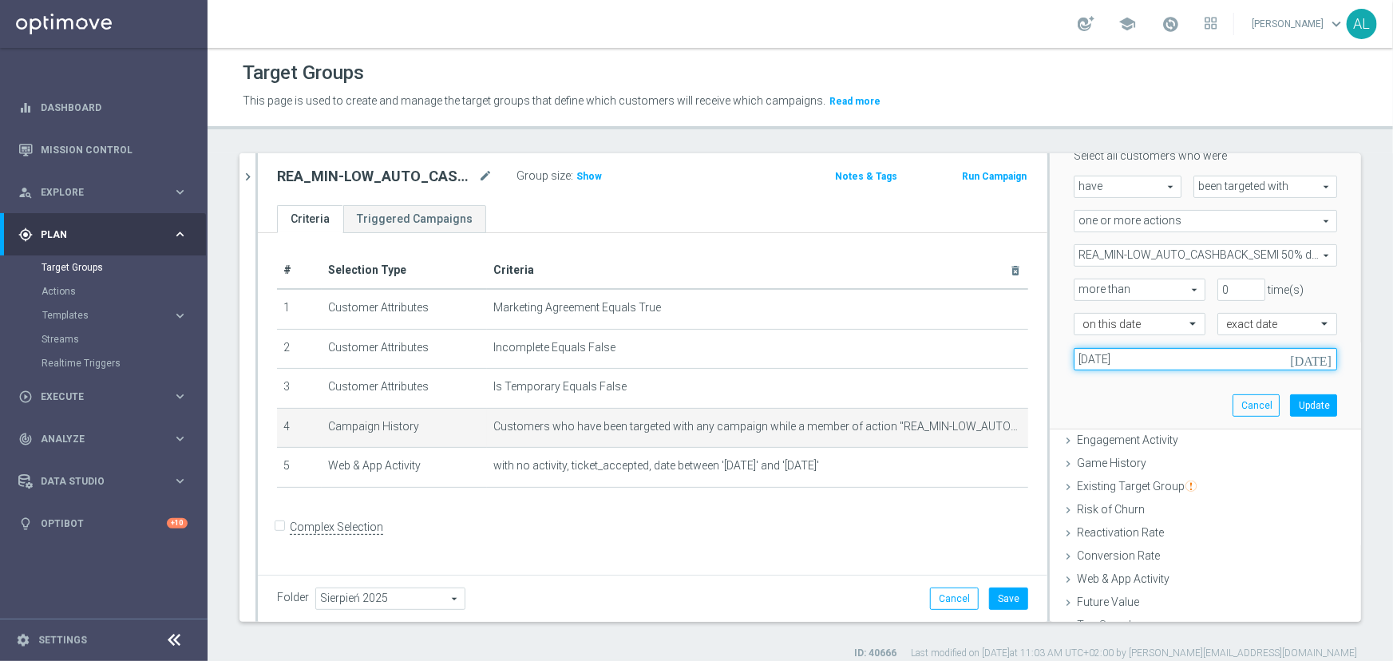
click at [1192, 359] on input "15 Aug 2025" at bounding box center [1206, 359] width 264 height 22
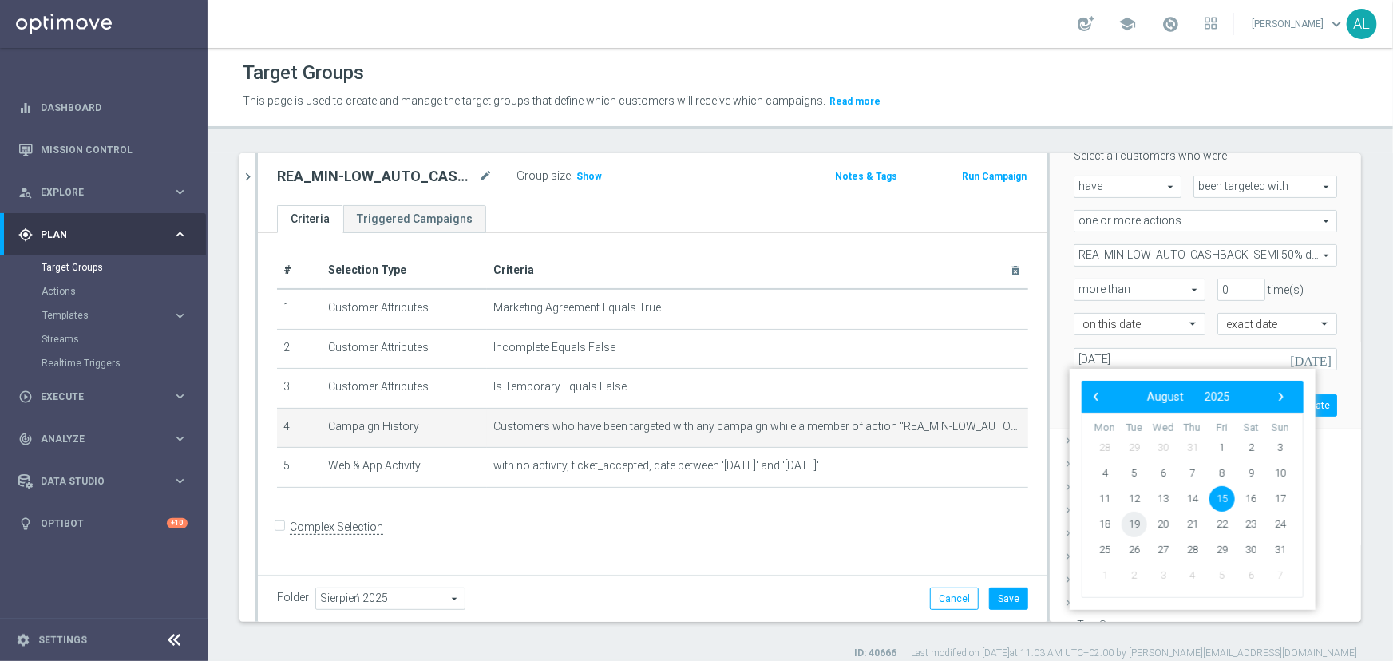
click at [1134, 521] on span "19" at bounding box center [1135, 525] width 26 height 26
type input "19 Aug 2025"
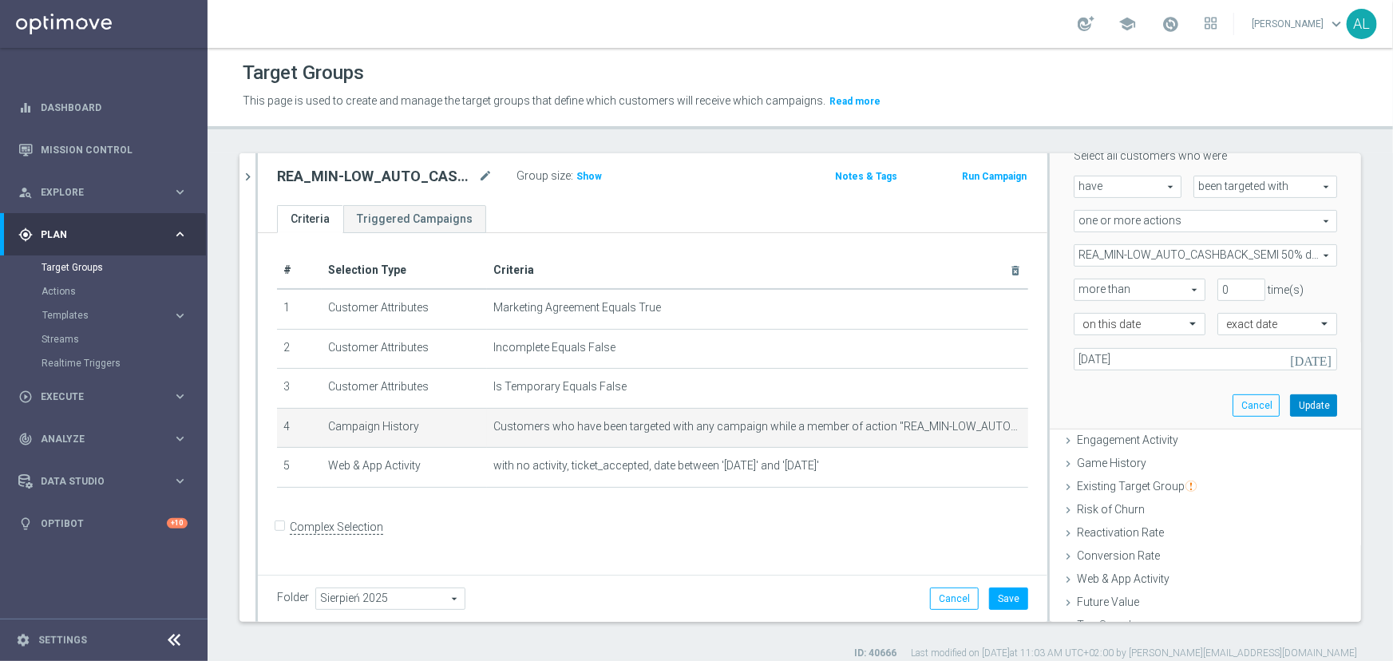
click at [1296, 408] on button "Update" at bounding box center [1313, 405] width 47 height 22
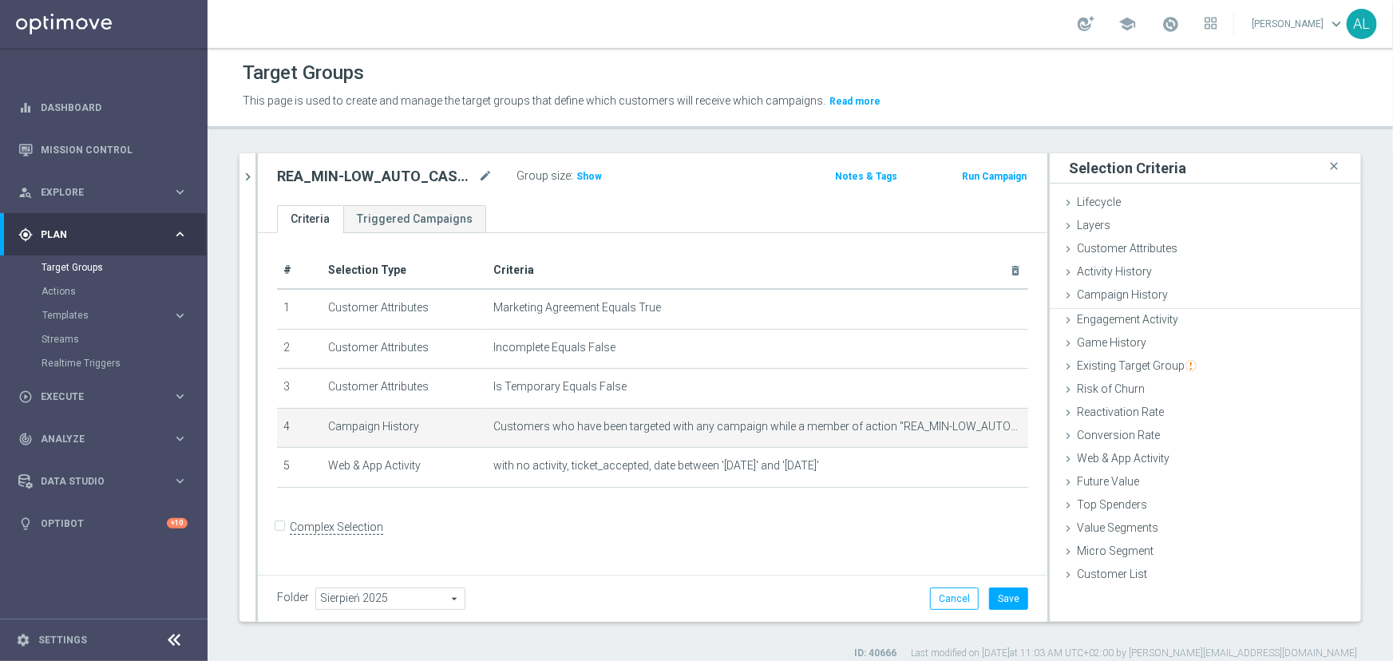
scroll to position [0, 0]
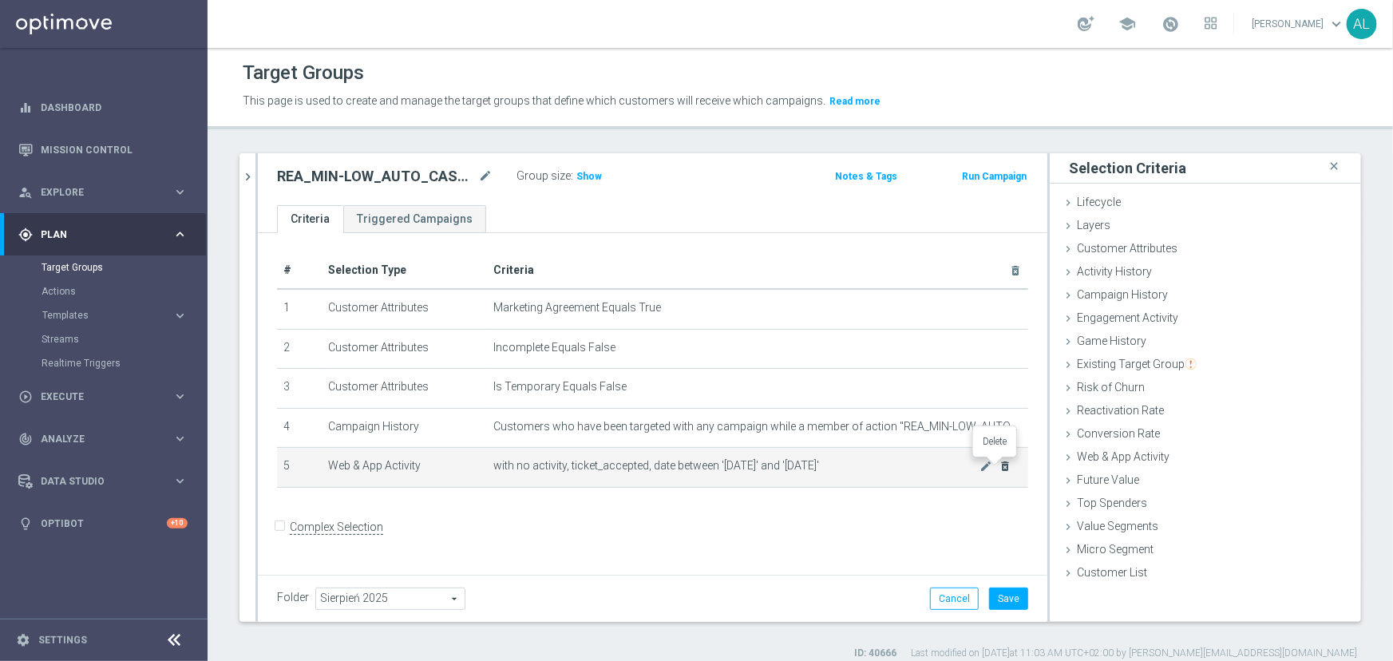
click at [999, 470] on icon "delete_forever" at bounding box center [1005, 466] width 13 height 13
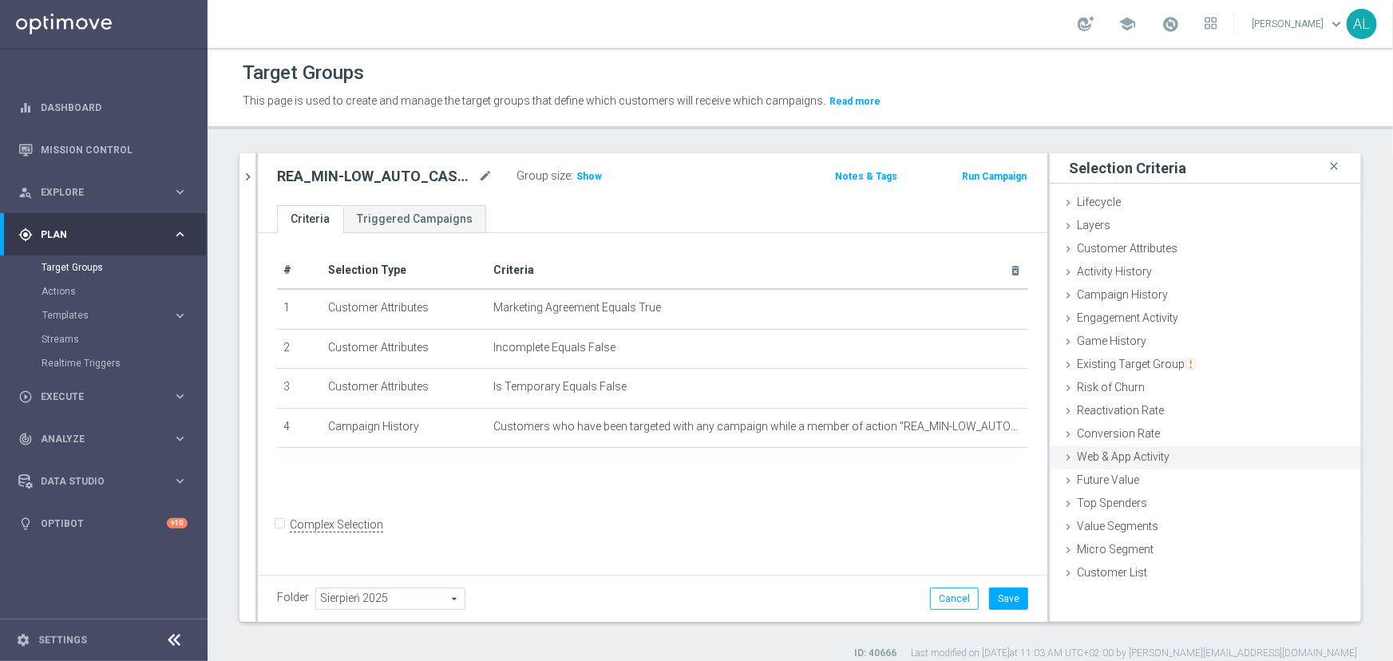
click at [1108, 455] on span "Web & App Activity" at bounding box center [1123, 456] width 93 height 13
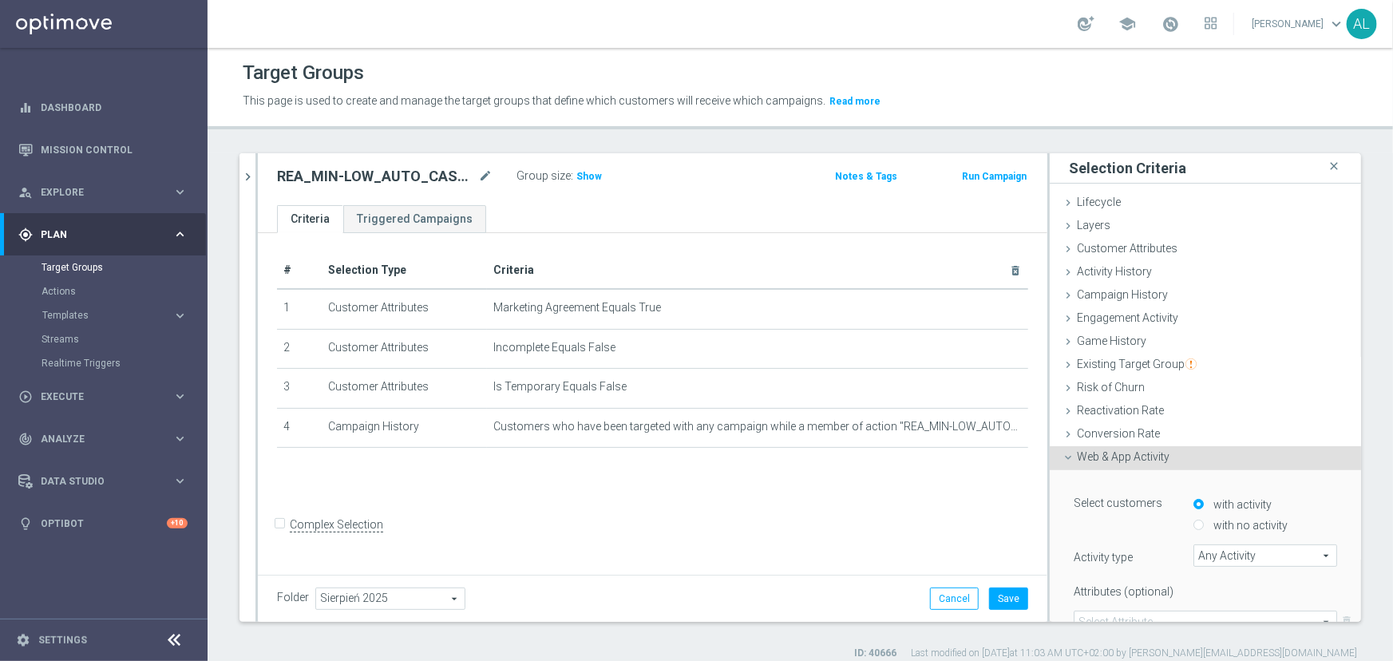
click at [1239, 527] on label "with no activity" at bounding box center [1249, 525] width 78 height 14
click at [1204, 527] on input "with no activity" at bounding box center [1199, 526] width 10 height 10
radio input "true"
click at [1221, 546] on span "Any Activity" at bounding box center [1266, 555] width 142 height 21
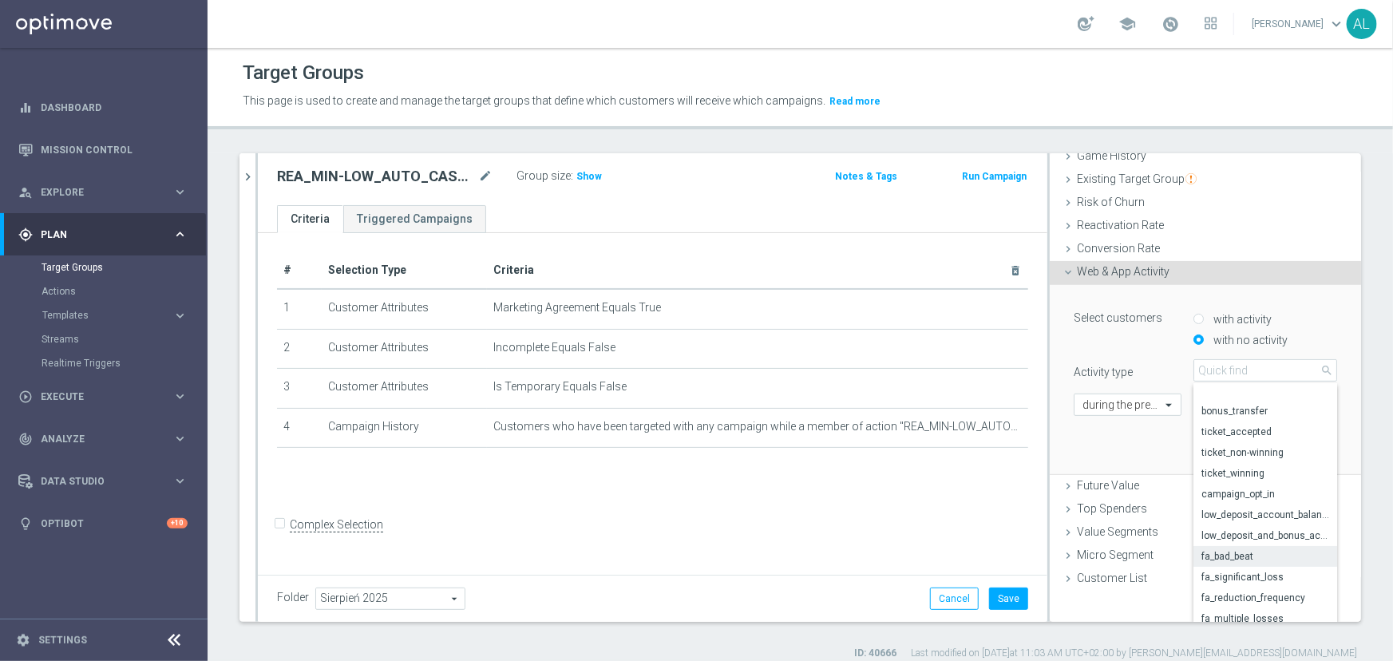
scroll to position [140, 0]
click at [1246, 482] on label "campaign_opt_in" at bounding box center [1266, 477] width 144 height 21
type input "campaign_opt_in"
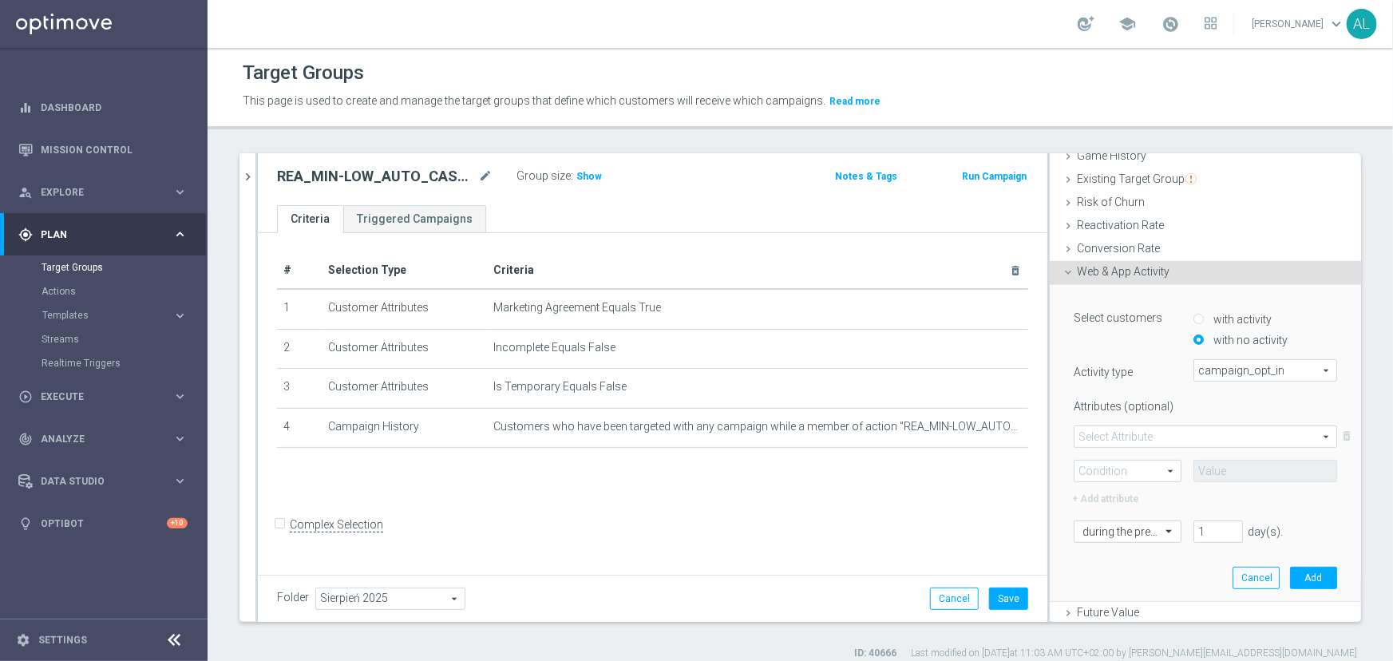
click at [1166, 441] on span at bounding box center [1206, 436] width 262 height 21
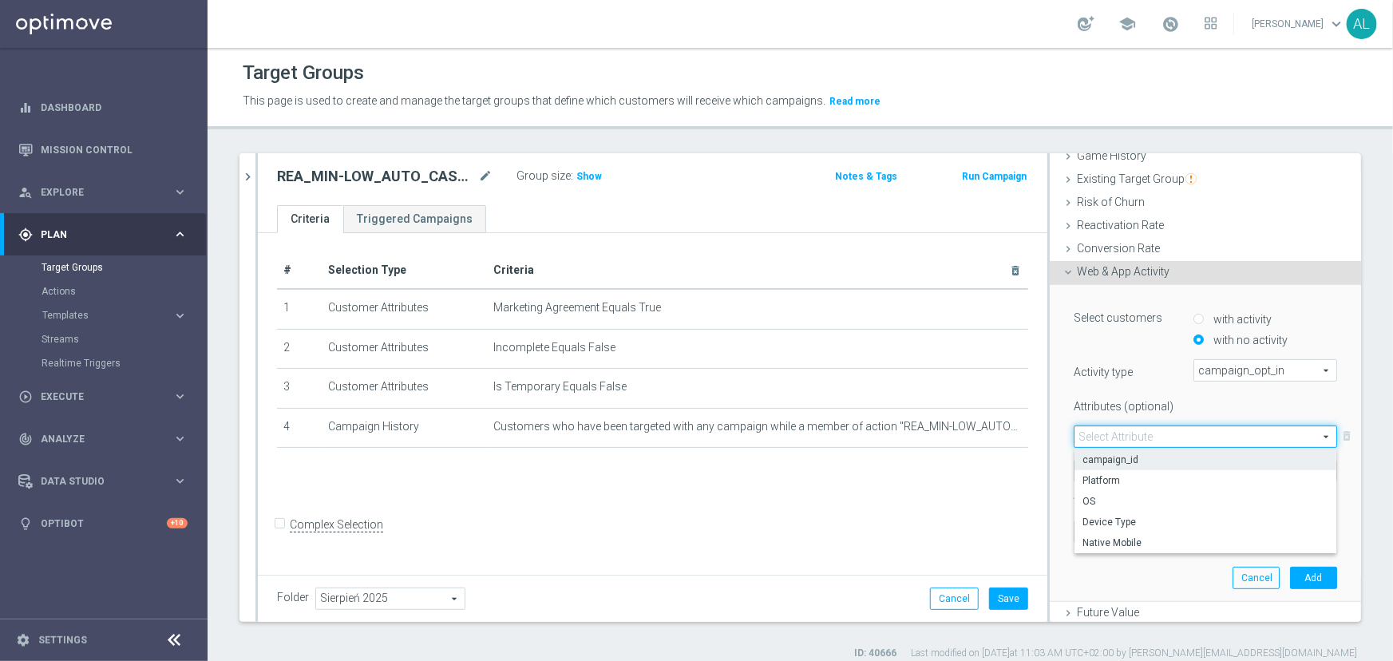
click at [1112, 455] on span "campaign_id" at bounding box center [1206, 460] width 246 height 13
type input "campaign_id"
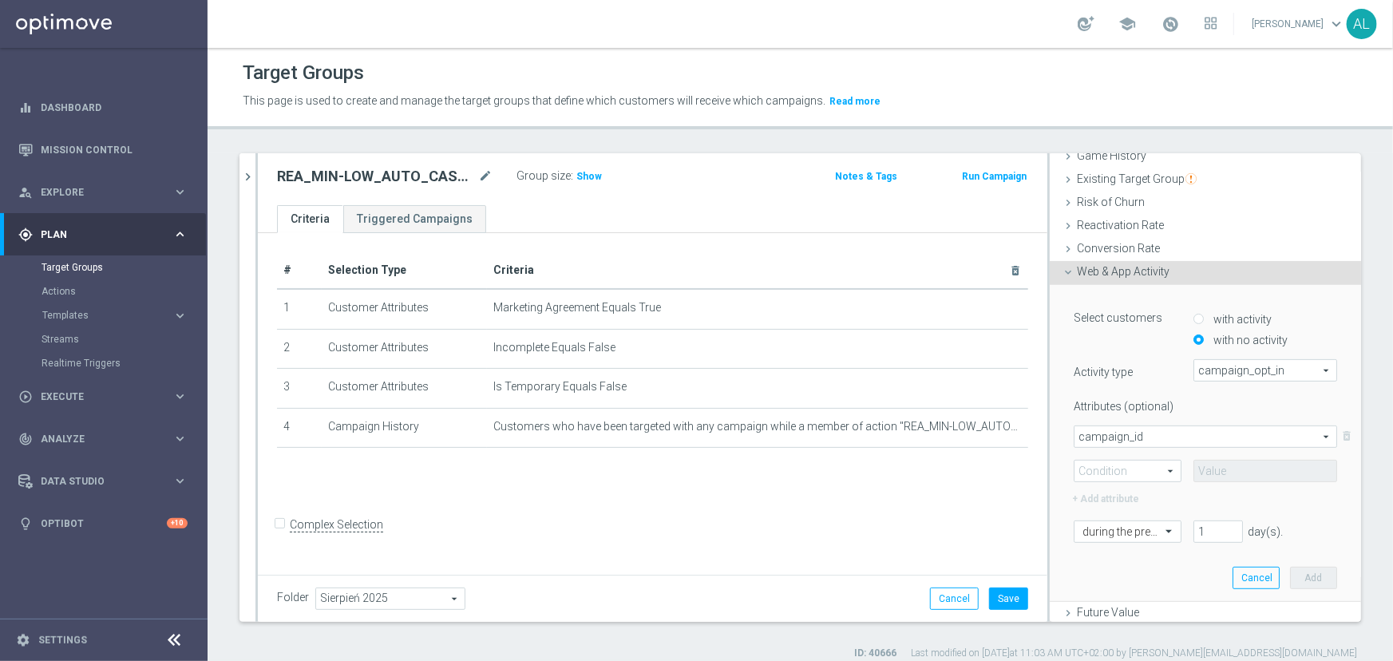
click at [1101, 471] on span at bounding box center [1128, 471] width 106 height 21
click at [1112, 495] on span "=" at bounding box center [1128, 494] width 90 height 13
type input "="
click at [1212, 474] on input at bounding box center [1266, 471] width 144 height 22
paste input "168876"
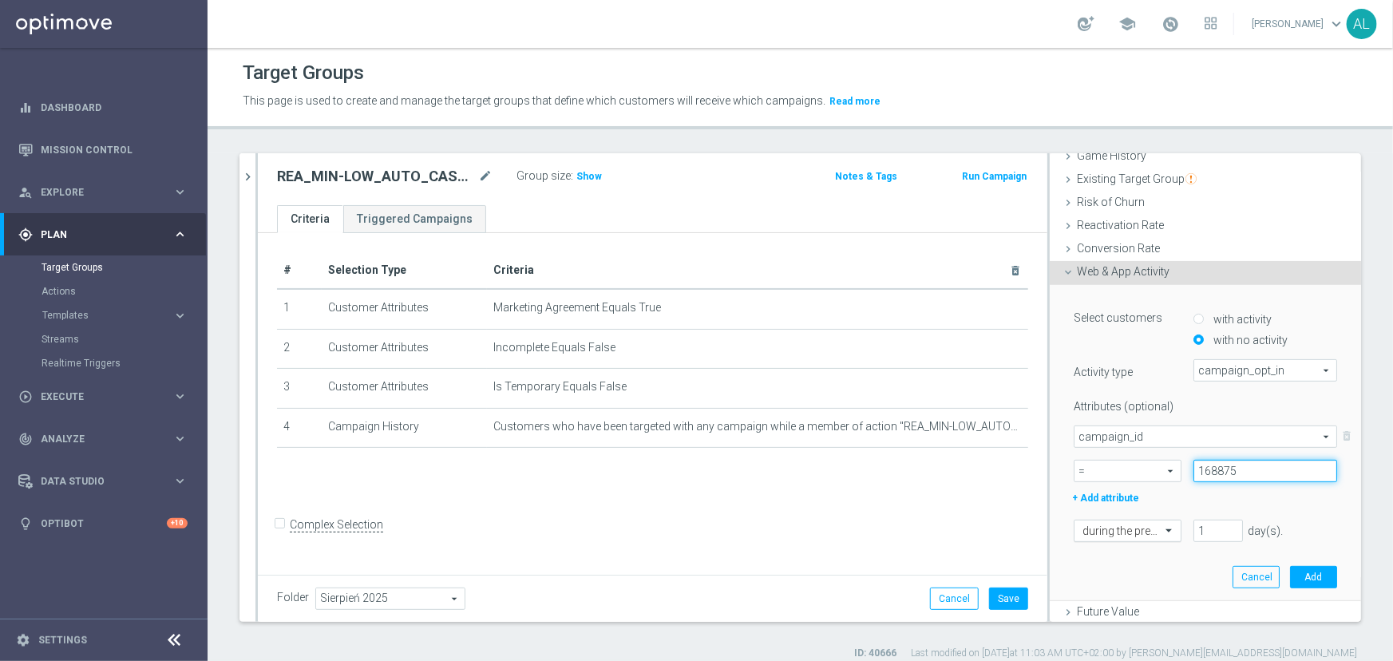
type input "168875"
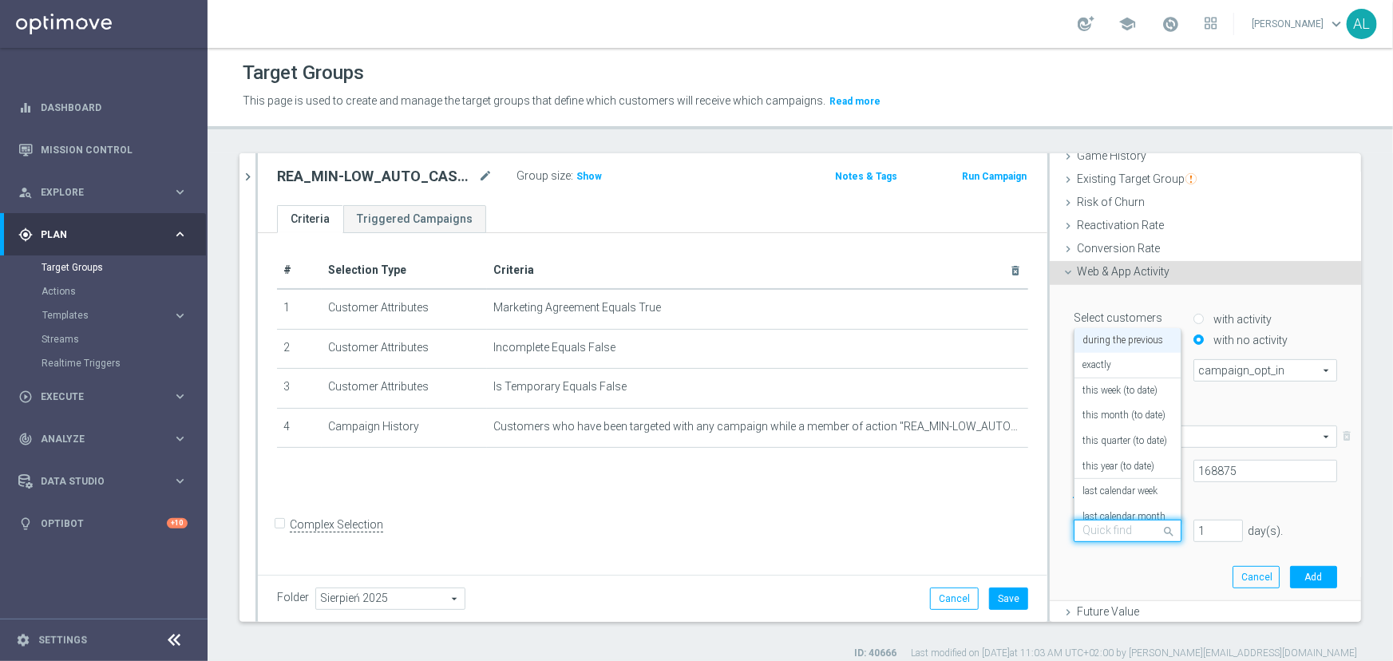
click at [1090, 536] on input "text" at bounding box center [1112, 532] width 58 height 14
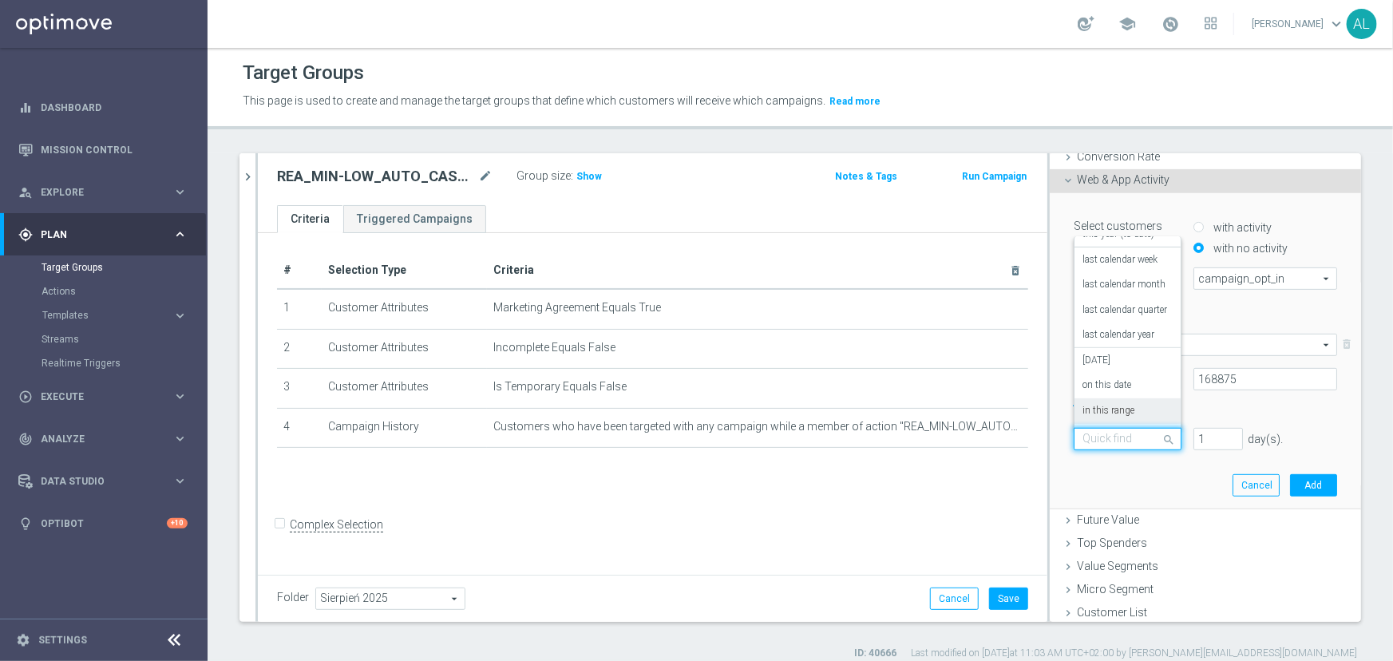
scroll to position [279, 0]
click at [1108, 410] on label "in this range" at bounding box center [1109, 408] width 52 height 13
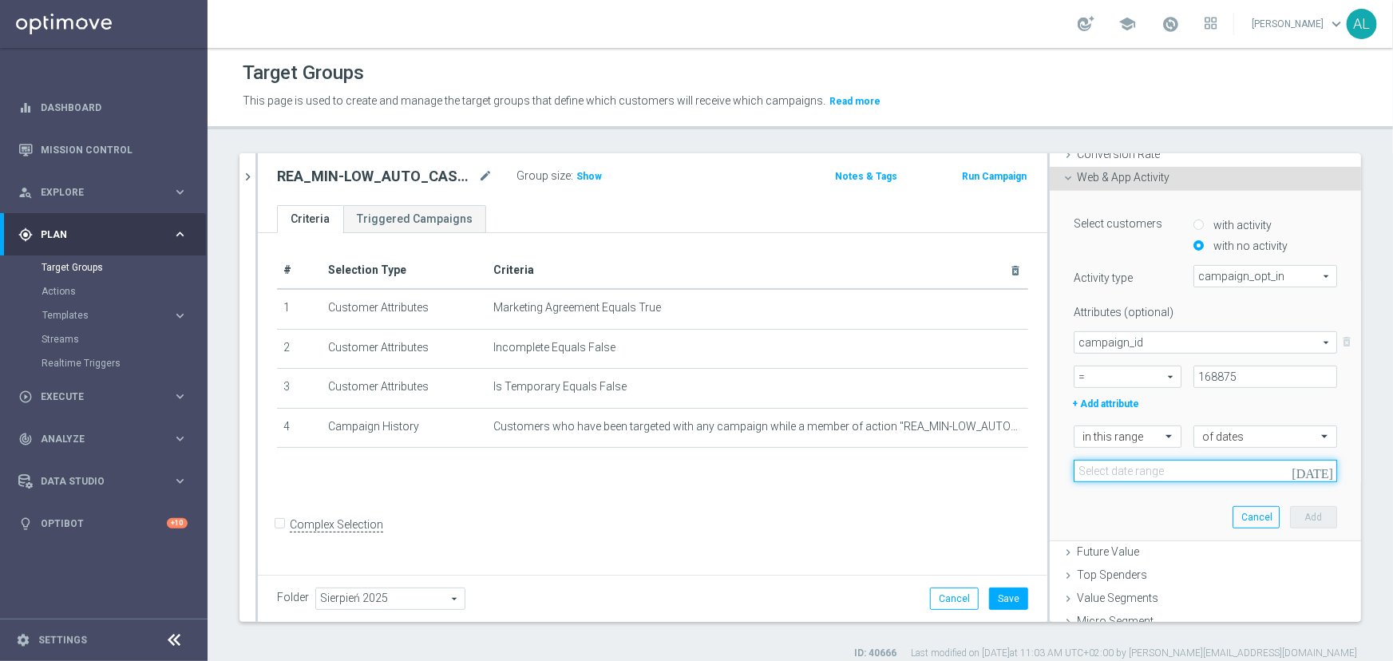
click at [1157, 466] on input at bounding box center [1206, 471] width 264 height 22
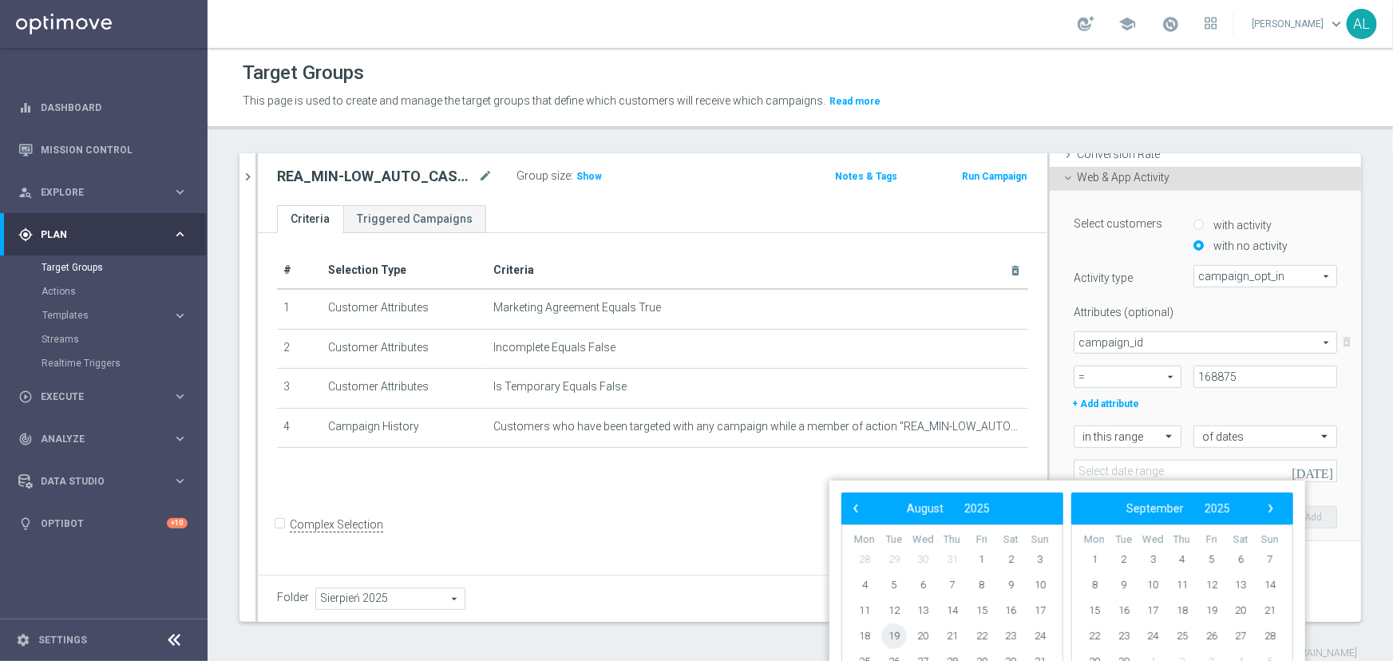
click at [886, 642] on span "19" at bounding box center [895, 637] width 26 height 26
click at [951, 638] on span "21" at bounding box center [953, 637] width 26 height 26
type input "19 Aug 2025 - 21 Aug 2025"
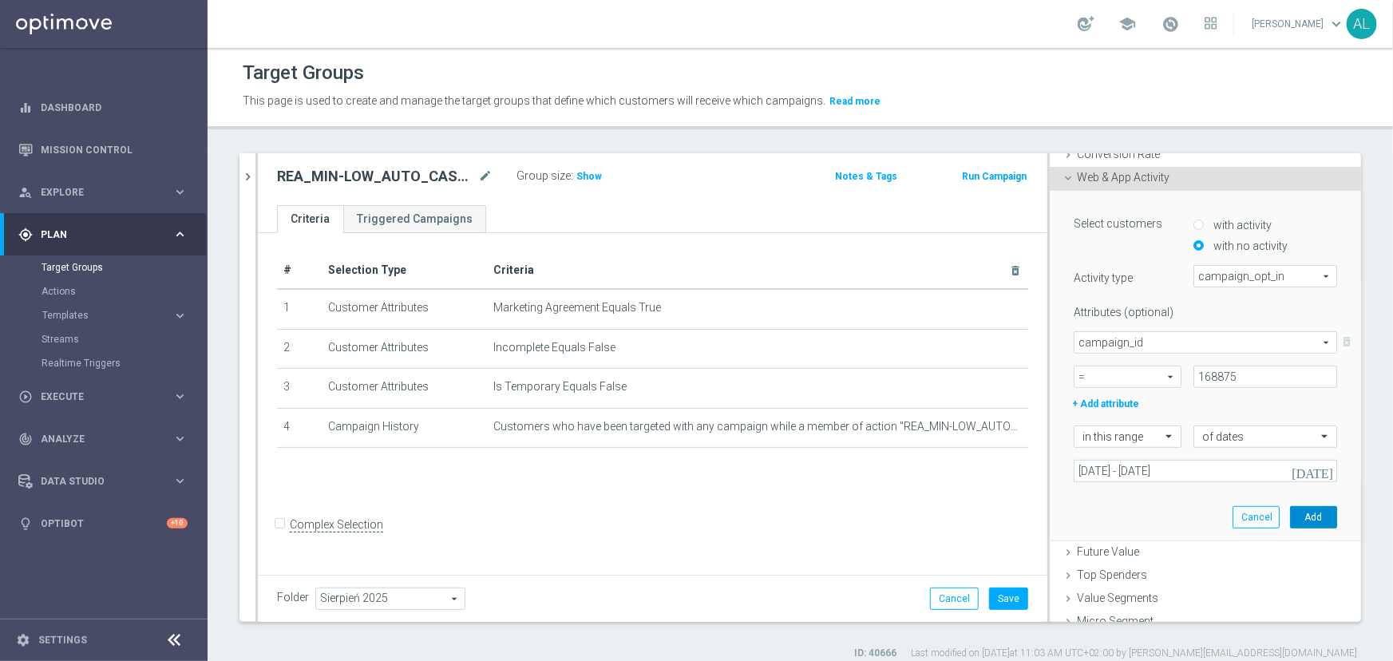
click at [1290, 511] on button "Add" at bounding box center [1313, 517] width 47 height 22
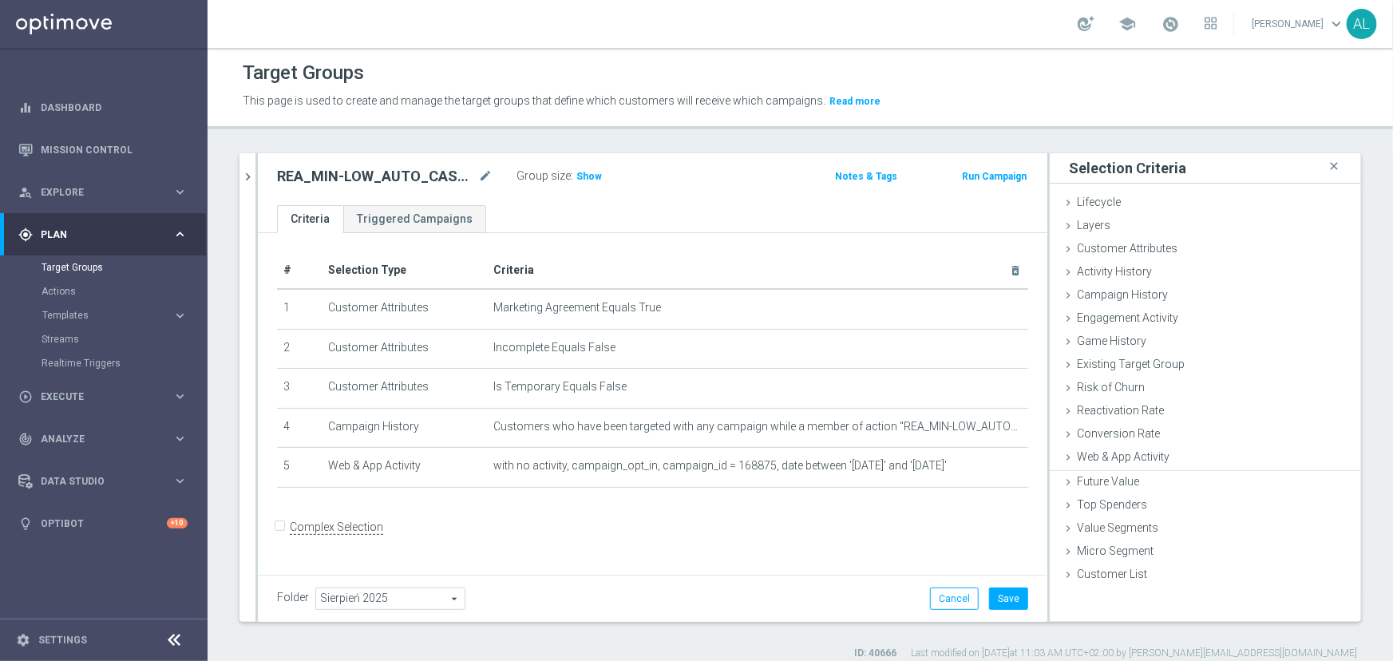
scroll to position [0, 0]
click at [1002, 604] on button "Save" at bounding box center [1008, 599] width 39 height 22
click at [253, 172] on icon "chevron_right" at bounding box center [247, 176] width 15 height 15
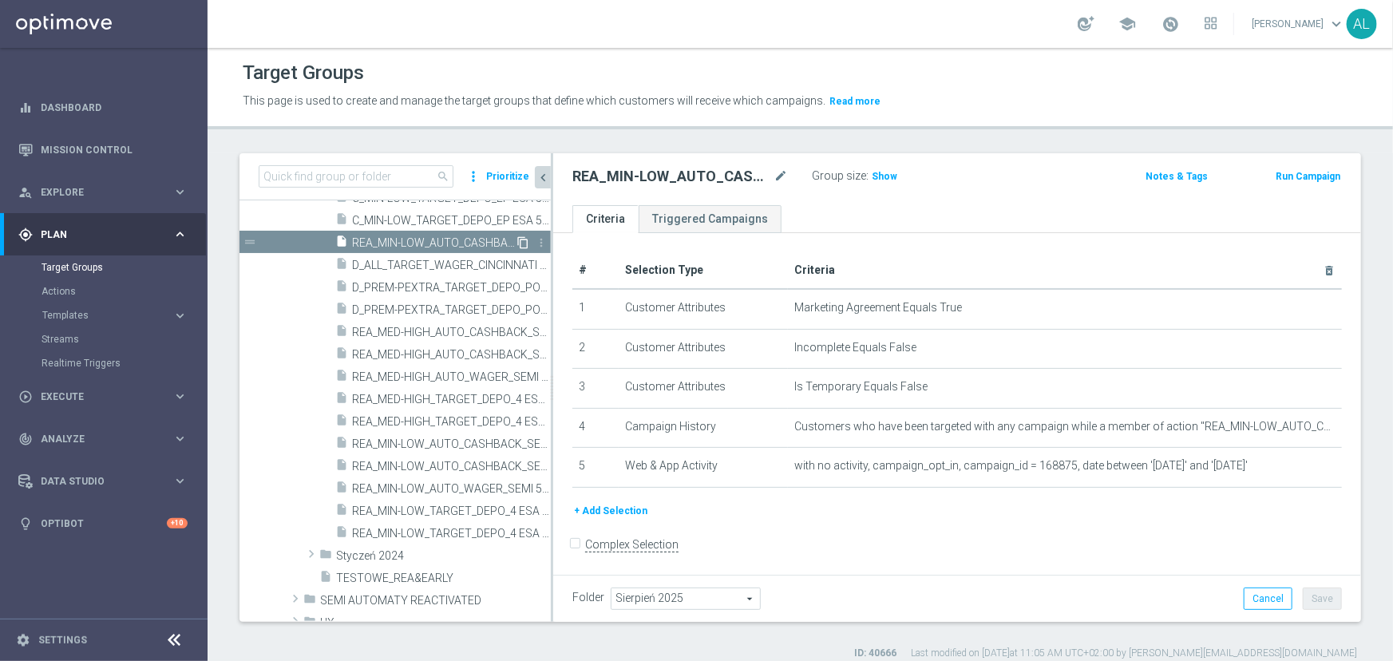
click at [517, 244] on icon "content_copy" at bounding box center [523, 242] width 13 height 13
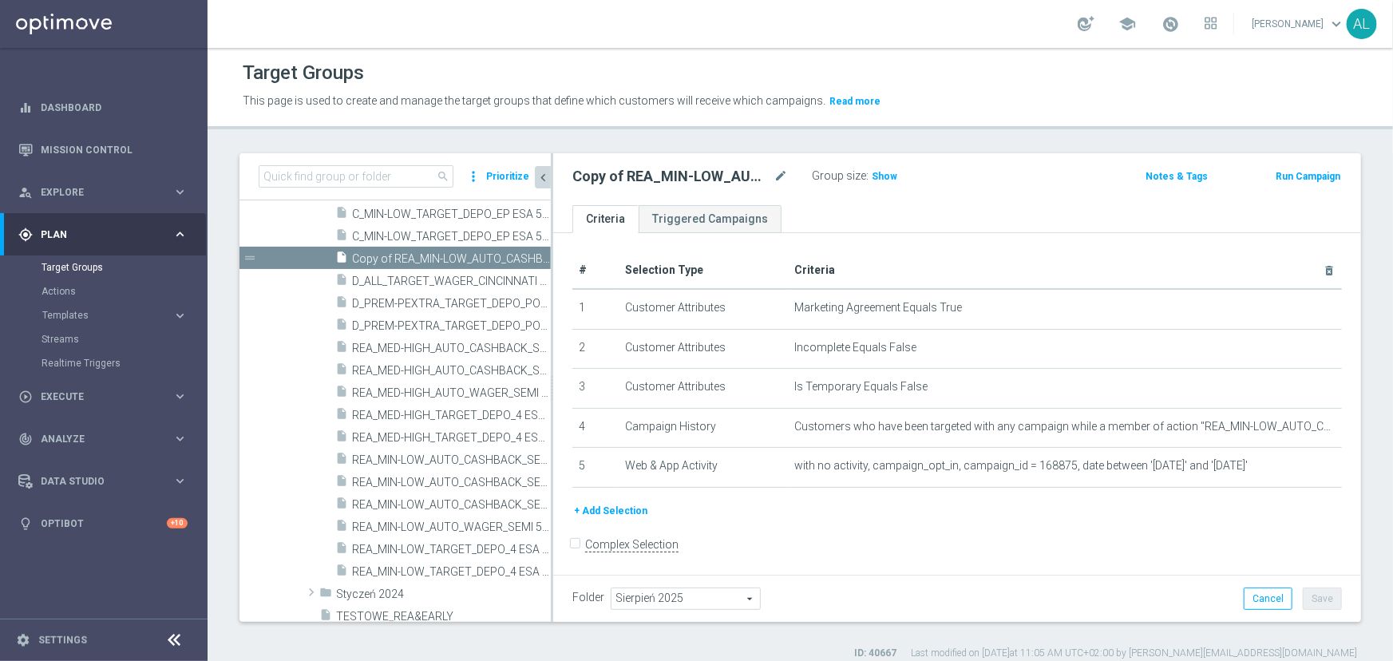
scroll to position [474, 0]
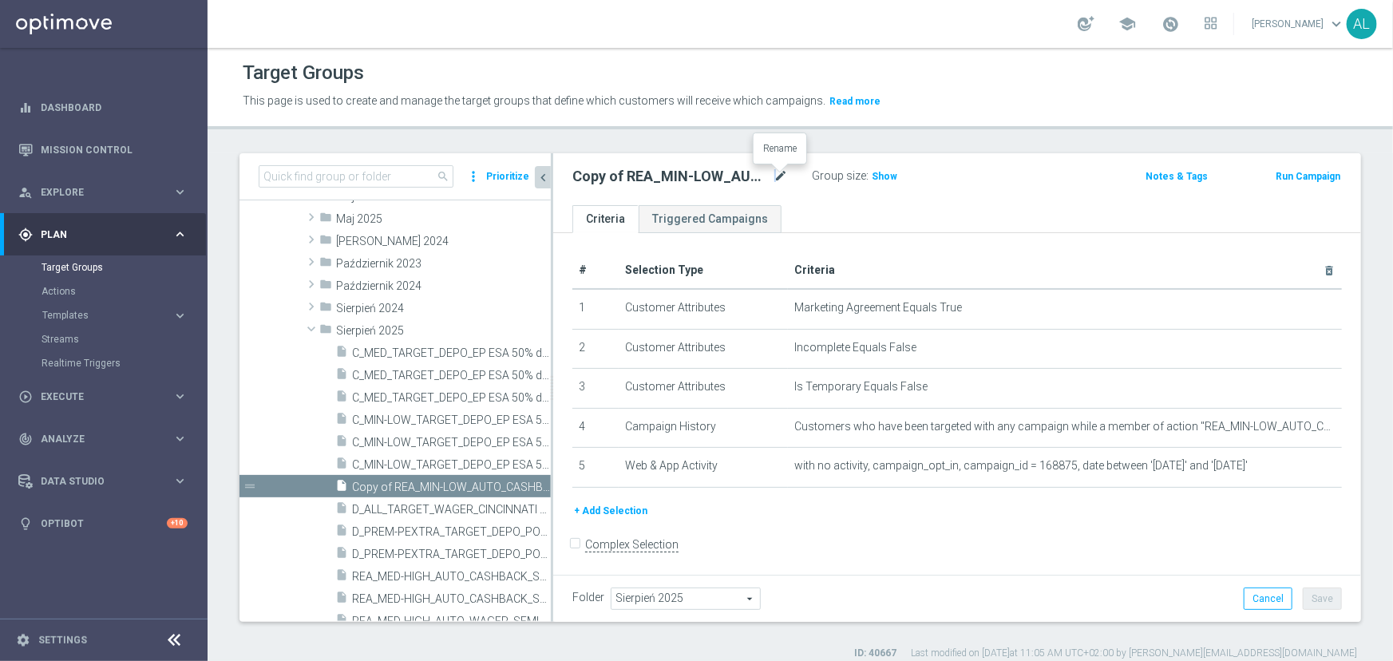
click at [775, 179] on icon "mode_edit" at bounding box center [781, 176] width 14 height 19
type input "REA_MED-HIGH_AUTO_CASHBACK_SEMI 50% do 300 PLN push_190825"
click at [828, 229] on ul "Criteria Triggered Campaigns" at bounding box center [957, 219] width 808 height 28
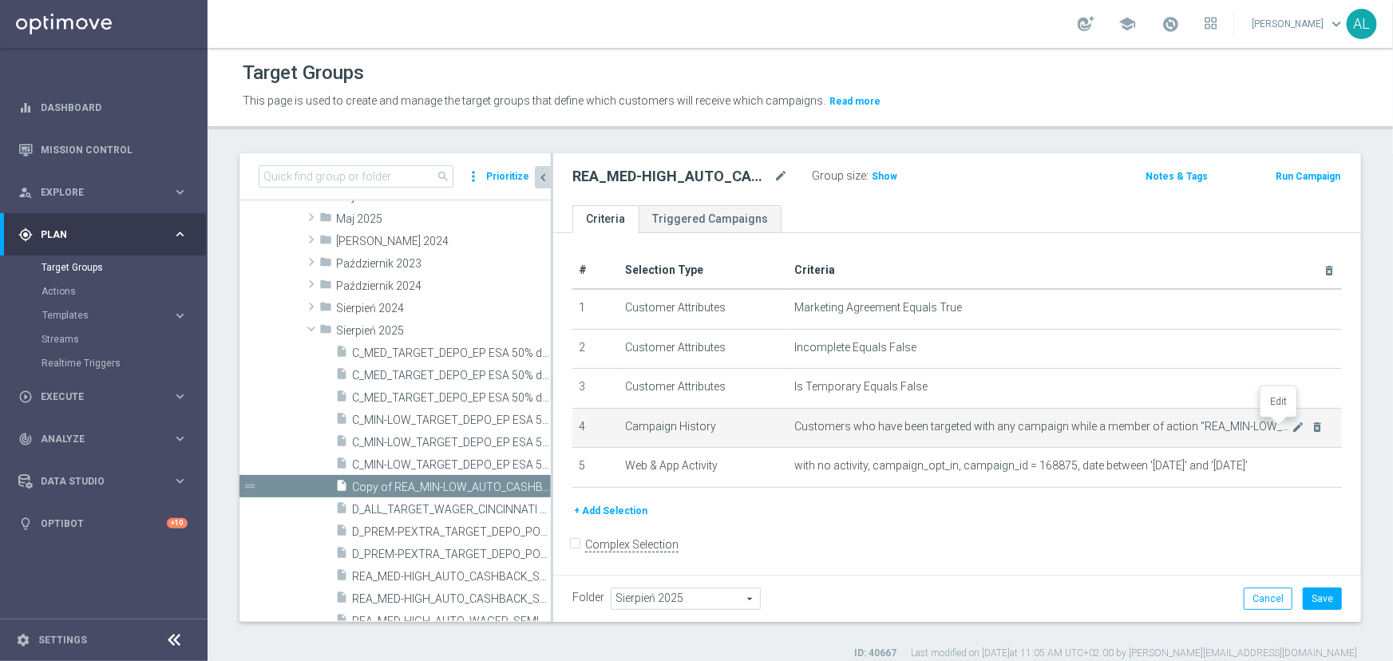
click at [1293, 426] on icon "mode_edit" at bounding box center [1299, 427] width 13 height 13
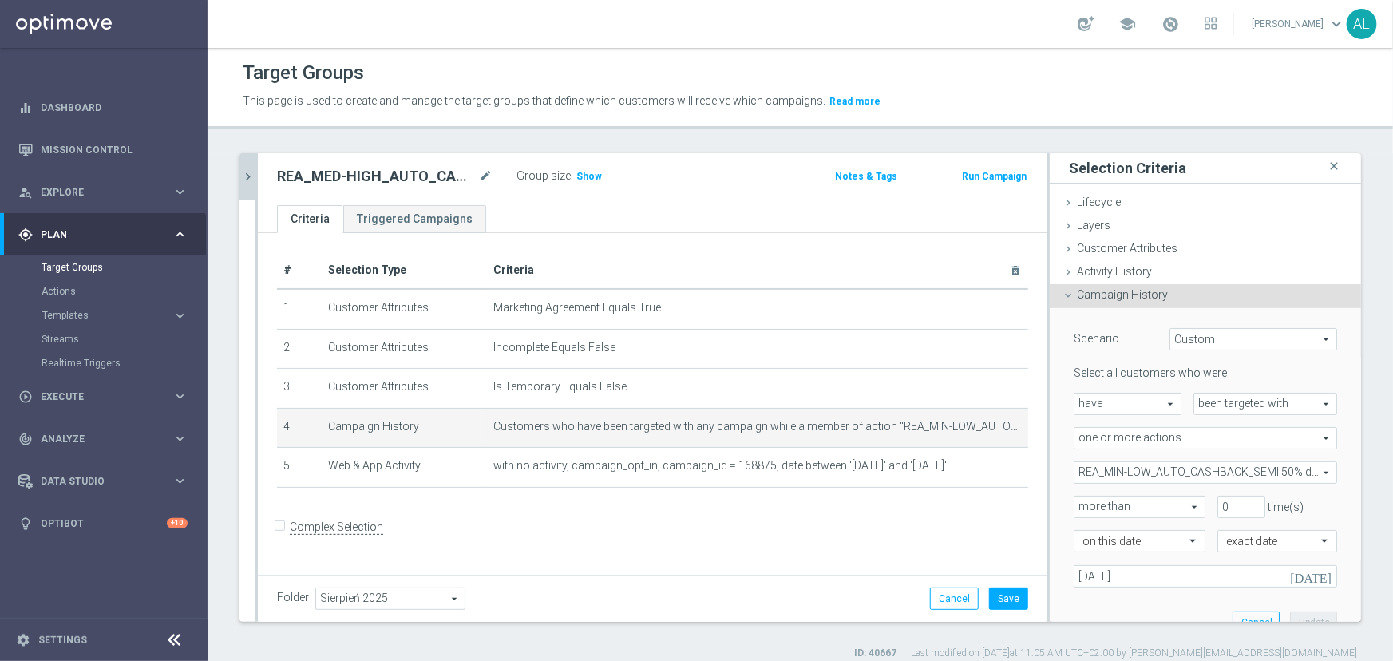
click at [1177, 466] on span "REA_MIN-LOW_AUTO_CASHBACK_SEMI 50% do 100 PLN_WEEKLY" at bounding box center [1206, 472] width 262 height 21
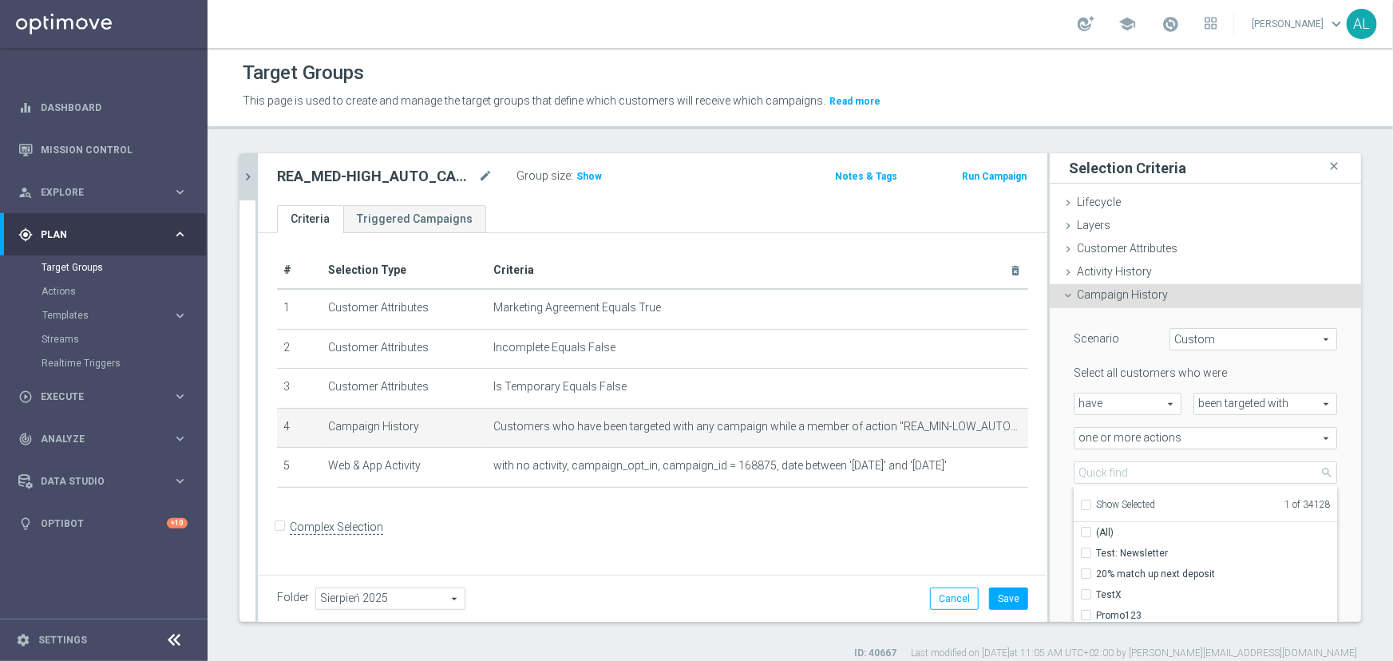
click at [1118, 499] on span "Show Selected" at bounding box center [1125, 504] width 59 height 11
click at [1091, 502] on input "Show Selected" at bounding box center [1085, 507] width 10 height 10
checkbox input "true"
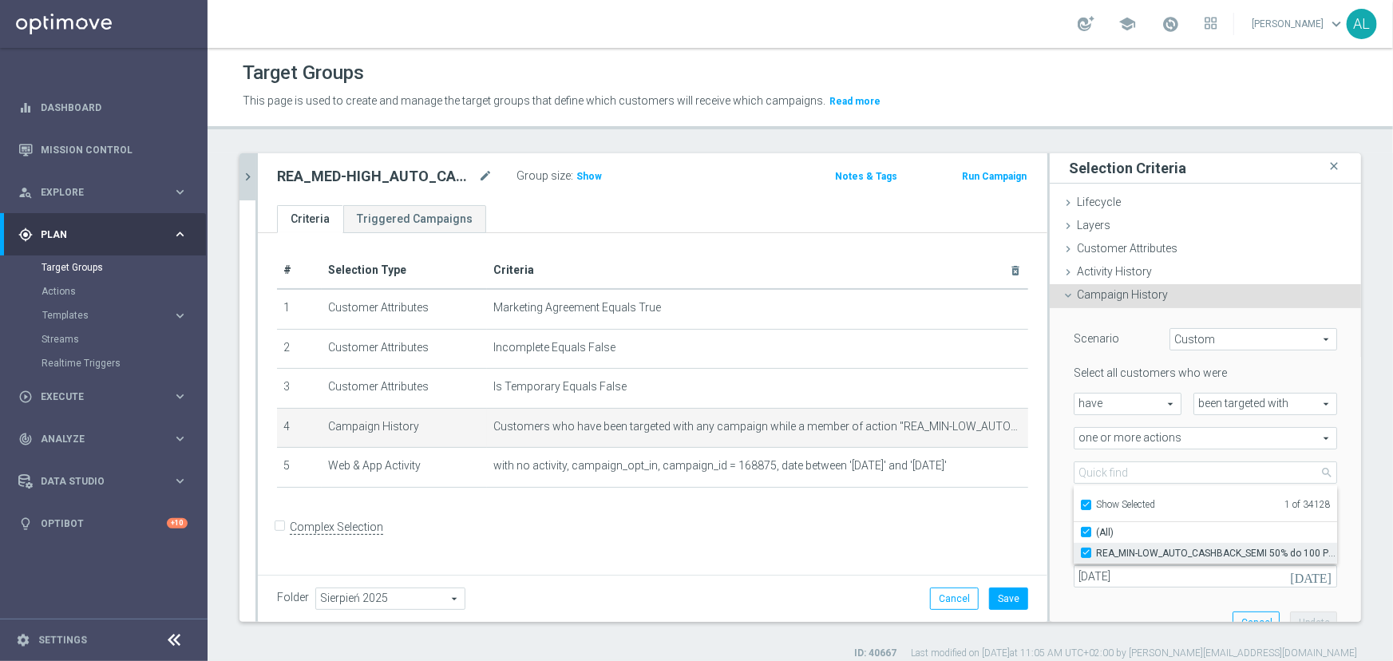
click at [1116, 547] on span "REA_MIN-LOW_AUTO_CASHBACK_SEMI 50% do 100 PLN_WEEKLY" at bounding box center [1216, 553] width 241 height 13
click at [1096, 548] on input "REA_MIN-LOW_AUTO_CASHBACK_SEMI 50% do 100 PLN_WEEKLY" at bounding box center [1091, 553] width 10 height 10
checkbox input "false"
type input "Select Action"
checkbox input "false"
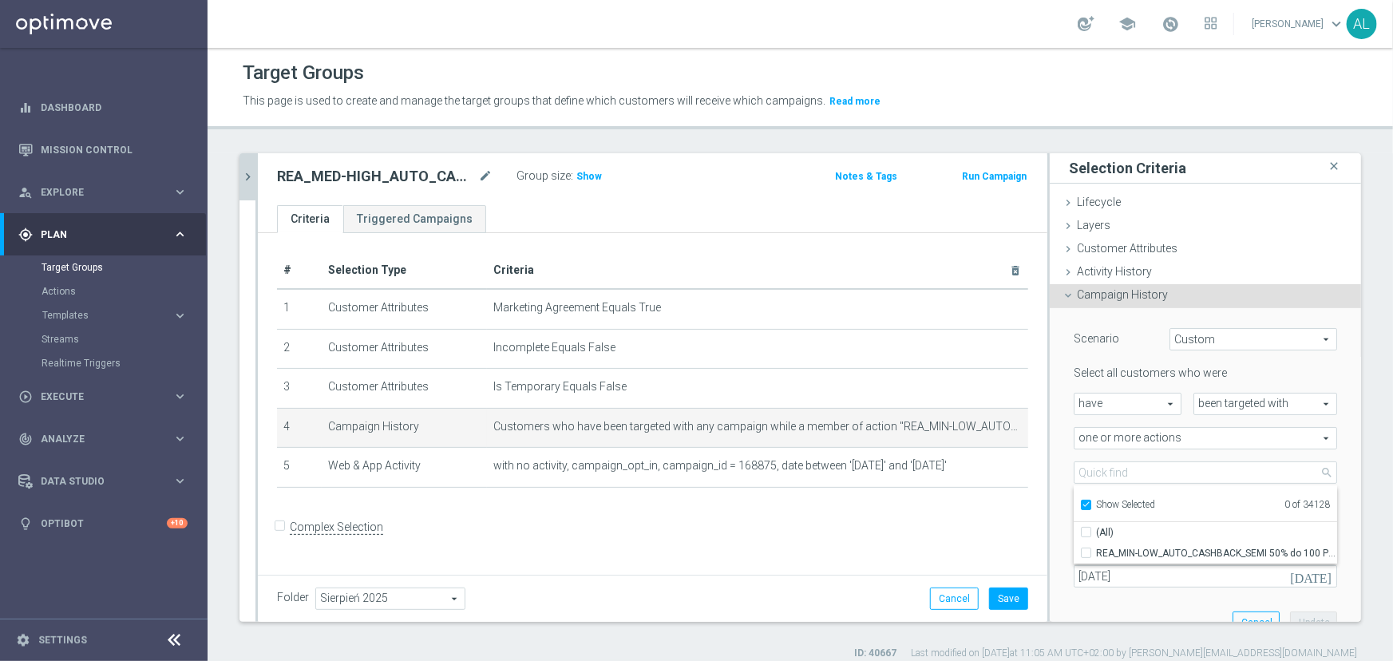
click at [1109, 509] on span "Show Selected" at bounding box center [1125, 504] width 59 height 11
click at [1091, 509] on input "Show Selected" at bounding box center [1085, 507] width 10 height 10
checkbox input "false"
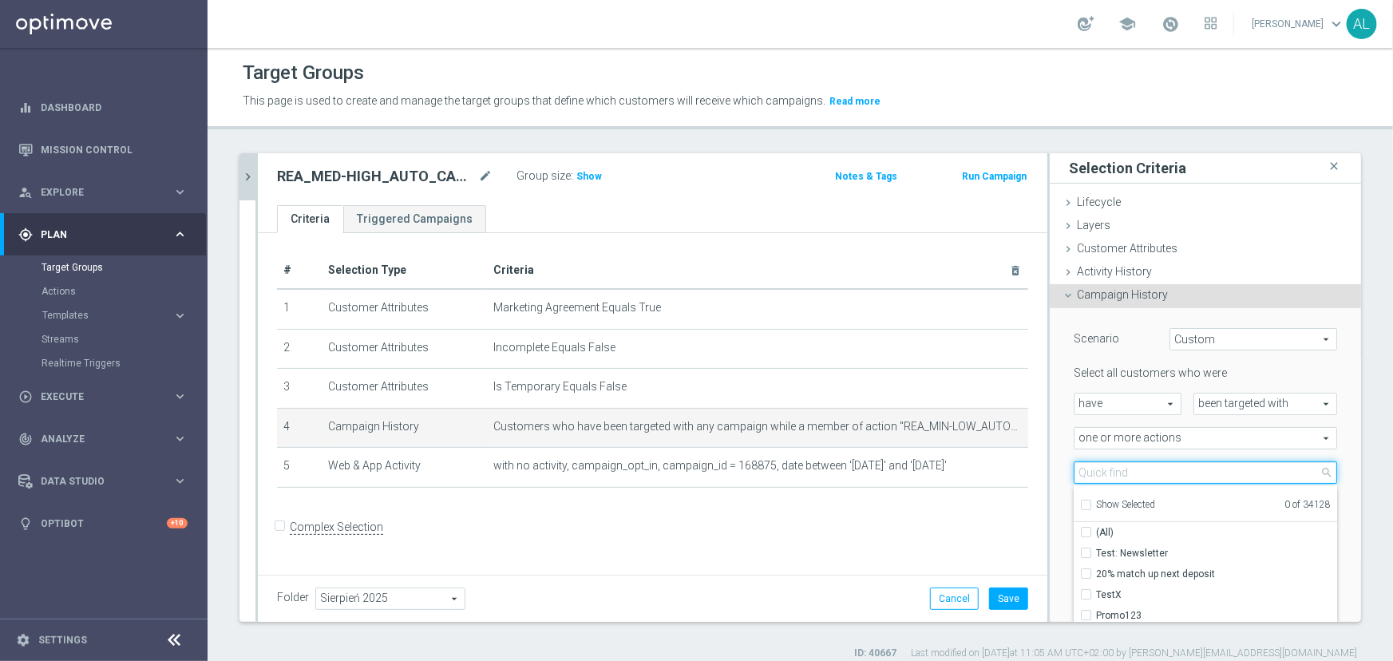
click at [1110, 474] on input "search" at bounding box center [1206, 473] width 264 height 22
paste input "REA_MED-HIGH_AUTO_CASHBACK_SEMI 50% do 300 PLN push_190825"
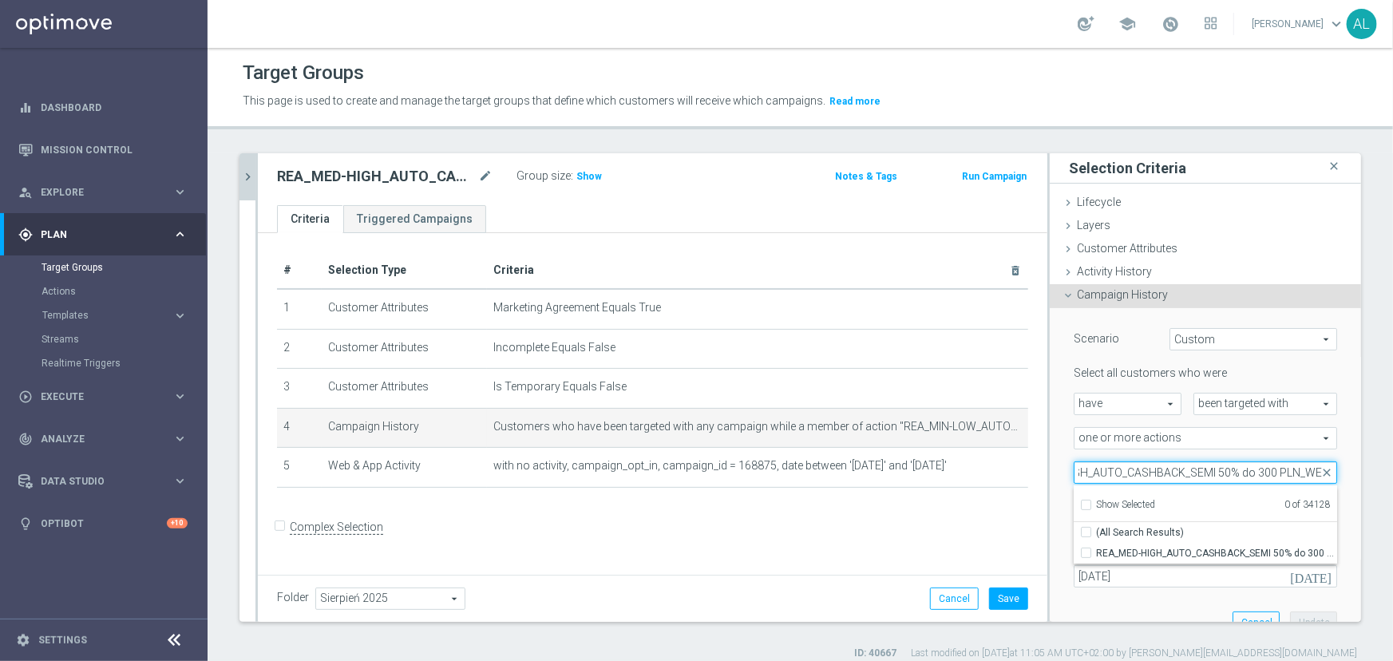
scroll to position [0, 81]
type input "REA_MED-HIGH_AUTO_CASHBACK_SEMI 50% do 300 PLN_WEE"
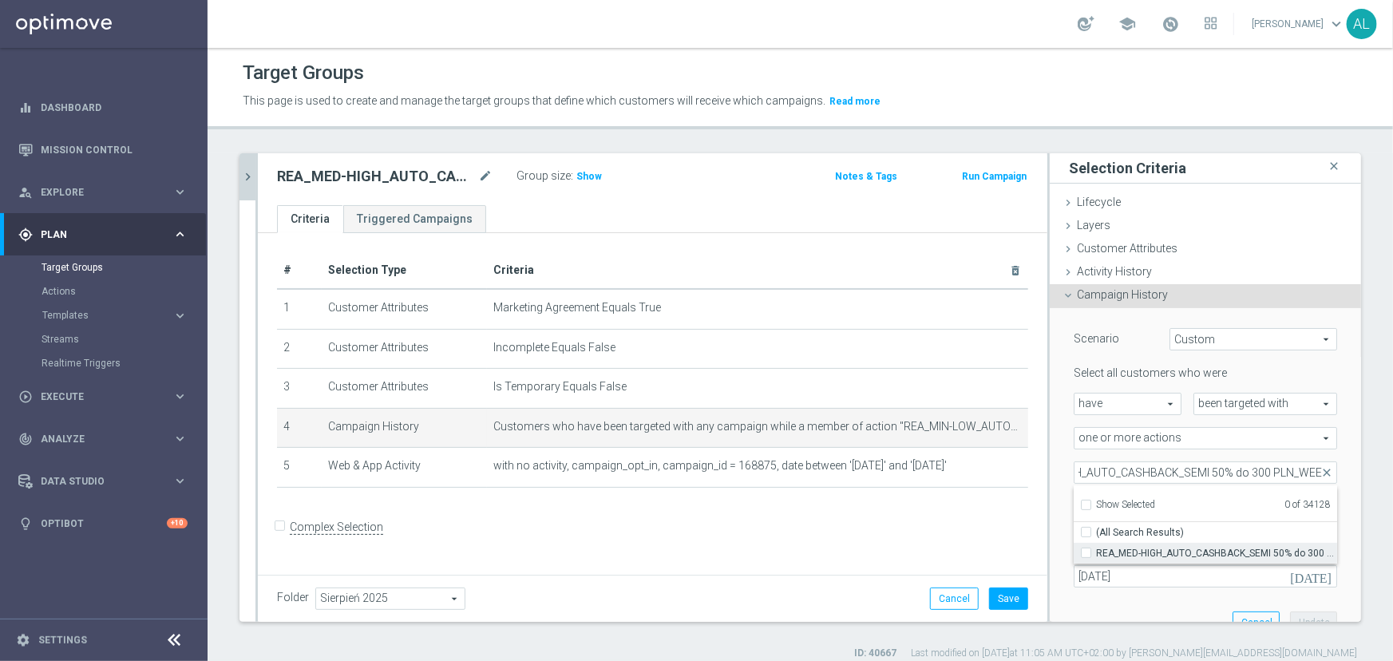
click at [1215, 553] on span "REA_MED-HIGH_AUTO_CASHBACK_SEMI 50% do 300 PLN_WEEKLY" at bounding box center [1216, 553] width 241 height 13
click at [1096, 553] on input "REA_MED-HIGH_AUTO_CASHBACK_SEMI 50% do 300 PLN_WEEKLY" at bounding box center [1091, 553] width 10 height 10
checkbox input "true"
type input "REA_MED-HIGH_AUTO_CASHBACK_SEMI 50% do 300 PLN_WEEKLY"
checkbox input "true"
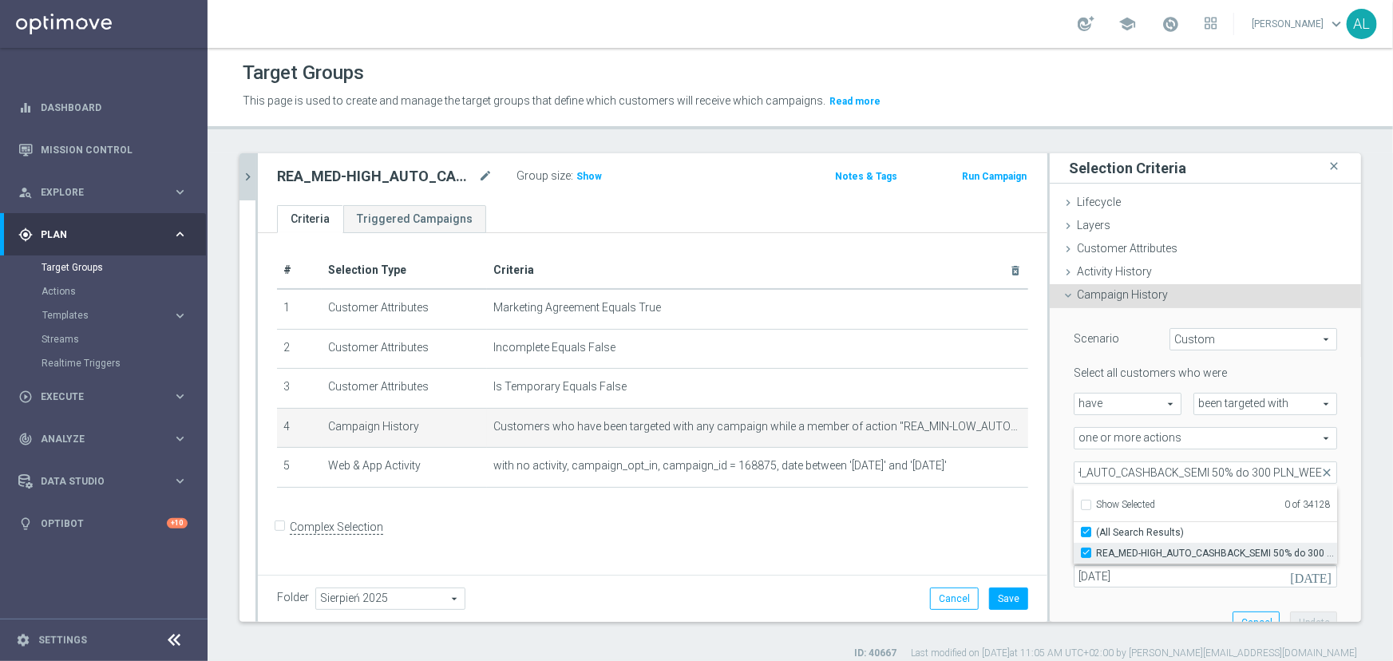
scroll to position [0, 0]
click at [1124, 613] on div "Scenario Custom Custom arrow_drop_down search Select all customers who were hav…" at bounding box center [1205, 477] width 287 height 338
click at [1297, 615] on button "Update" at bounding box center [1313, 623] width 47 height 22
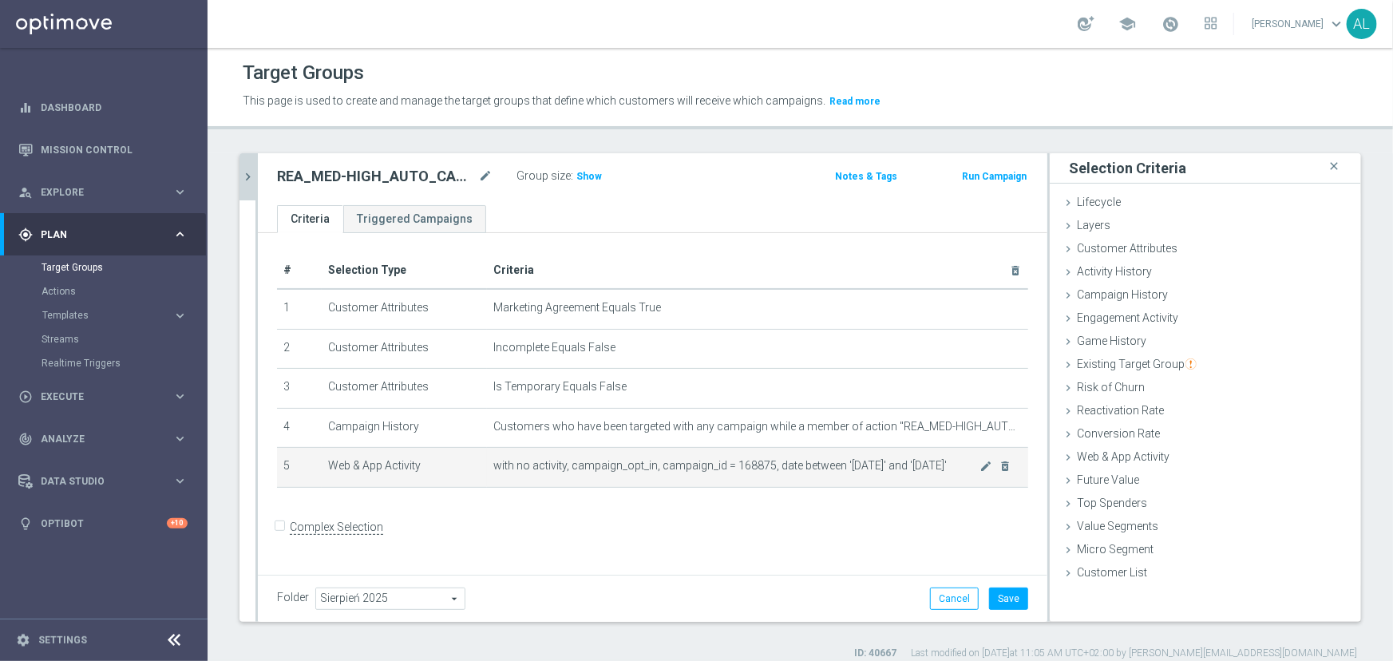
click at [973, 474] on td "with no activity, campaign_opt_in, campaign_id = 168875, date between '2025-08-…" at bounding box center [757, 468] width 541 height 40
click at [980, 470] on icon "mode_edit" at bounding box center [986, 466] width 13 height 13
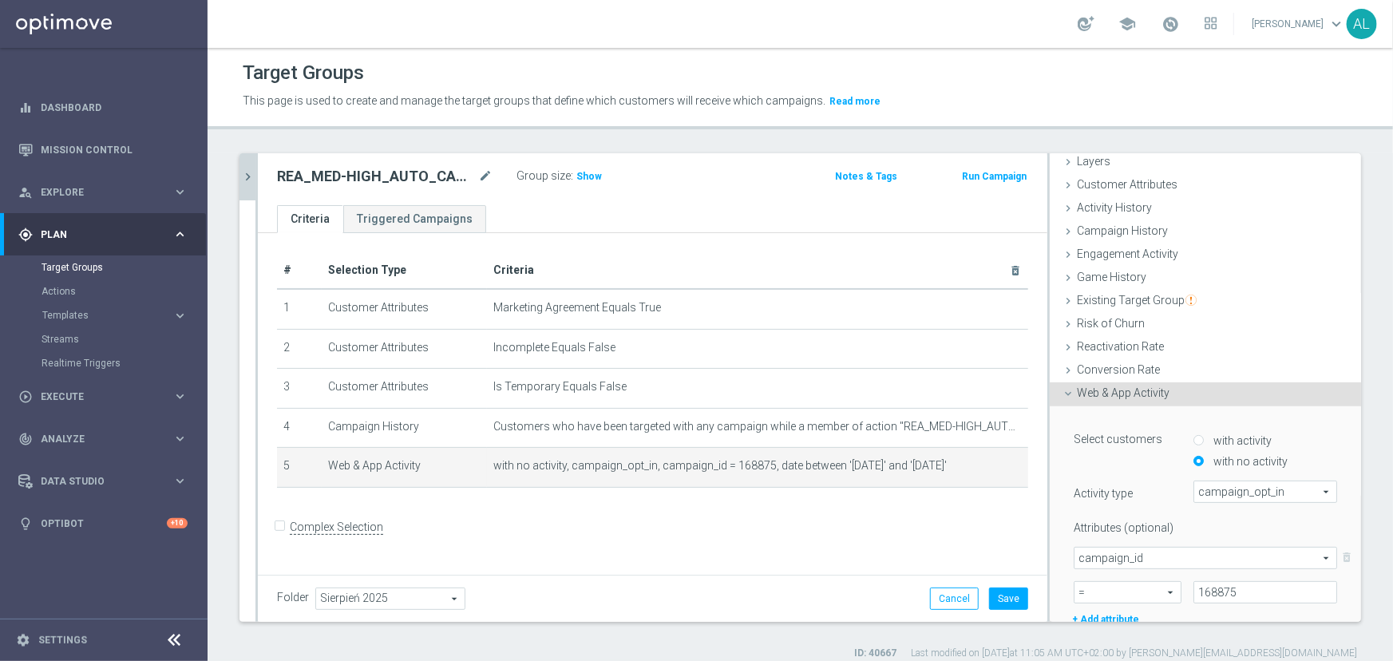
scroll to position [145, 0]
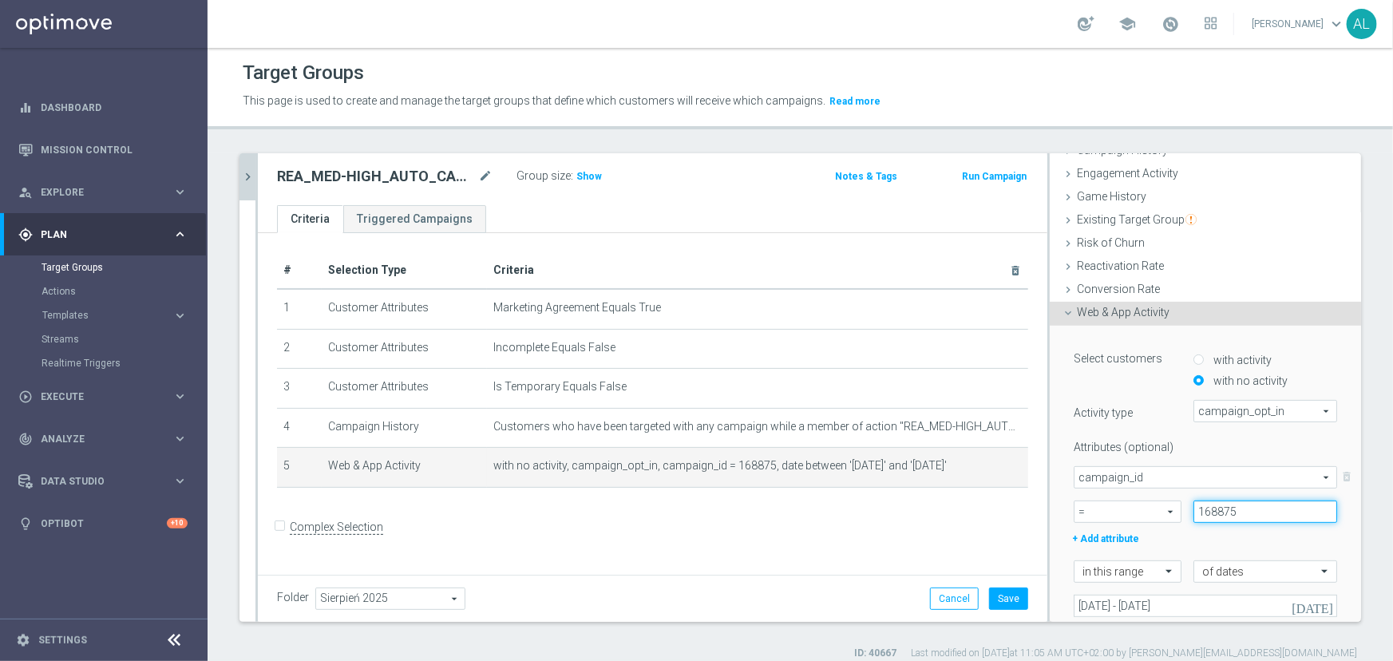
drag, startPoint x: 1223, startPoint y: 510, endPoint x: 1215, endPoint y: 512, distance: 8.1
click at [1215, 512] on input "168875" at bounding box center [1266, 512] width 144 height 22
click at [1238, 510] on input "168876" at bounding box center [1266, 512] width 144 height 22
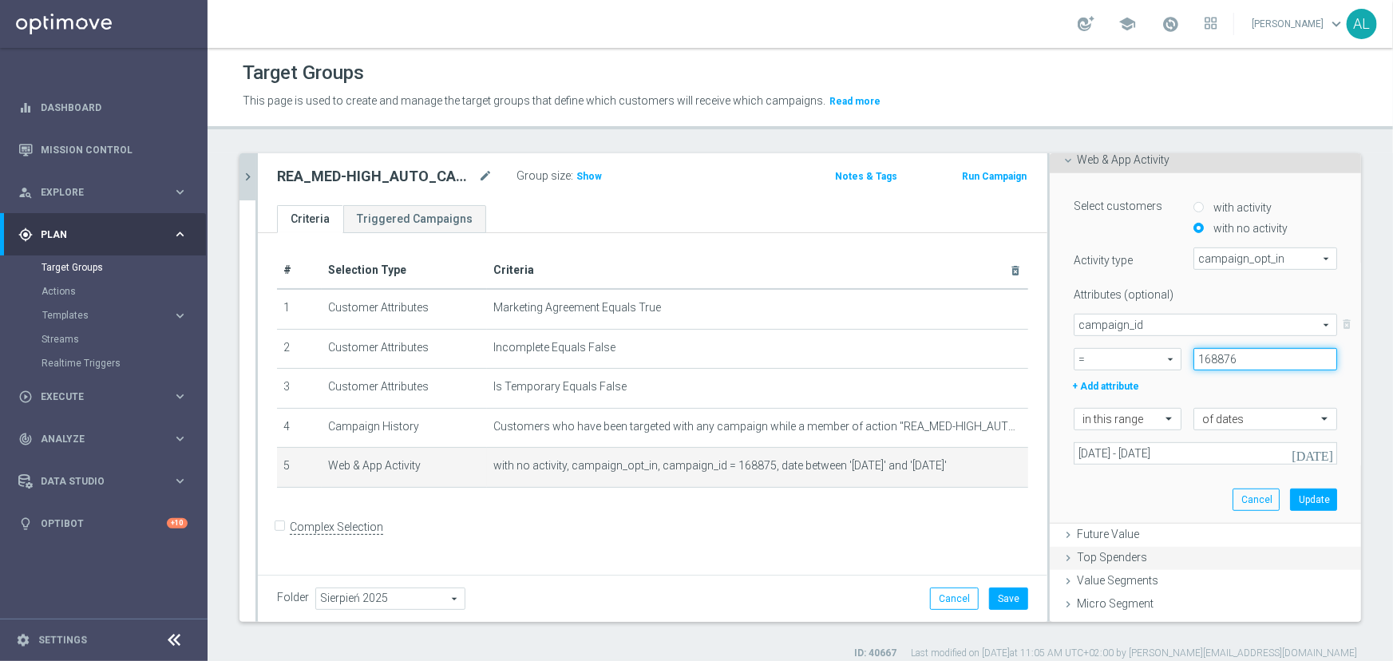
scroll to position [313, 0]
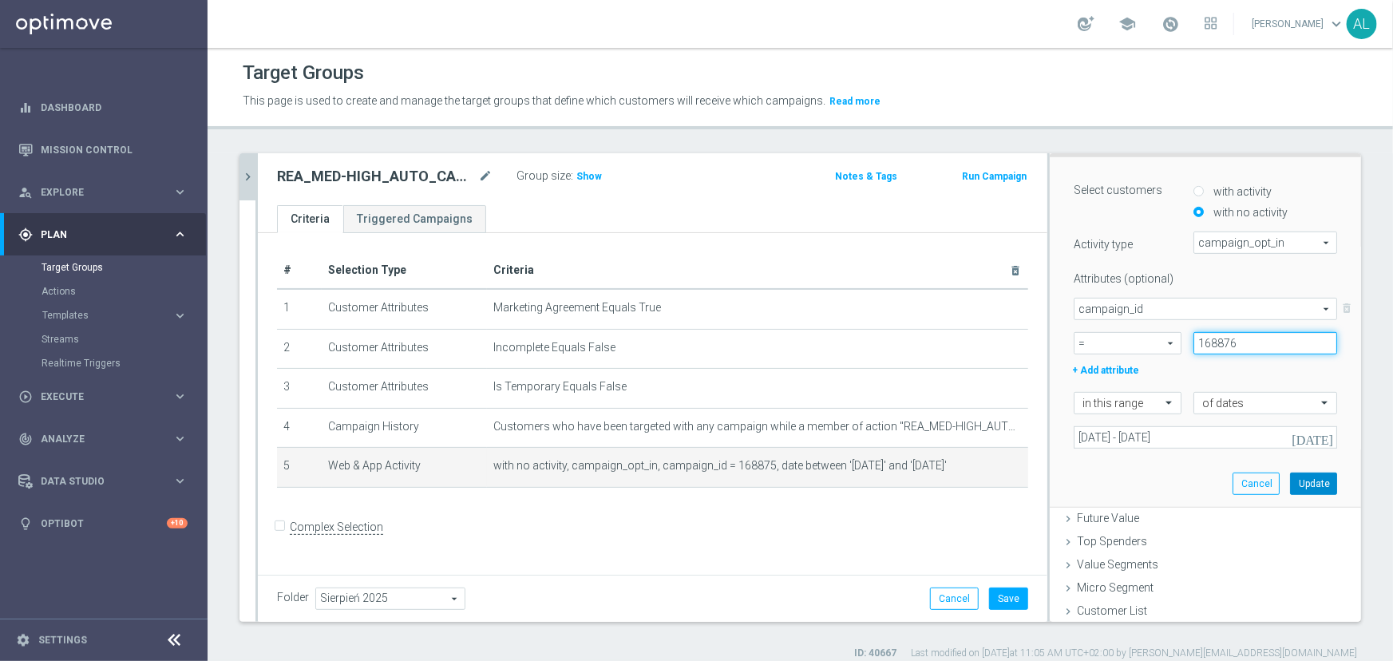
type input "168876"
click at [1310, 480] on button "Update" at bounding box center [1313, 484] width 47 height 22
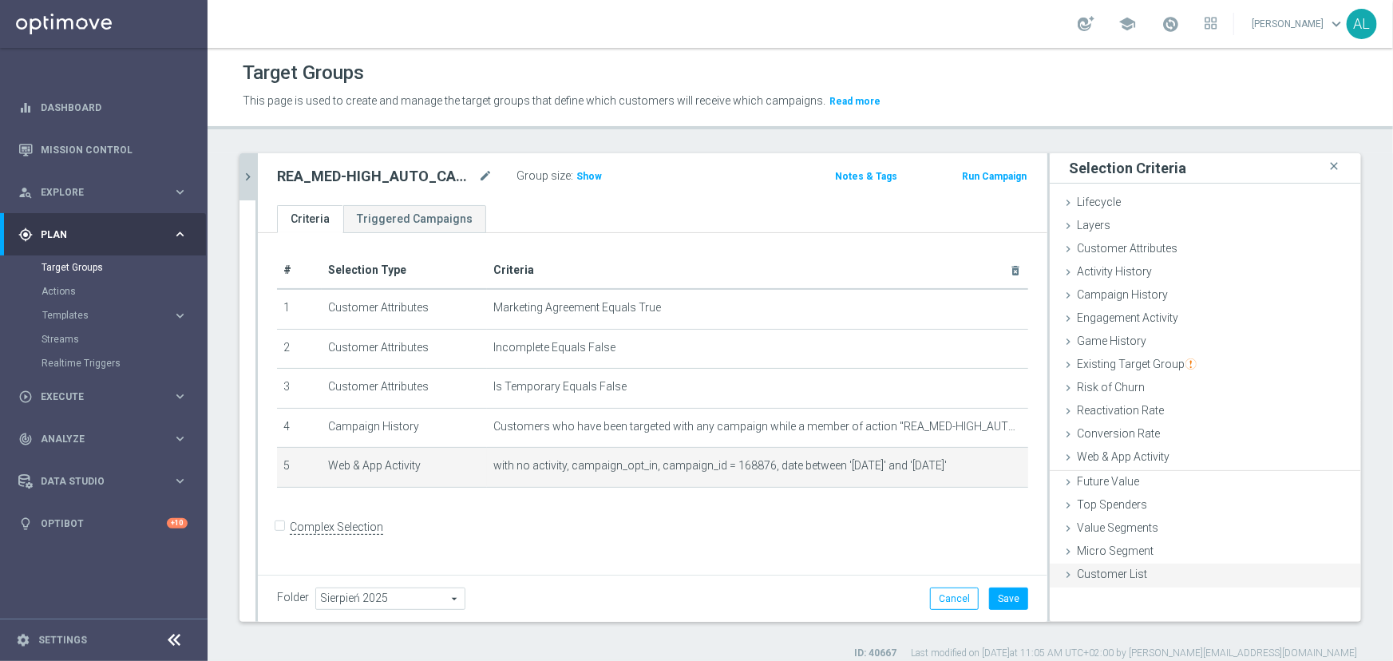
scroll to position [0, 0]
click at [1008, 597] on button "Save" at bounding box center [1008, 599] width 39 height 22
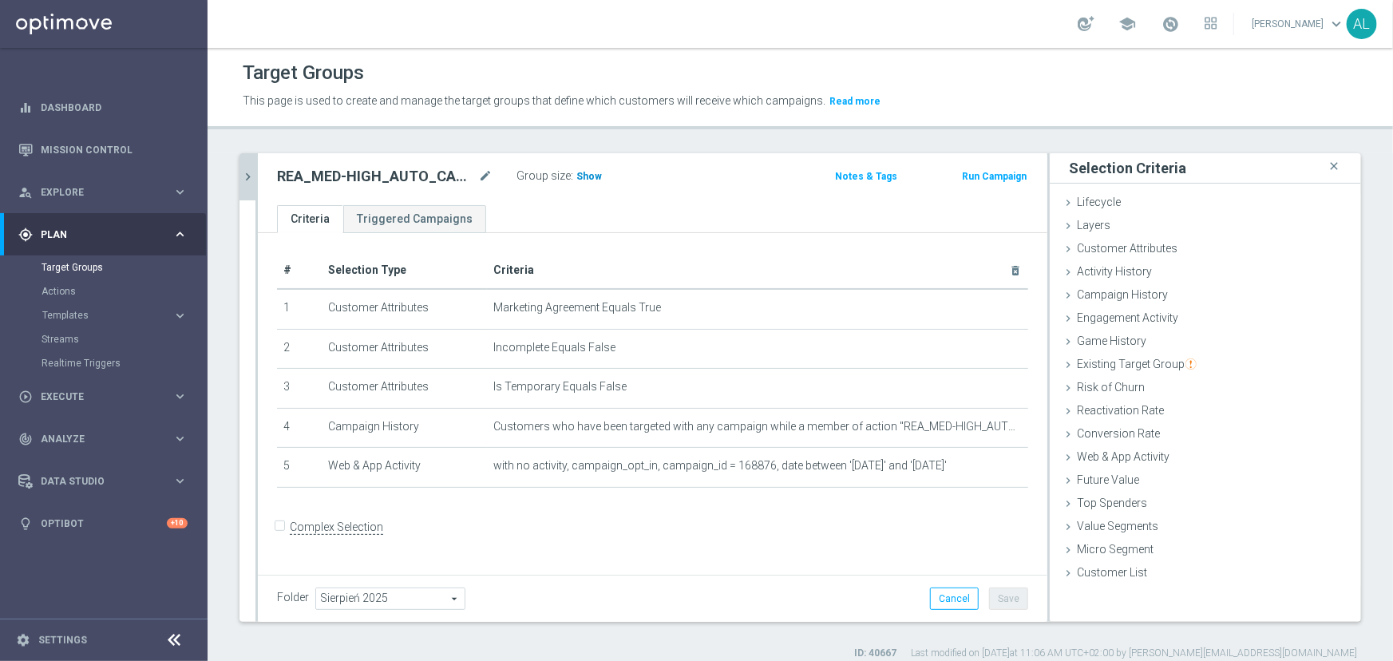
click at [588, 175] on span "Show" at bounding box center [590, 176] width 26 height 11
click at [149, 394] on span "Execute" at bounding box center [107, 397] width 132 height 10
click at [240, 174] on button "chevron_right" at bounding box center [248, 176] width 16 height 47
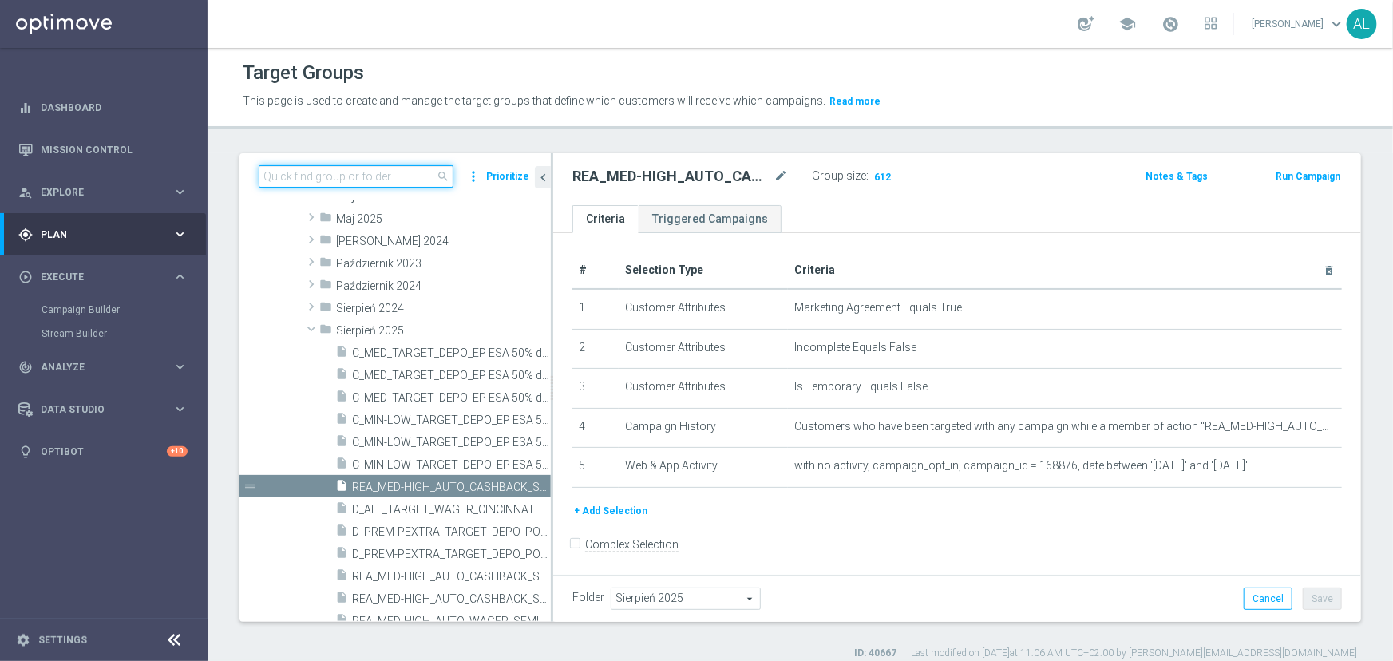
click at [313, 183] on input at bounding box center [356, 176] width 195 height 22
click at [311, 177] on input at bounding box center [356, 176] width 195 height 22
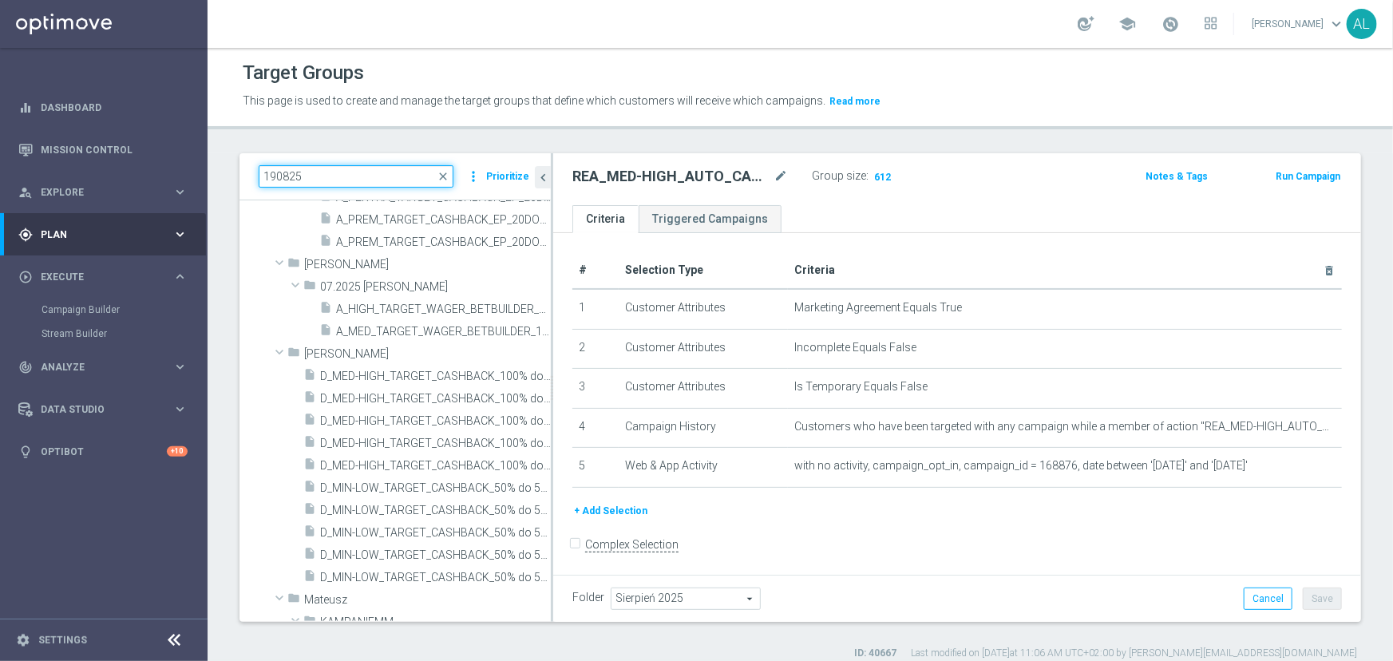
scroll to position [40, 0]
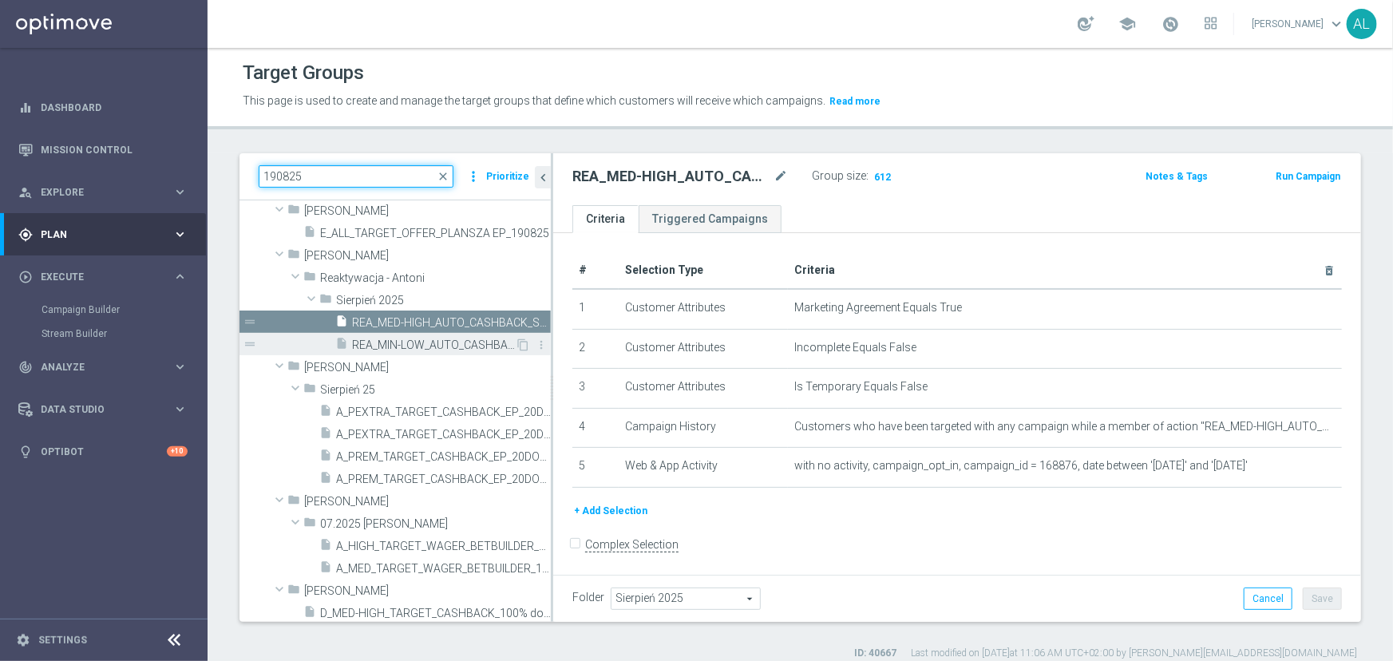
type input "190825"
click at [382, 340] on span "REA_MIN-LOW_AUTO_CASHBACK_SEMI 50% do 100 PLN push_190825" at bounding box center [433, 346] width 163 height 14
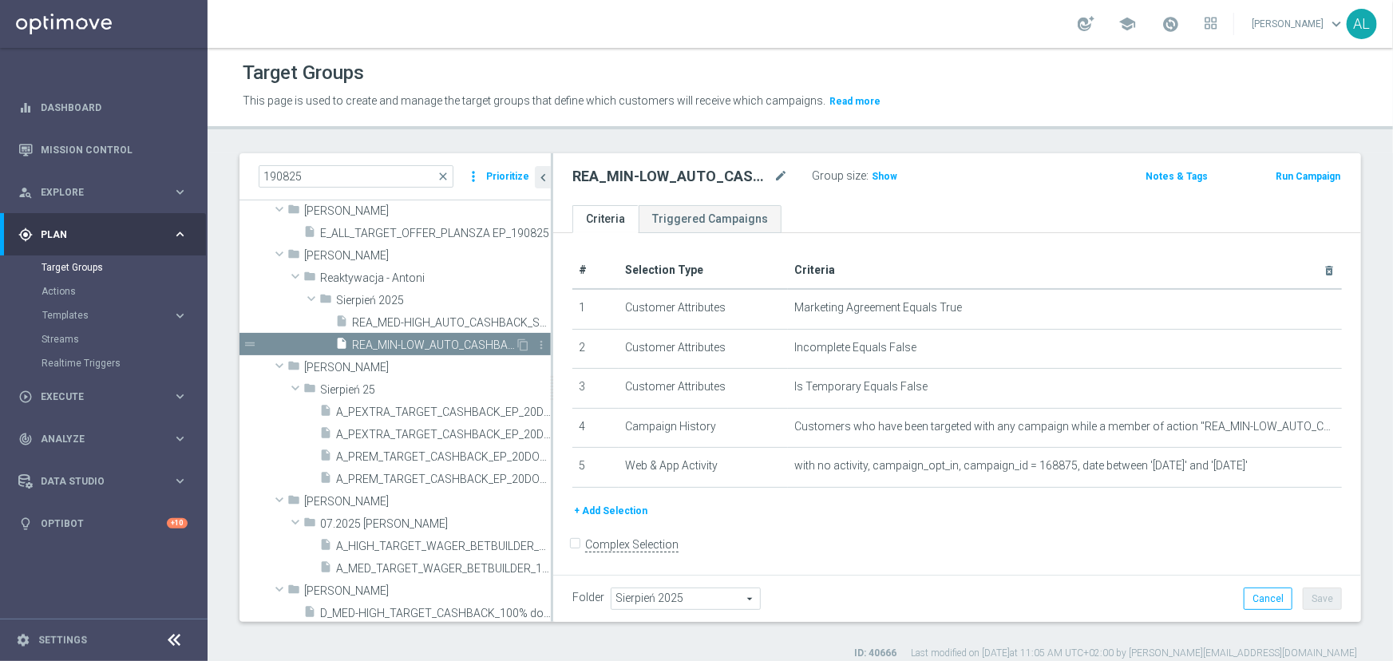
click at [434, 343] on span "REA_MIN-LOW_AUTO_CASHBACK_SEMI 50% do 100 PLN push_190825" at bounding box center [433, 346] width 163 height 14
click at [437, 321] on span "REA_MED-HIGH_AUTO_CASHBACK_SEMI 50% do 300 PLN push_190825" at bounding box center [433, 323] width 163 height 14
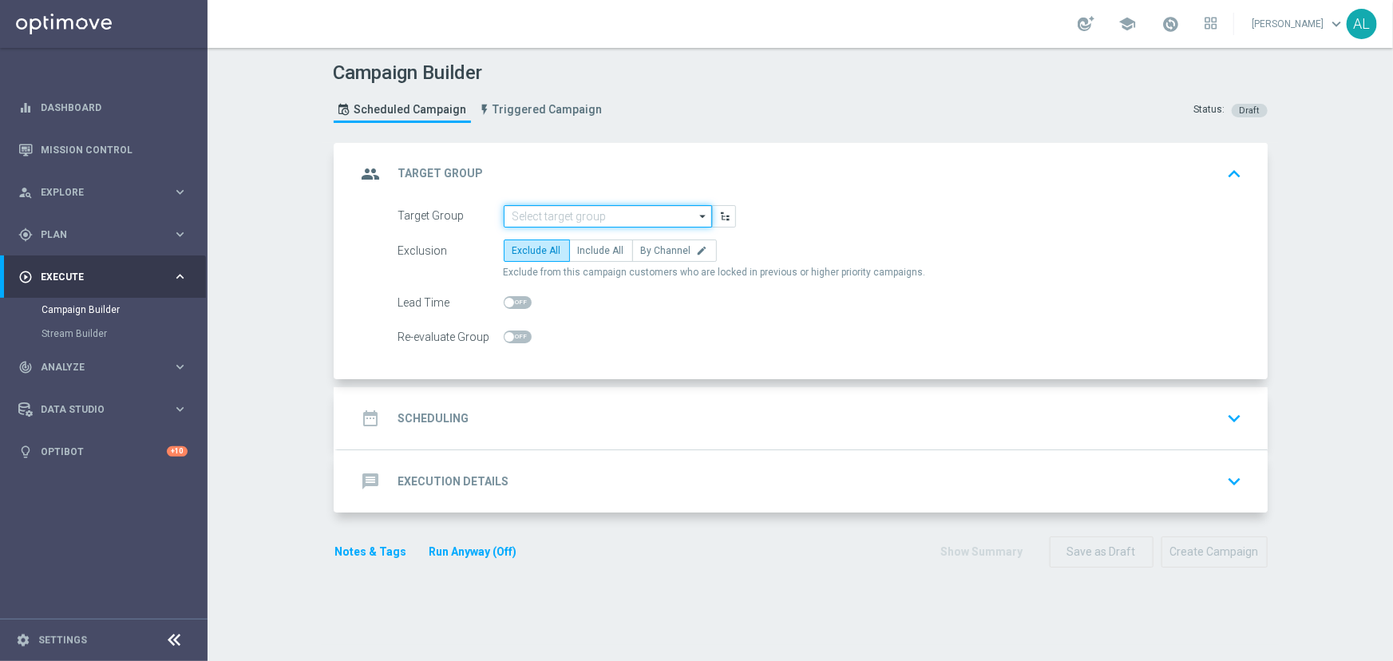
click at [530, 220] on input at bounding box center [608, 216] width 208 height 22
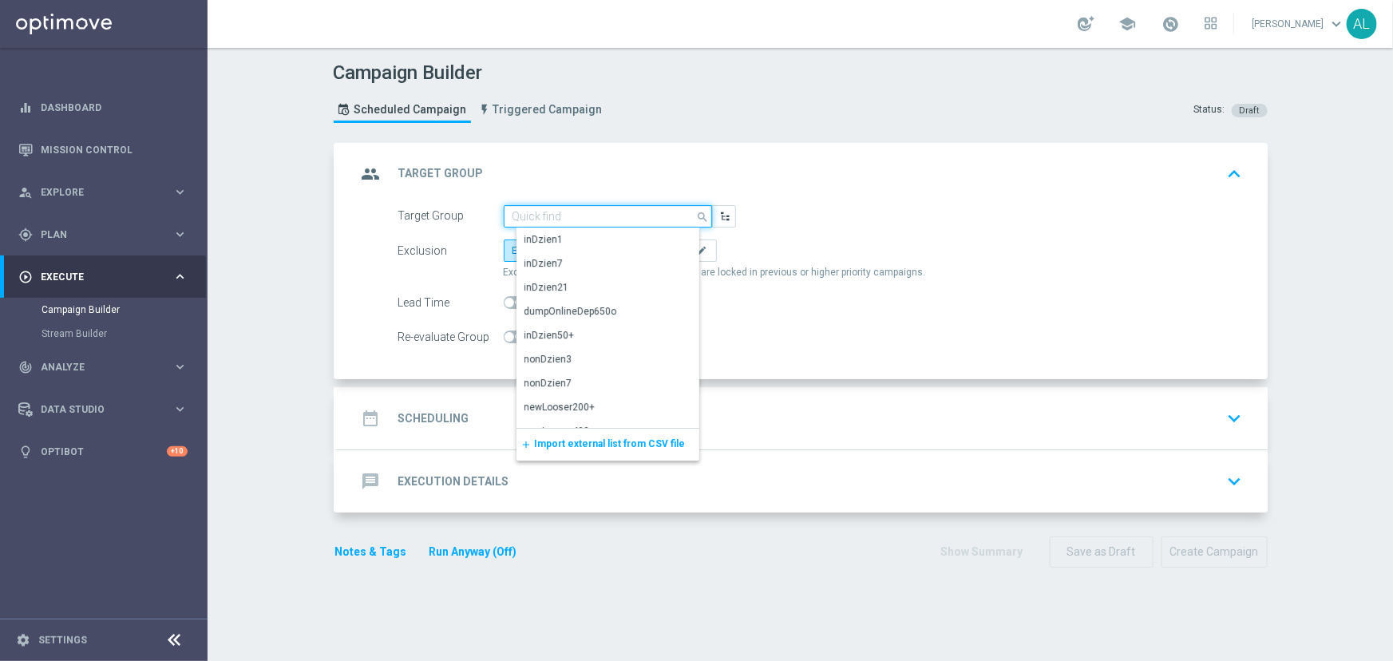
paste input "REA_MIN-LOW_AUTO_CASHBACK_SEMI 50% do 100 PLN push_190825"
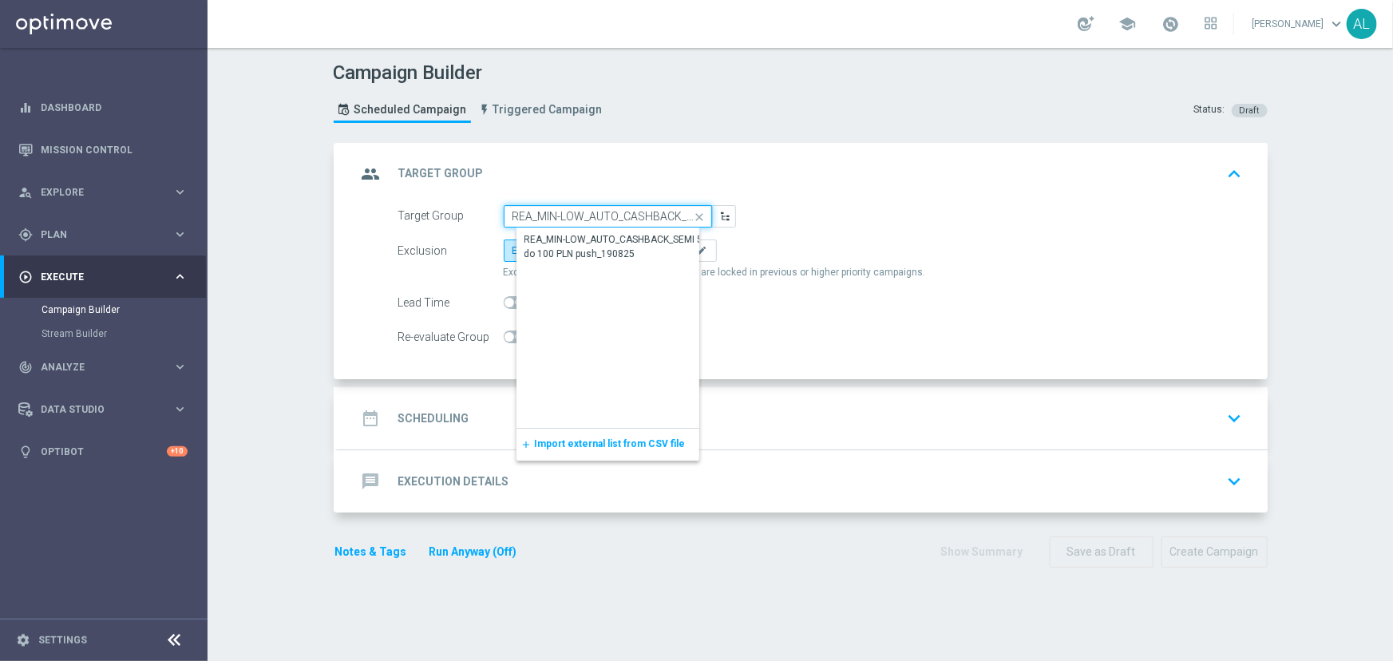
scroll to position [0, 166]
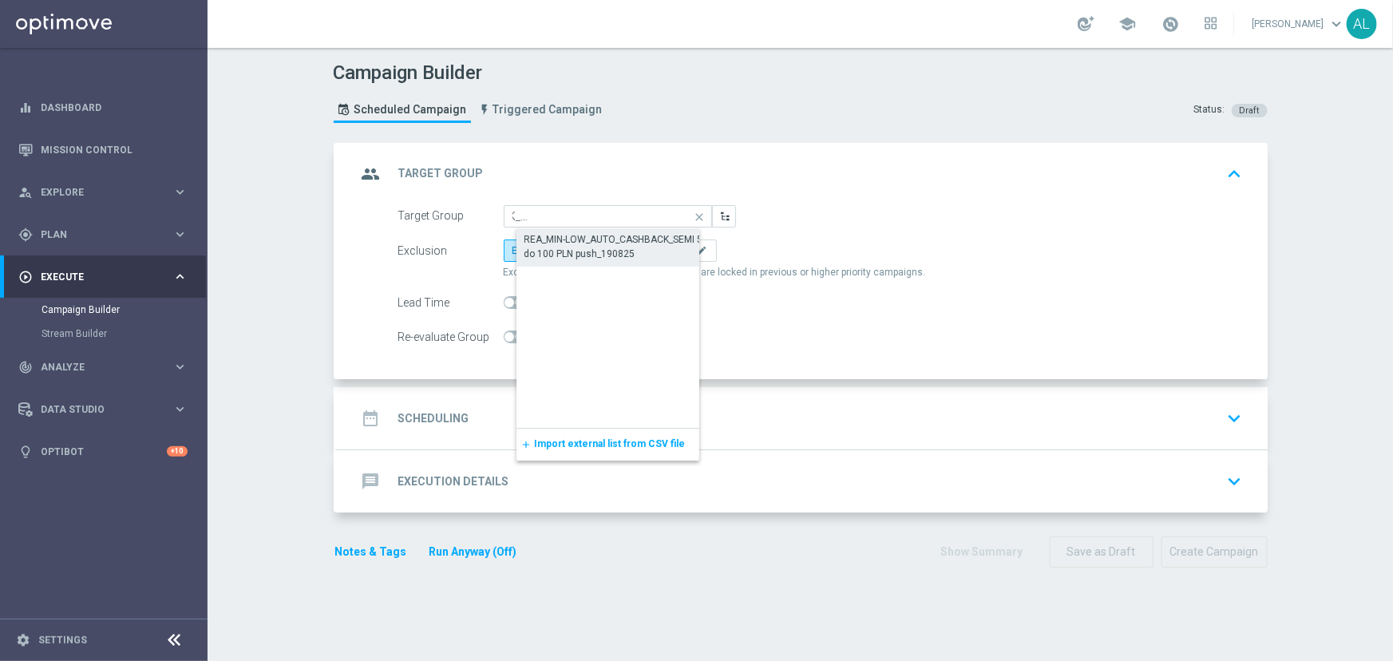
click at [576, 252] on div "REA_MIN-LOW_AUTO_CASHBACK_SEMI 50% do 100 PLN push_190825" at bounding box center [621, 246] width 193 height 29
type input "REA_MIN-LOW_AUTO_CASHBACK_SEMI 50% do 100 PLN push_190825"
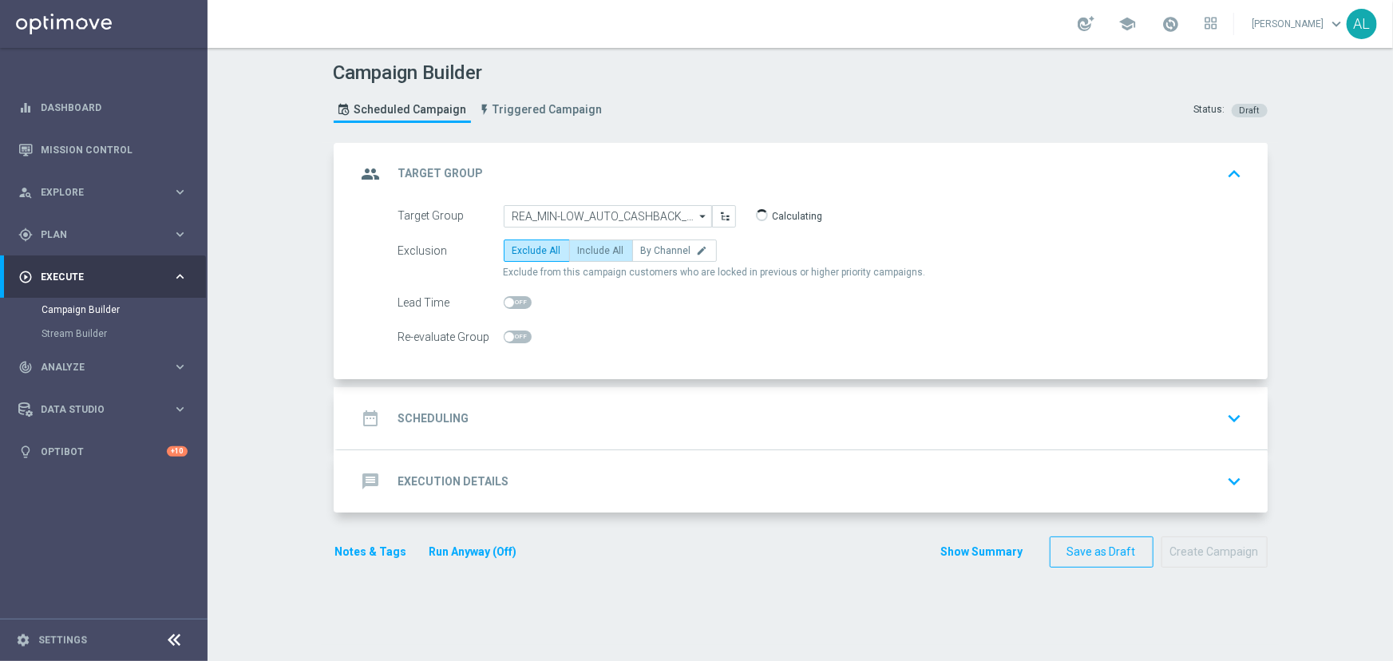
click at [600, 258] on label "Include All" at bounding box center [601, 251] width 64 height 22
click at [589, 258] on input "Include All" at bounding box center [583, 253] width 10 height 10
radio input "true"
click at [521, 347] on div at bounding box center [518, 337] width 28 height 22
drag, startPoint x: 511, startPoint y: 335, endPoint x: 518, endPoint y: 339, distance: 8.6
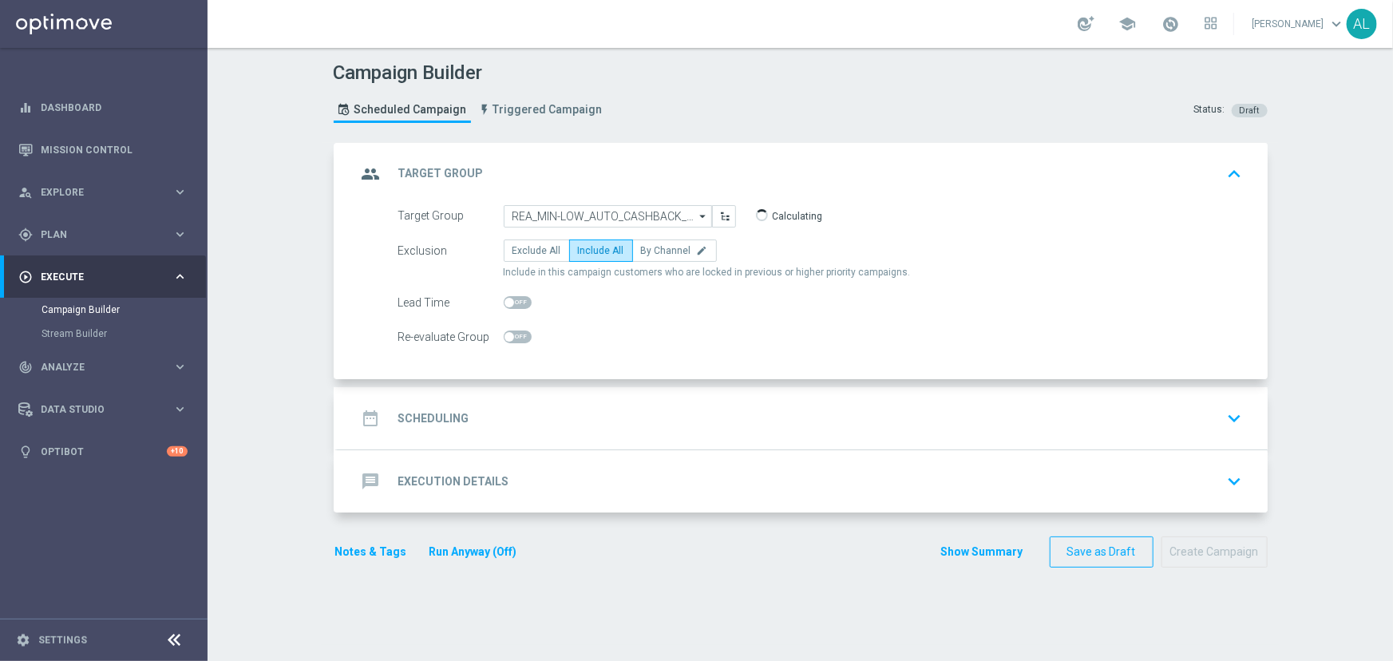
click at [511, 335] on span at bounding box center [518, 337] width 28 height 13
click at [511, 335] on input "checkbox" at bounding box center [518, 337] width 28 height 13
checkbox input "true"
click at [501, 410] on div "date_range Scheduling keyboard_arrow_down" at bounding box center [803, 418] width 892 height 30
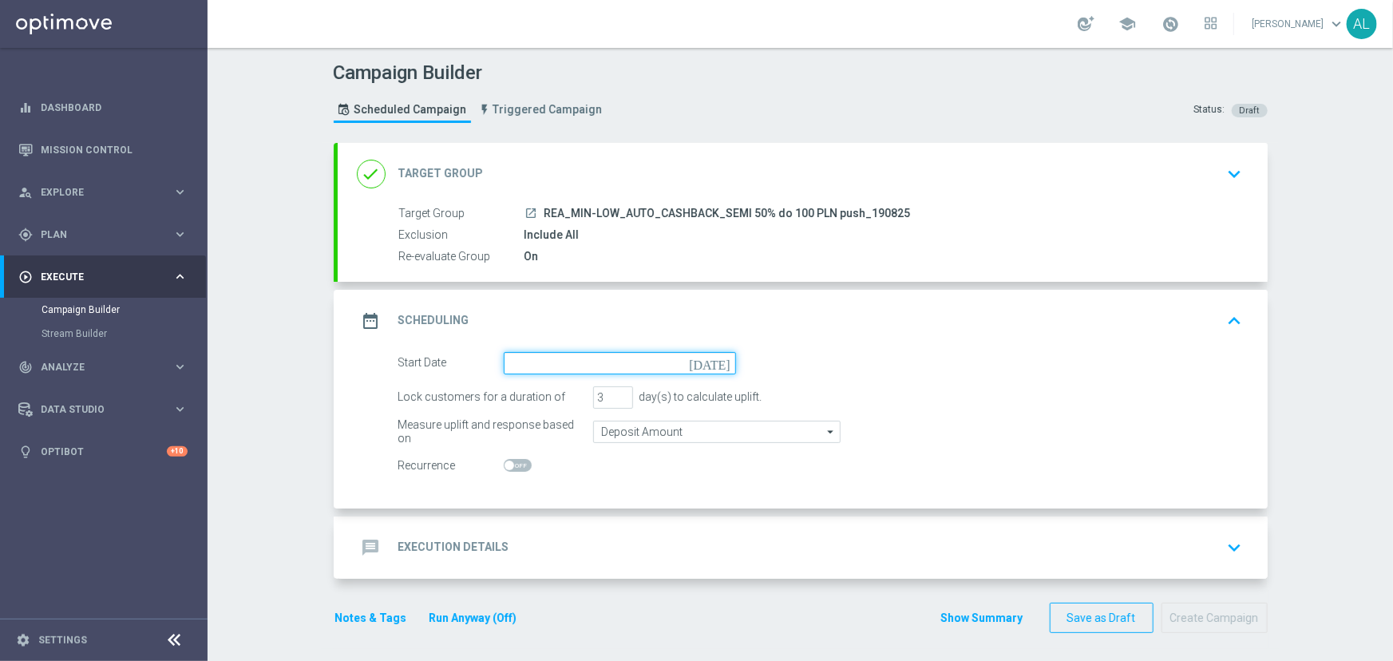
click at [525, 363] on input at bounding box center [620, 363] width 232 height 22
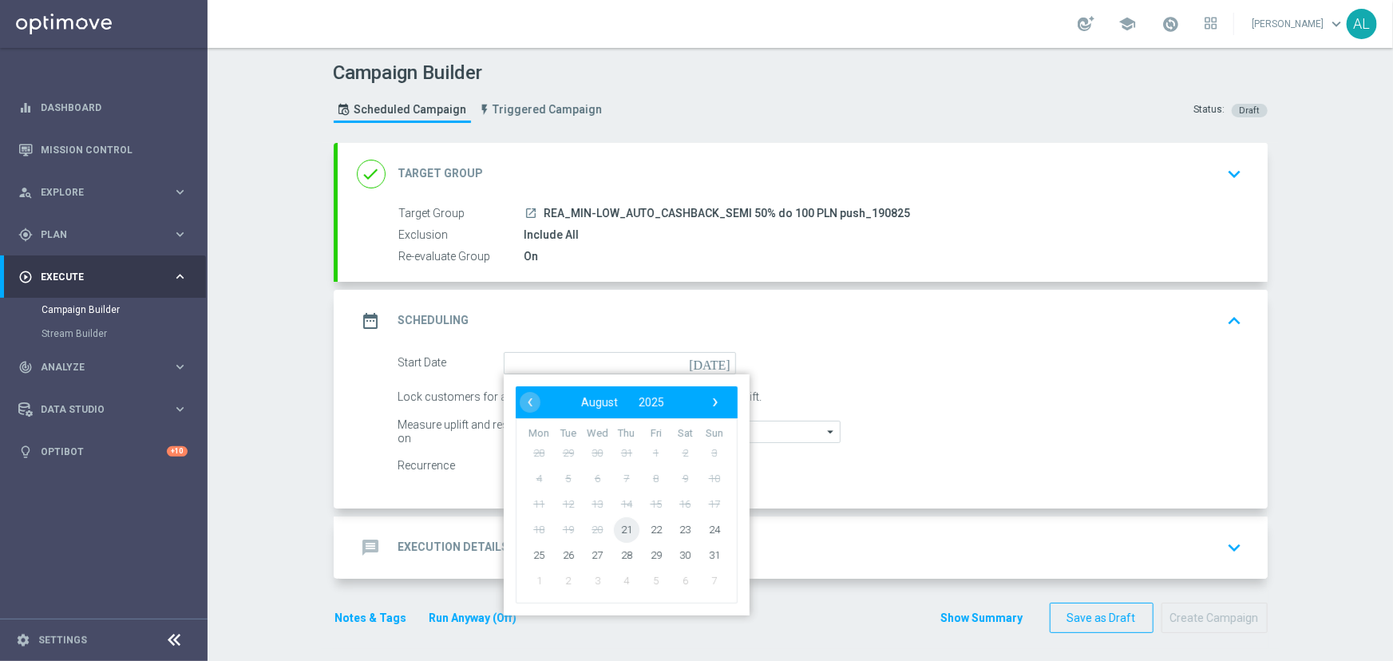
click at [617, 522] on span "21" at bounding box center [626, 530] width 26 height 26
type input "[DATE]"
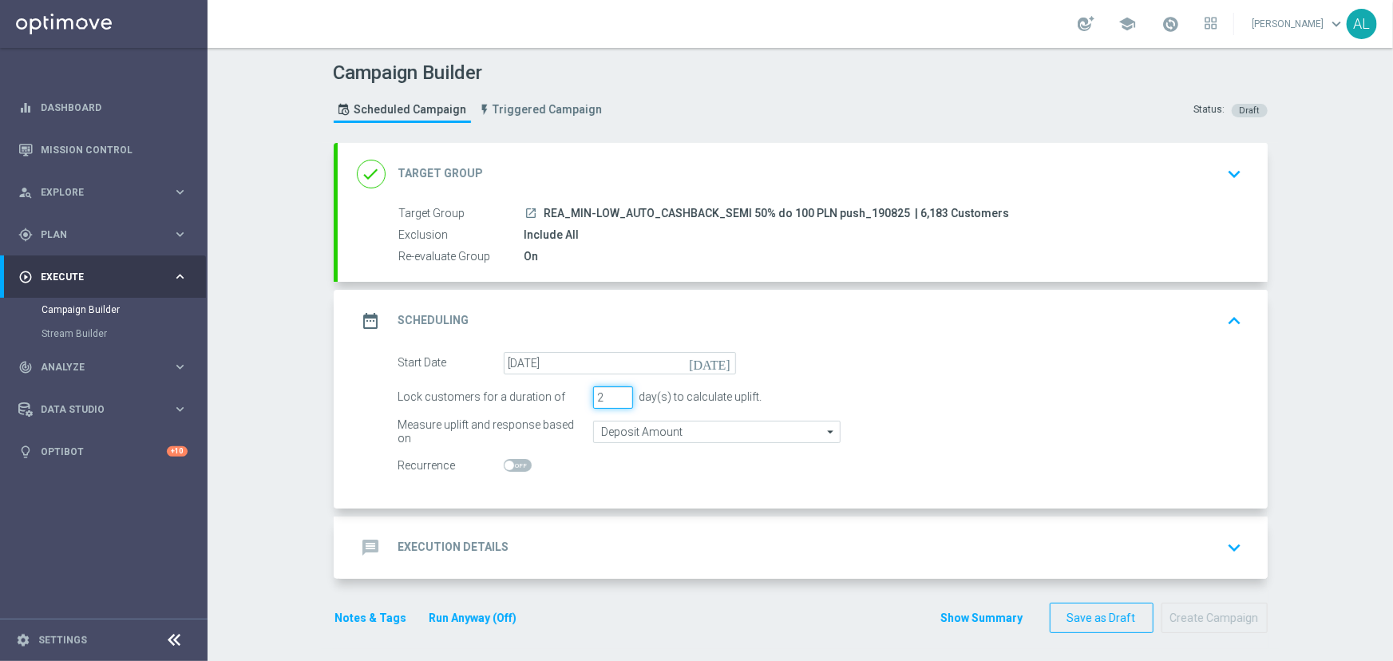
click at [612, 398] on input "2" at bounding box center [613, 397] width 40 height 22
type input "1"
click at [612, 398] on input "1" at bounding box center [613, 397] width 40 height 22
click at [632, 430] on input "Deposit Amount" at bounding box center [717, 432] width 248 height 22
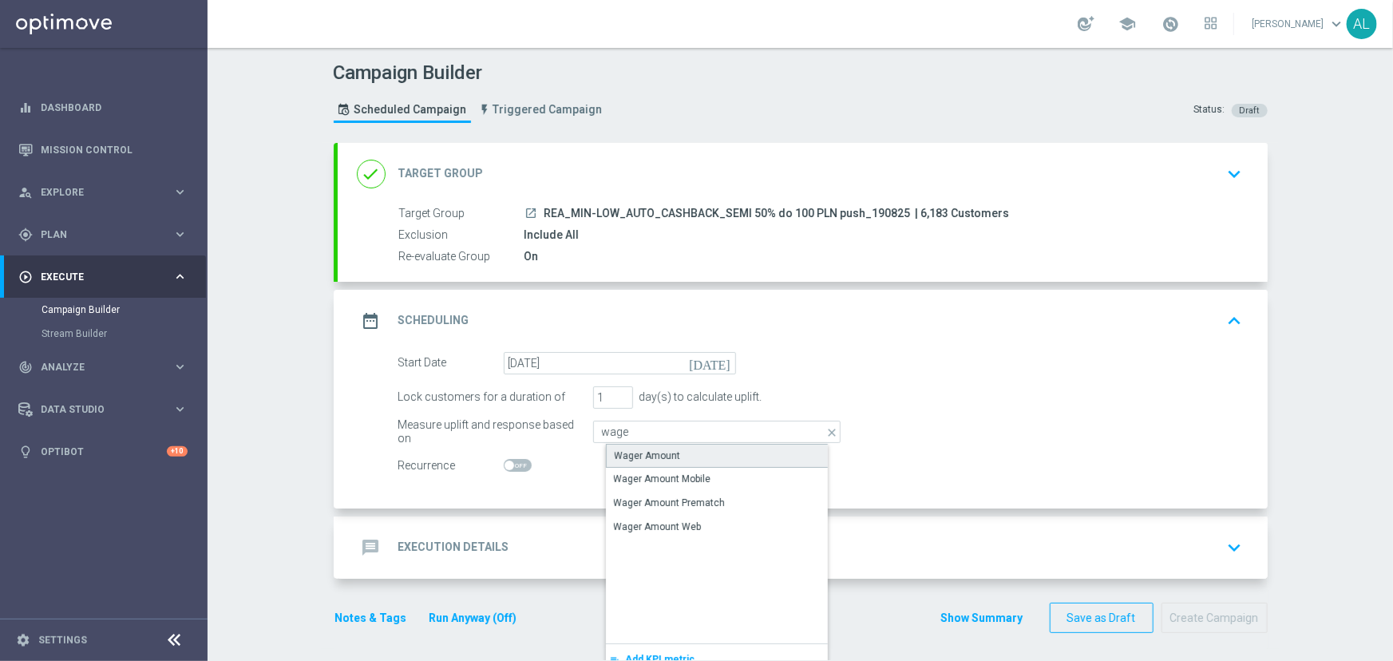
click at [639, 446] on div "Wager Amount" at bounding box center [730, 456] width 248 height 24
type input "Wager Amount"
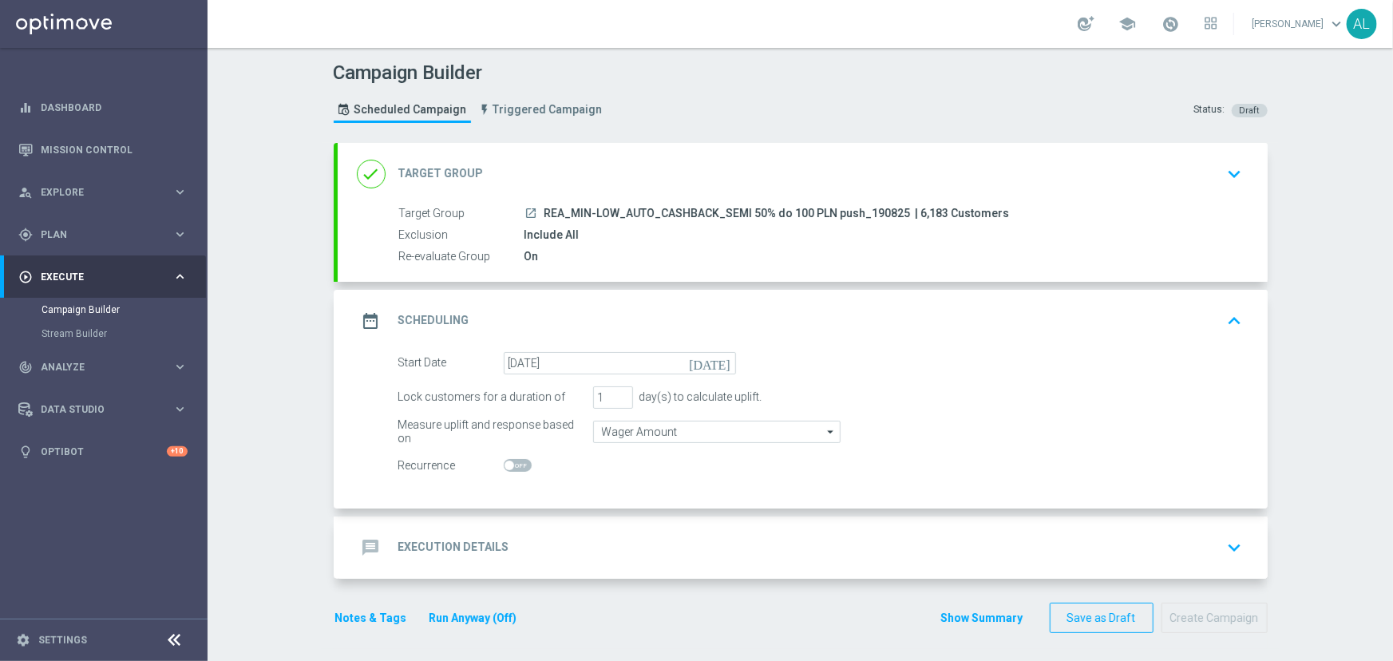
click at [624, 521] on div "message Execution Details keyboard_arrow_down" at bounding box center [803, 548] width 930 height 62
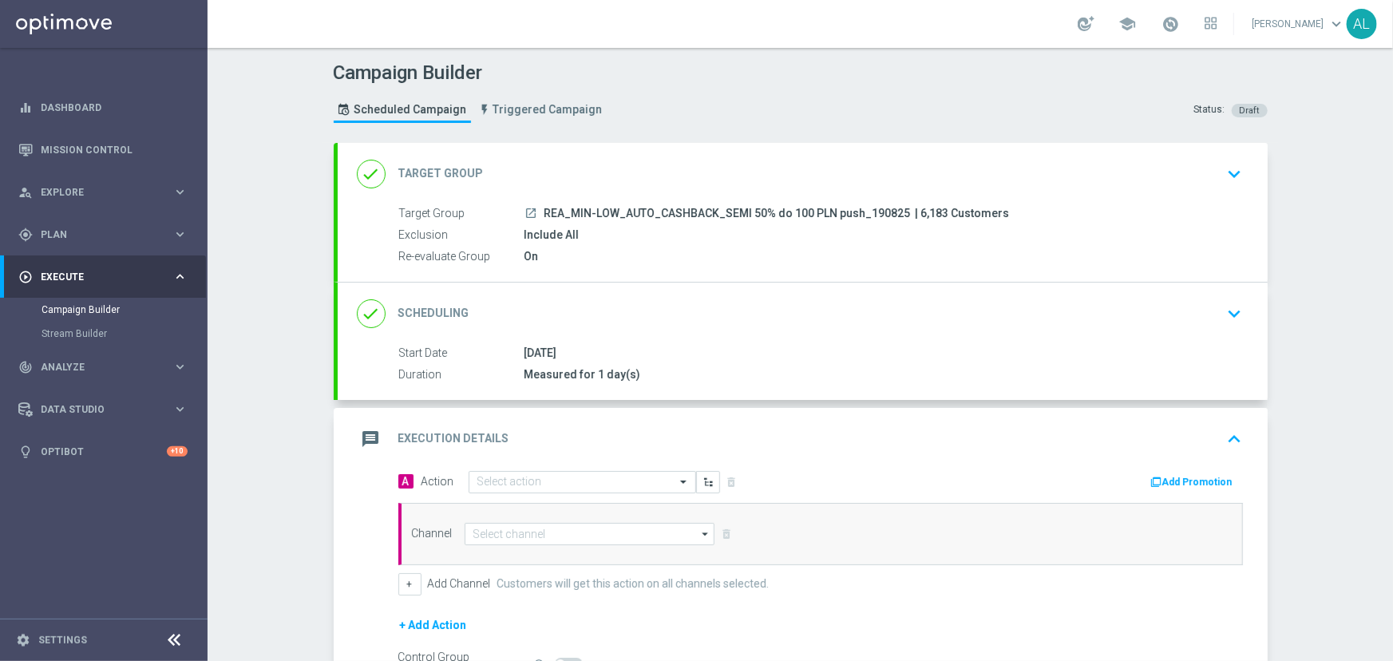
drag, startPoint x: 541, startPoint y: 215, endPoint x: 896, endPoint y: 212, distance: 355.4
click at [896, 212] on div "launch REA_MIN-LOW_AUTO_CASHBACK_SEMI 50% do 100 PLN push_190825 | 6,183 Custom…" at bounding box center [881, 213] width 712 height 16
copy span "REA_MIN-LOW_AUTO_CASHBACK_SEMI 50% do 100 PLN push_190825"
click at [552, 480] on input "text" at bounding box center [567, 483] width 178 height 14
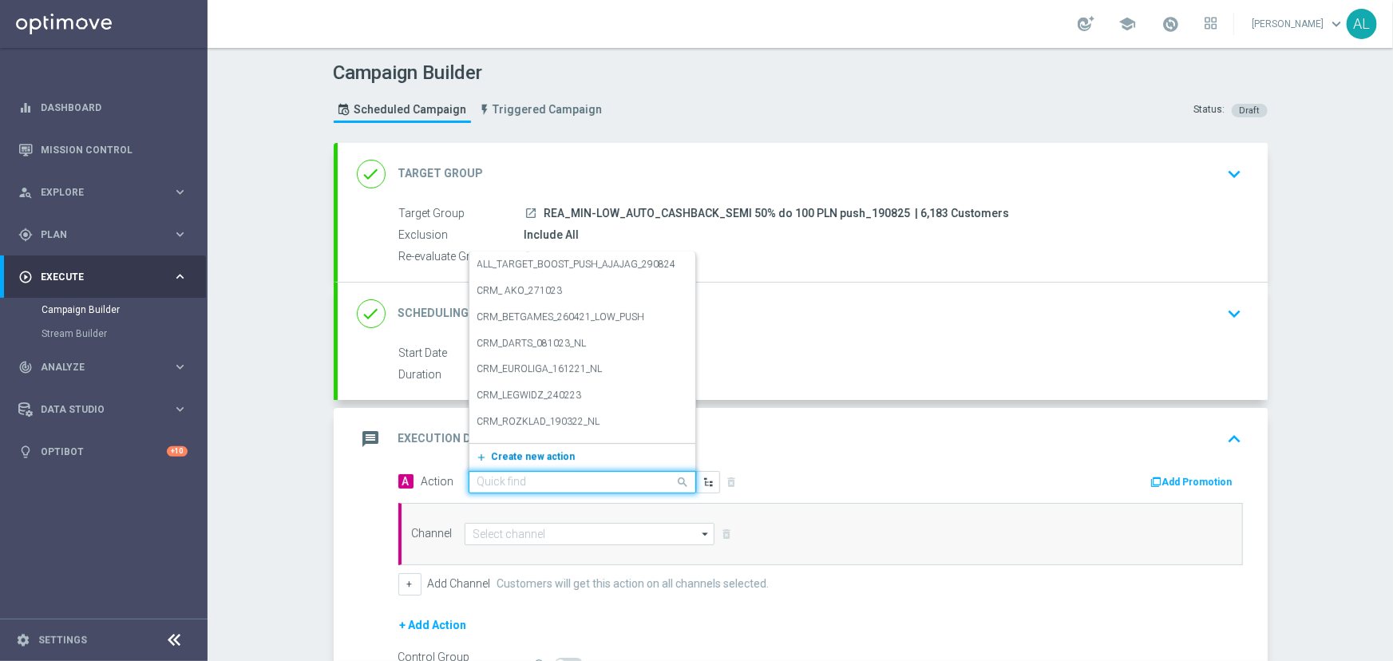
click at [525, 455] on span "Create new action" at bounding box center [534, 456] width 84 height 11
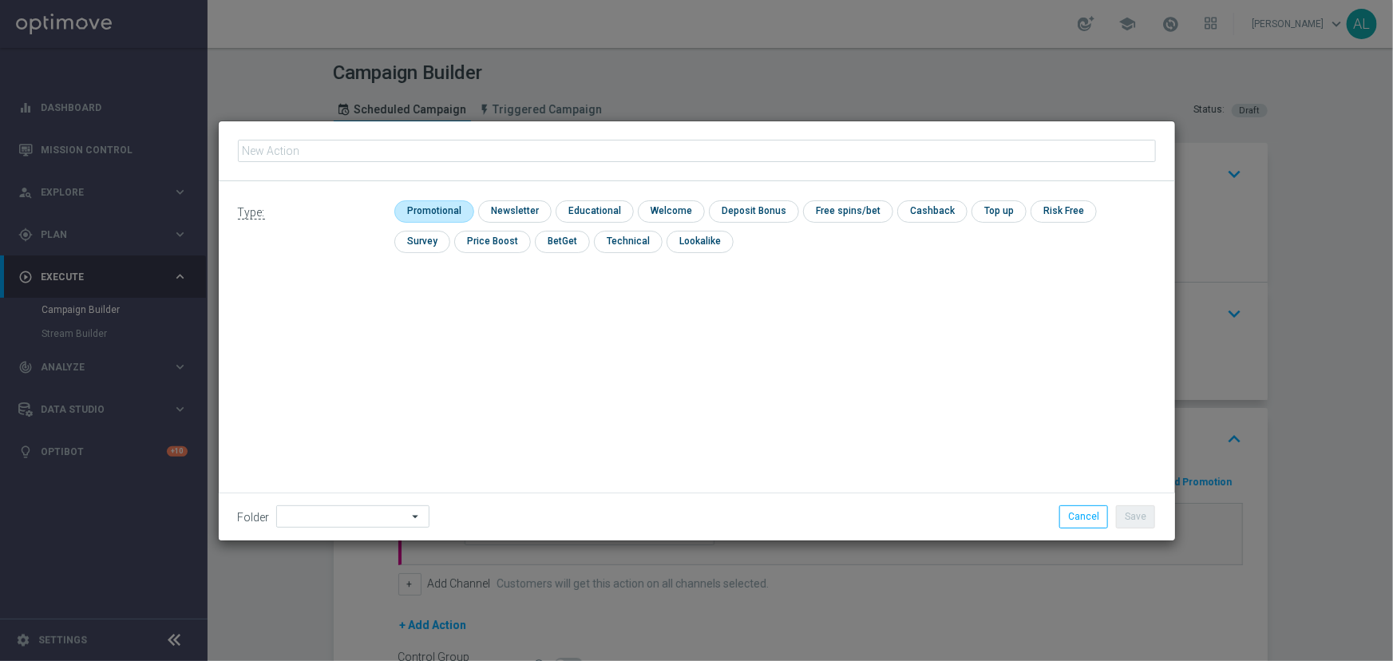
type input "REA_MIN-LOW_AUTO_CASHBACK_SEMI 50% do 100 PLN push_190825"
click at [449, 203] on input "checkbox" at bounding box center [432, 211] width 76 height 22
checkbox input "true"
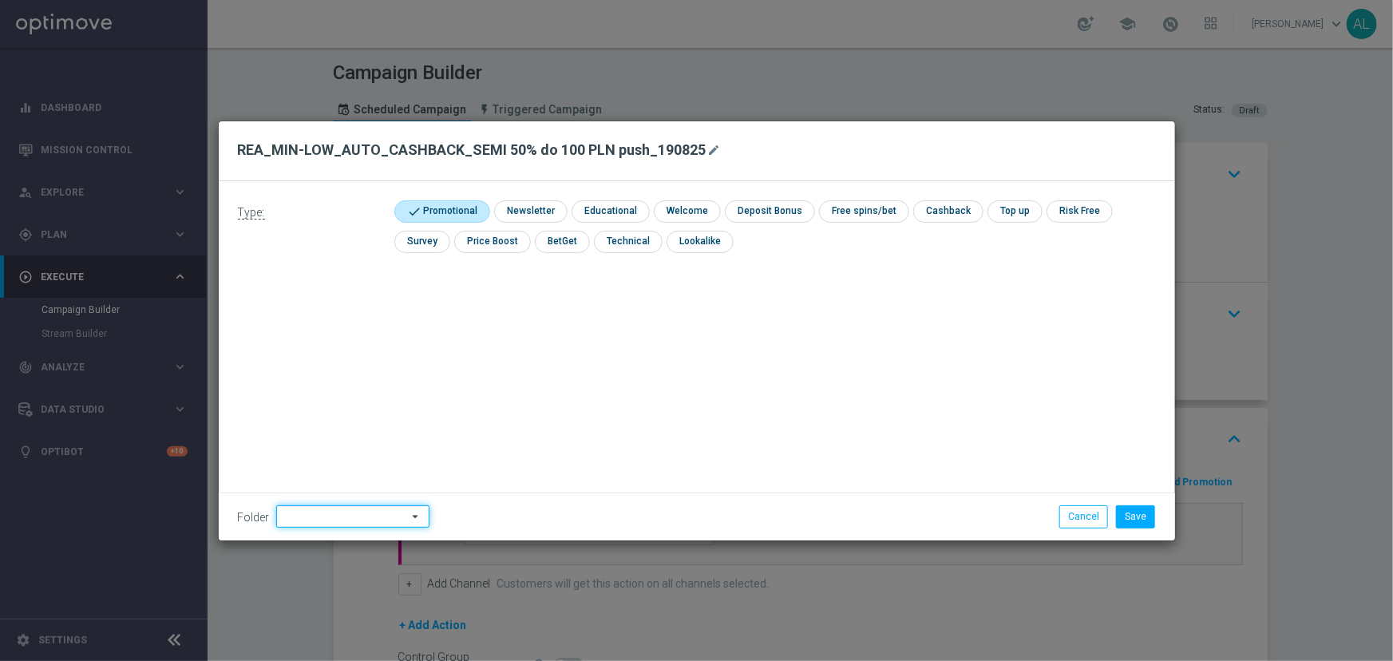
click at [365, 514] on input at bounding box center [352, 516] width 153 height 22
click at [341, 314] on div "[PERSON_NAME]" at bounding box center [361, 316] width 145 height 22
type input "[PERSON_NAME]"
click at [1128, 519] on button "Save" at bounding box center [1135, 516] width 39 height 22
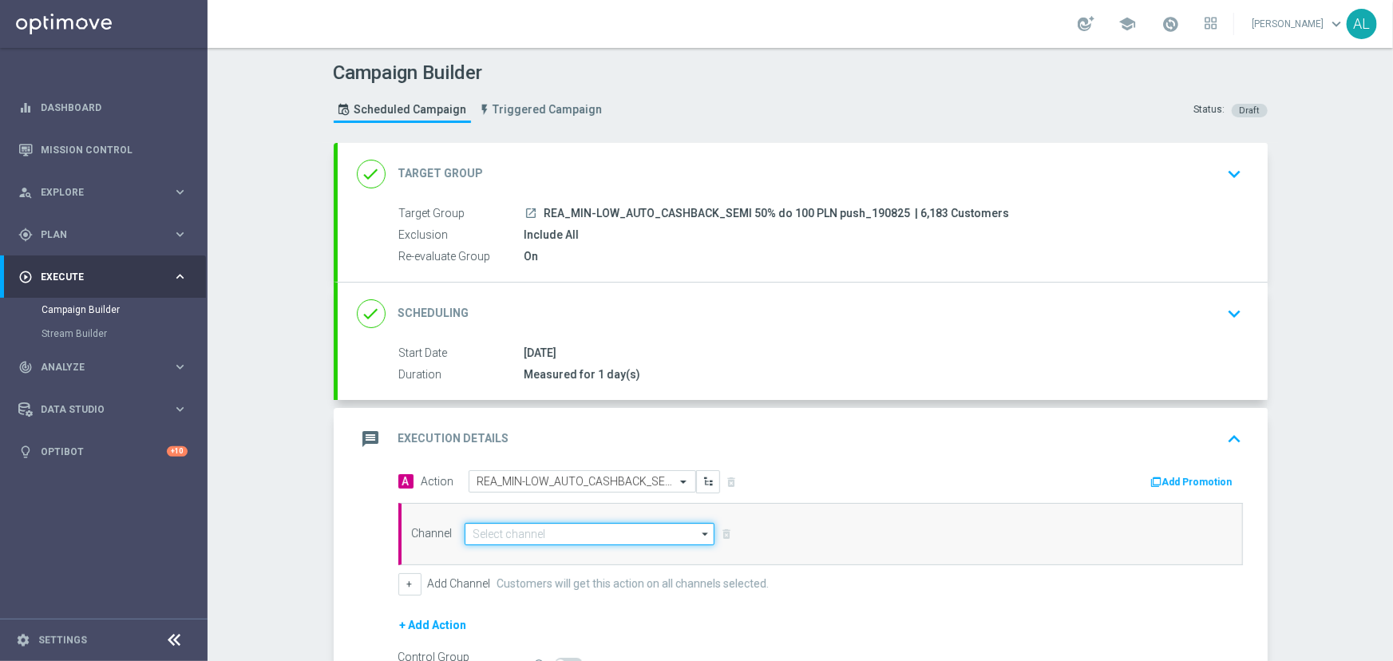
click at [545, 543] on input at bounding box center [590, 534] width 251 height 22
click at [549, 529] on input at bounding box center [590, 534] width 251 height 22
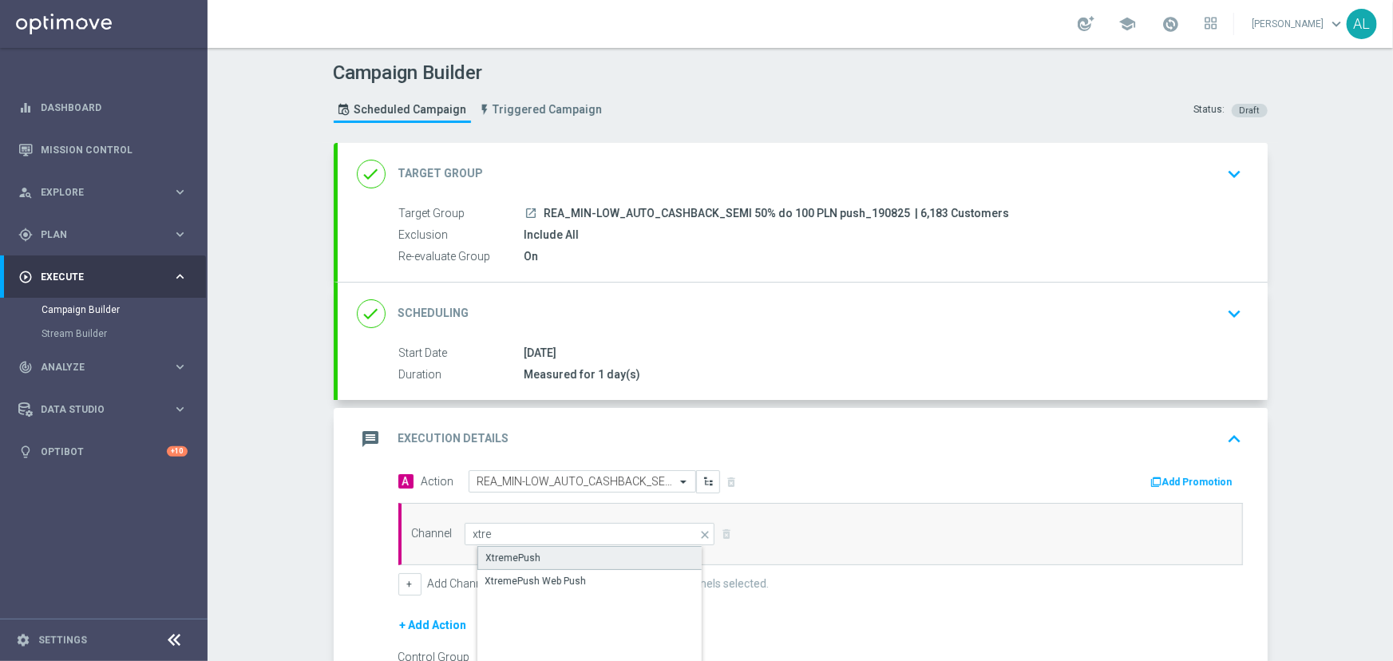
click at [511, 547] on div "XtremePush" at bounding box center [604, 558] width 252 height 24
type input "XtremePush"
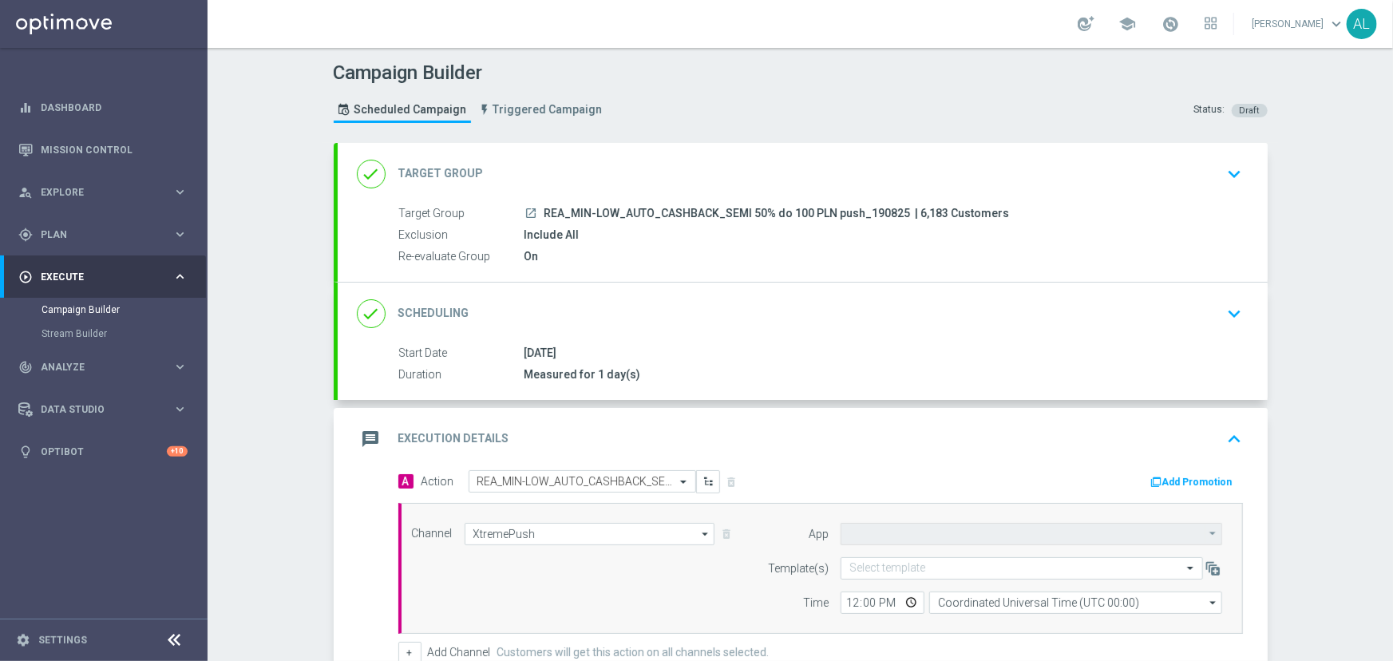
type input "STS_PL"
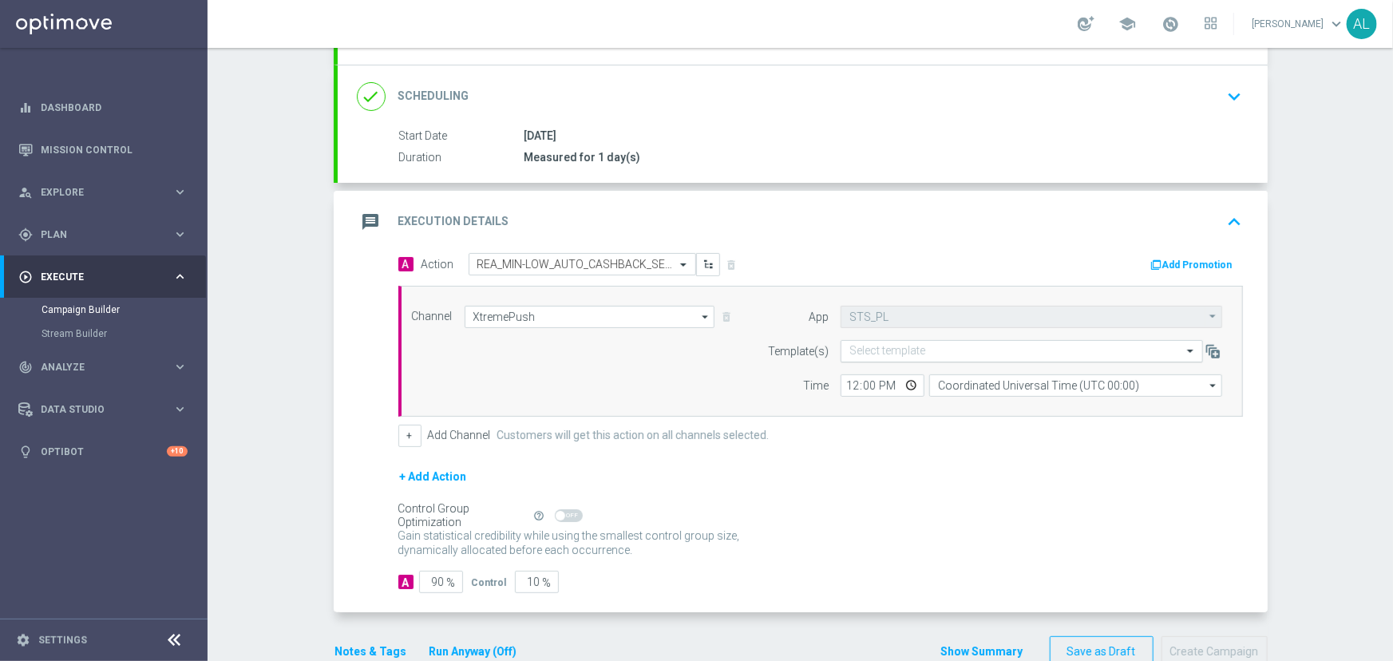
click at [926, 357] on div "Select template" at bounding box center [1022, 351] width 363 height 22
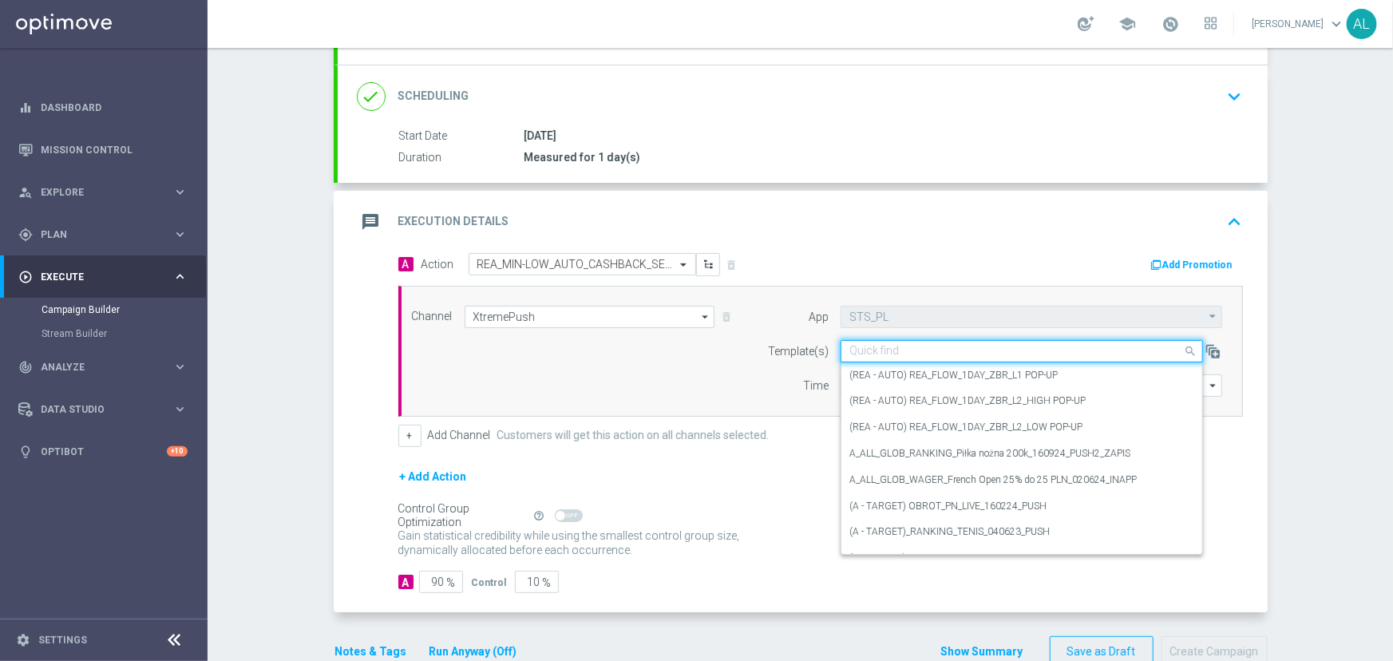
paste input "REA_MIN-LOW_AUTO_CASHBACK_SEMI 50% do 100 PLN push_190825"
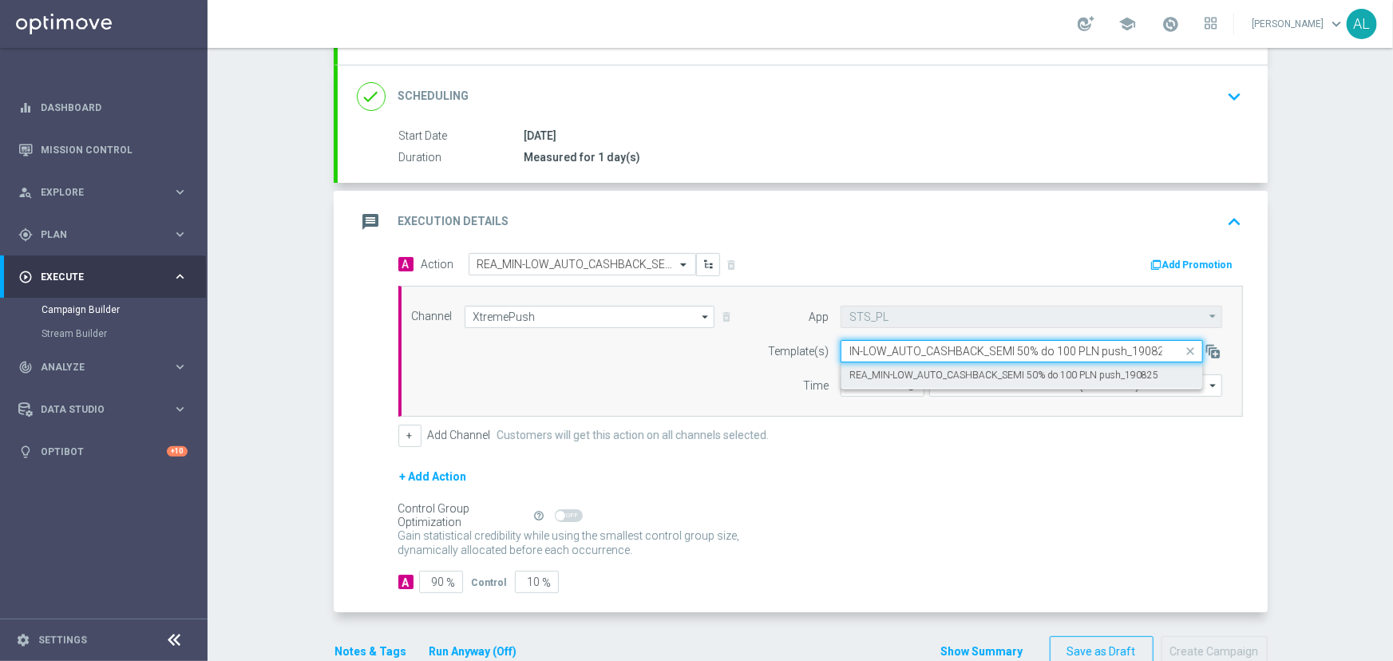
click at [925, 369] on label "REA_MIN-LOW_AUTO_CASHBACK_SEMI 50% do 100 PLN push_190825" at bounding box center [1004, 376] width 309 height 14
type input "REA_MIN-LOW_AUTO_CASHBACK_SEMI 50% do 100 PLN push_190825"
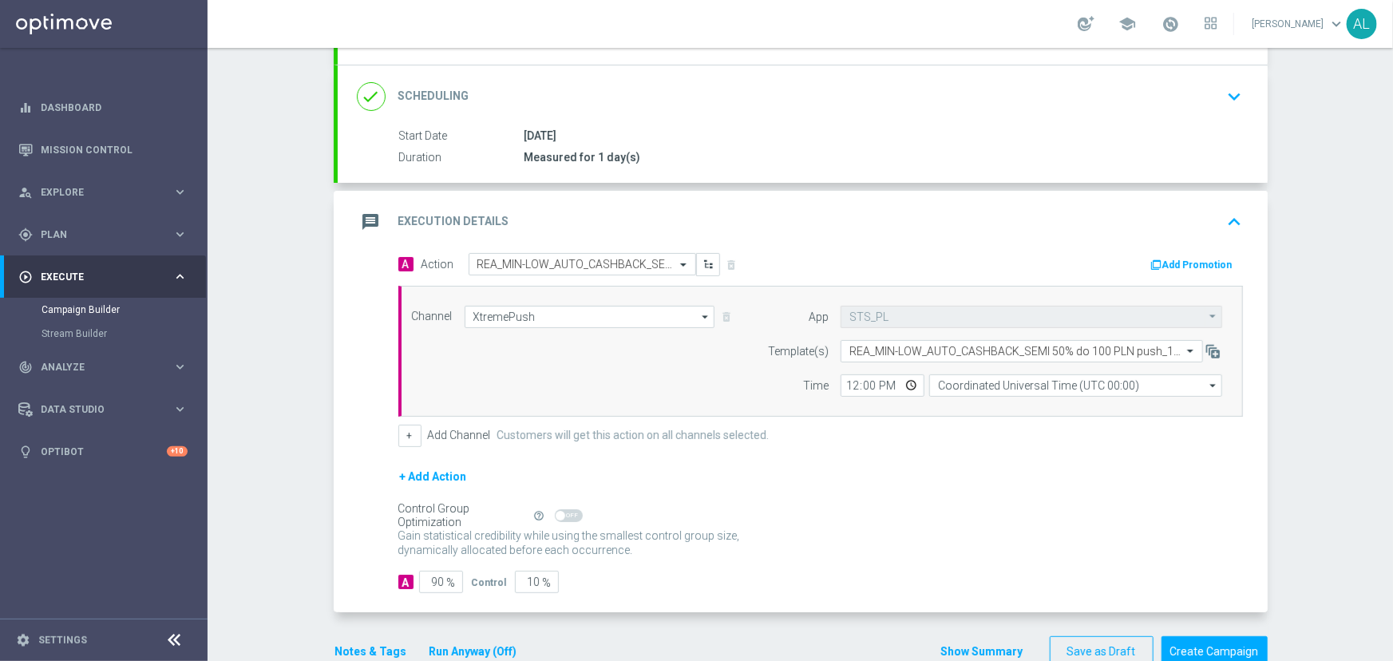
scroll to position [0, 0]
click at [997, 377] on input "Coordinated Universal Time (UTC 00:00)" at bounding box center [1075, 386] width 293 height 22
click at [977, 407] on div "Central European Time ([GEOGRAPHIC_DATA]) (UTC +02:00)" at bounding box center [1080, 409] width 261 height 14
type input "Central European Time ([GEOGRAPHIC_DATA]) (UTC +02:00)"
click at [850, 393] on input "12:00" at bounding box center [883, 386] width 84 height 22
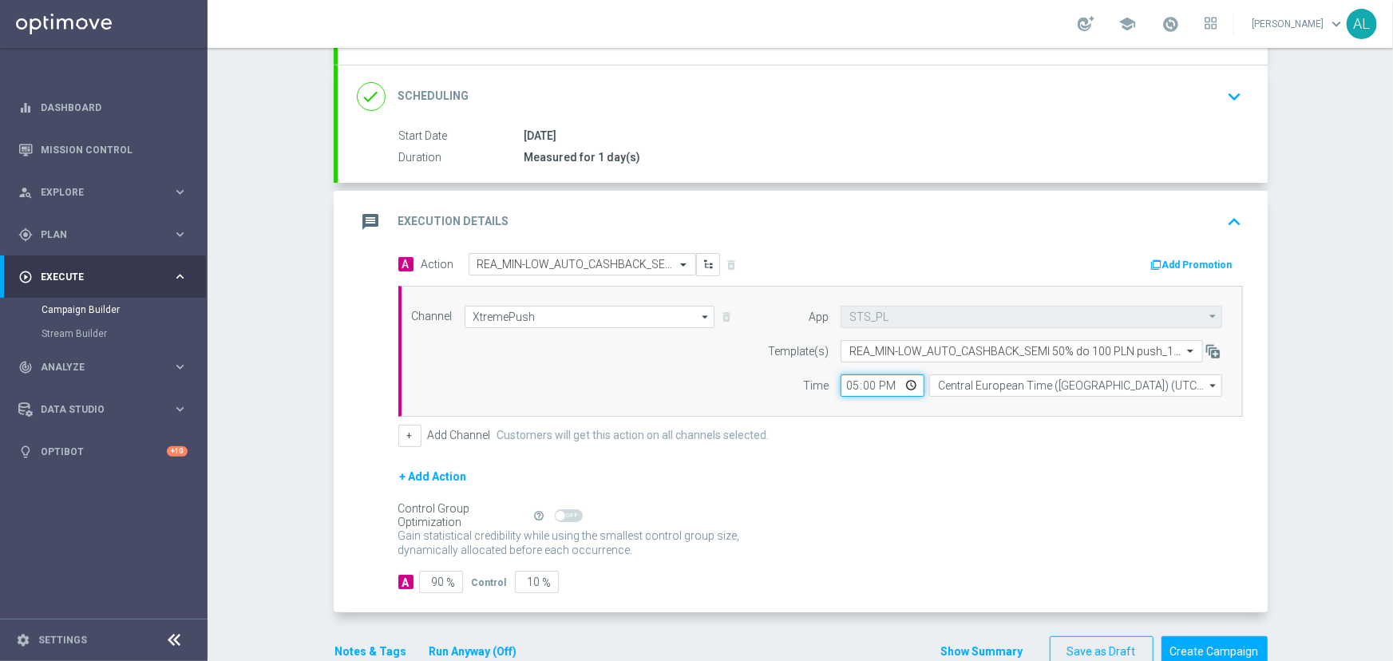
type input "17:04"
click at [428, 583] on input "90" at bounding box center [441, 582] width 44 height 22
click at [427, 583] on input "90" at bounding box center [441, 582] width 44 height 22
type input "95"
type input "5"
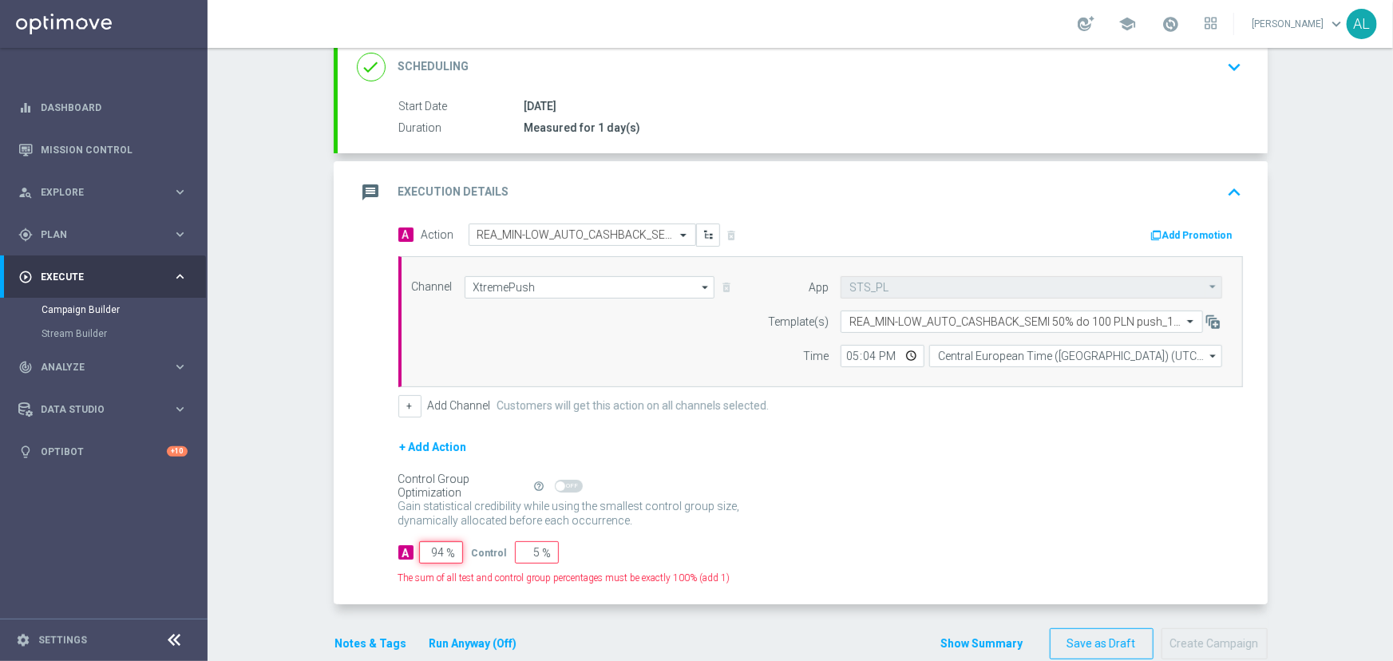
scroll to position [275, 0]
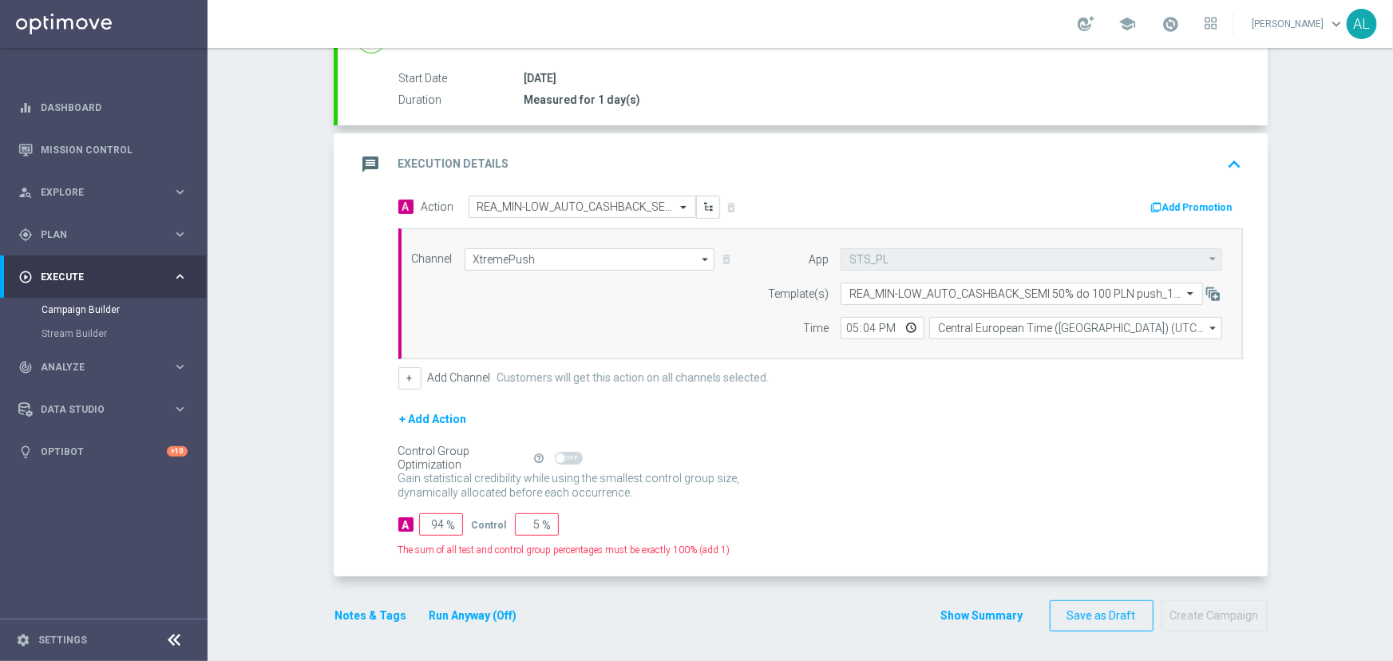
click at [343, 610] on button "Notes & Tags" at bounding box center [371, 616] width 75 height 20
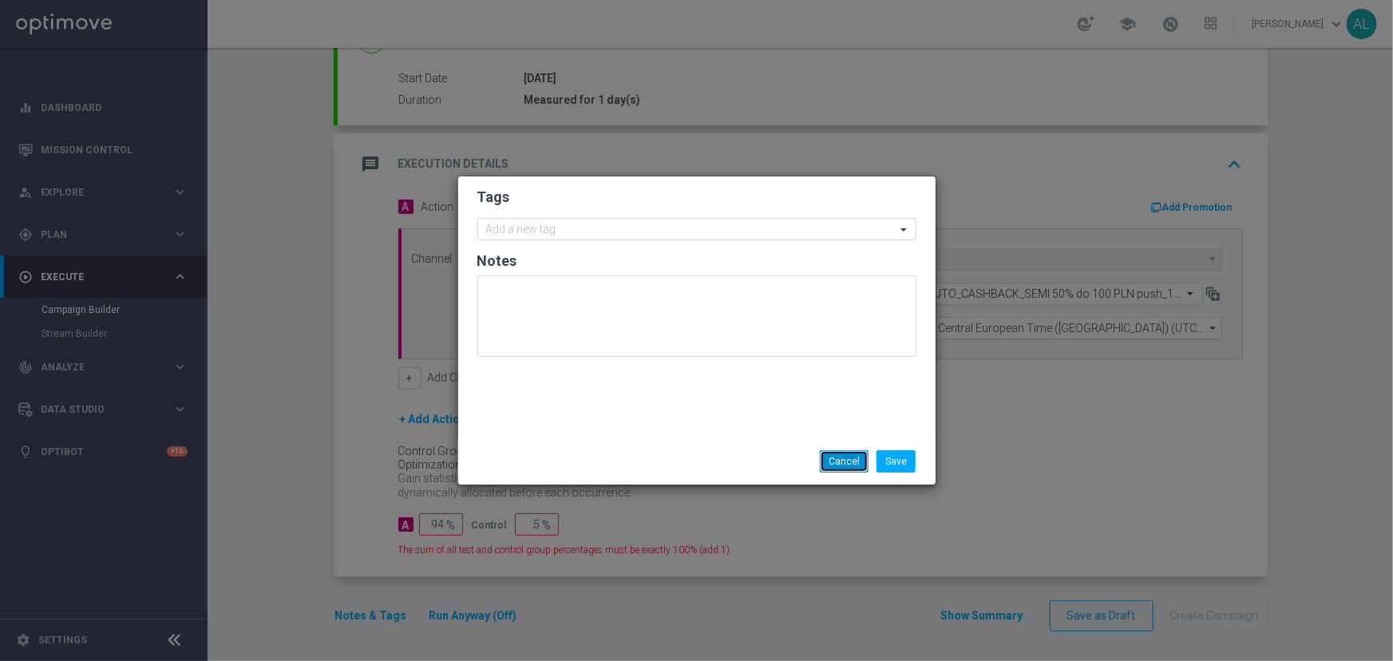
click at [858, 465] on button "Cancel" at bounding box center [844, 461] width 49 height 22
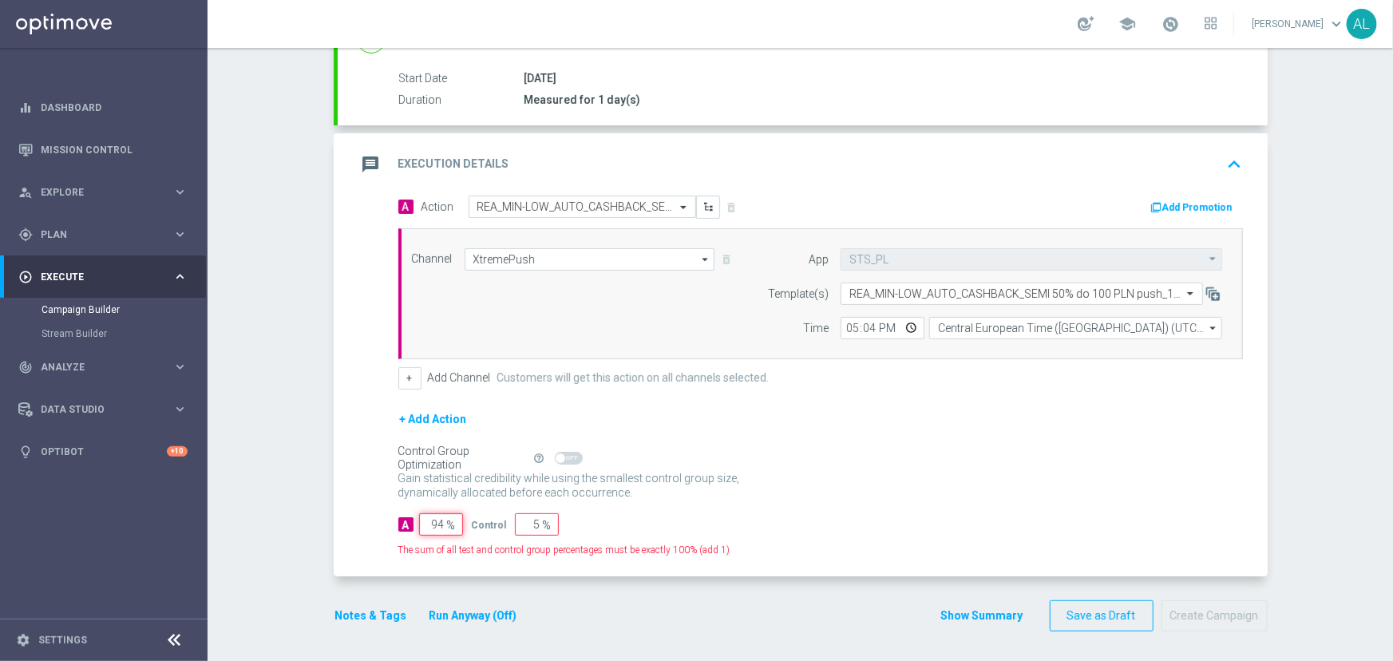
drag, startPoint x: 430, startPoint y: 521, endPoint x: 440, endPoint y: 522, distance: 9.6
click at [440, 522] on input "94" at bounding box center [441, 524] width 44 height 22
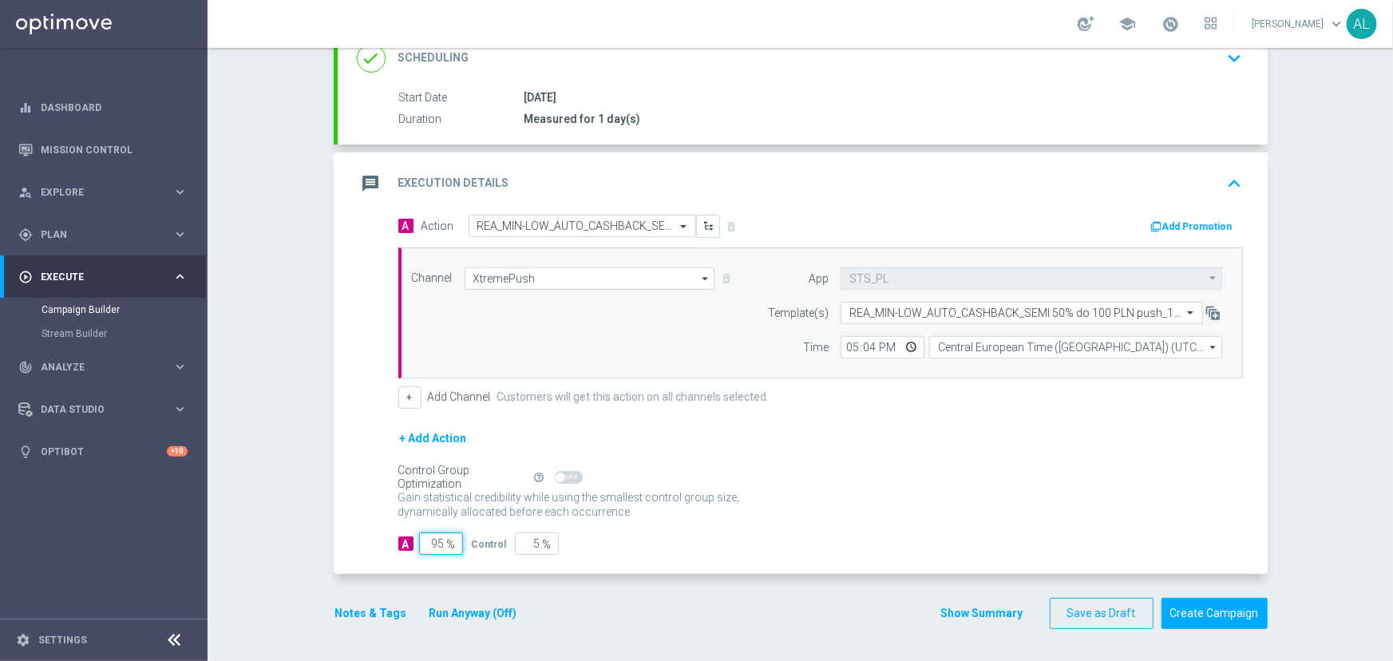
scroll to position [253, 0]
type input "95"
click at [357, 610] on button "Notes & Tags" at bounding box center [371, 616] width 75 height 20
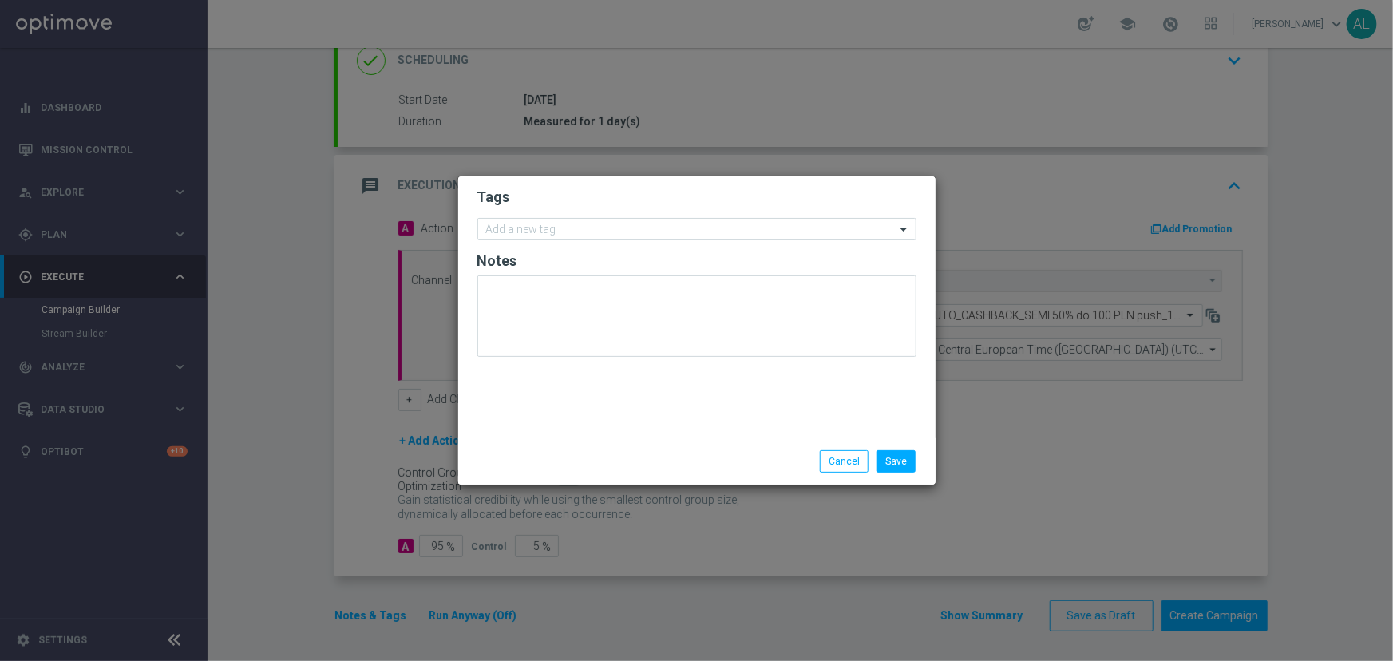
click at [513, 243] on form "Tags Add a new tag Notes" at bounding box center [697, 276] width 439 height 185
click at [513, 234] on input "text" at bounding box center [691, 231] width 410 height 14
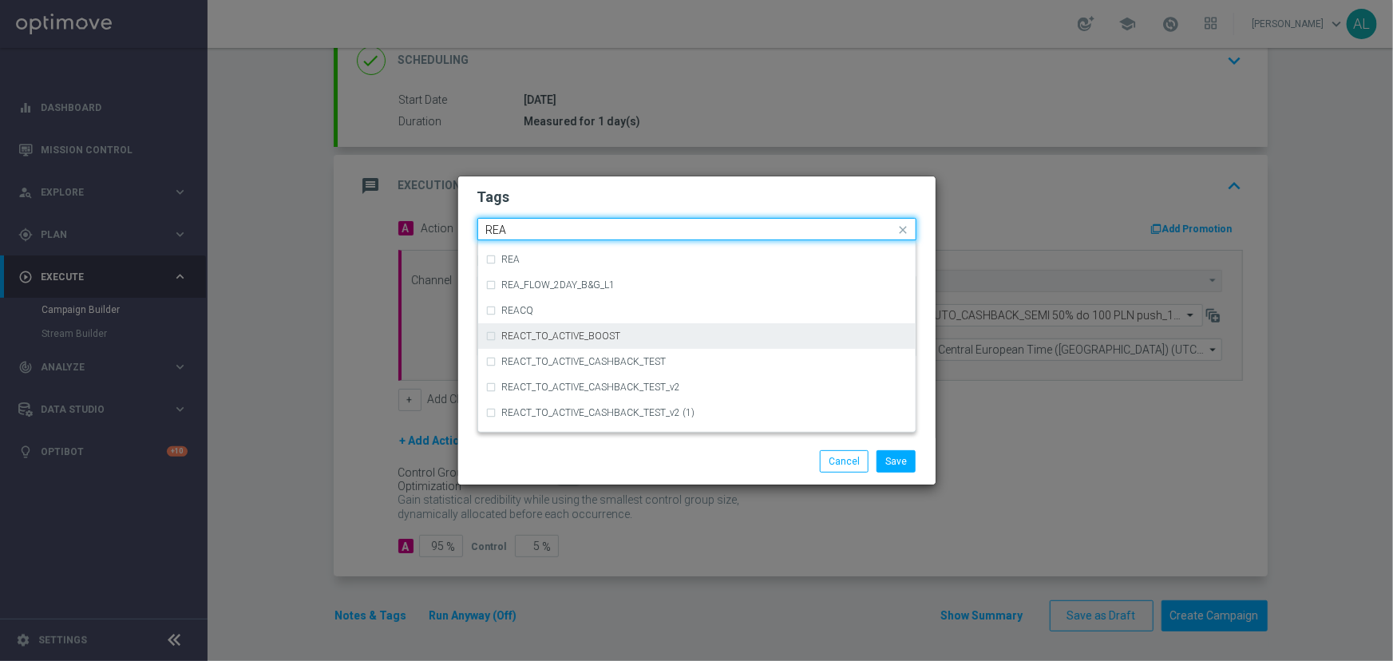
scroll to position [943, 0]
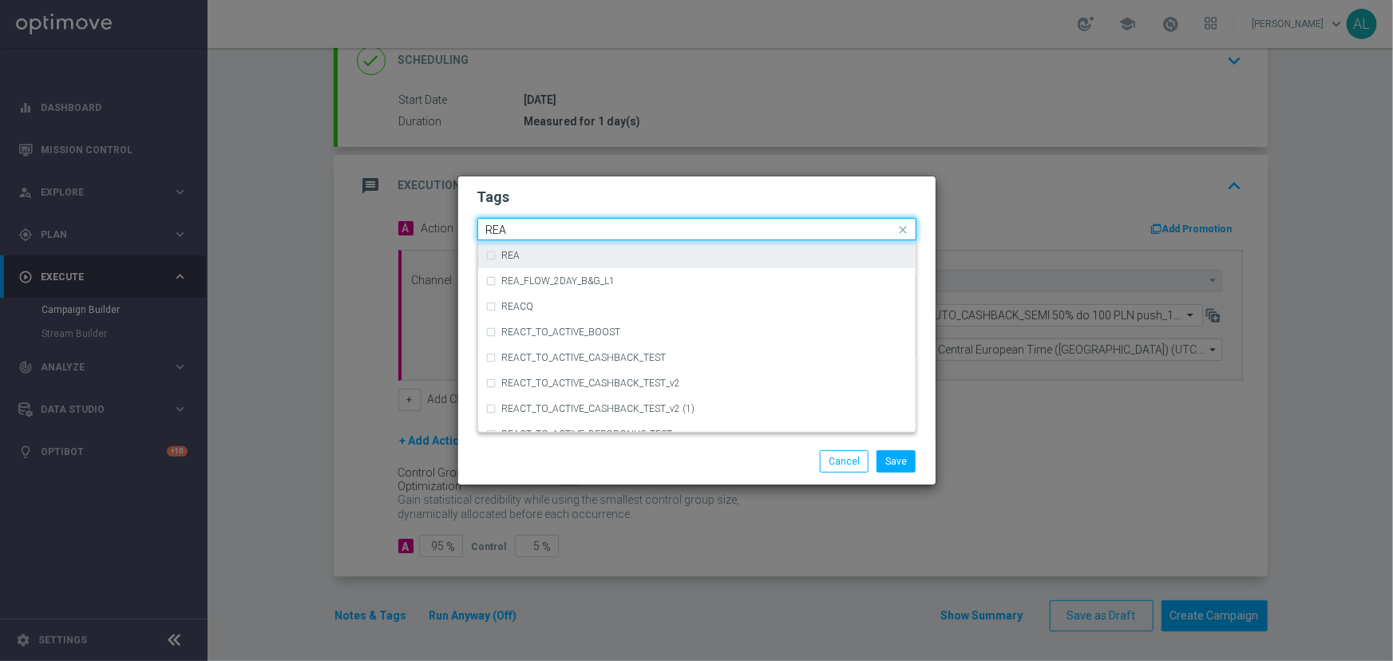
click at [567, 261] on div "REA" at bounding box center [697, 256] width 422 height 26
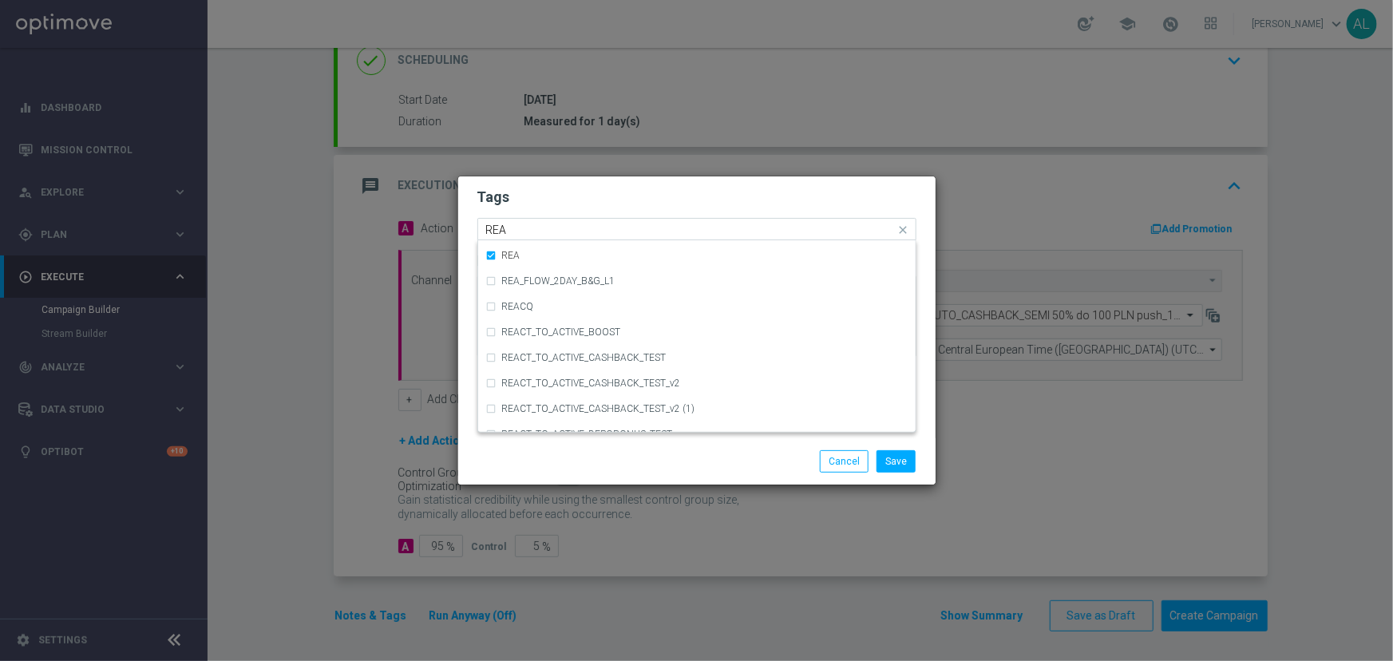
click at [523, 228] on input "REA" at bounding box center [691, 231] width 410 height 14
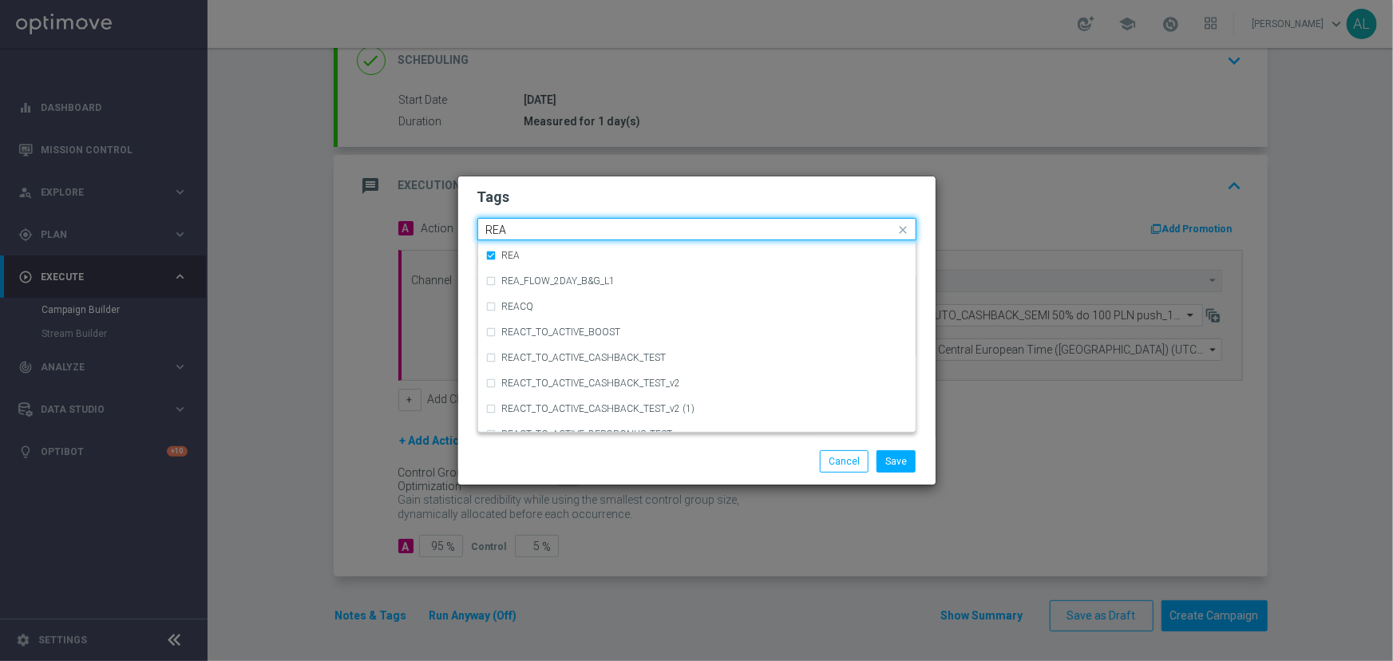
click at [523, 228] on input "REA" at bounding box center [691, 231] width 410 height 14
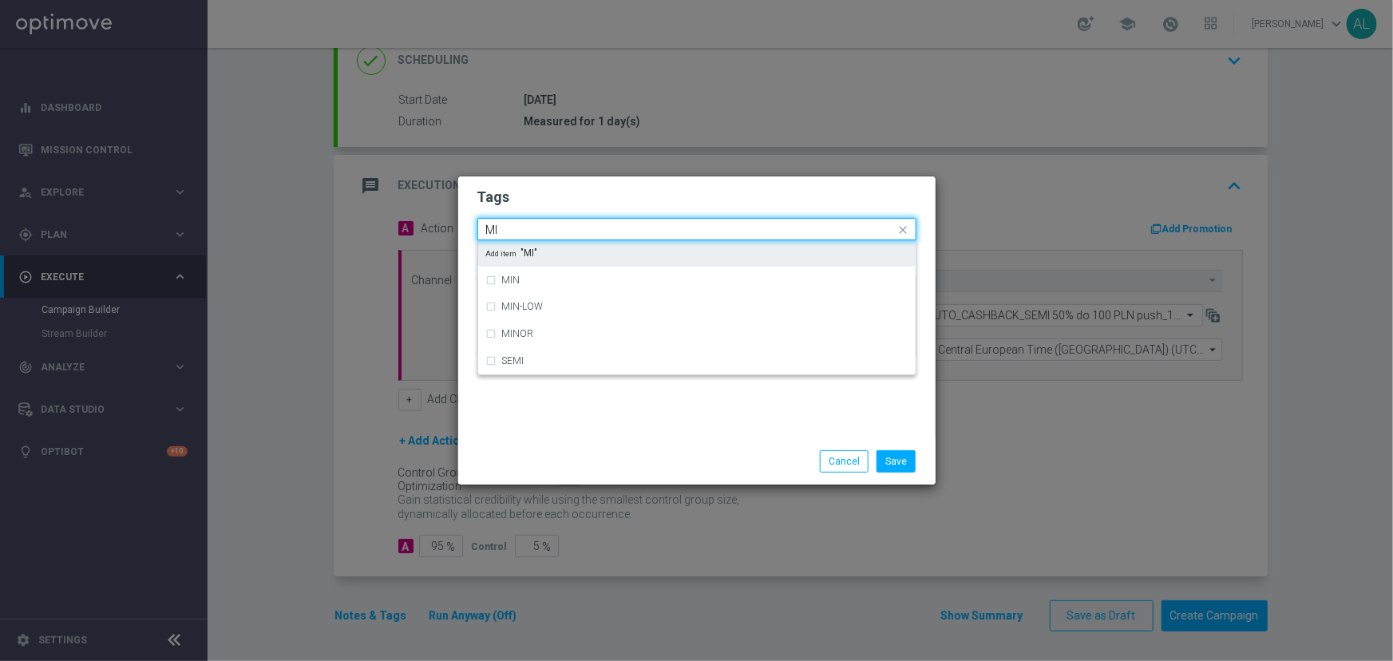
scroll to position [0, 0]
click at [517, 248] on div "MIN" at bounding box center [697, 253] width 422 height 26
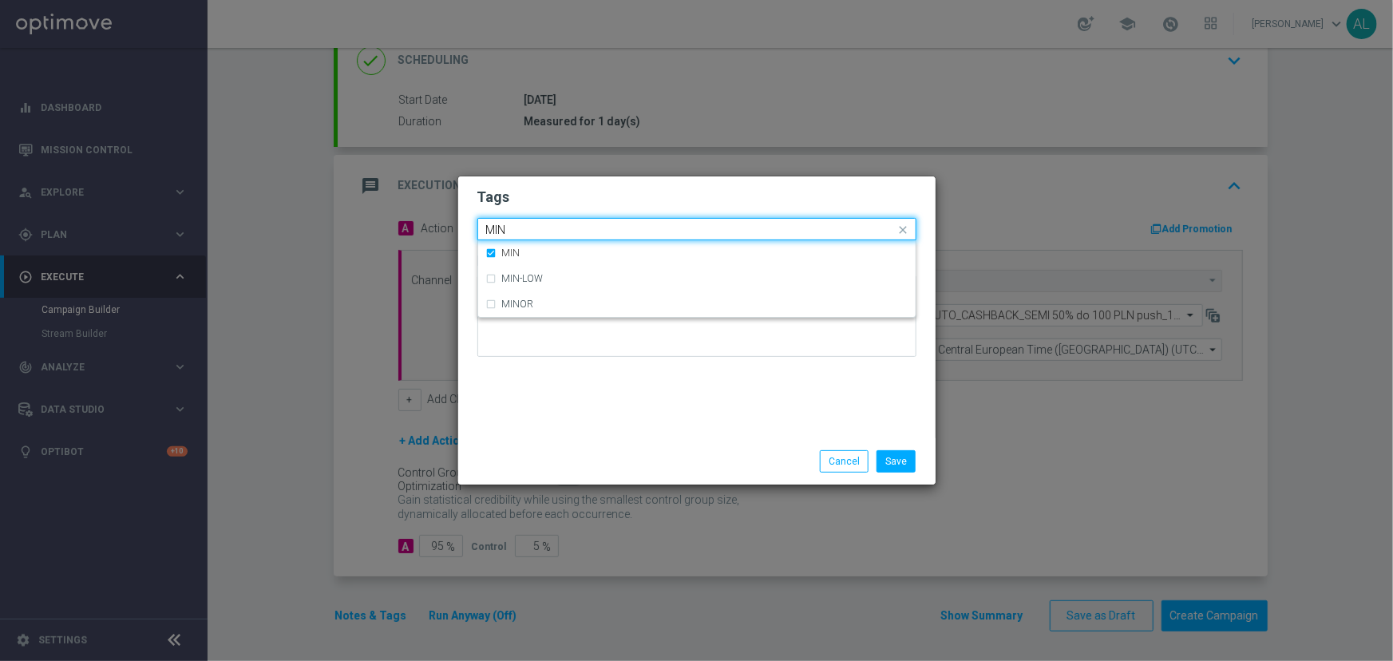
click at [533, 229] on input "MIN" at bounding box center [691, 231] width 410 height 14
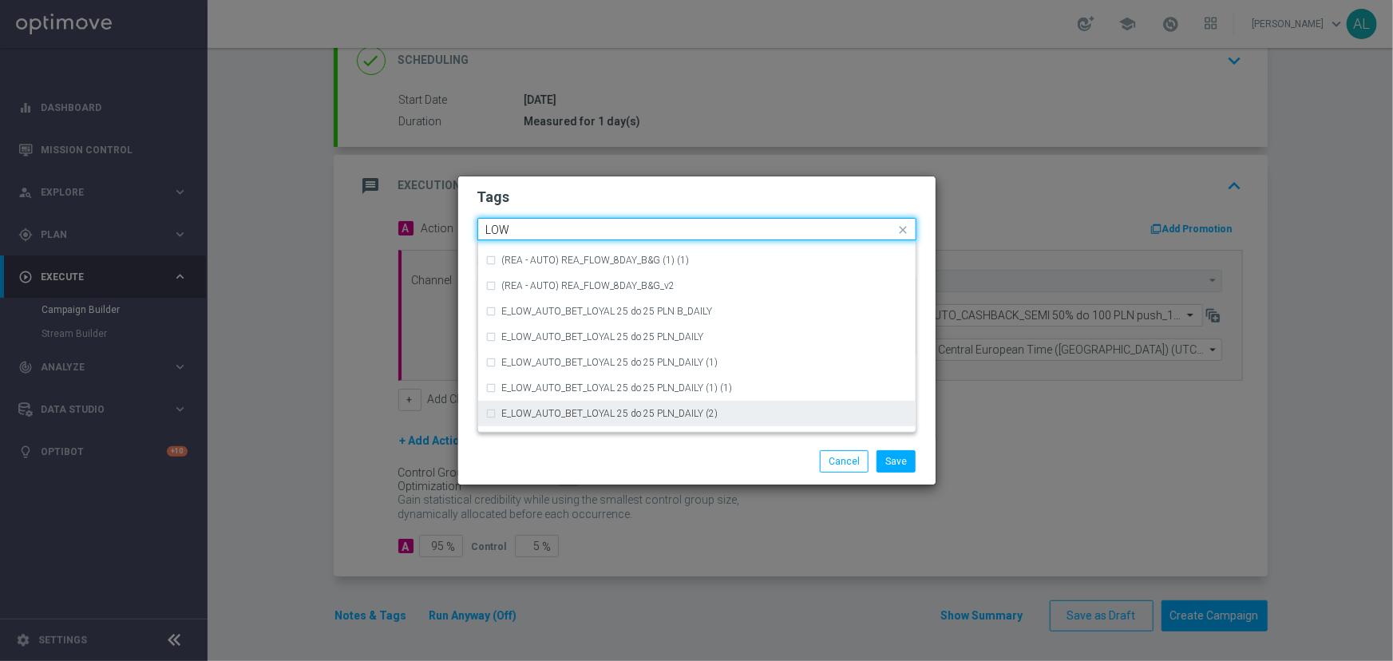
scroll to position [779, 0]
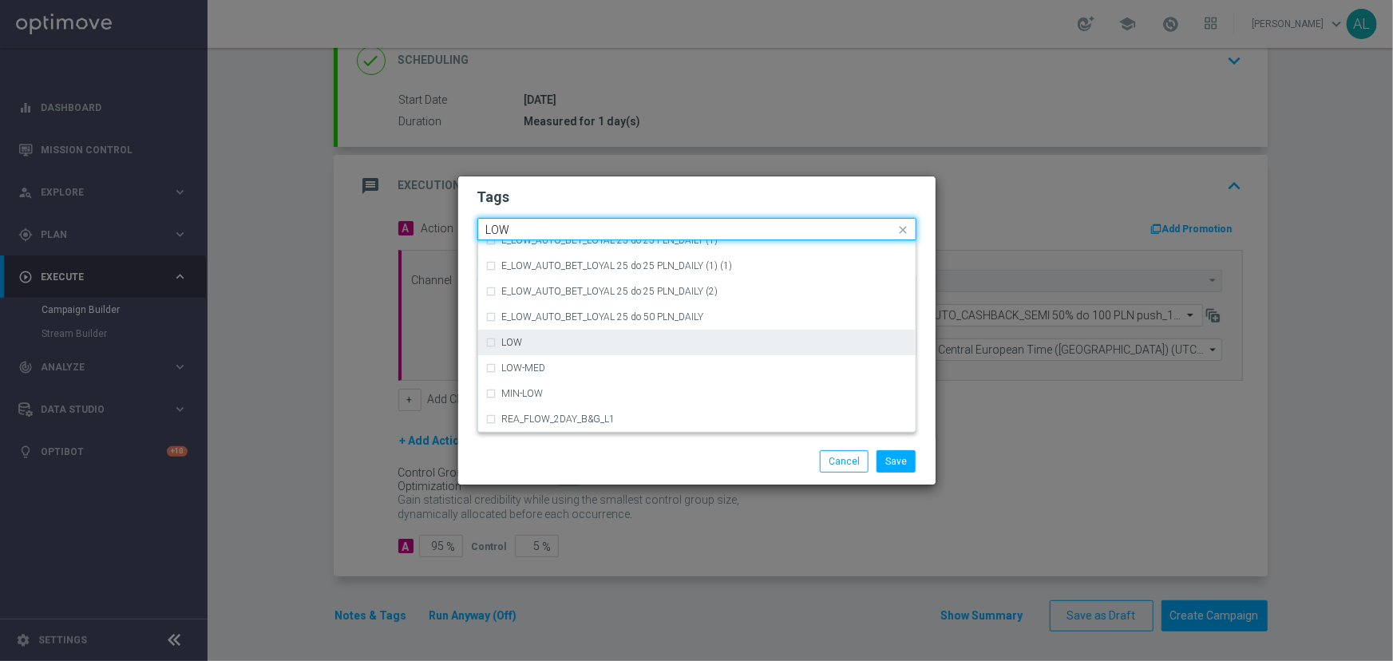
click at [540, 351] on div "LOW" at bounding box center [697, 343] width 422 height 26
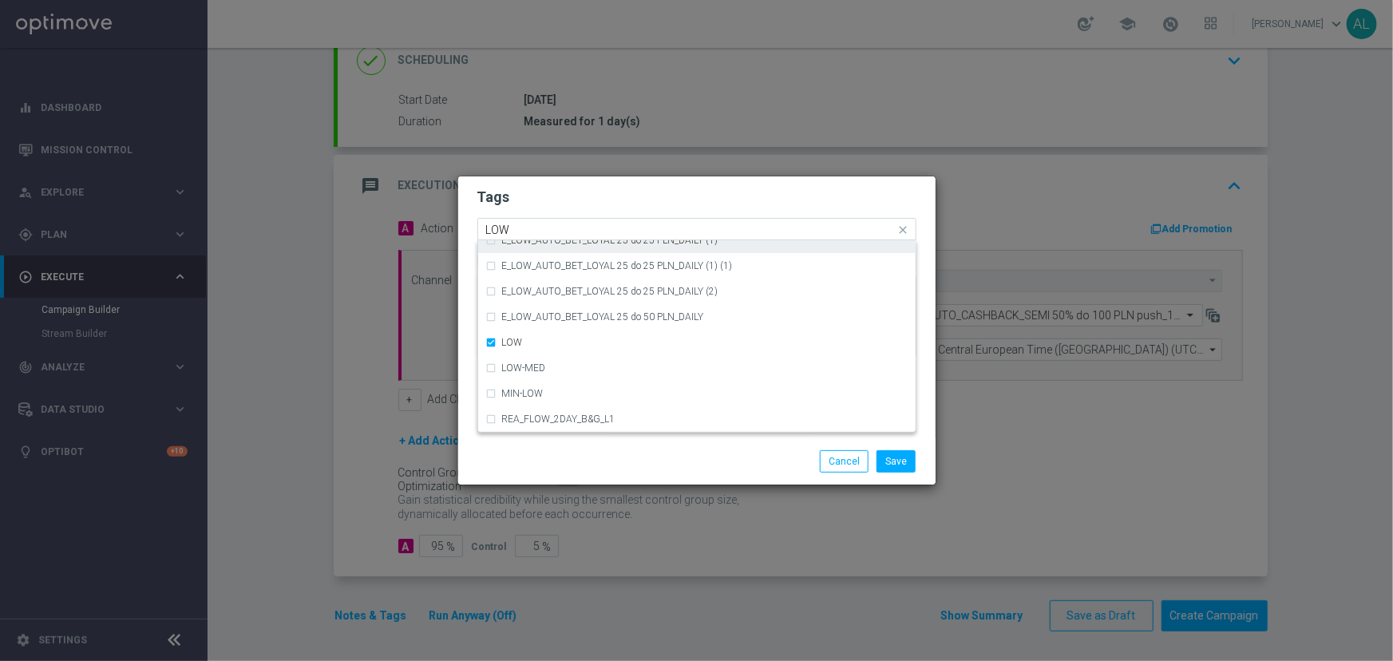
click at [527, 226] on input "LOW" at bounding box center [691, 231] width 410 height 14
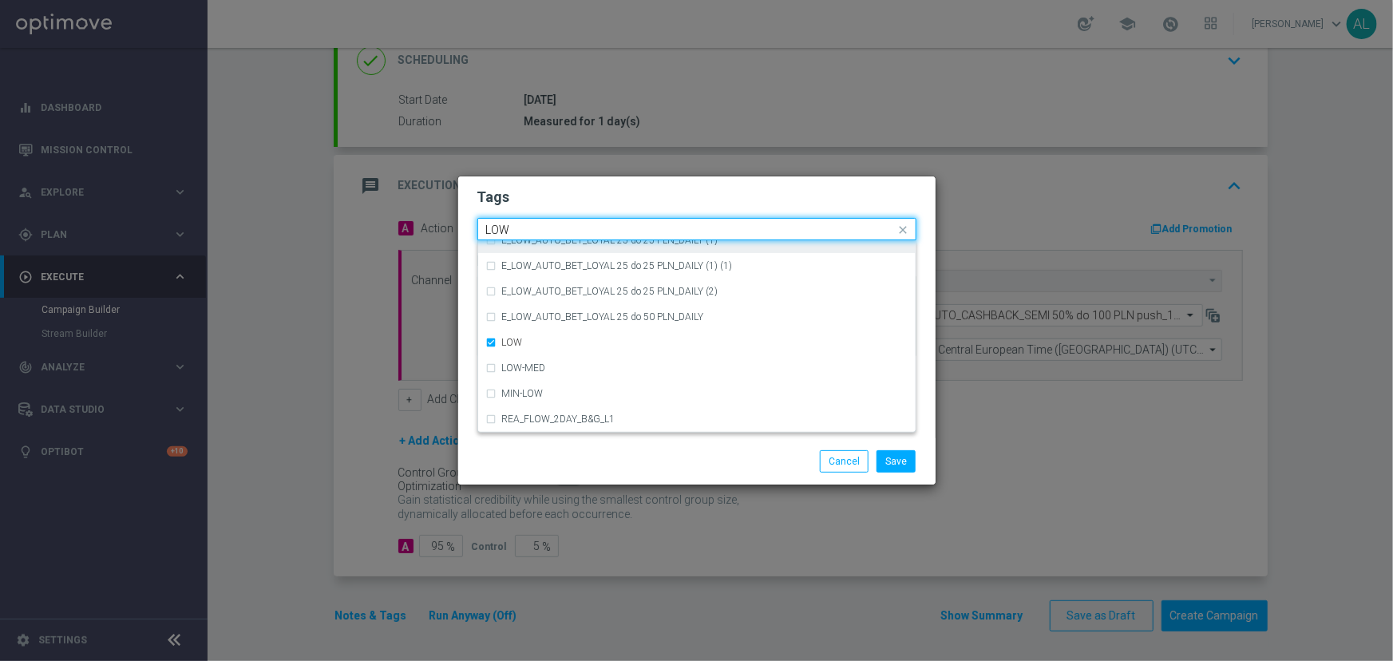
click at [527, 226] on input "LOW" at bounding box center [691, 231] width 410 height 14
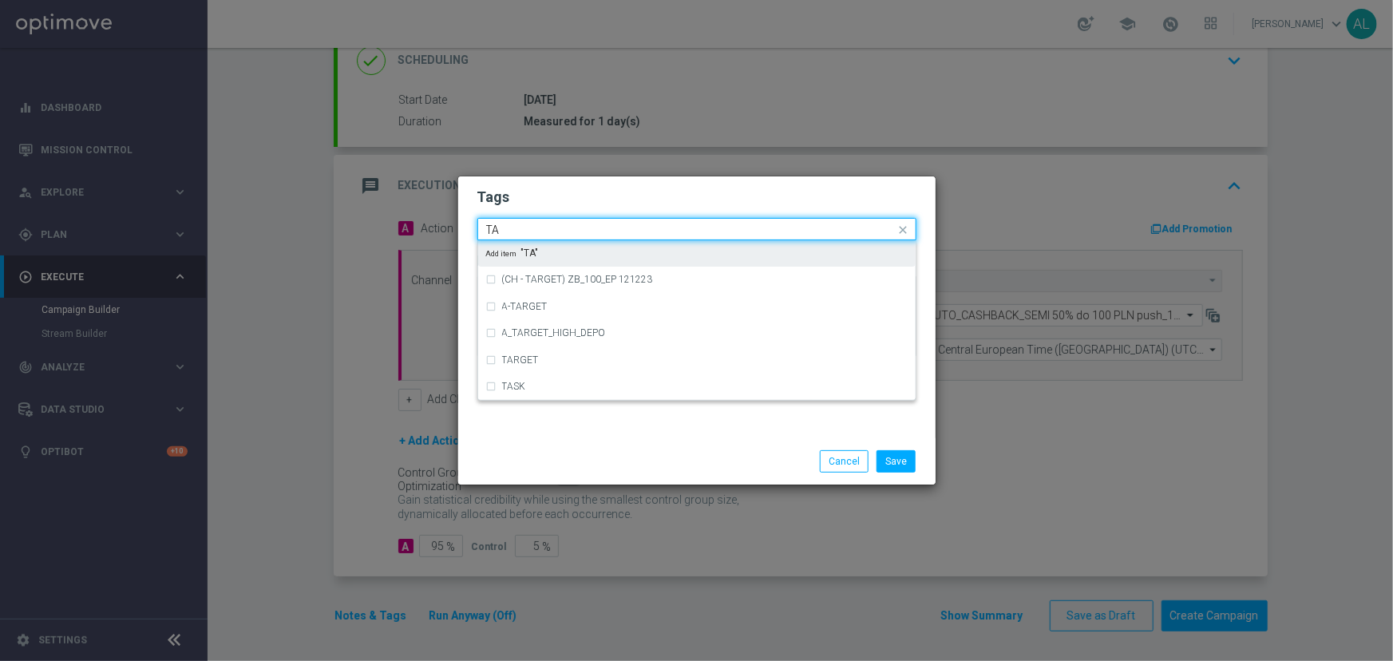
scroll to position [0, 0]
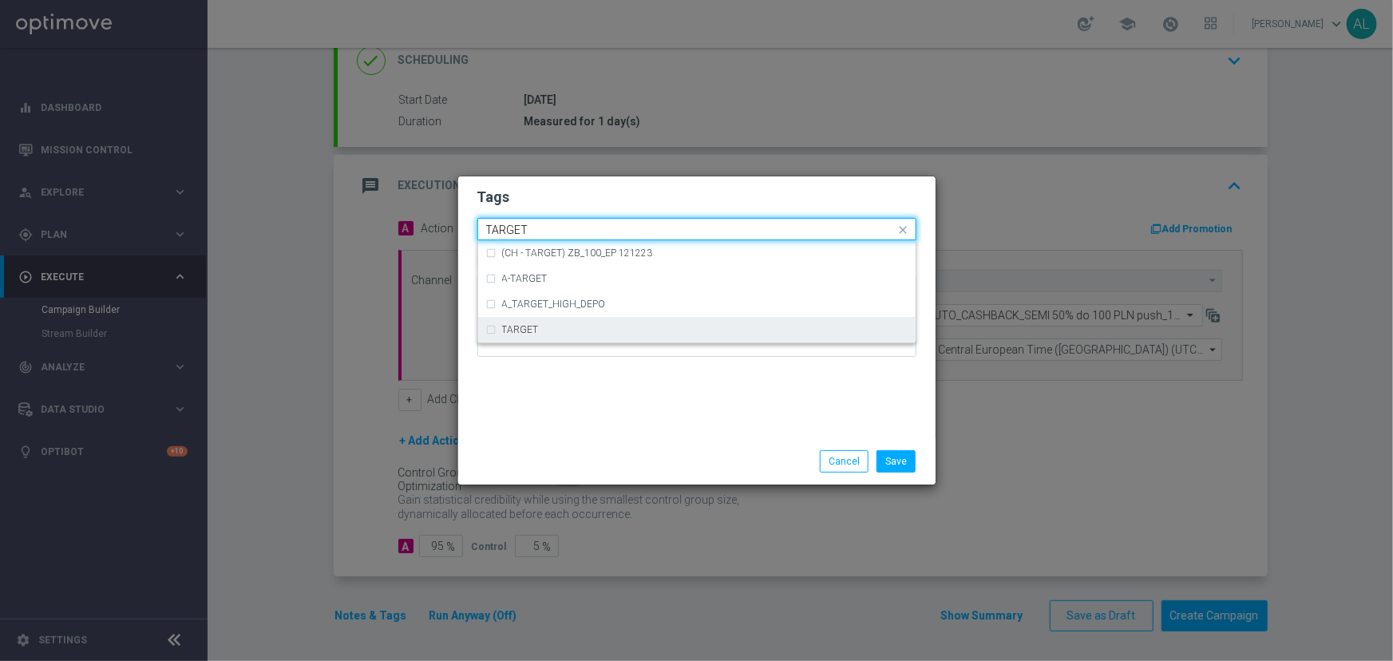
click at [531, 332] on label "TARGET" at bounding box center [520, 330] width 37 height 10
type input "TARGET"
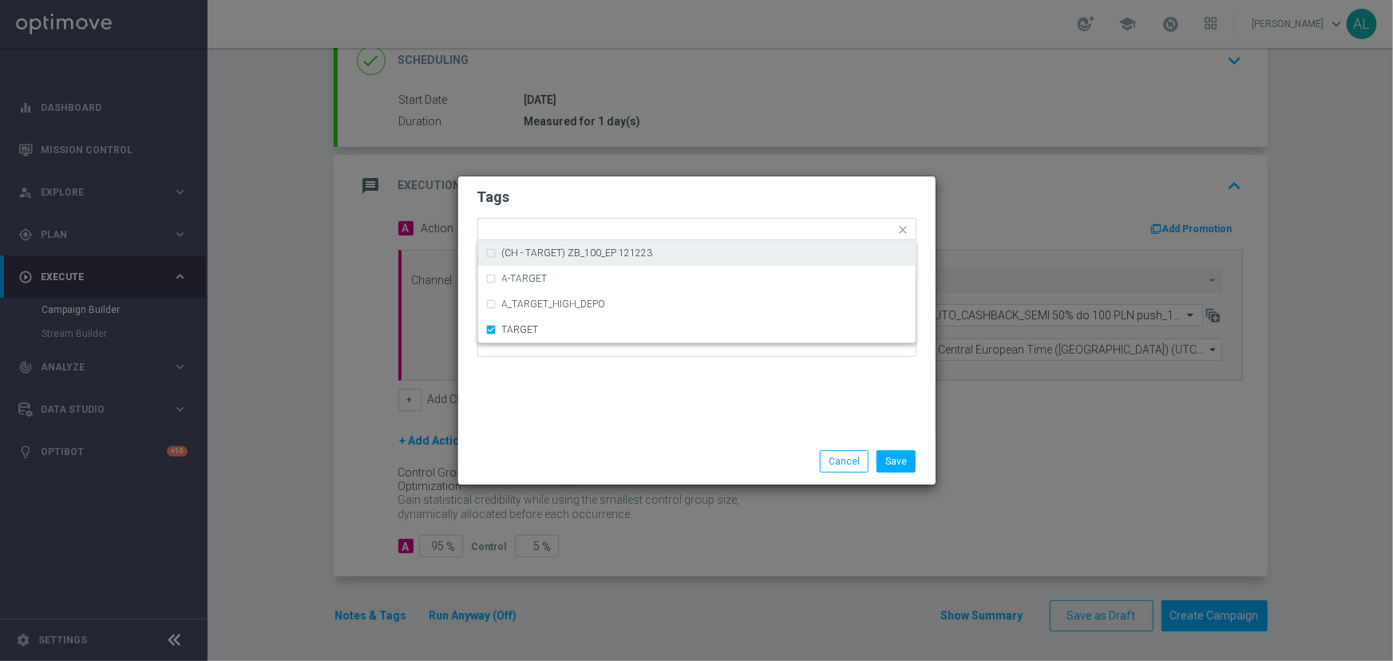
click at [543, 199] on h2 "Tags" at bounding box center [697, 197] width 439 height 19
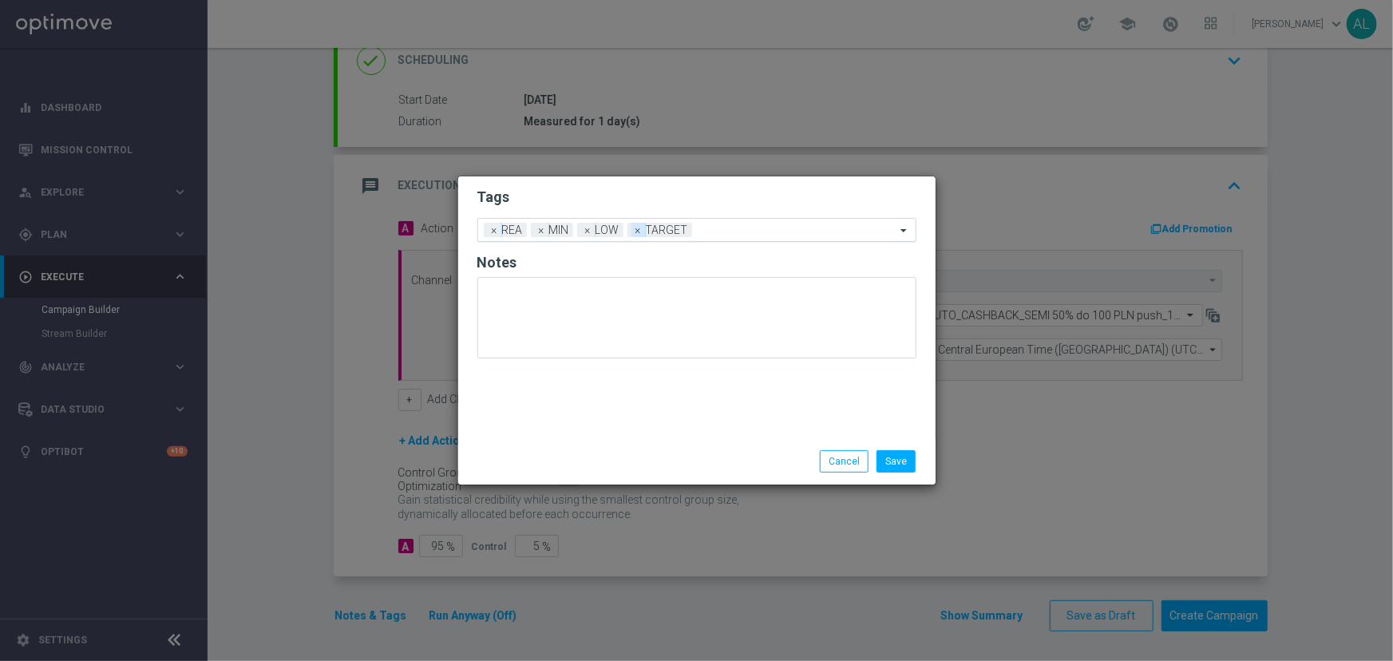
click at [634, 232] on span "×" at bounding box center [639, 230] width 14 height 14
click at [636, 235] on input "text" at bounding box center [763, 231] width 266 height 14
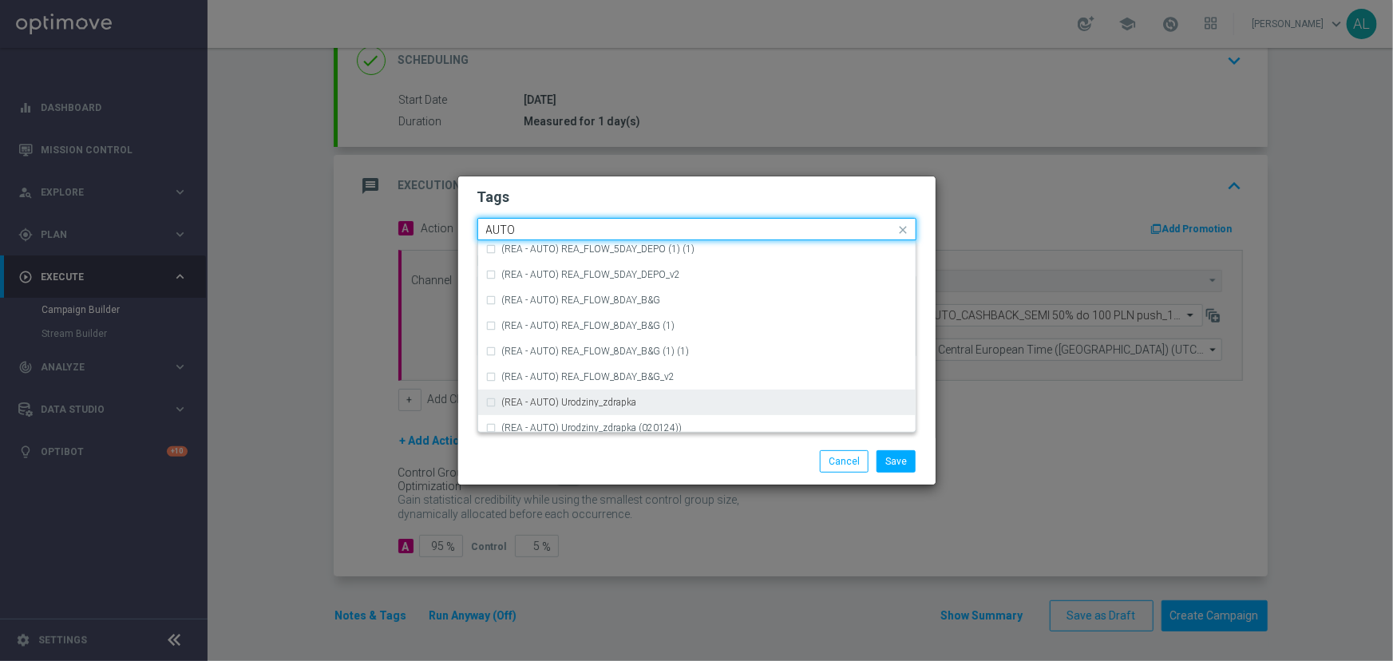
scroll to position [1960, 0]
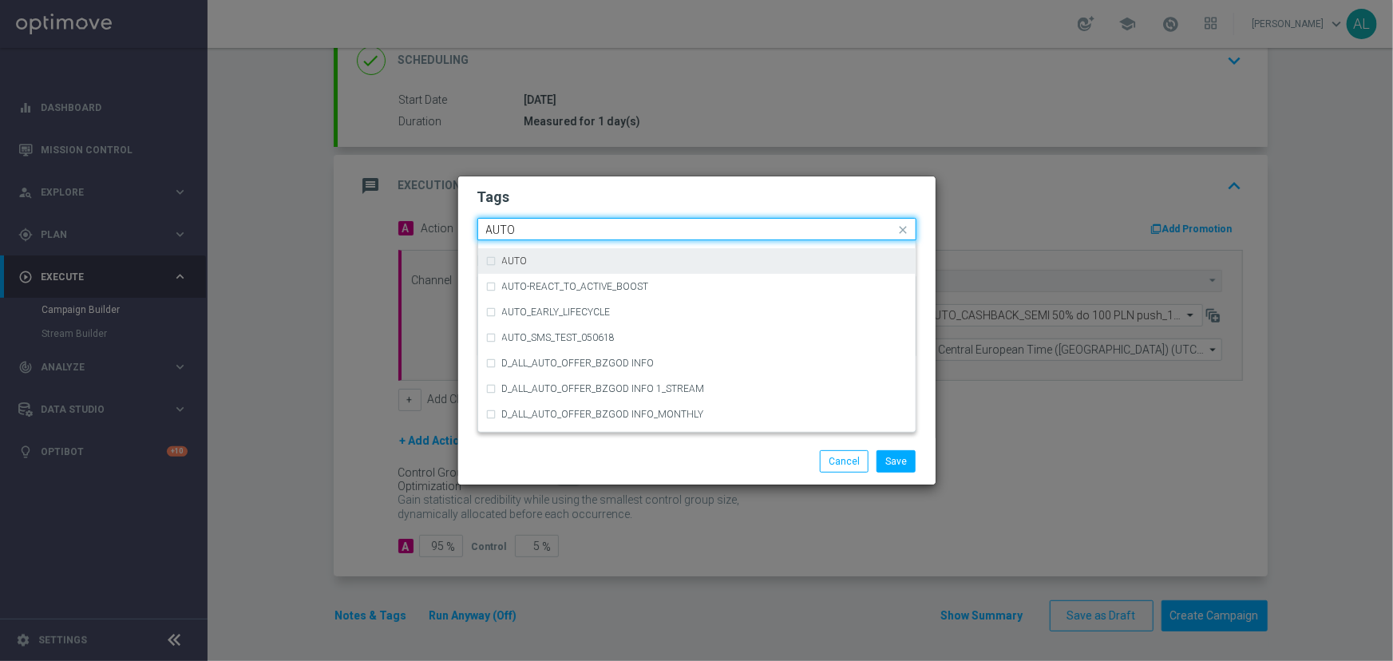
click at [533, 260] on div "AUTO" at bounding box center [705, 261] width 406 height 10
type input "AUTO"
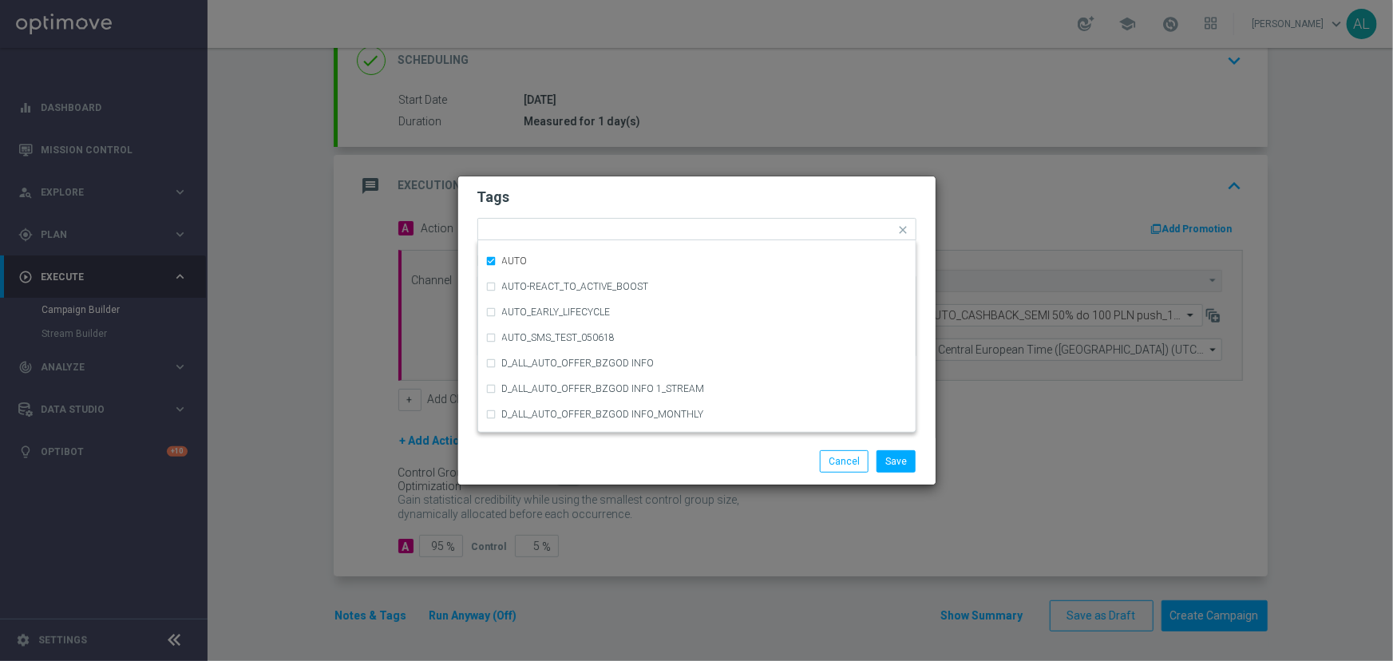
click at [591, 206] on h2 "Tags" at bounding box center [697, 197] width 439 height 19
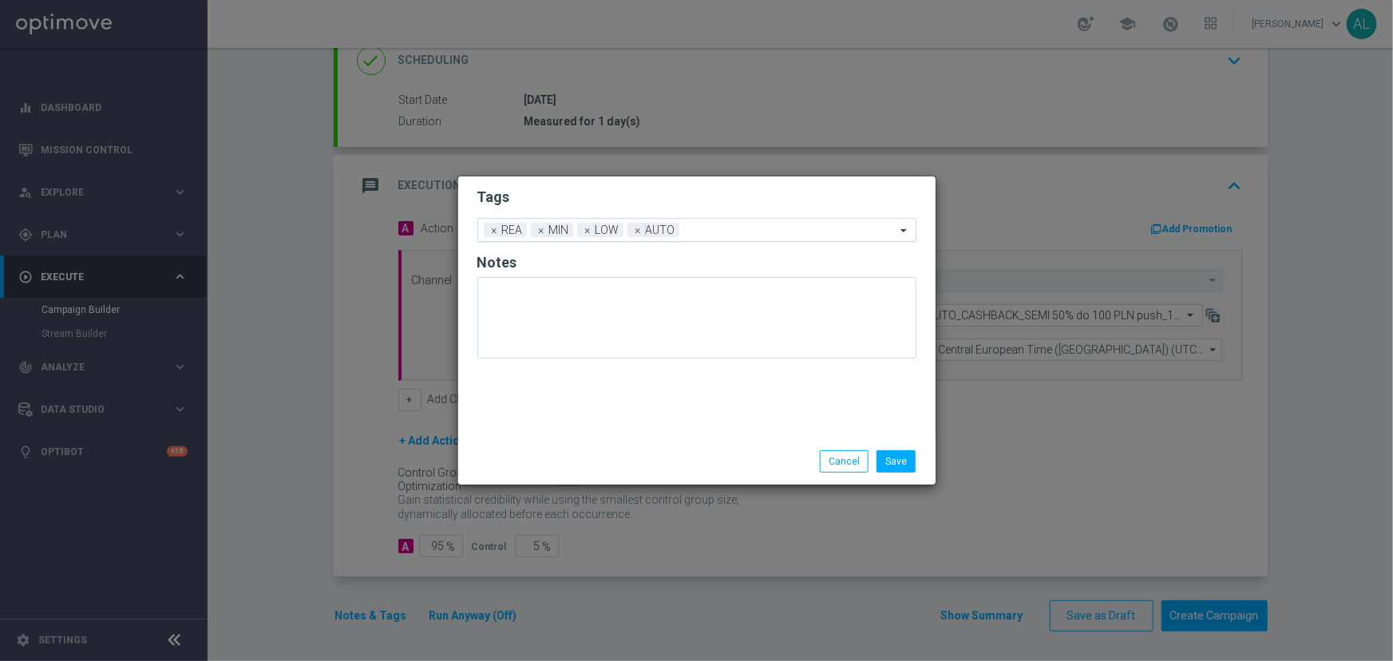
click at [700, 238] on div at bounding box center [790, 232] width 212 height 16
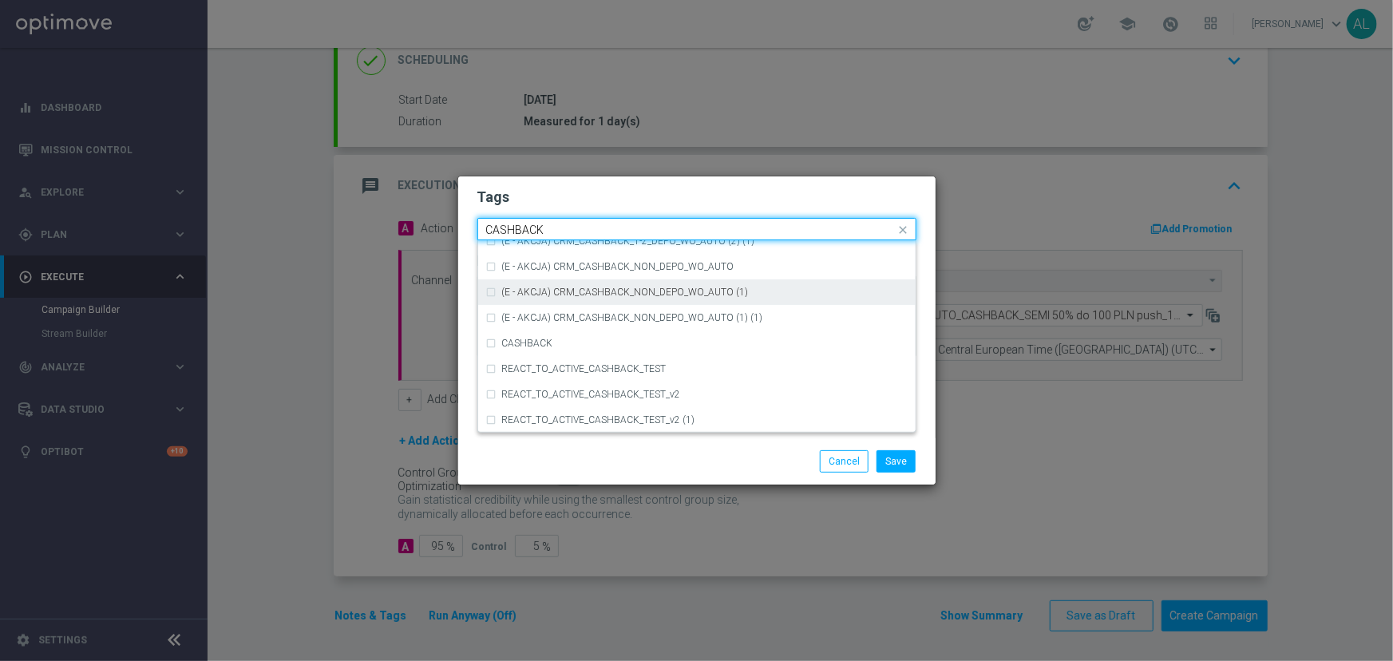
scroll to position [170, 0]
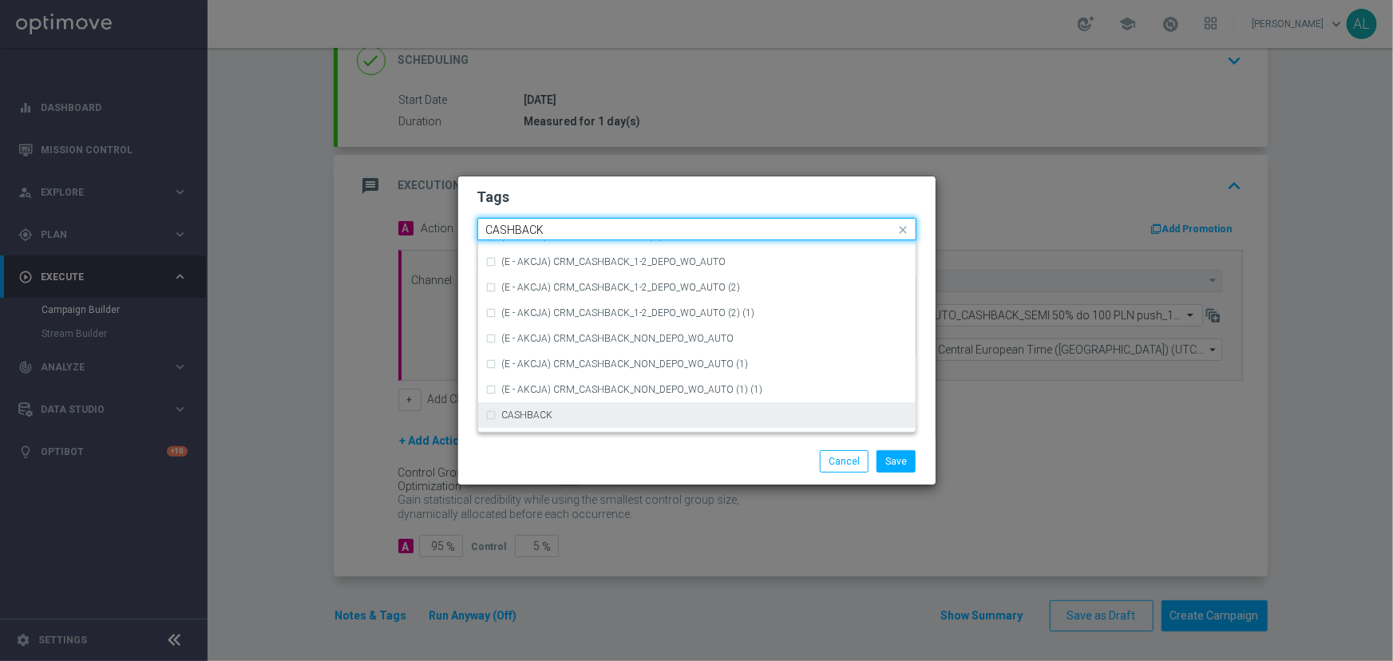
click at [554, 410] on div "CASHBACK" at bounding box center [705, 415] width 406 height 10
type input "CASHBACK"
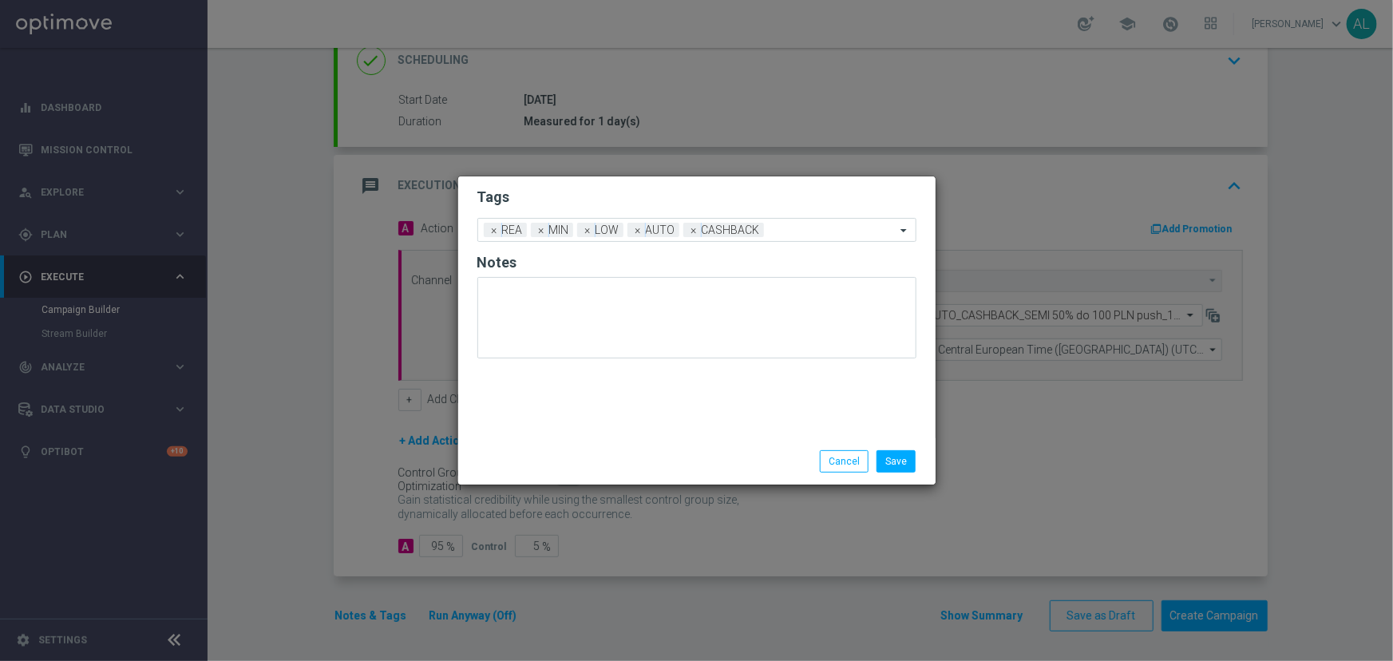
click at [604, 208] on form "Tags Add a new tag × REA × MIN × LOW × AUTO × CASHBACK Notes" at bounding box center [697, 277] width 439 height 187
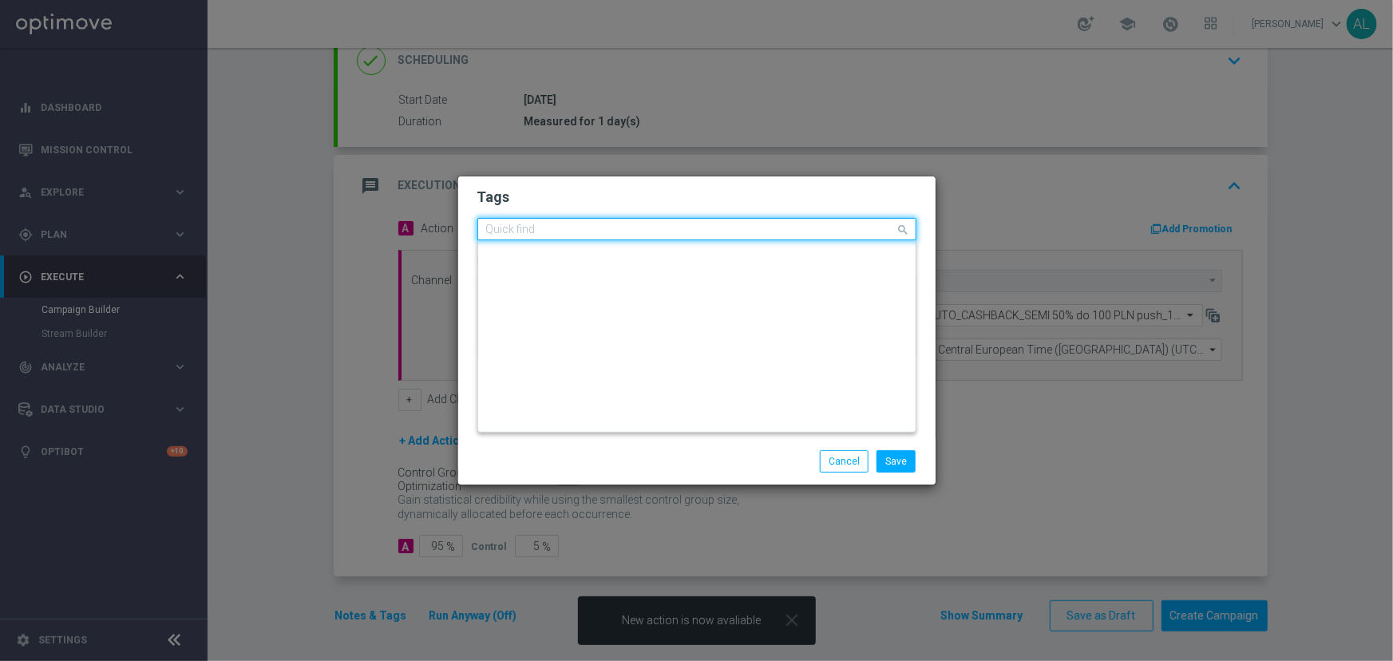
click at [797, 236] on input "text" at bounding box center [691, 231] width 410 height 14
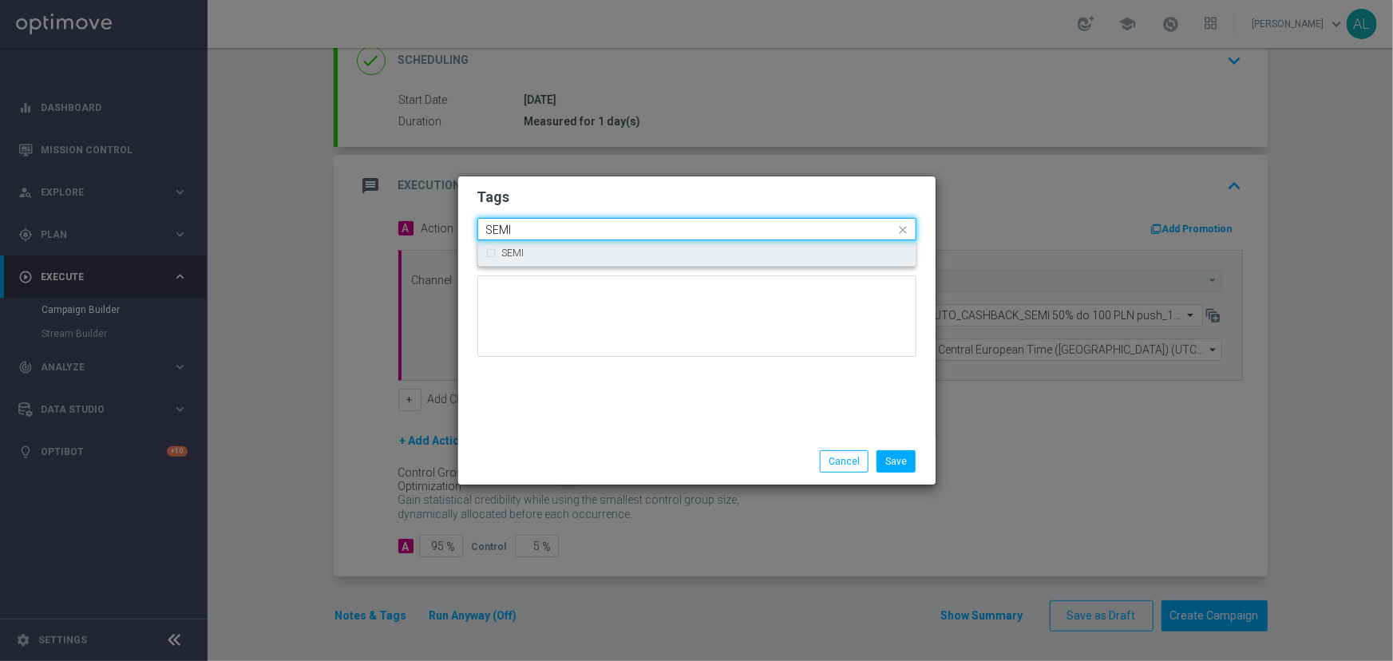
click at [772, 256] on div "SEMI" at bounding box center [705, 253] width 406 height 10
type input "SEMI"
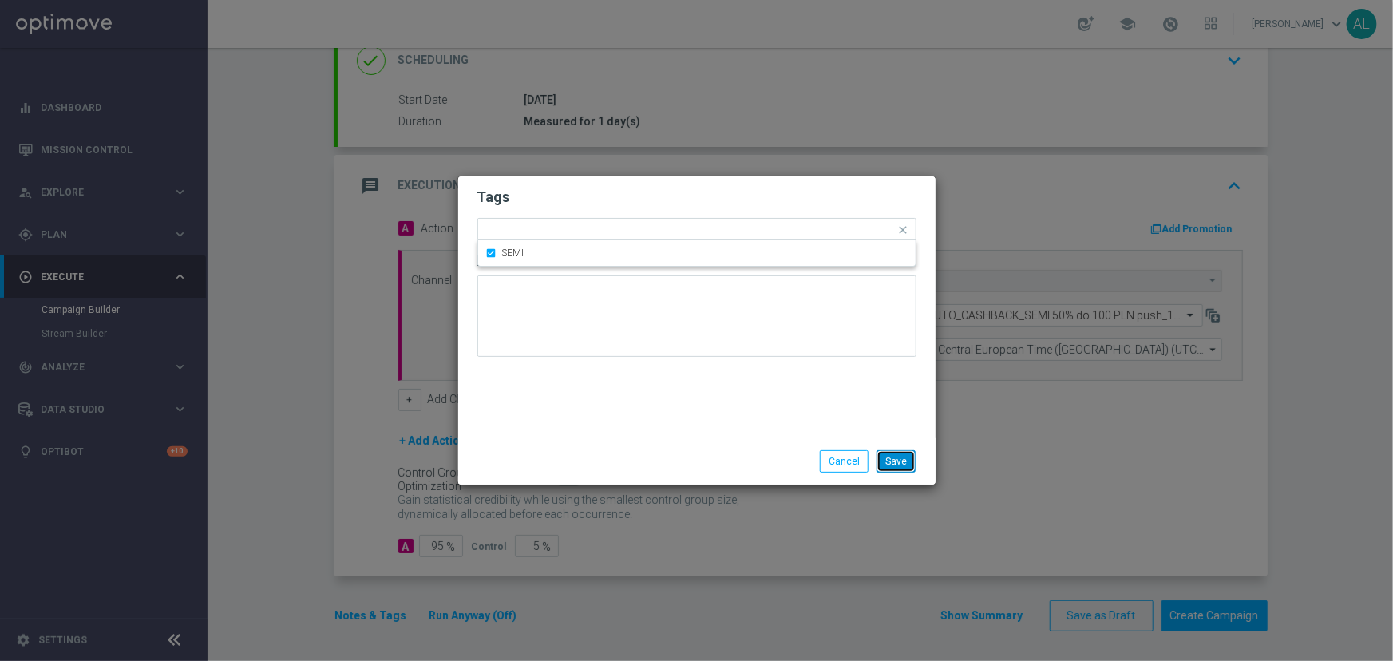
click at [889, 460] on button "Save" at bounding box center [896, 461] width 39 height 22
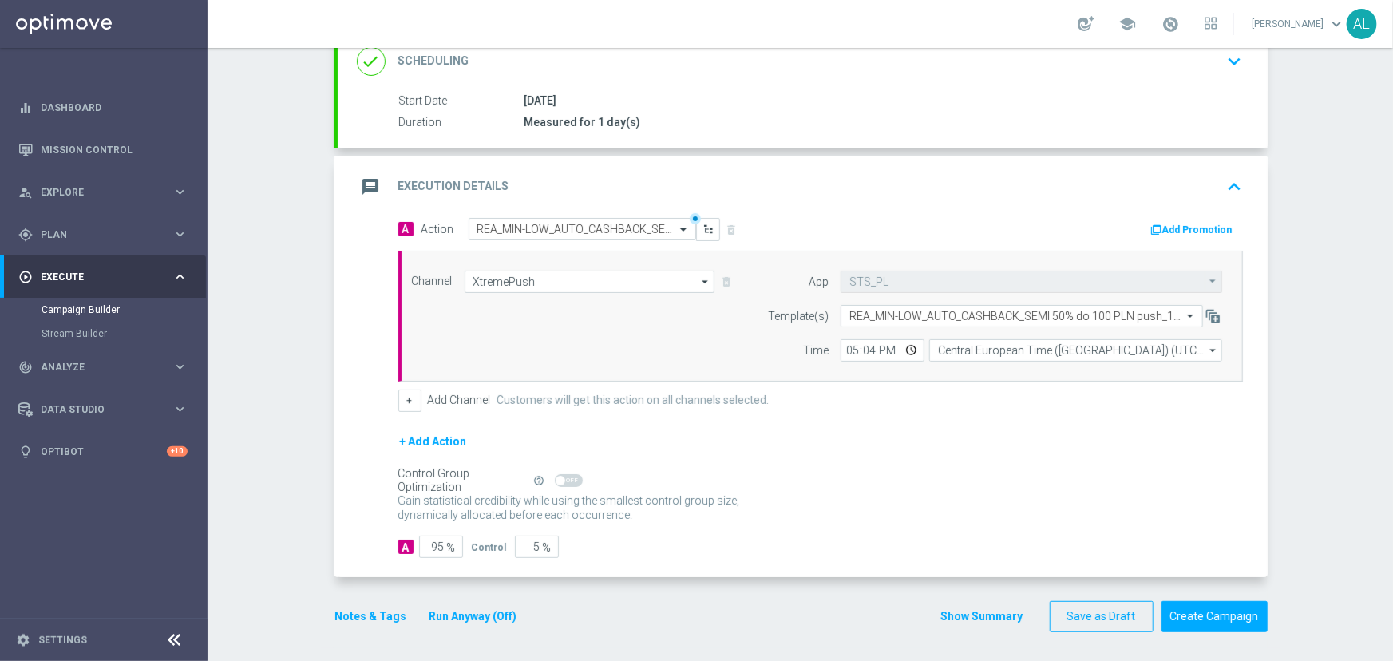
scroll to position [253, 0]
click at [1195, 616] on button "Create Campaign" at bounding box center [1215, 615] width 106 height 31
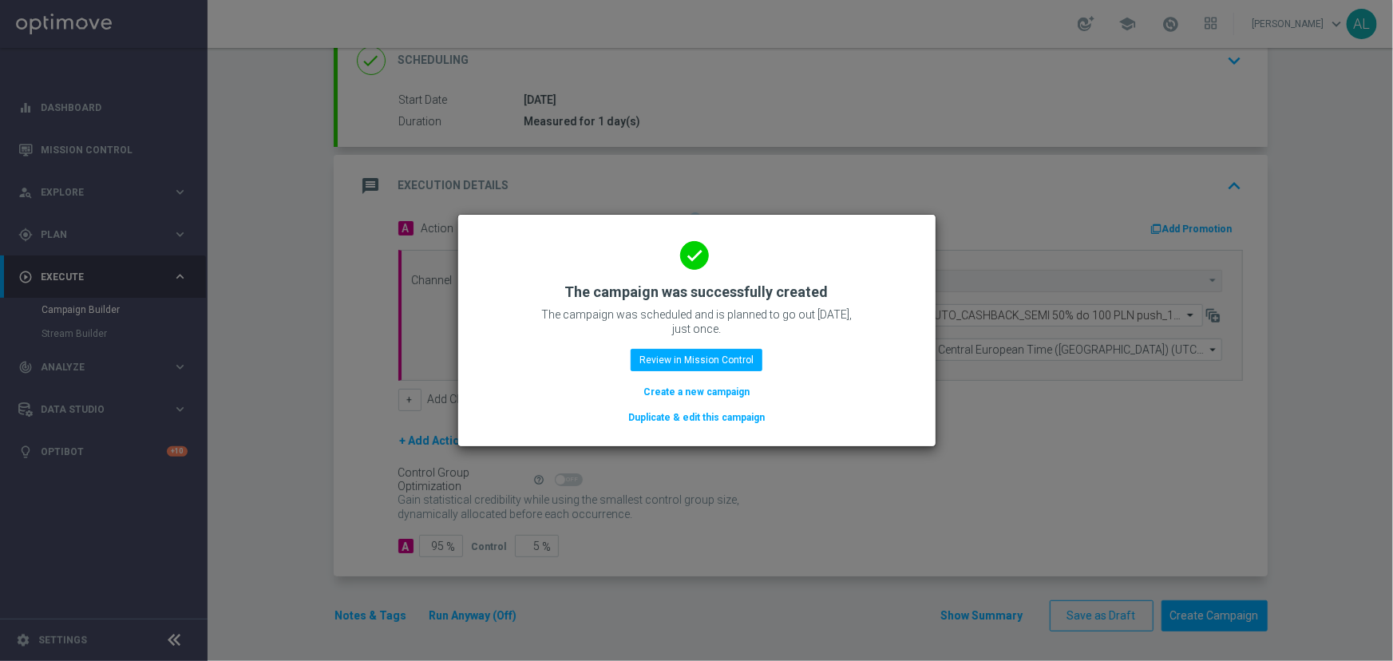
click at [686, 415] on button "Duplicate & edit this campaign" at bounding box center [697, 418] width 140 height 18
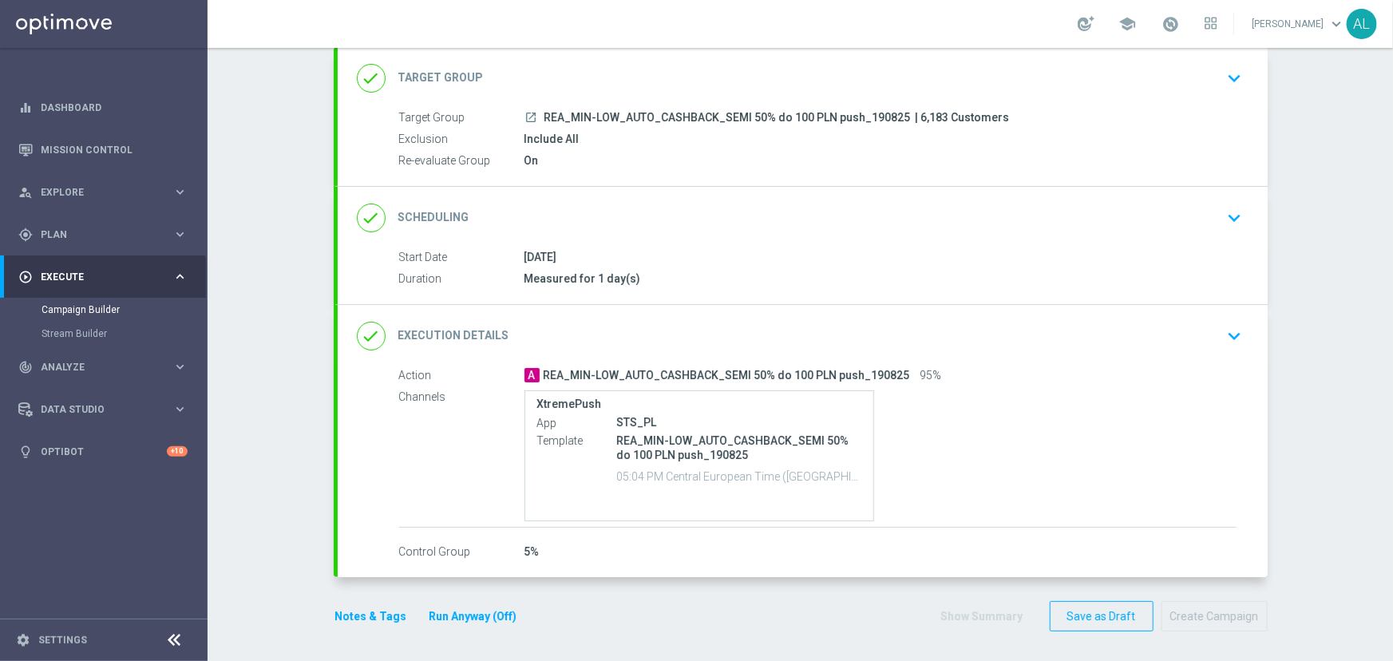
scroll to position [97, 0]
click at [749, 80] on div "done Target Group keyboard_arrow_down" at bounding box center [803, 77] width 892 height 30
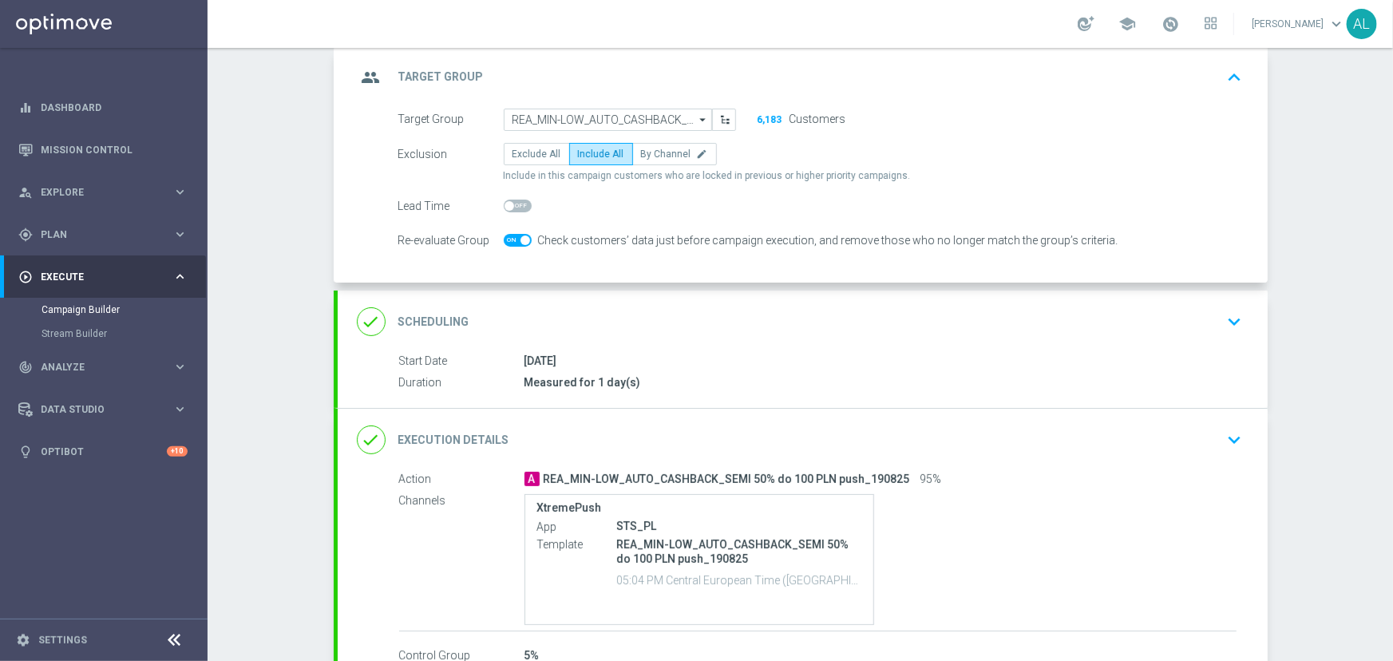
scroll to position [80, 0]
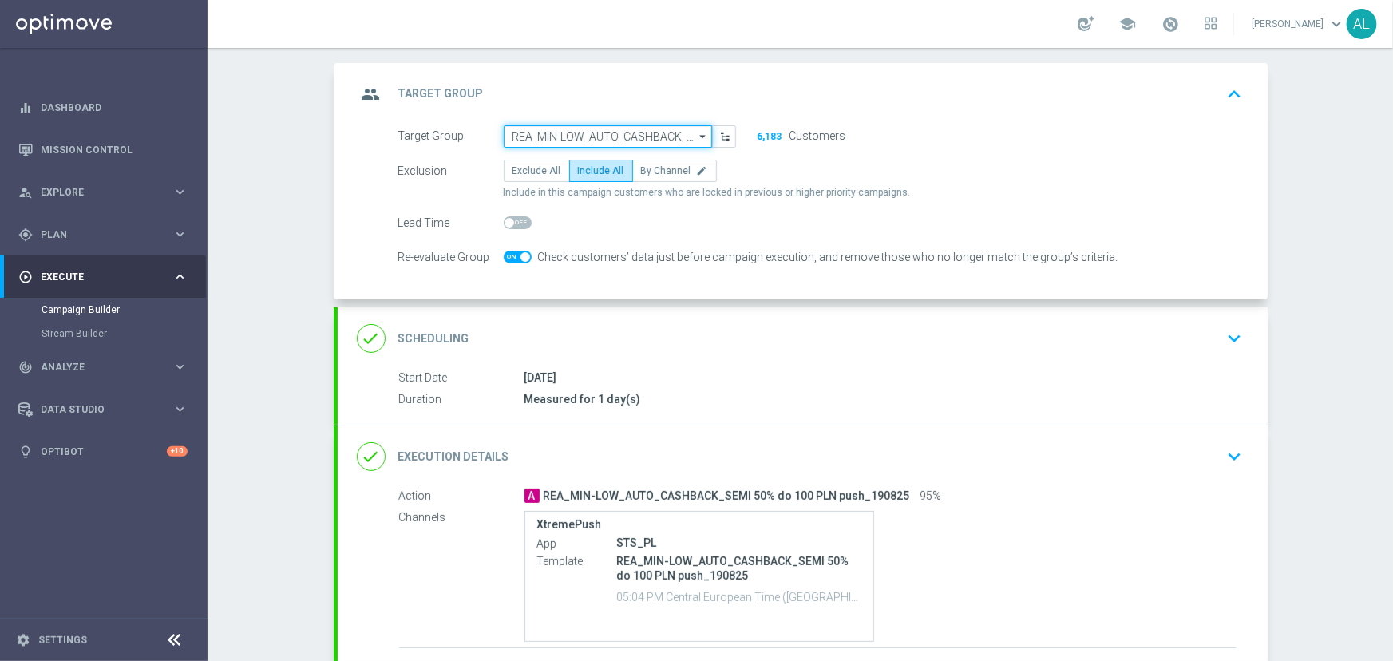
click at [590, 136] on input "REA_MIN-LOW_AUTO_CASHBACK_SEMI 50% do 100 PLN push_190825" at bounding box center [608, 136] width 208 height 22
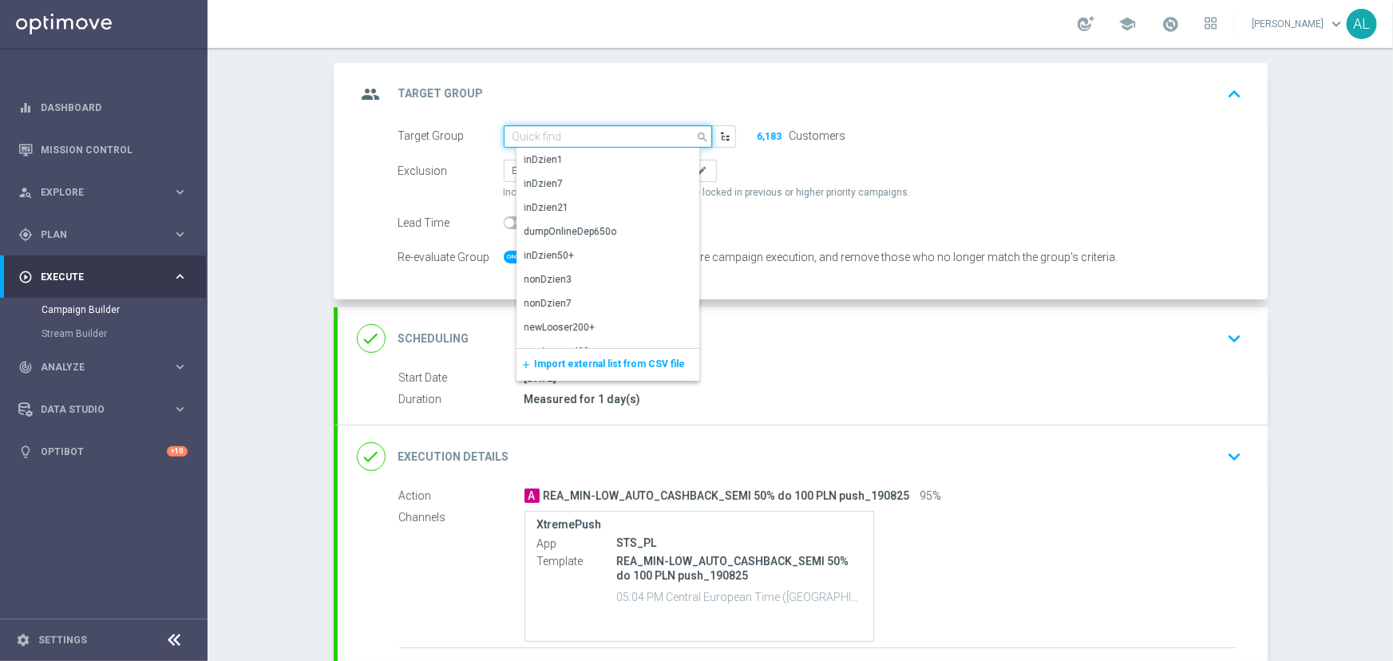
paste input "REA_MED-HIGH_AUTO_CASHBACK_SEMI 50% do 300 PLN push_190825"
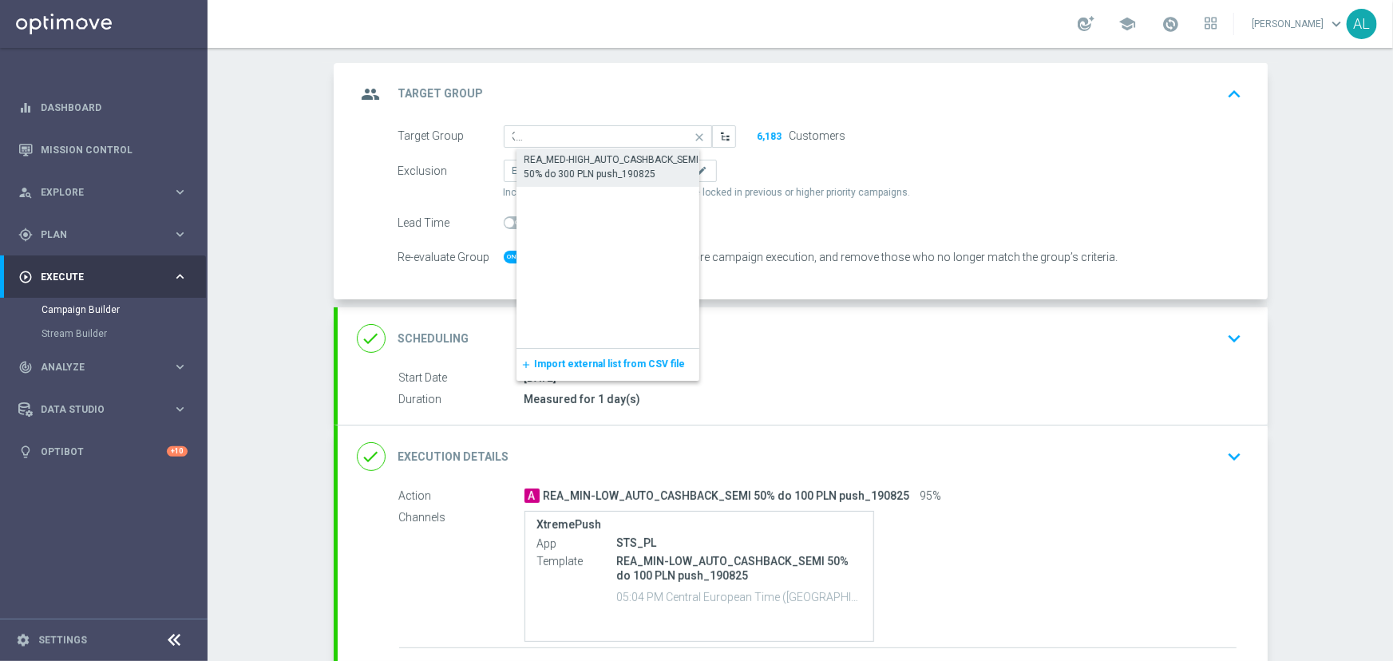
click at [559, 175] on div "REA_MED-HIGH_AUTO_CASHBACK_SEMI 50% do 300 PLN push_190825" at bounding box center [621, 167] width 193 height 29
type input "REA_MED-HIGH_AUTO_CASHBACK_SEMI 50% do 300 PLN push_190825"
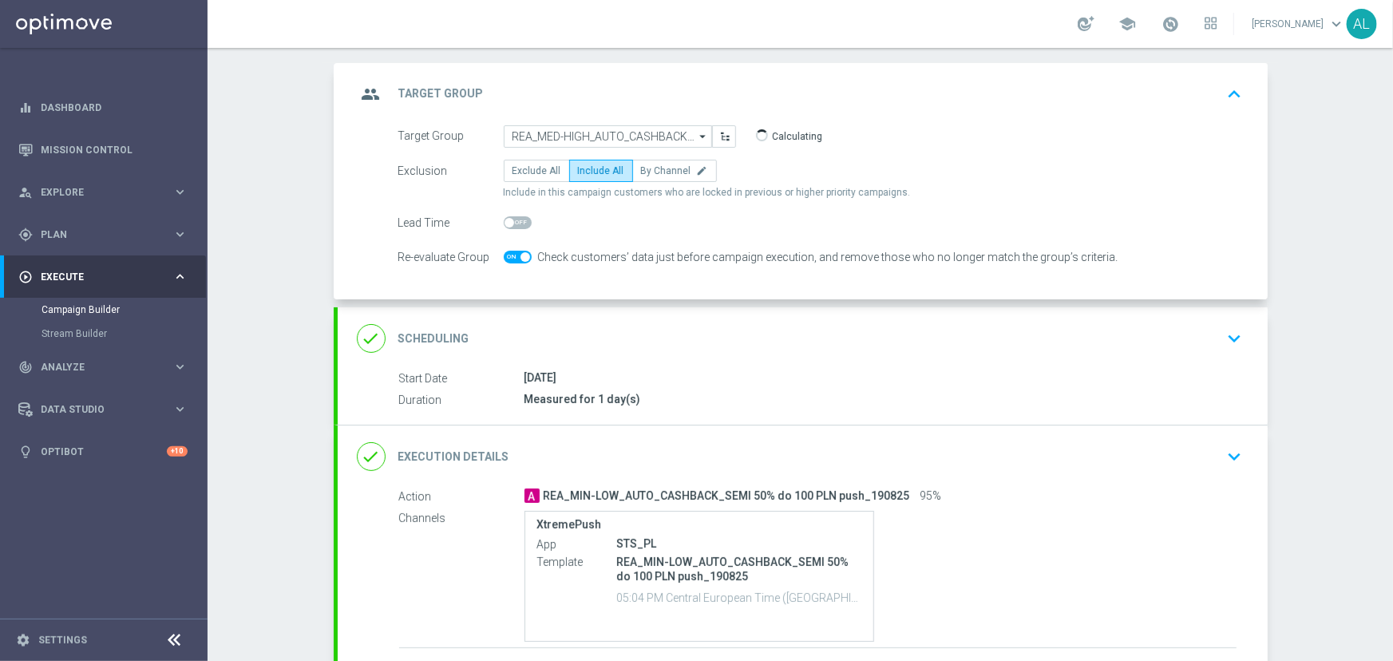
click at [825, 451] on div "done Execution Details keyboard_arrow_down" at bounding box center [803, 457] width 892 height 30
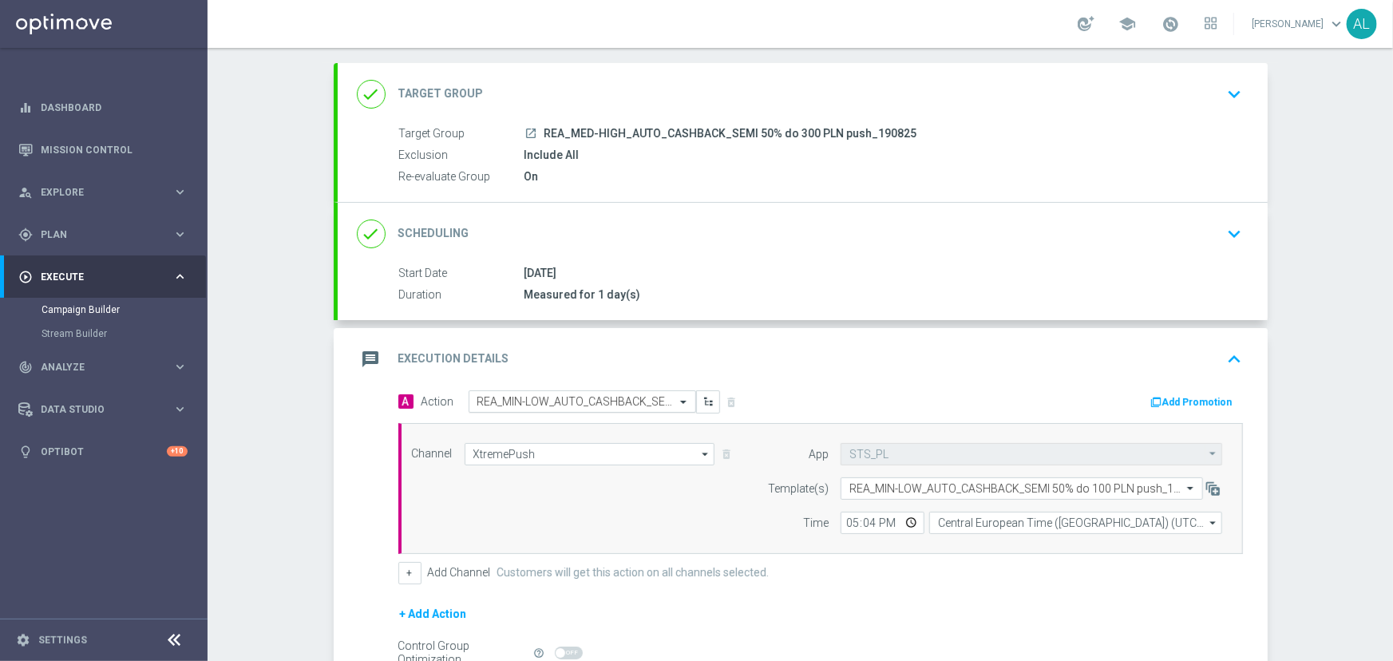
click at [488, 404] on input "text" at bounding box center [567, 402] width 178 height 14
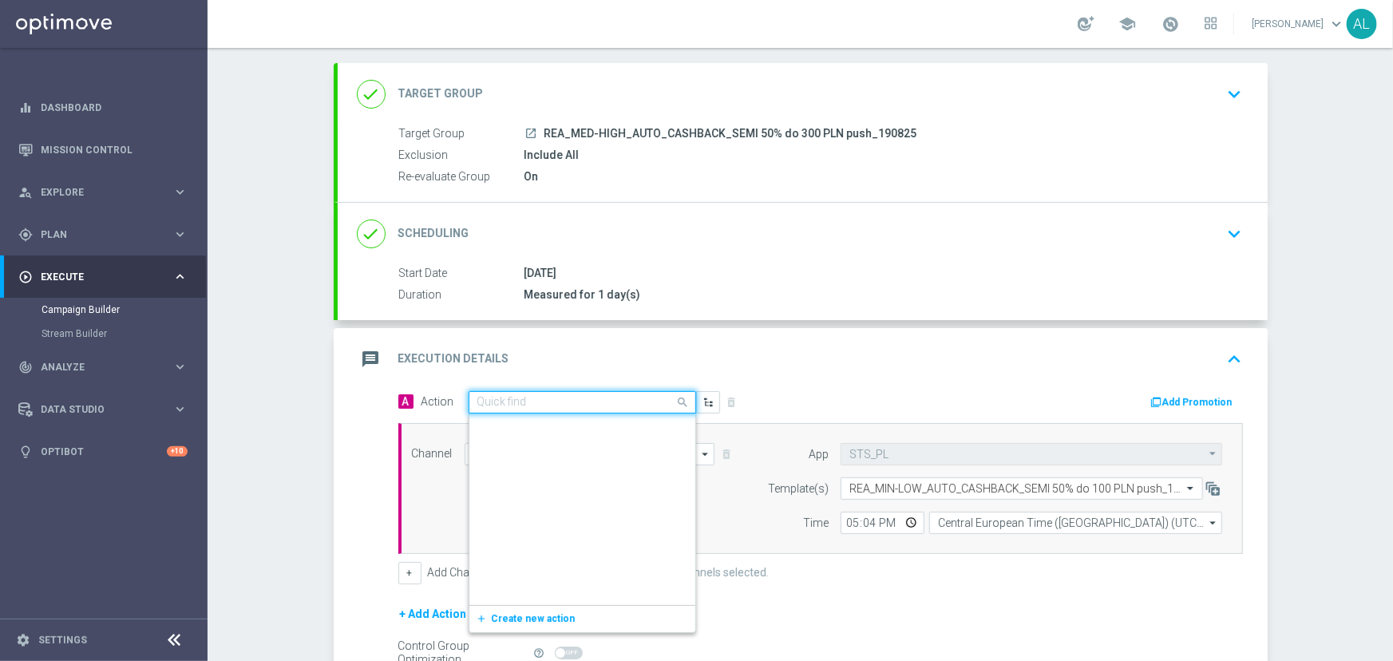
scroll to position [870789, 0]
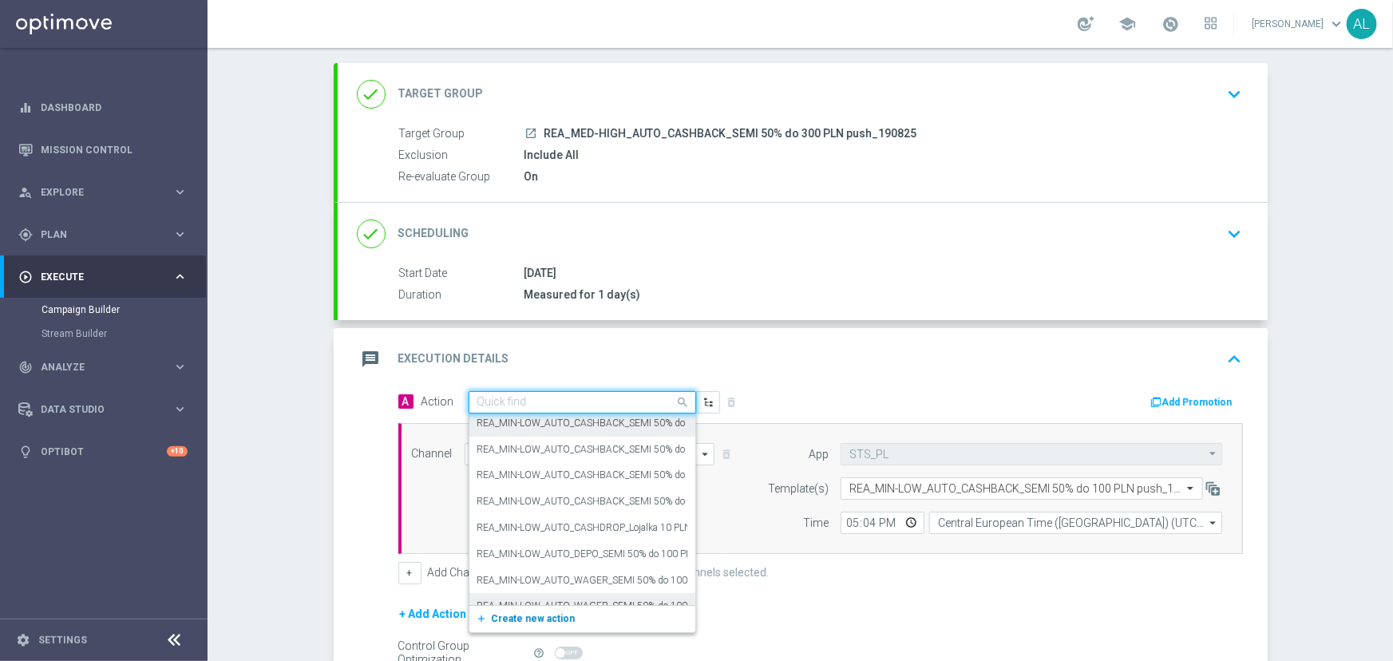
click at [494, 615] on span "Create new action" at bounding box center [534, 618] width 84 height 11
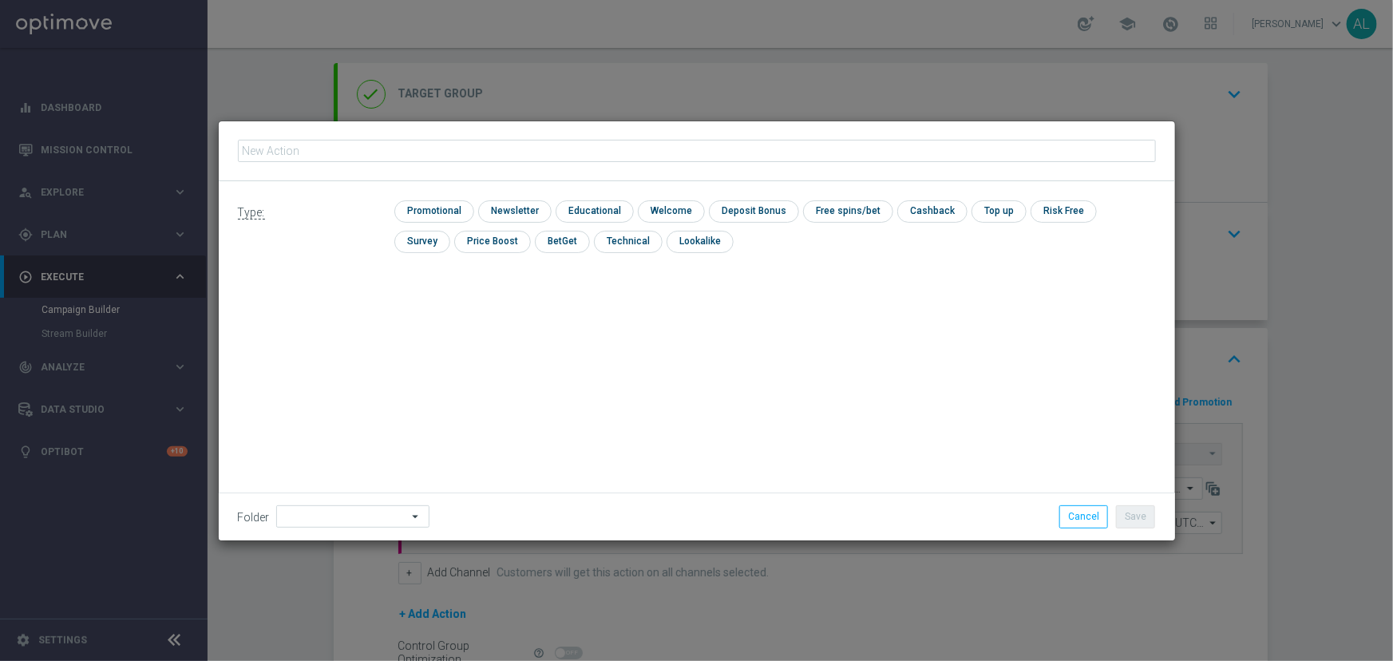
type input "REA_MED-HIGH_AUTO_CASHBACK_SEMI 50% do 300 PLN push_190825"
click at [451, 214] on input "checkbox" at bounding box center [432, 211] width 76 height 22
checkbox input "true"
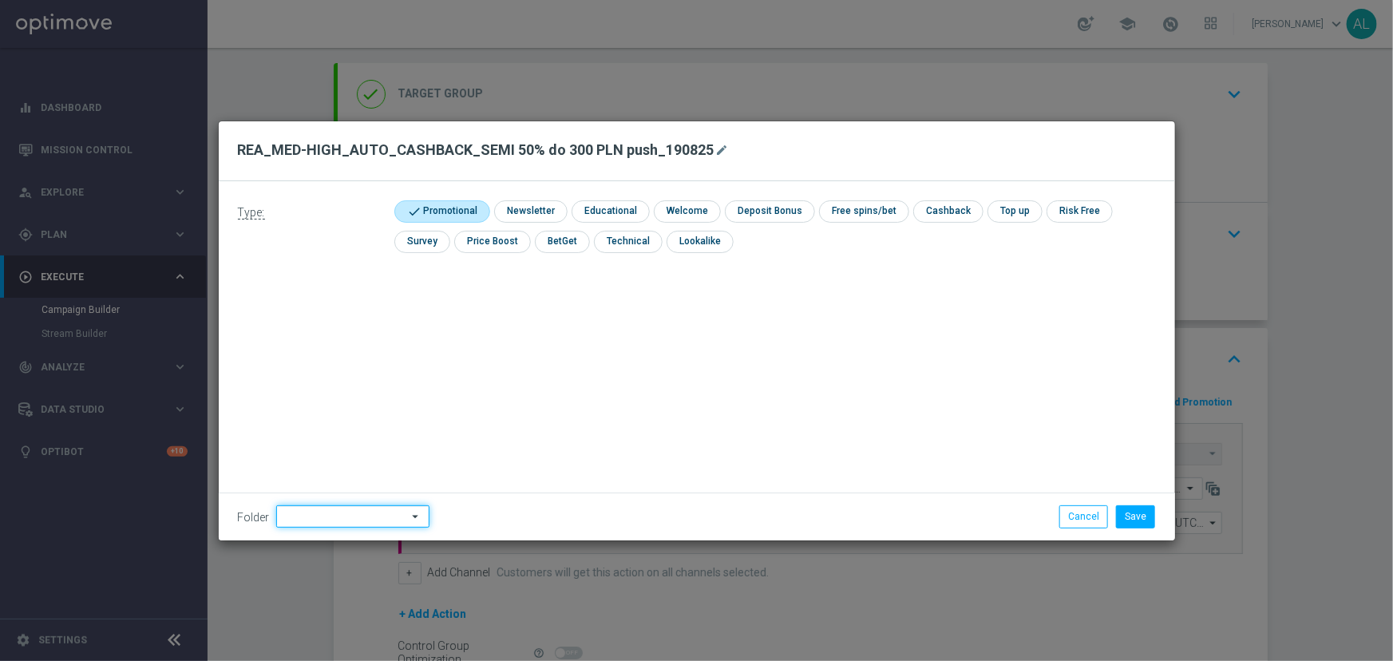
click at [375, 521] on input at bounding box center [352, 516] width 153 height 22
click at [307, 311] on div "Antoni L." at bounding box center [334, 317] width 72 height 14
type input "Antoni L."
click at [1141, 519] on button "Save" at bounding box center [1135, 516] width 39 height 22
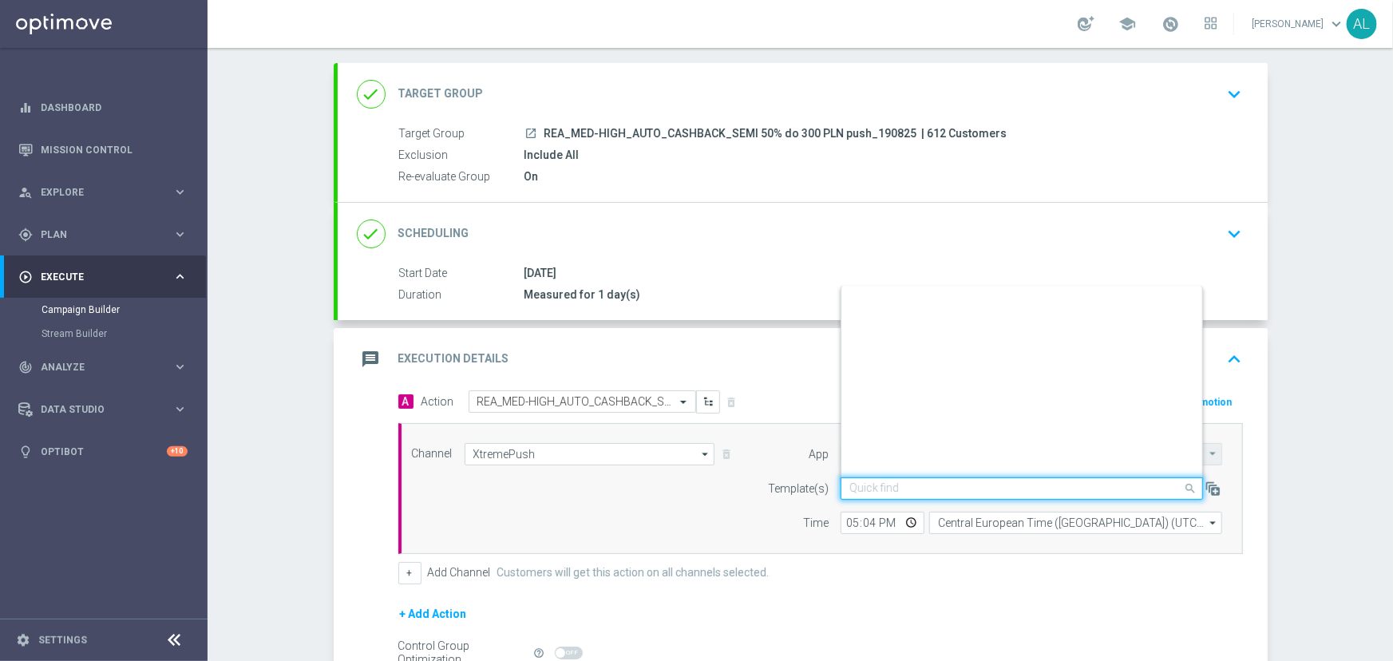
click at [886, 487] on input "text" at bounding box center [1006, 489] width 313 height 14
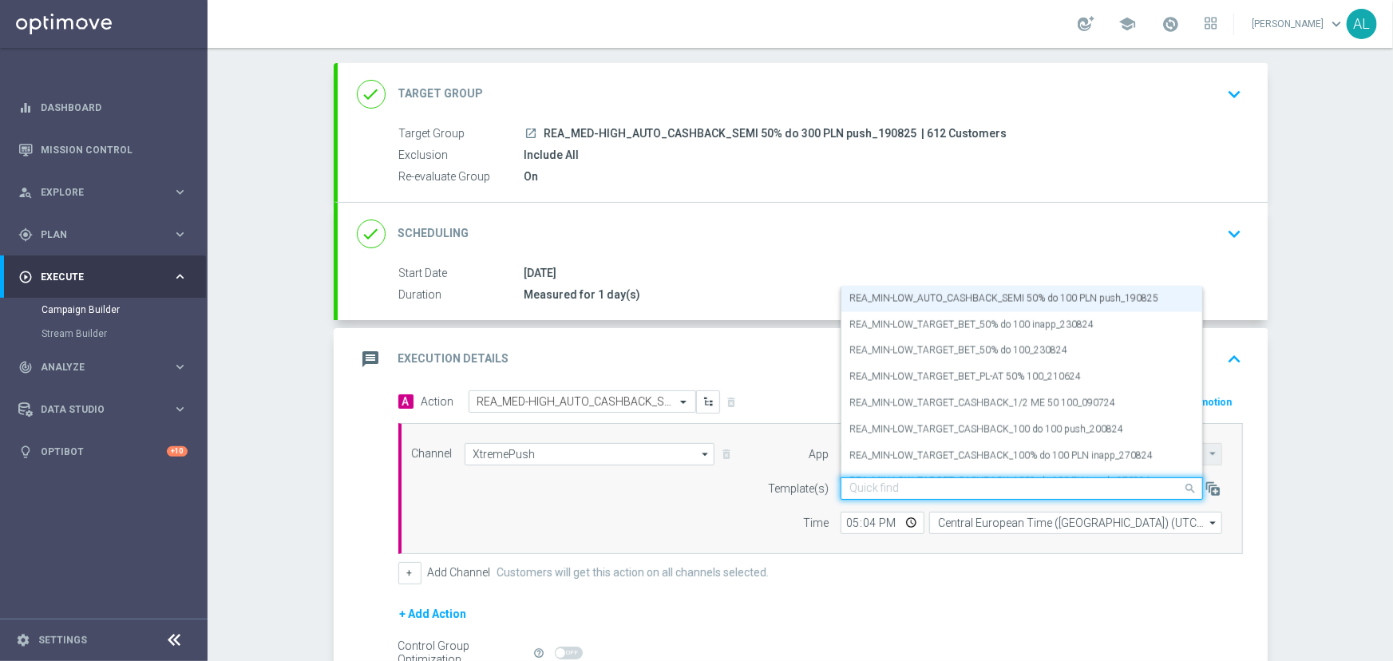
paste input "REA_MED-HIGH_AUTO_CASHBACK_SEMI 50% do 300 PLN push_190825"
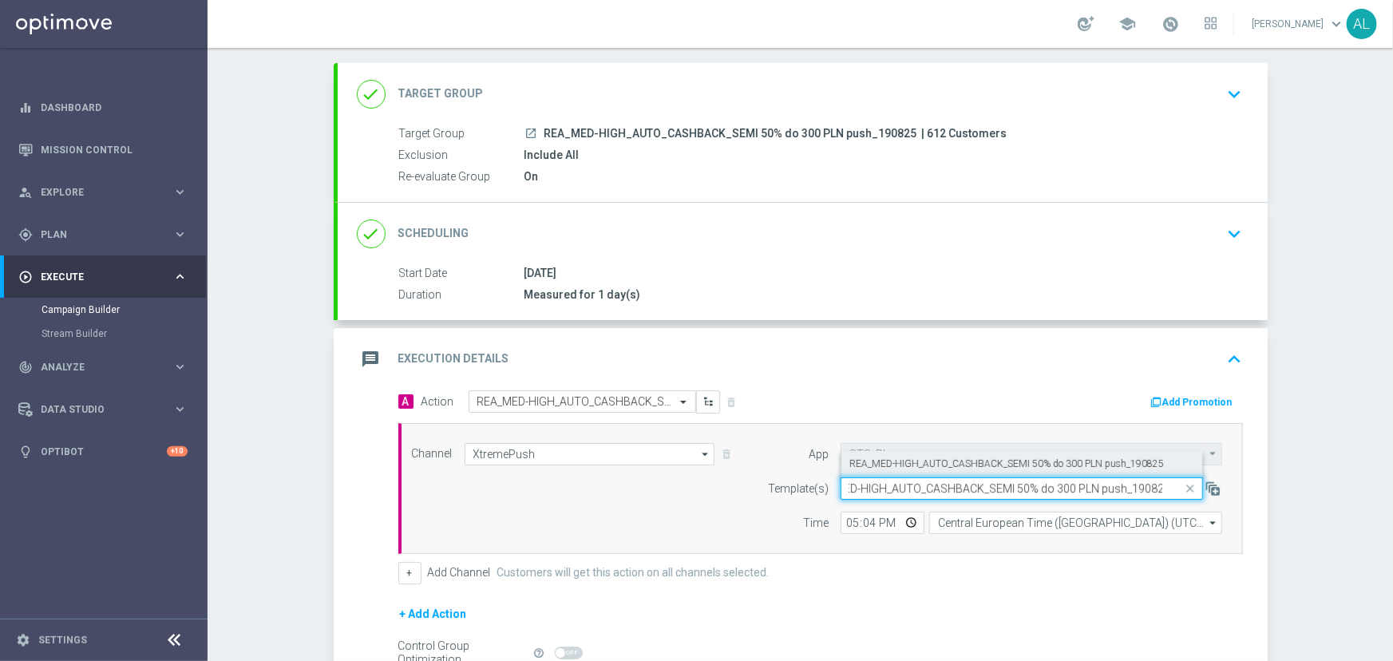
click at [919, 458] on label "REA_MED-HIGH_AUTO_CASHBACK_SEMI 50% do 300 PLN push_190825" at bounding box center [1007, 465] width 315 height 14
type input "REA_MED-HIGH_AUTO_CASHBACK_SEMI 50% do 300 PLN push_190825"
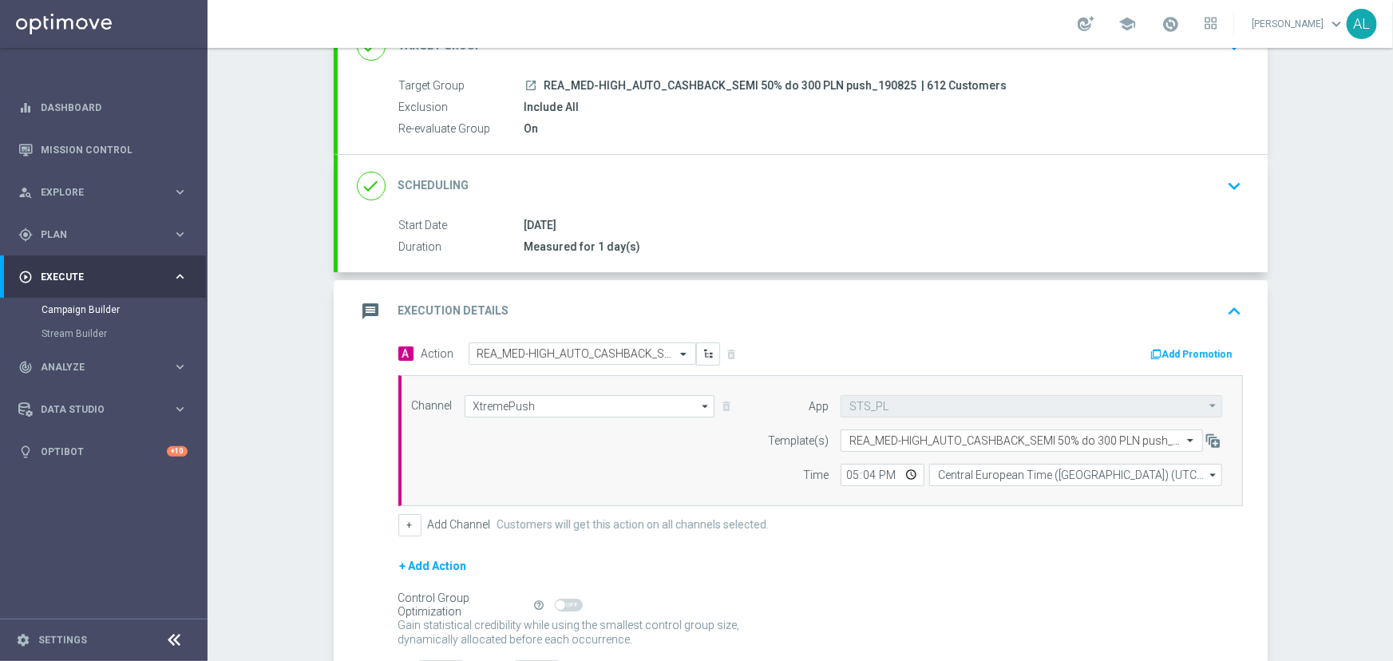
scroll to position [253, 0]
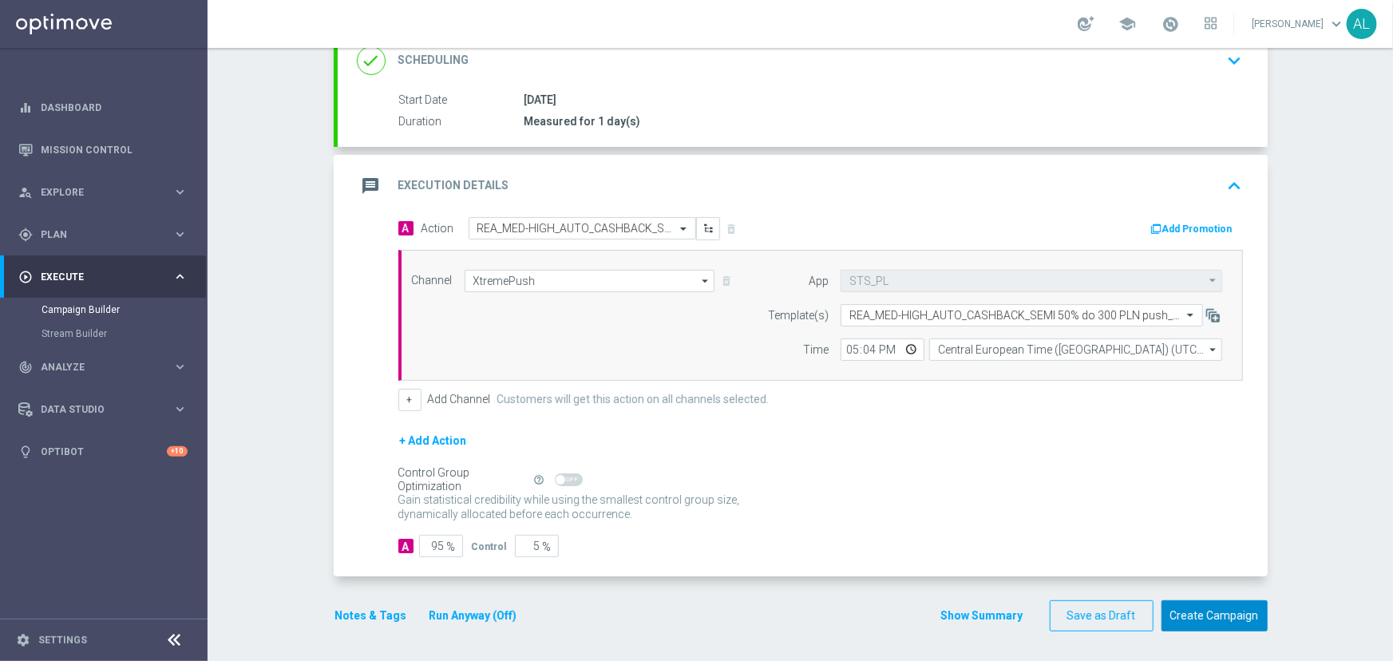
click at [1204, 609] on button "Create Campaign" at bounding box center [1215, 615] width 106 height 31
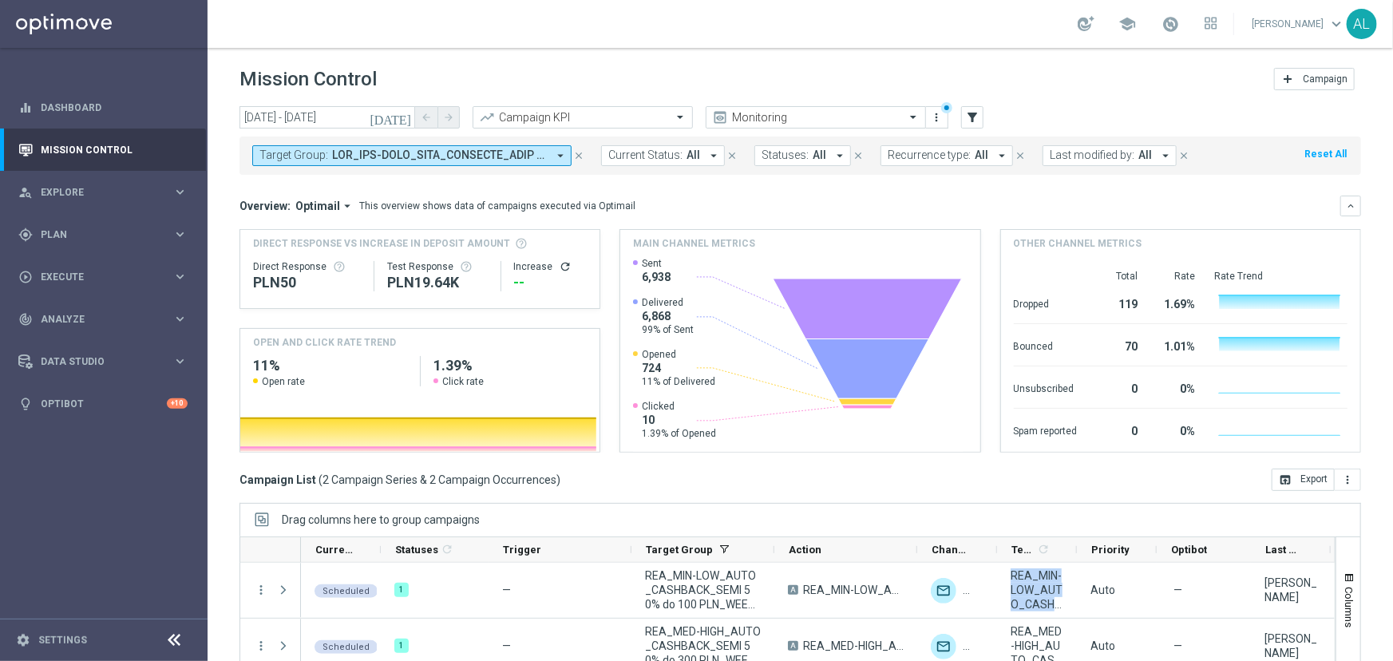
scroll to position [136, 0]
